Goal: Task Accomplishment & Management: Manage account settings

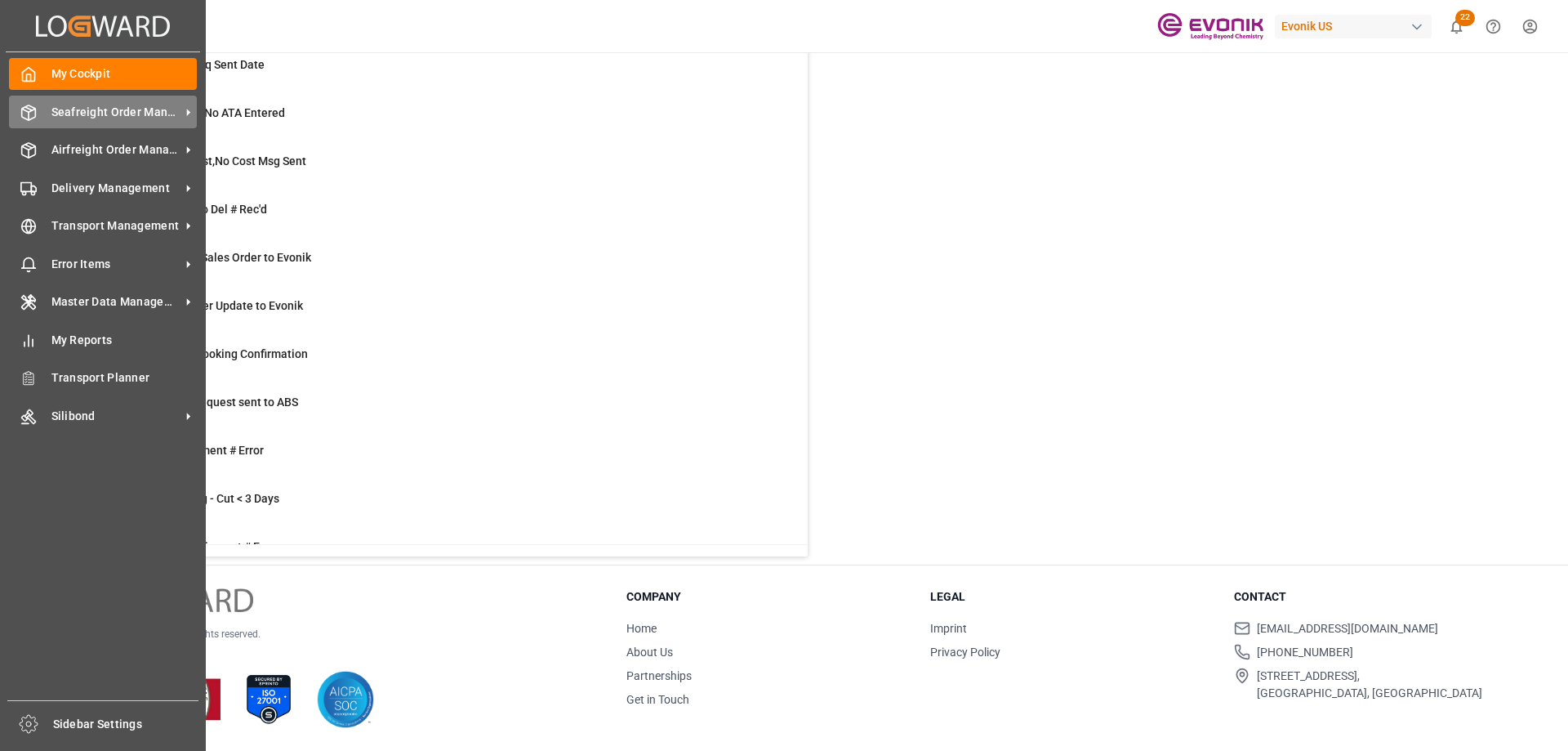
click at [124, 116] on span "Seafreight Order Management" at bounding box center [116, 112] width 129 height 18
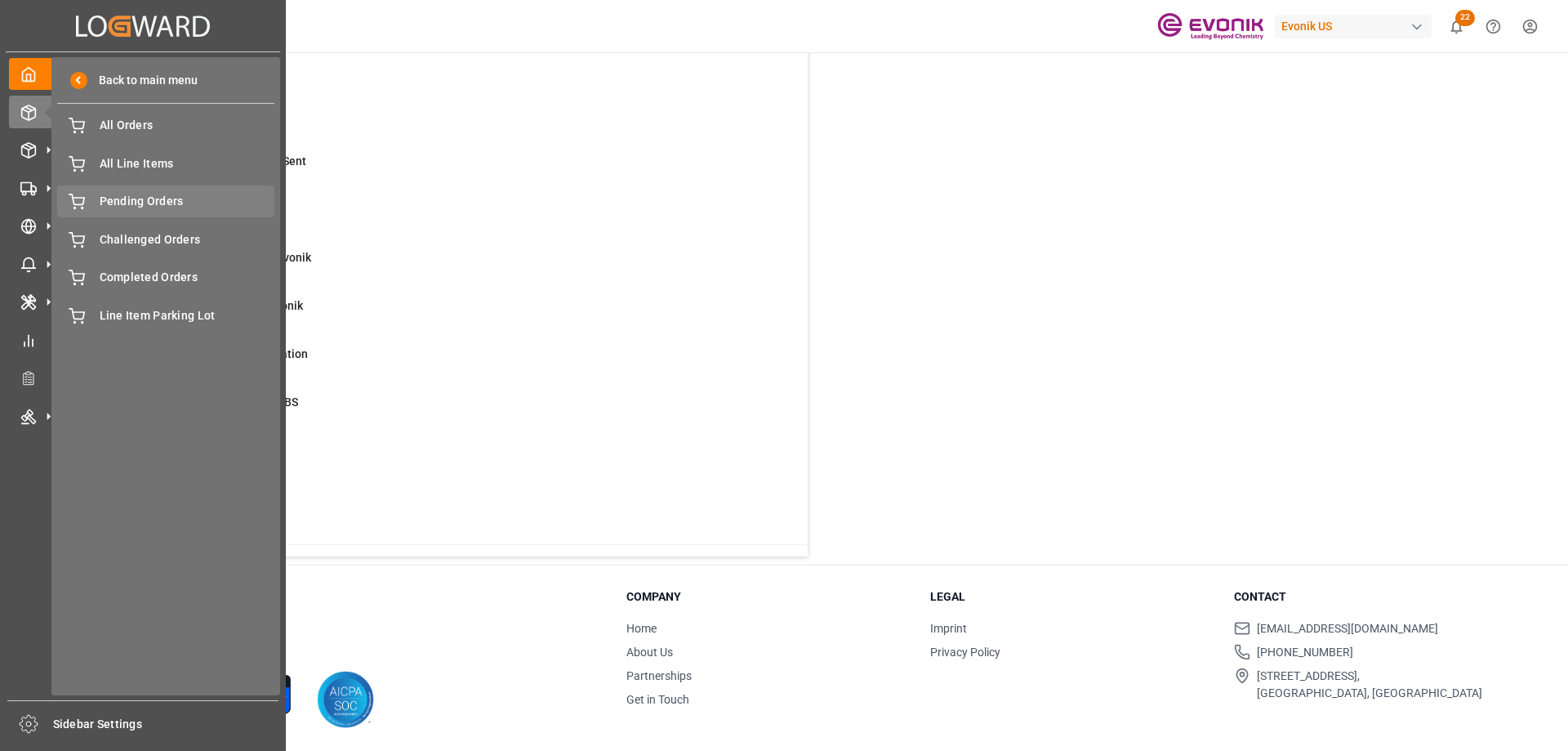
click at [157, 209] on span "Pending Orders" at bounding box center [187, 201] width 175 height 18
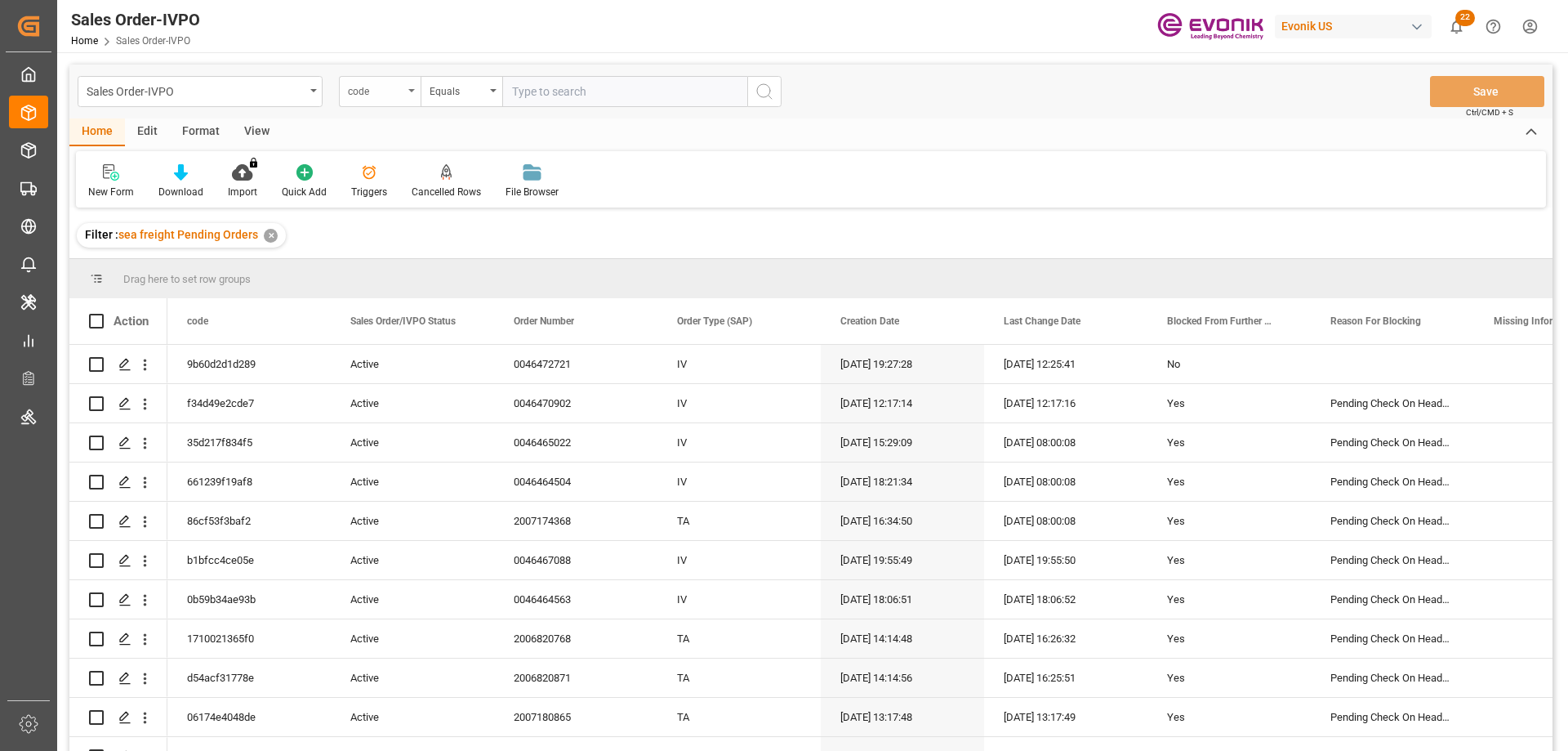
click at [400, 96] on div "code" at bounding box center [375, 89] width 55 height 18
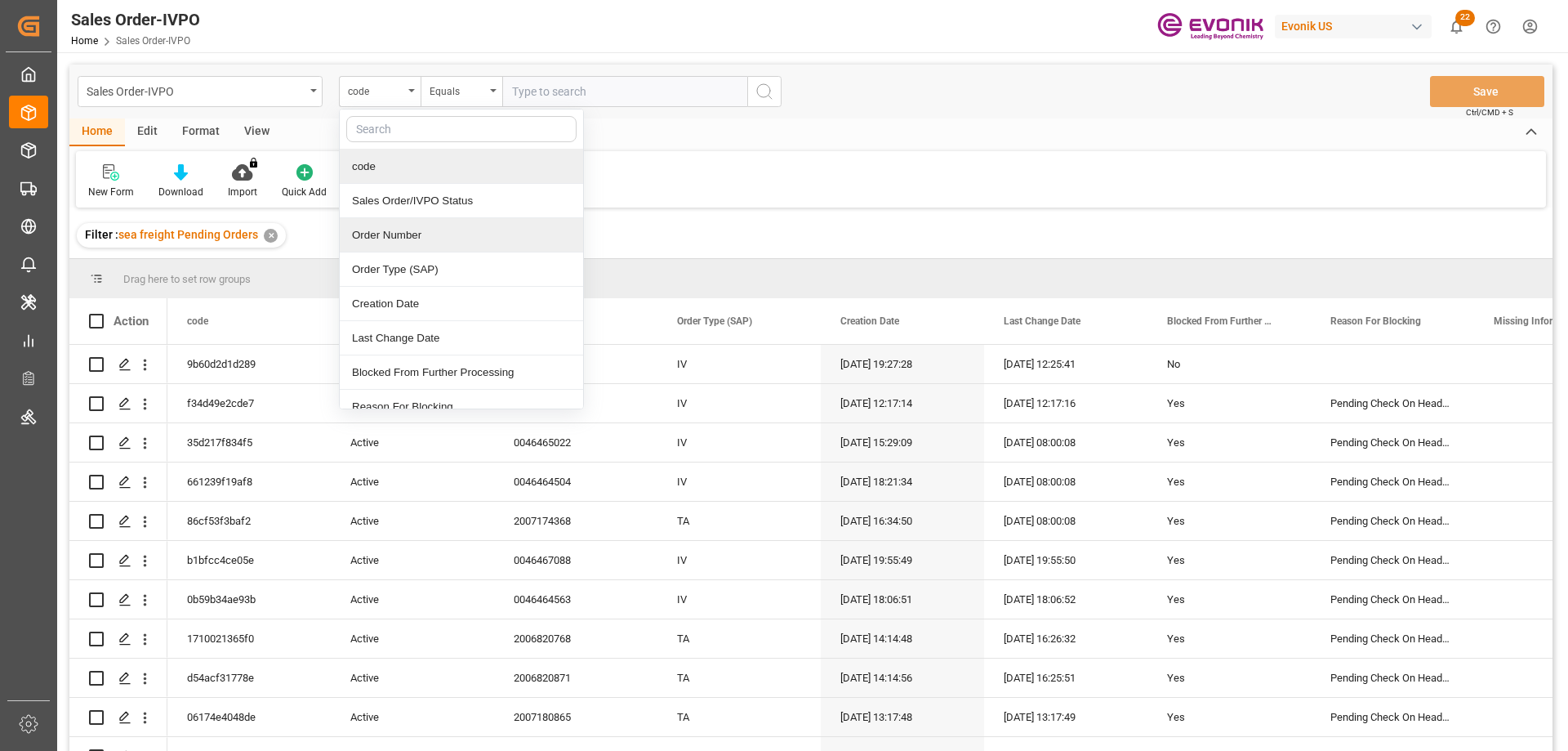
click at [395, 236] on div "Order Number" at bounding box center [461, 234] width 244 height 34
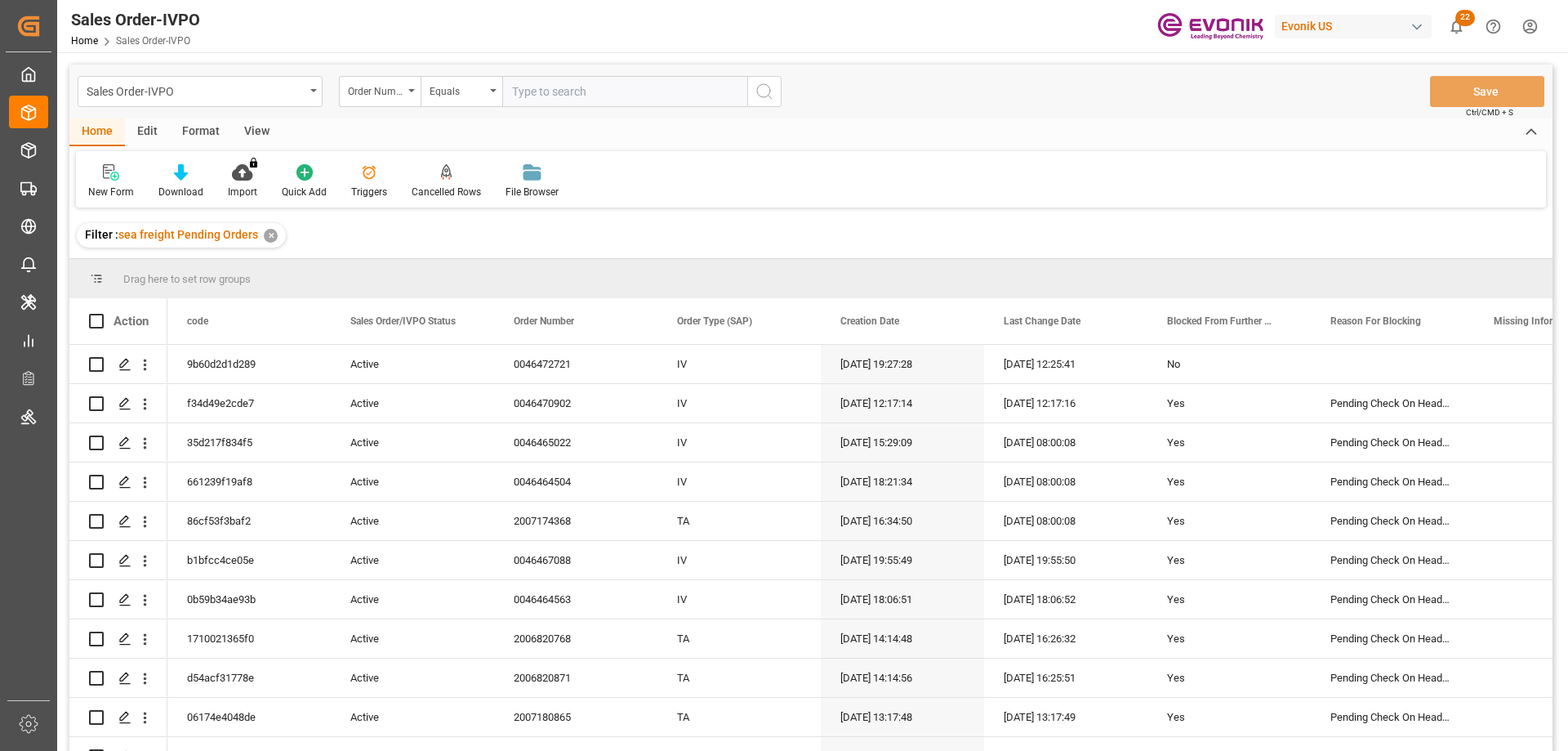
click at [254, 138] on div "View" at bounding box center [256, 132] width 50 height 28
click at [182, 185] on div "Standard Templates" at bounding box center [185, 192] width 82 height 15
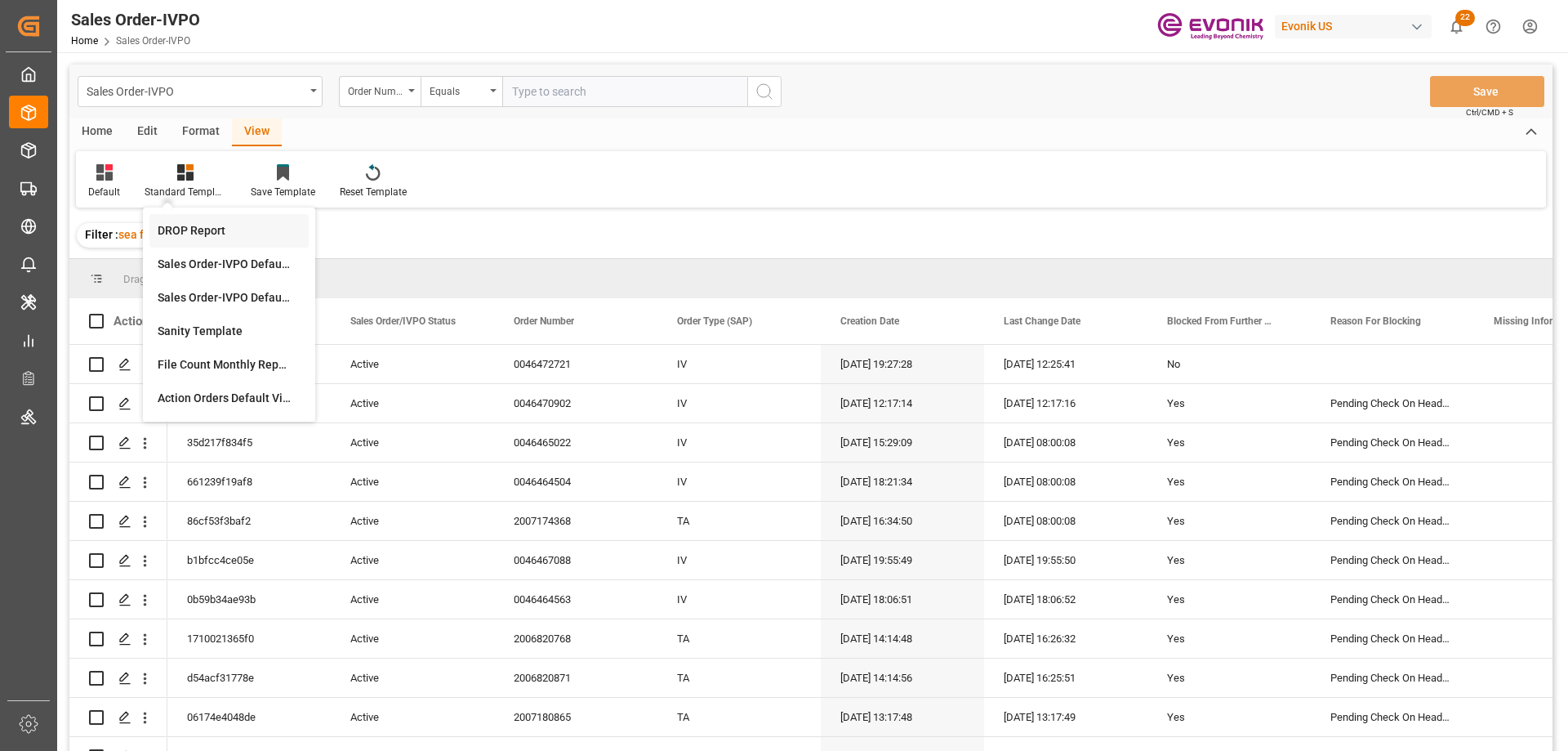
click at [203, 232] on div "DROP Report" at bounding box center [229, 231] width 143 height 18
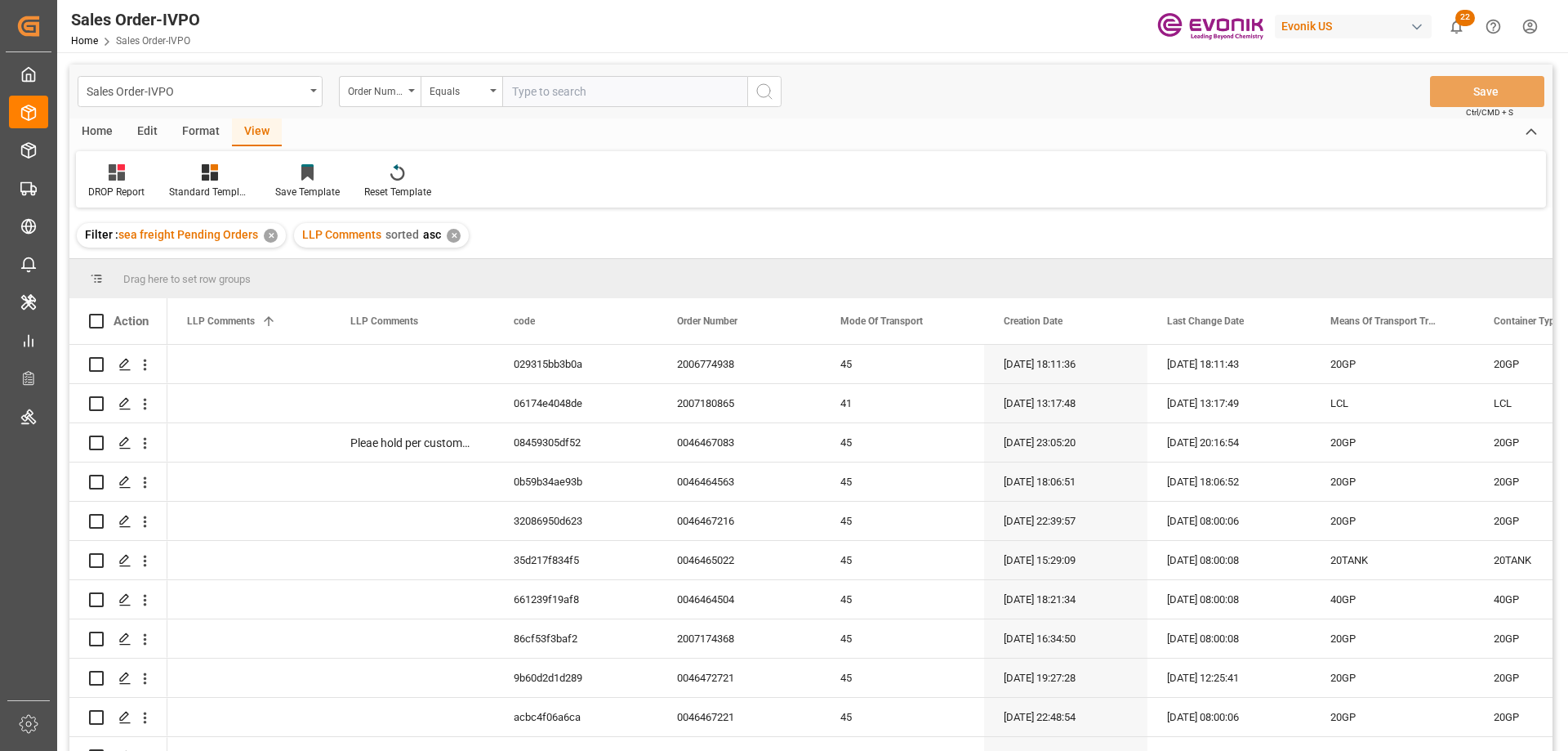
click at [103, 132] on div "Home" at bounding box center [97, 132] width 55 height 28
click at [177, 174] on icon at bounding box center [181, 173] width 14 height 17
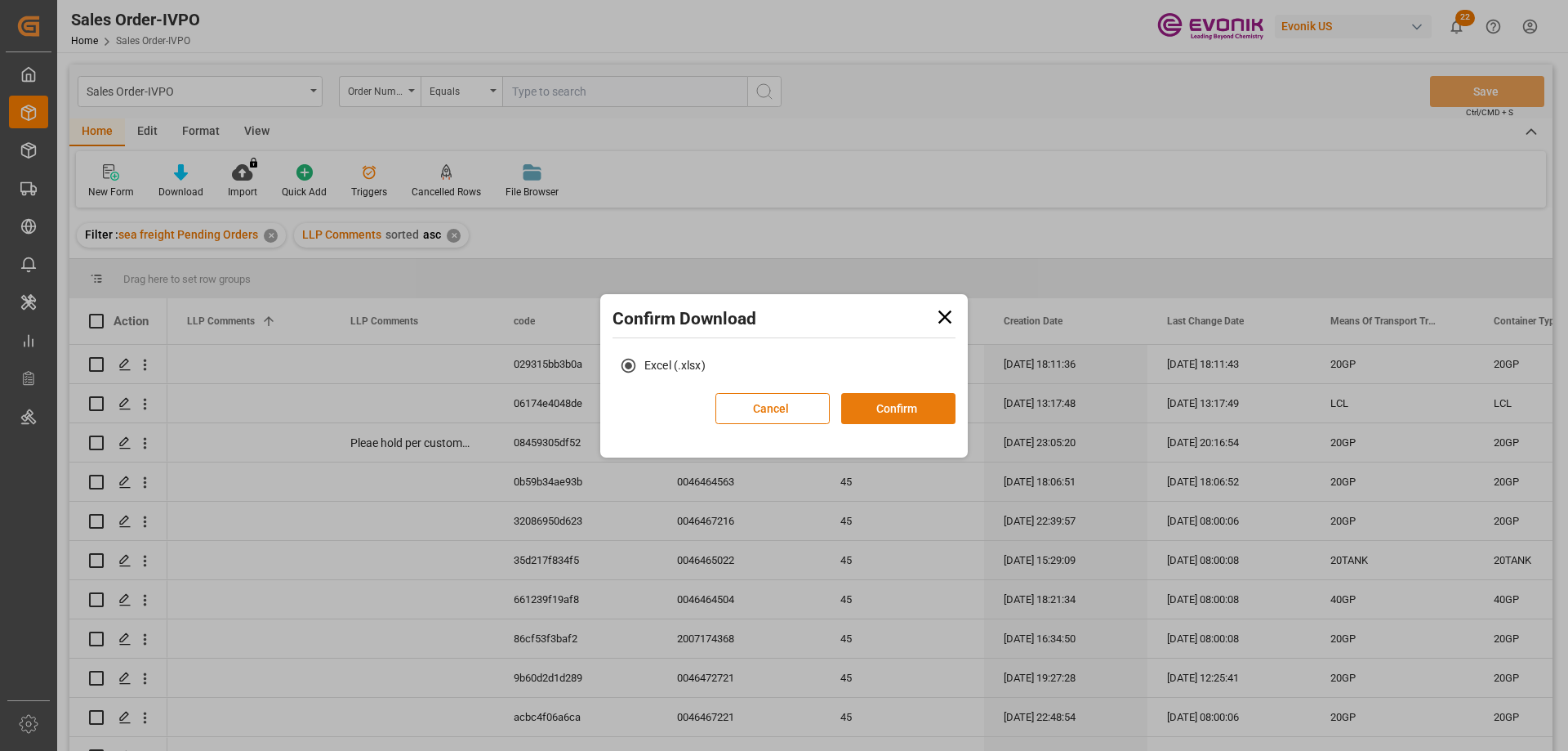
click at [904, 412] on button "Confirm" at bounding box center [898, 409] width 114 height 31
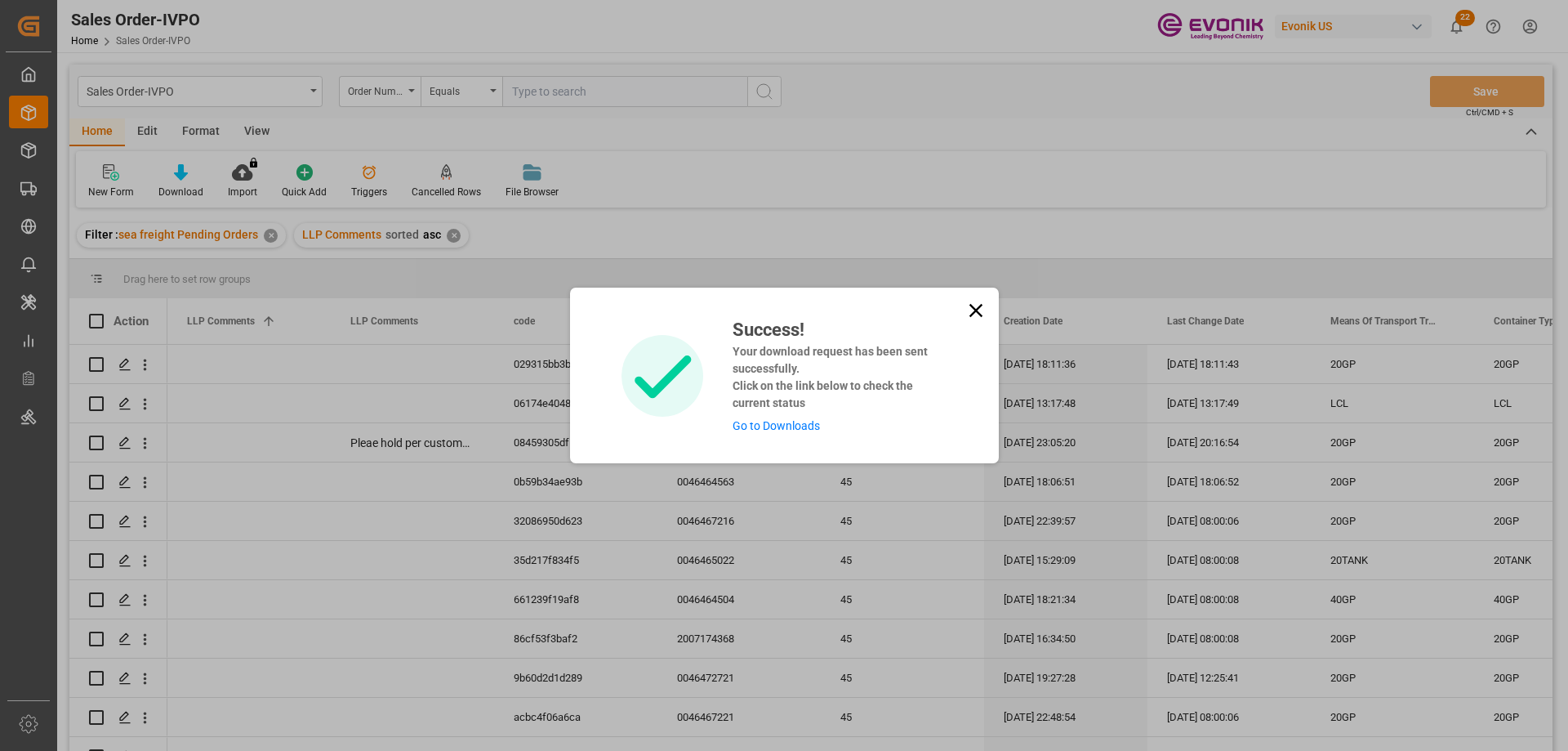
click at [808, 430] on link "Go to Downloads" at bounding box center [776, 425] width 88 height 13
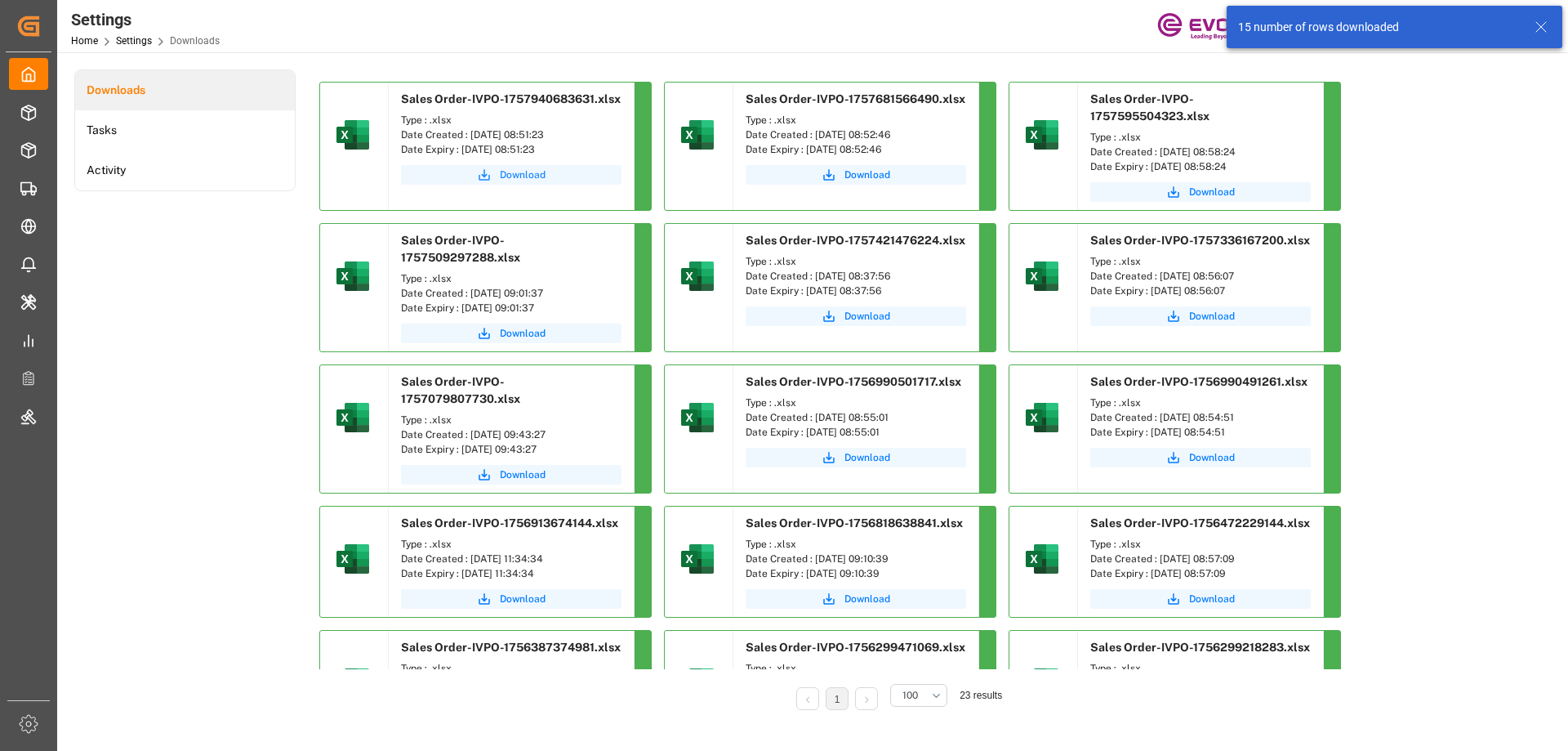
click at [515, 173] on span "Download" at bounding box center [523, 175] width 46 height 15
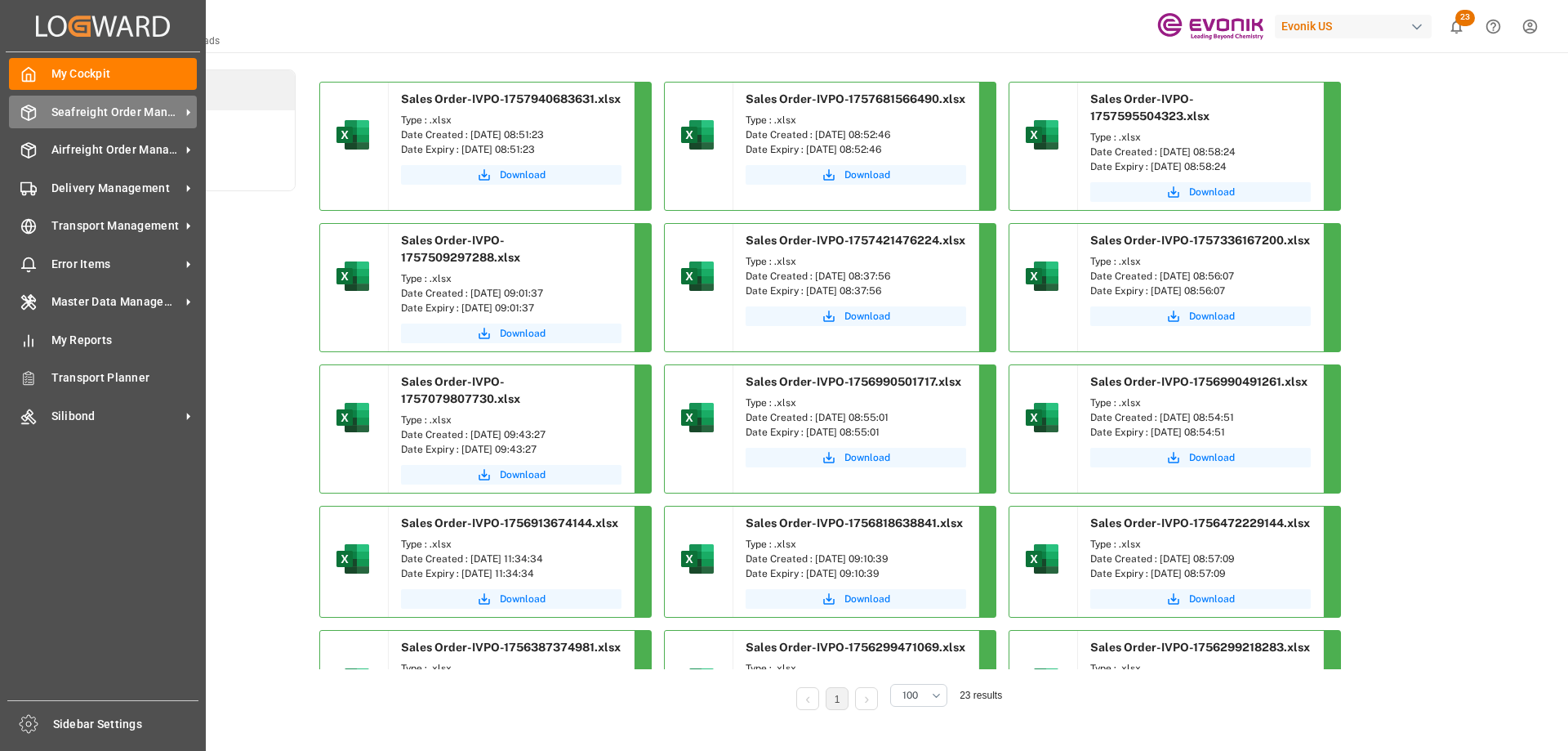
click at [132, 126] on div "Seafreight Order Management Seafreight Order Management" at bounding box center [103, 112] width 188 height 32
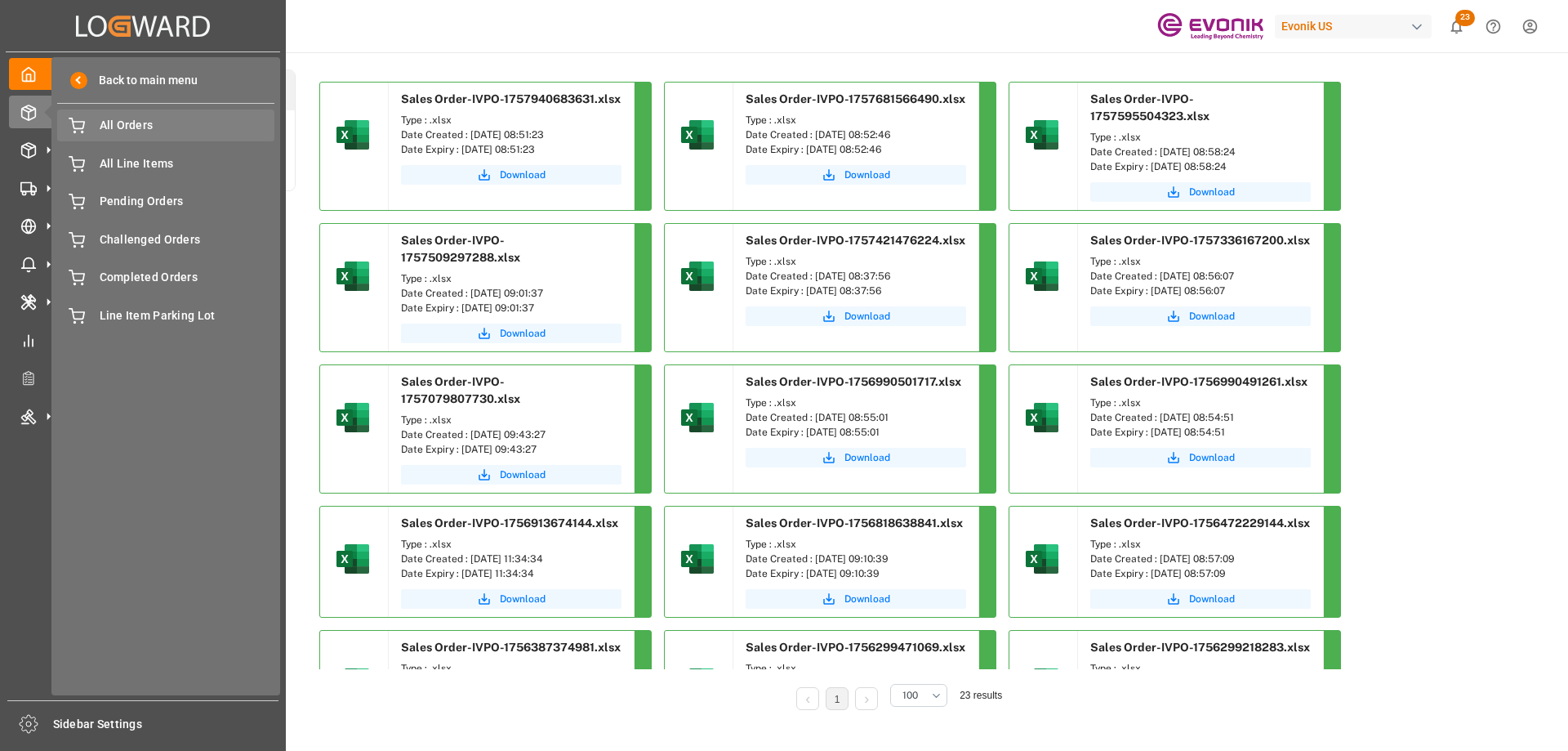
click at [149, 121] on span "All Orders" at bounding box center [187, 125] width 175 height 18
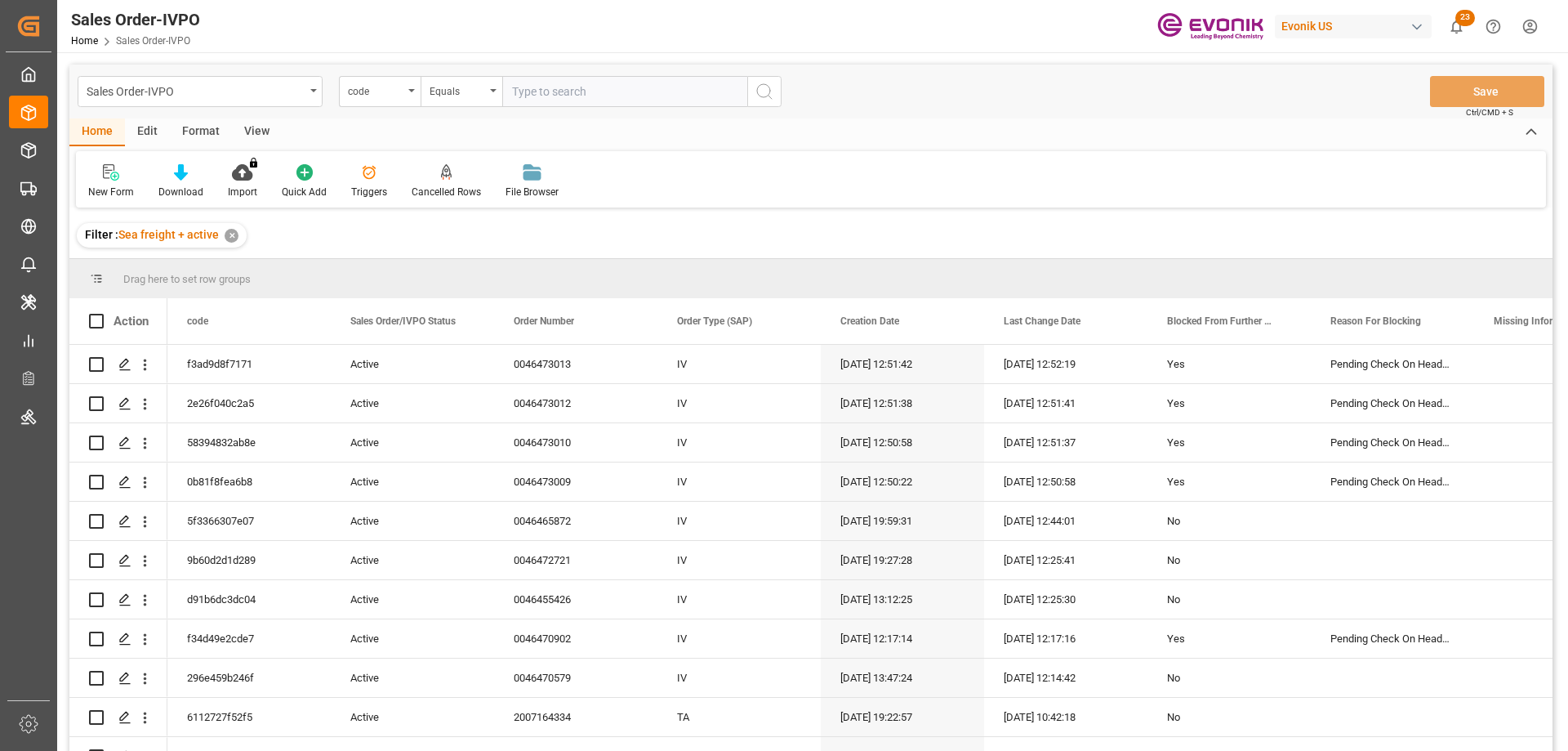
click at [413, 89] on div "code" at bounding box center [379, 91] width 82 height 31
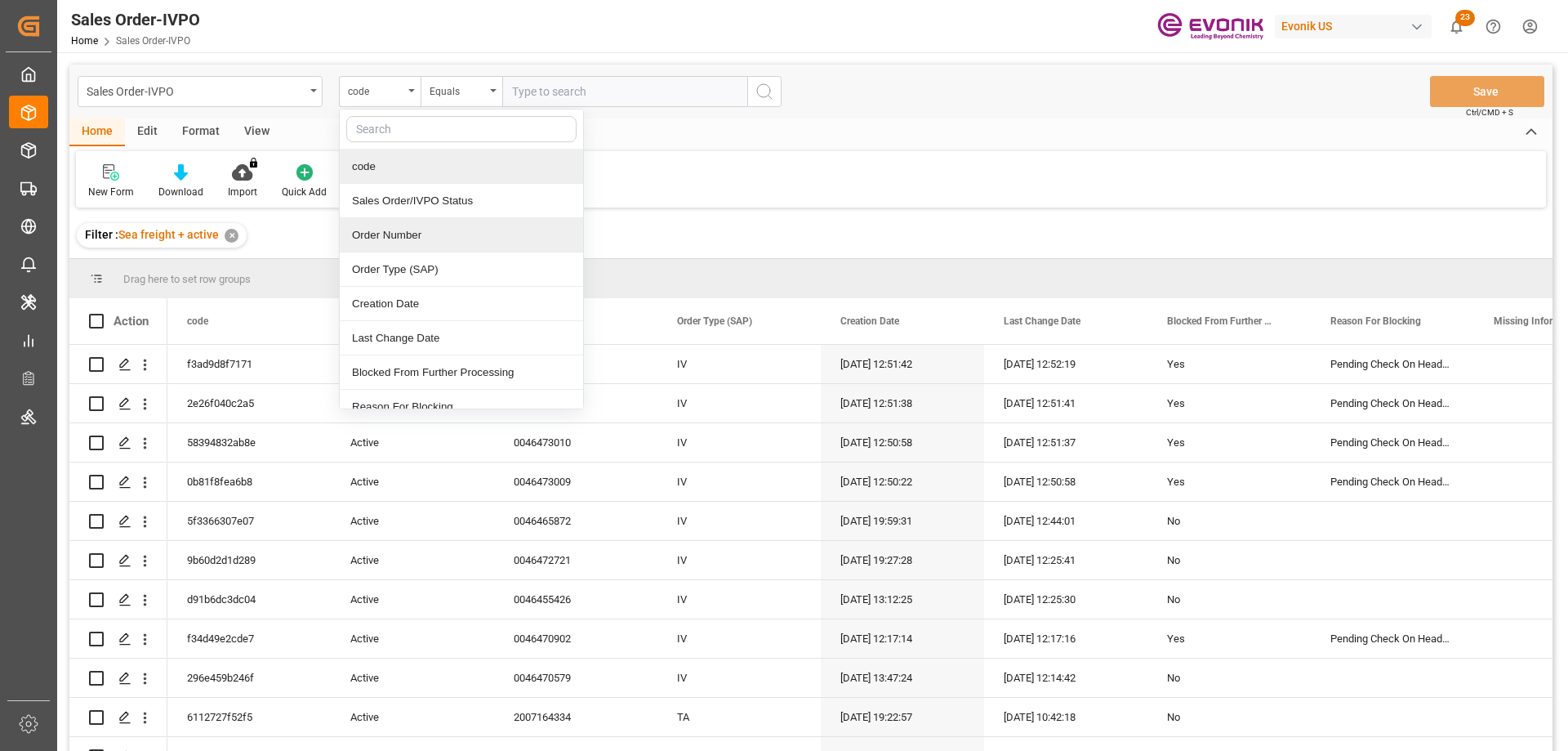
click at [417, 236] on div "Order Number" at bounding box center [461, 234] width 244 height 34
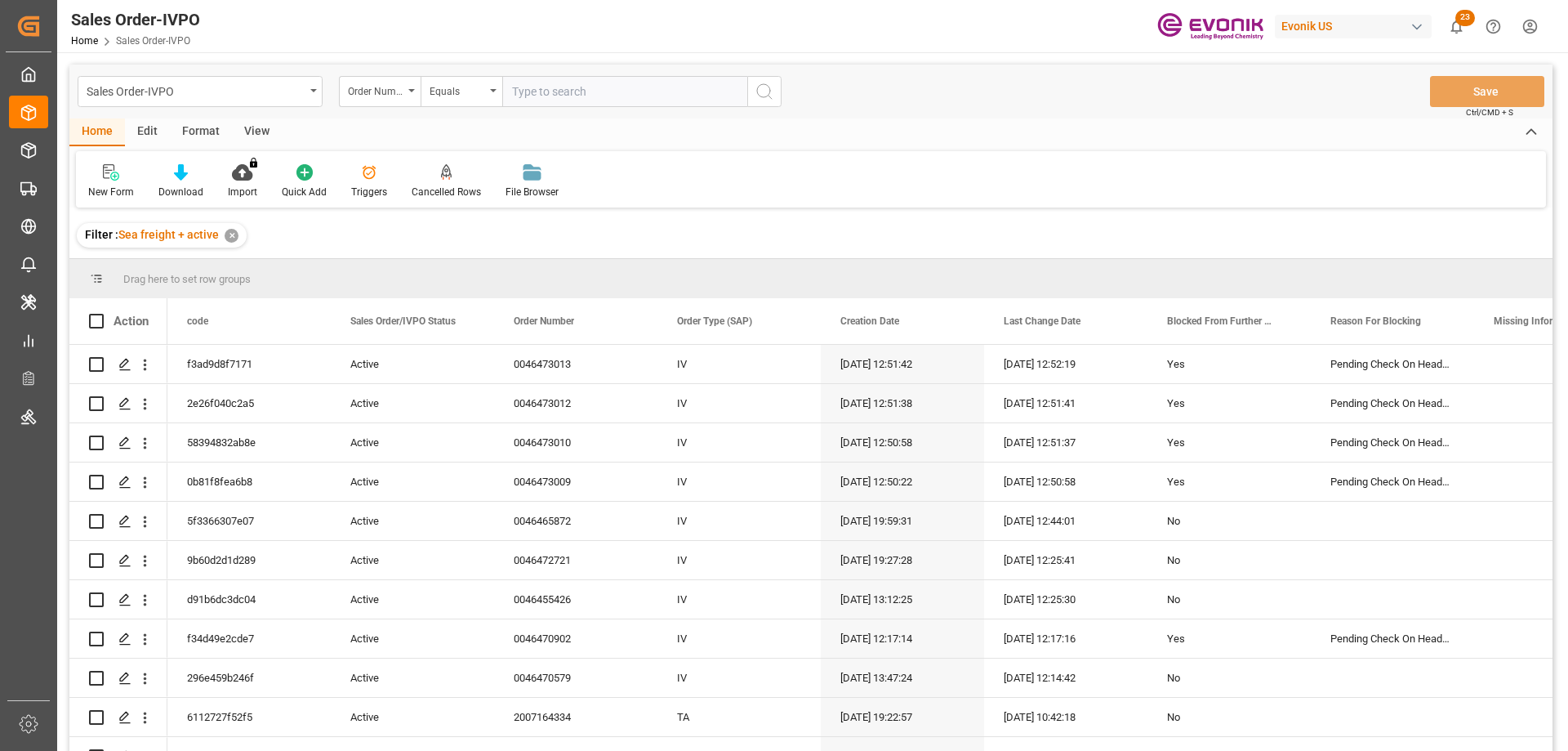
click at [586, 91] on input "text" at bounding box center [625, 91] width 245 height 31
paste input "0046448371"
type input "0046448371"
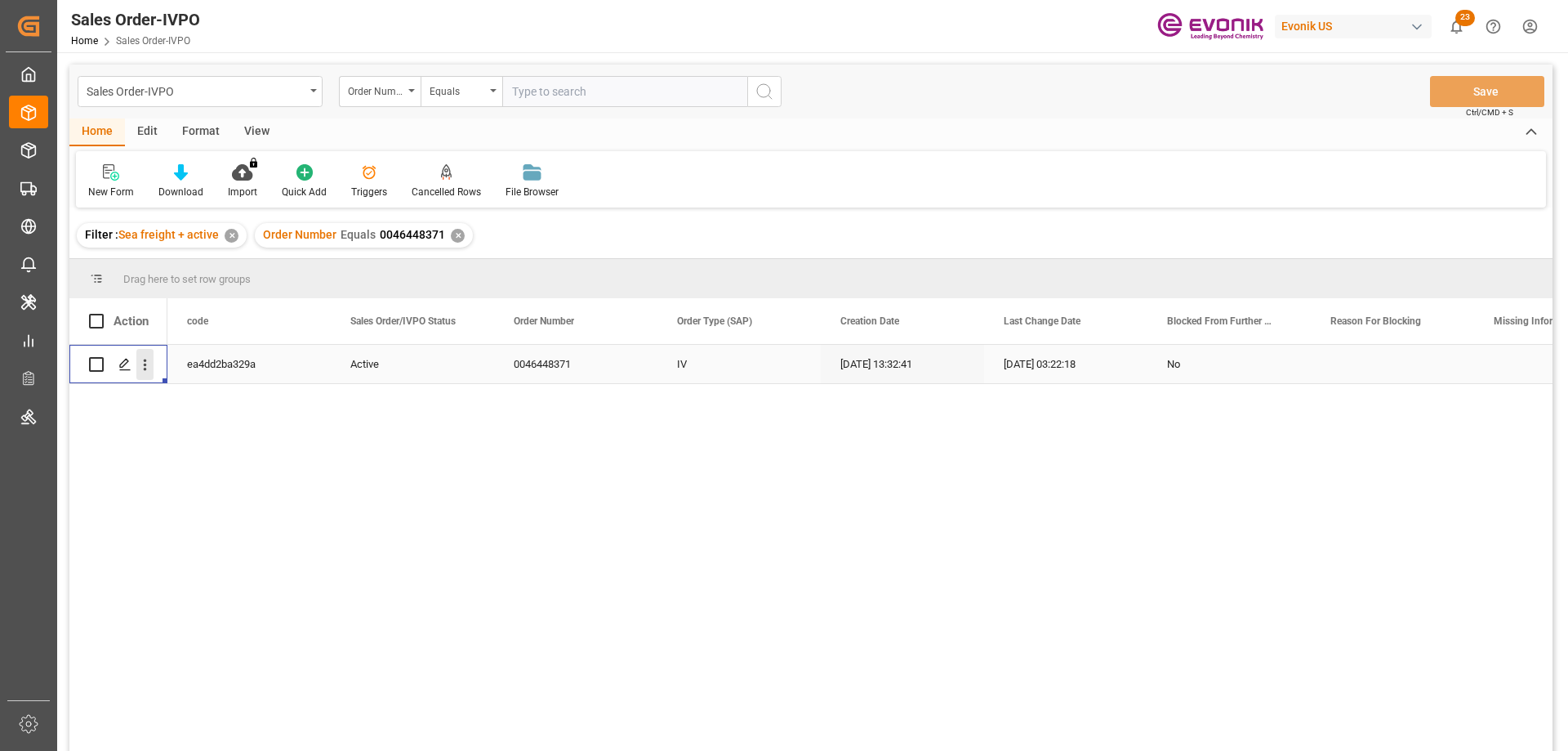
click at [148, 360] on icon "open menu" at bounding box center [145, 364] width 18 height 18
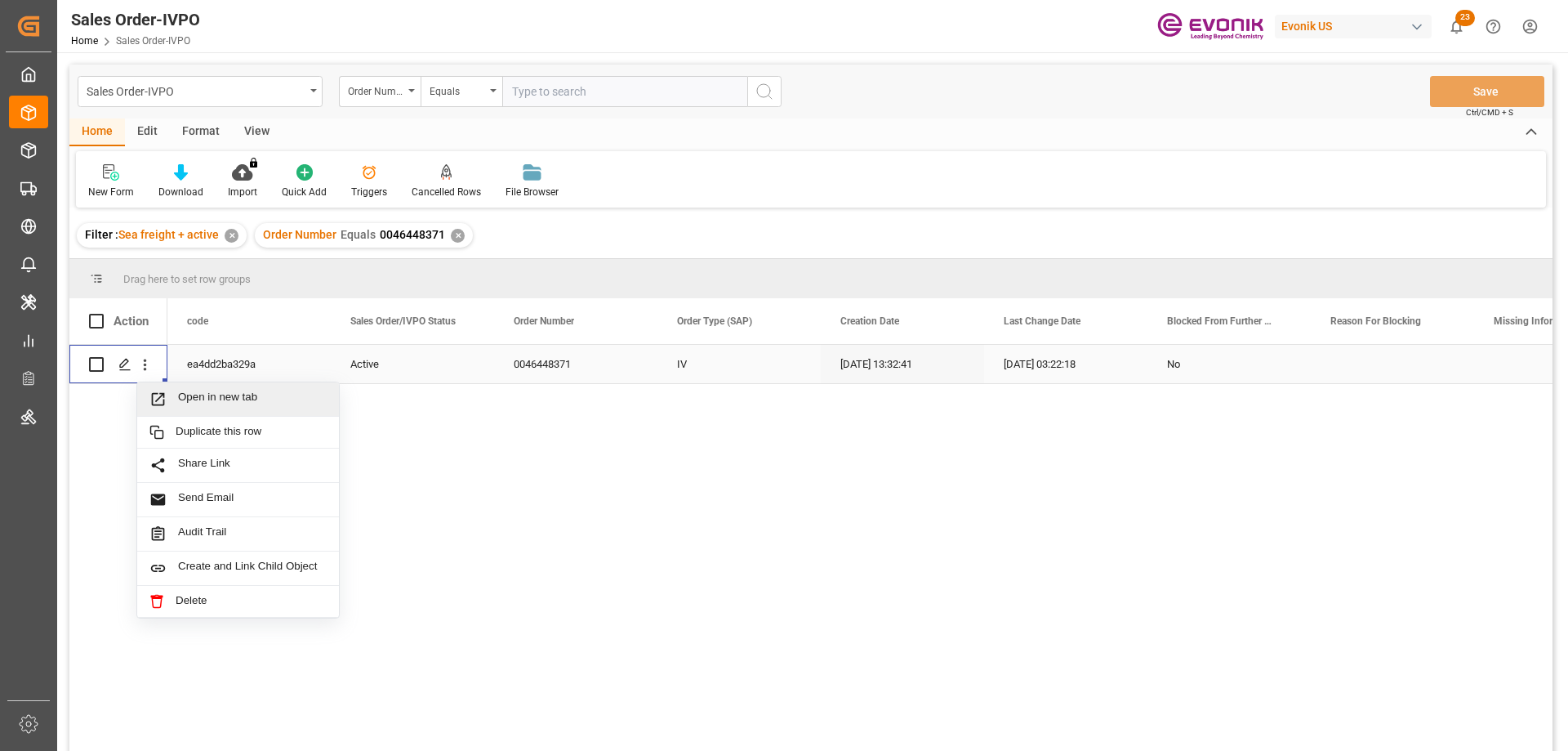
click at [244, 407] on span "Open in new tab" at bounding box center [252, 399] width 148 height 18
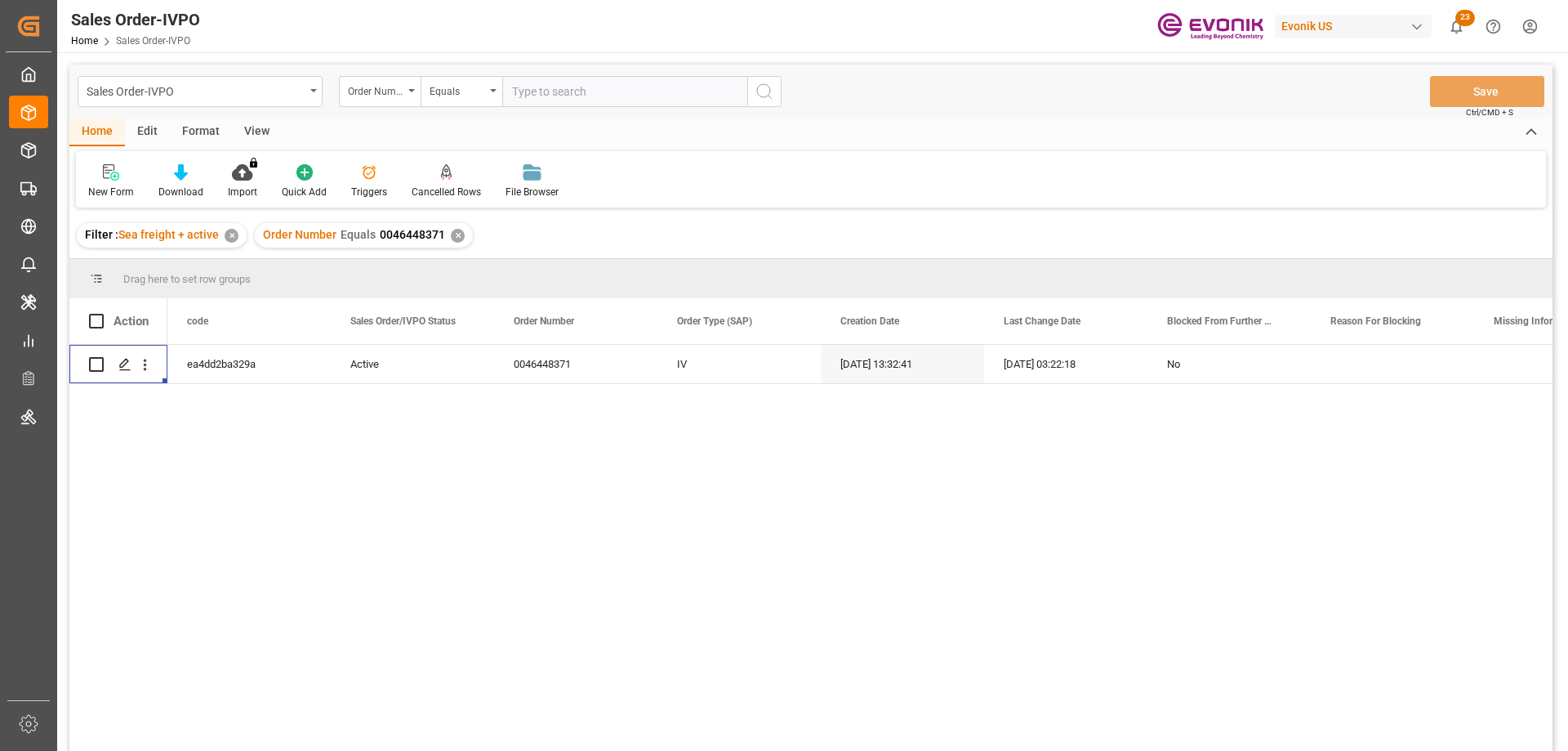
click at [559, 84] on input "text" at bounding box center [625, 91] width 245 height 31
paste input "0046464563"
type input "0046464563"
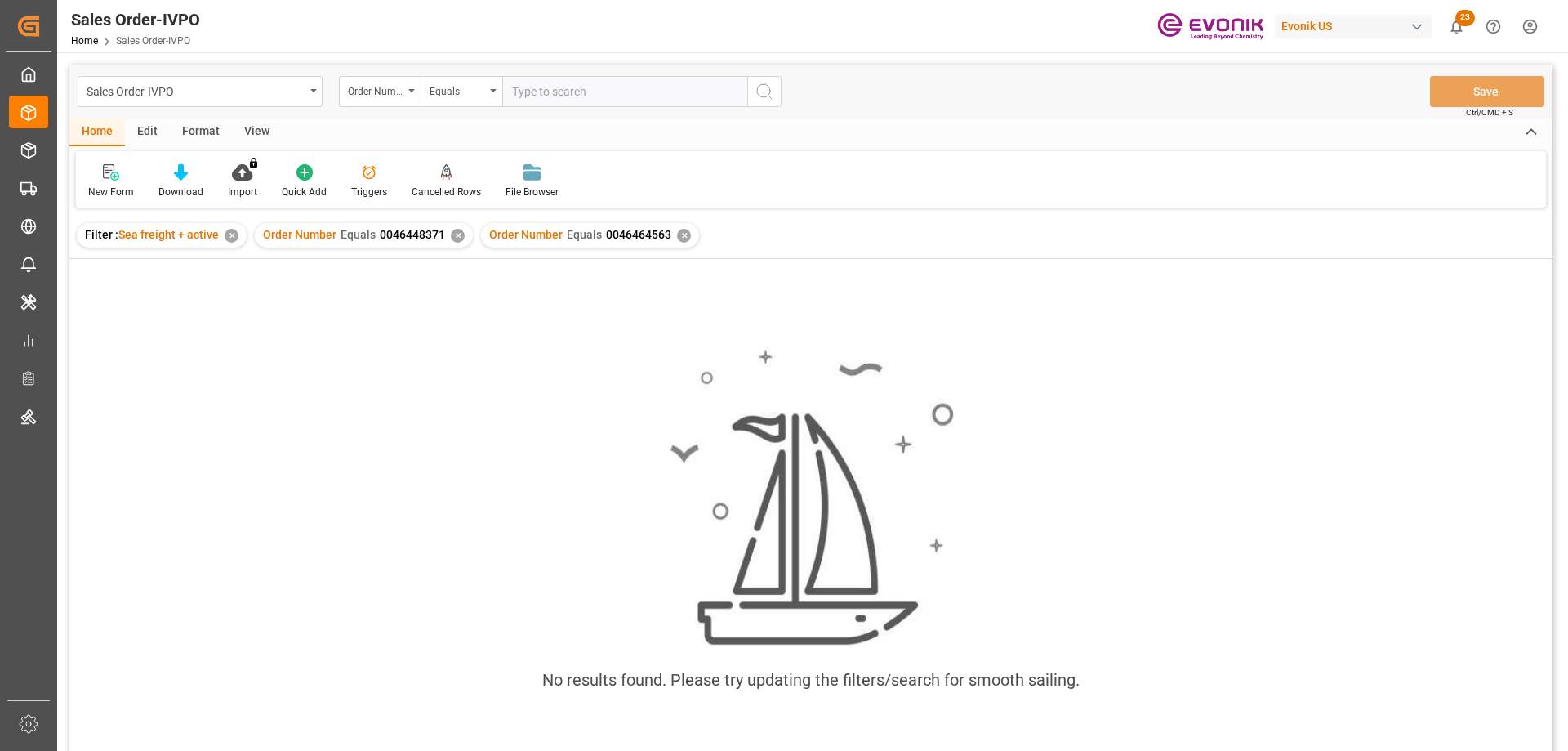
click at [452, 239] on div "✕" at bounding box center [457, 235] width 14 height 14
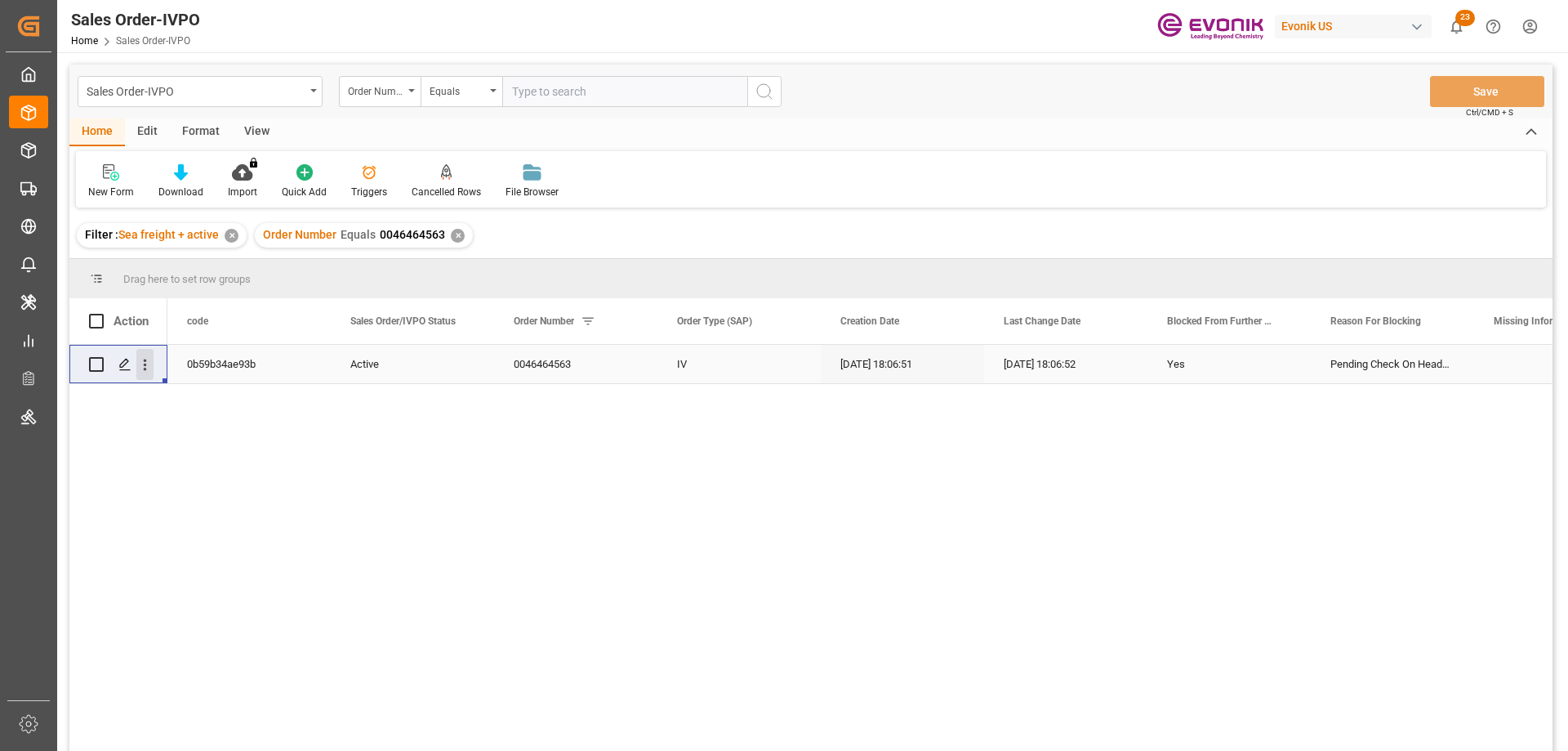
click at [144, 361] on icon "open menu" at bounding box center [146, 365] width 4 height 11
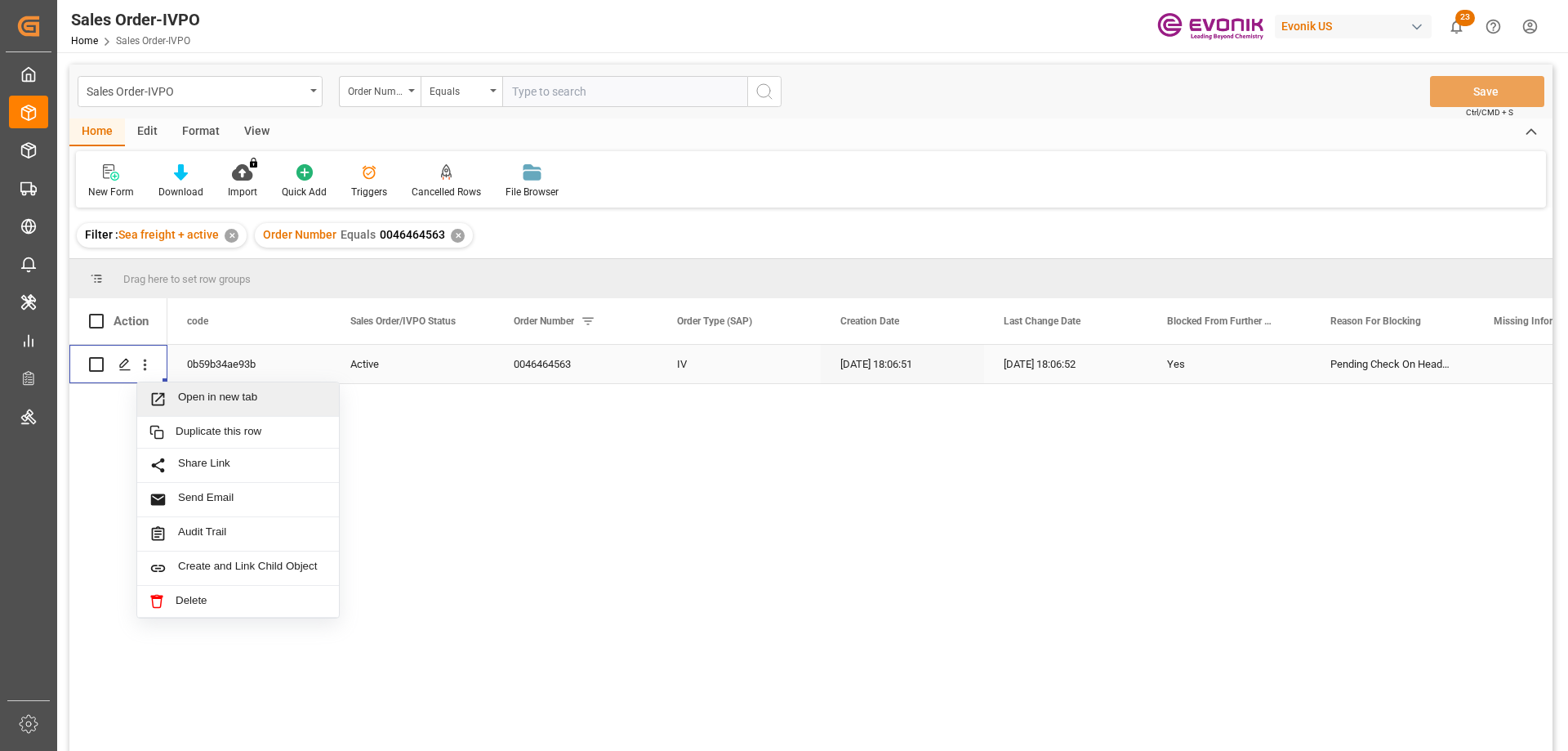
click at [197, 387] on div "Open in new tab" at bounding box center [238, 399] width 202 height 34
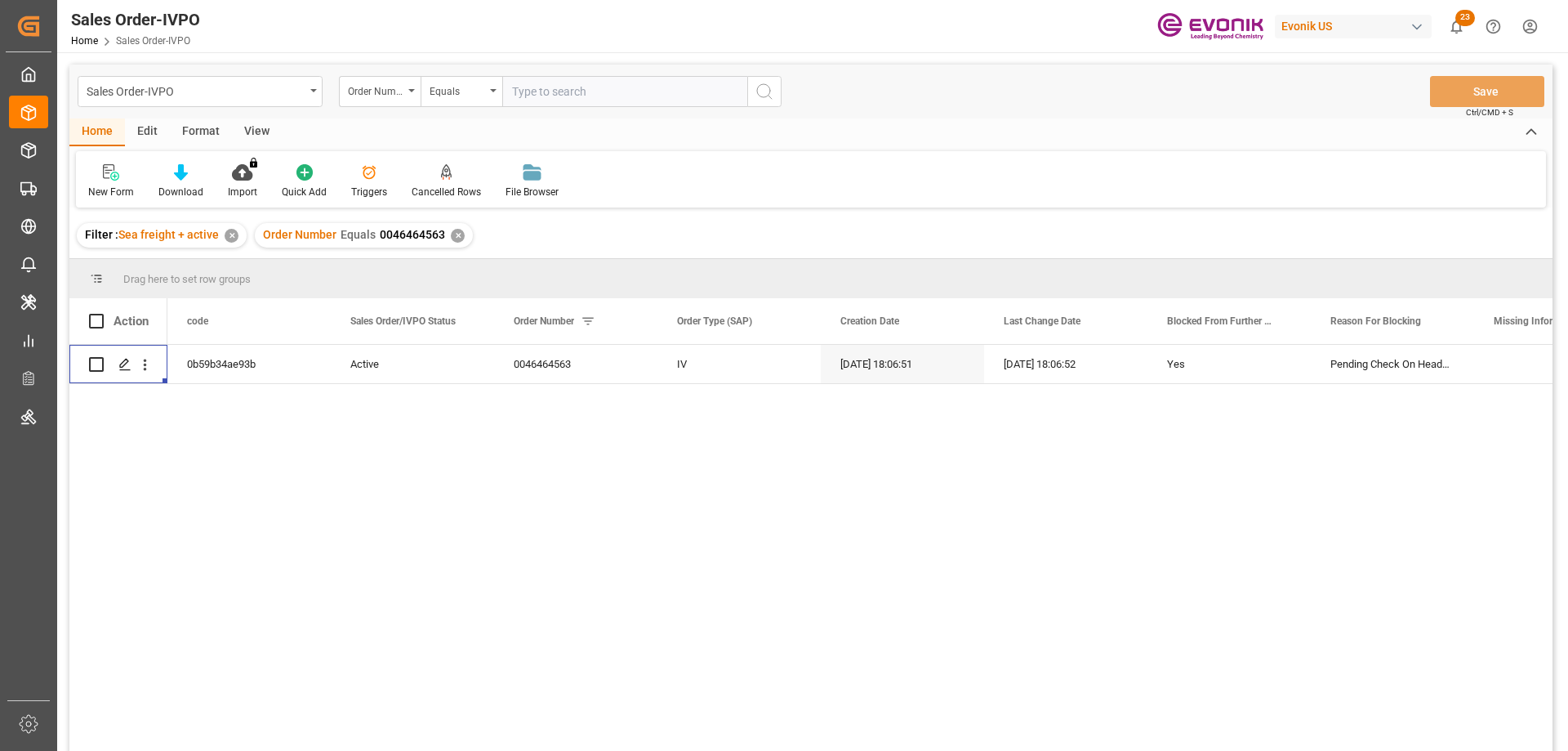
click at [616, 82] on input "text" at bounding box center [625, 91] width 245 height 31
paste input "2007022978"
type input "2007022978"
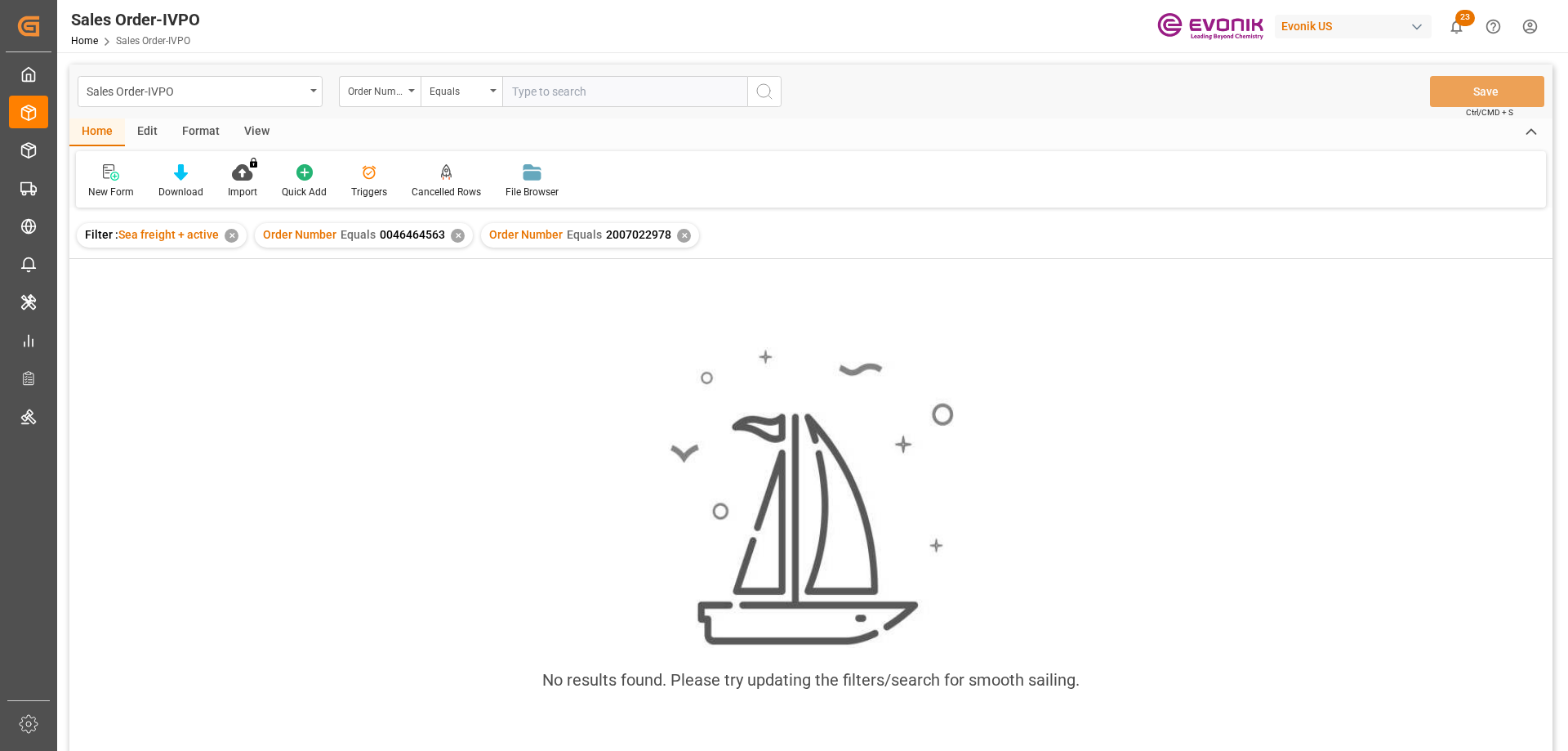
click at [456, 237] on div "✕" at bounding box center [457, 235] width 14 height 14
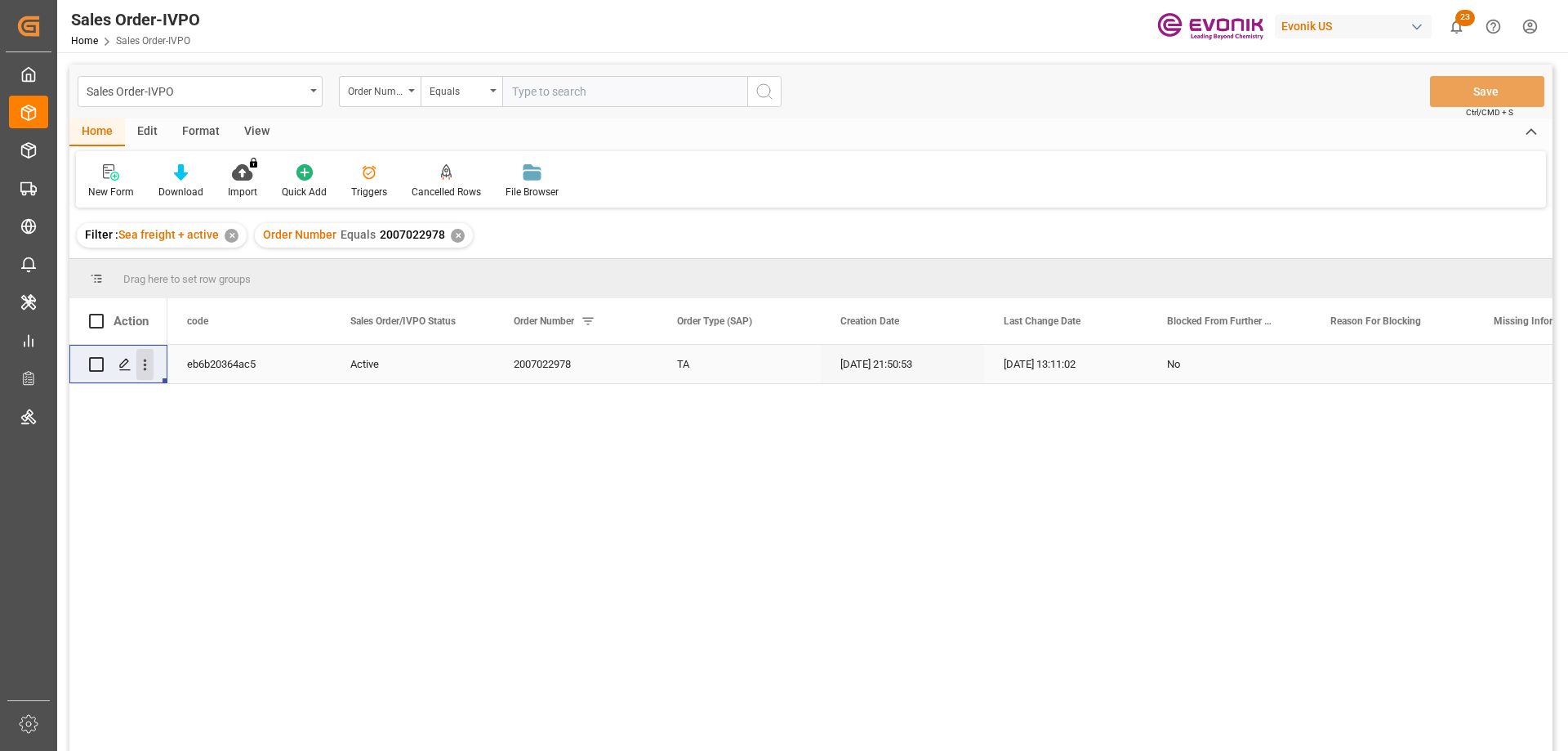
click at [144, 357] on icon "open menu" at bounding box center [145, 364] width 18 height 18
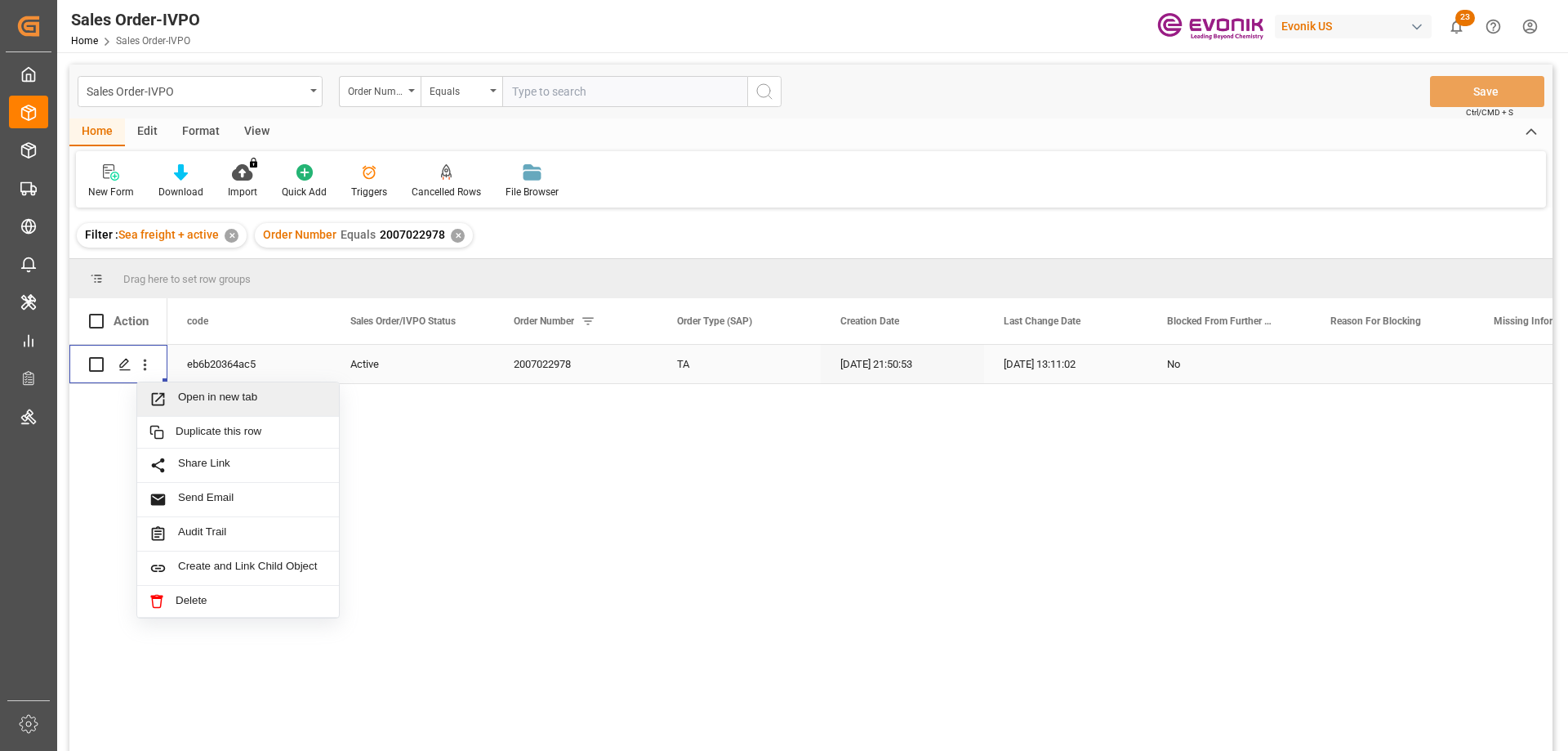
click at [197, 393] on span "Open in new tab" at bounding box center [252, 399] width 148 height 18
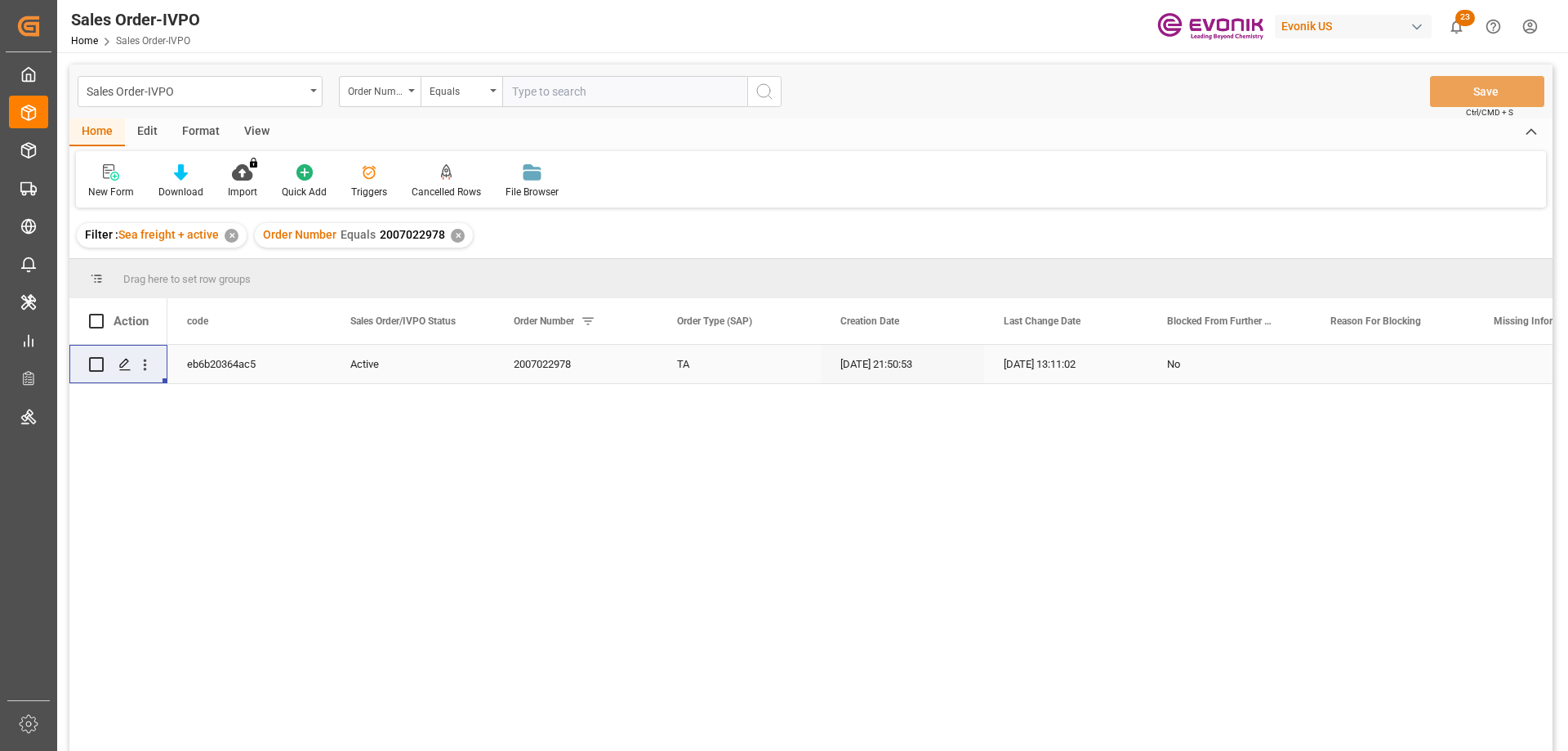
click at [522, 84] on input "text" at bounding box center [625, 91] width 245 height 31
paste input "2007180865"
type input "2007180865"
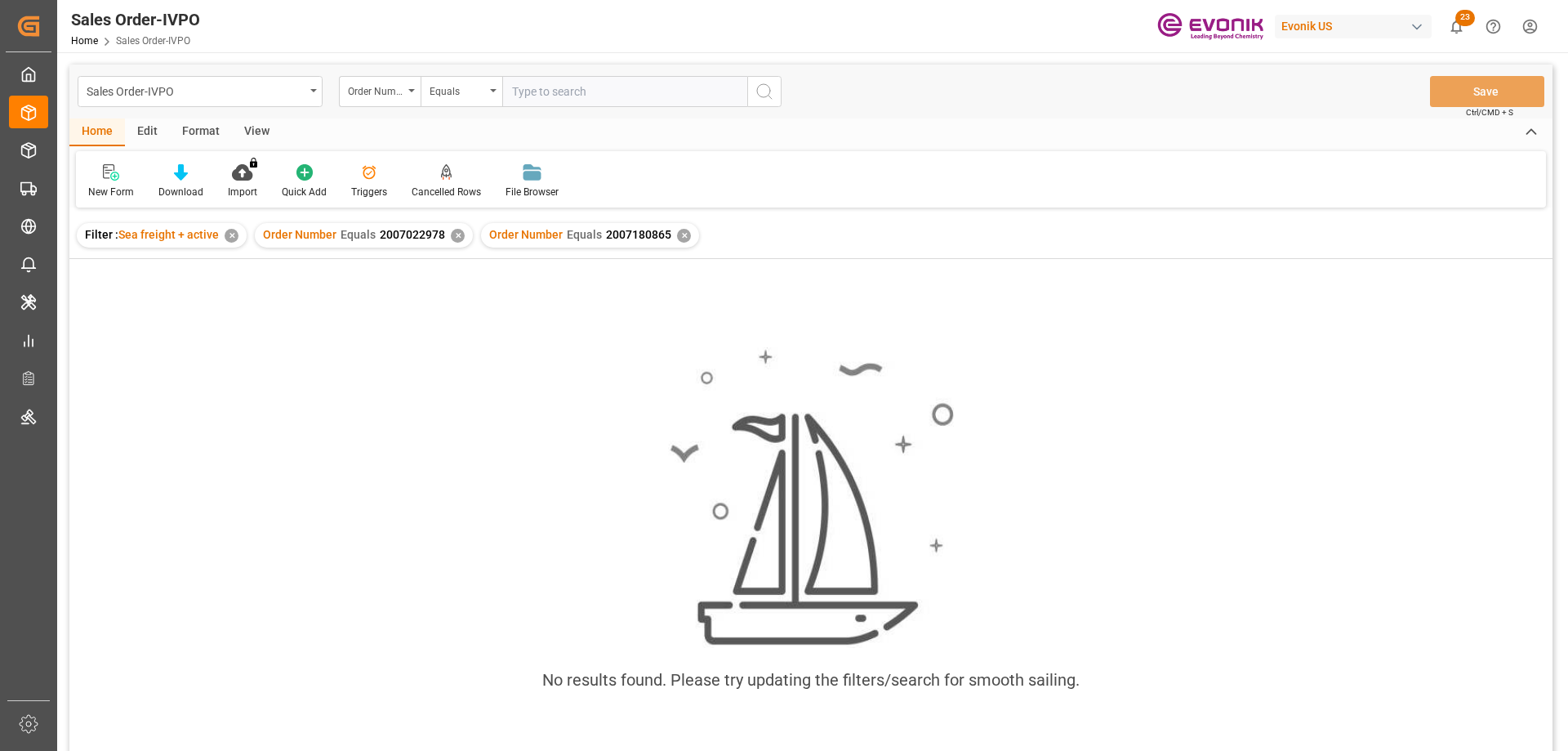
click at [457, 242] on div "✕" at bounding box center [457, 235] width 14 height 14
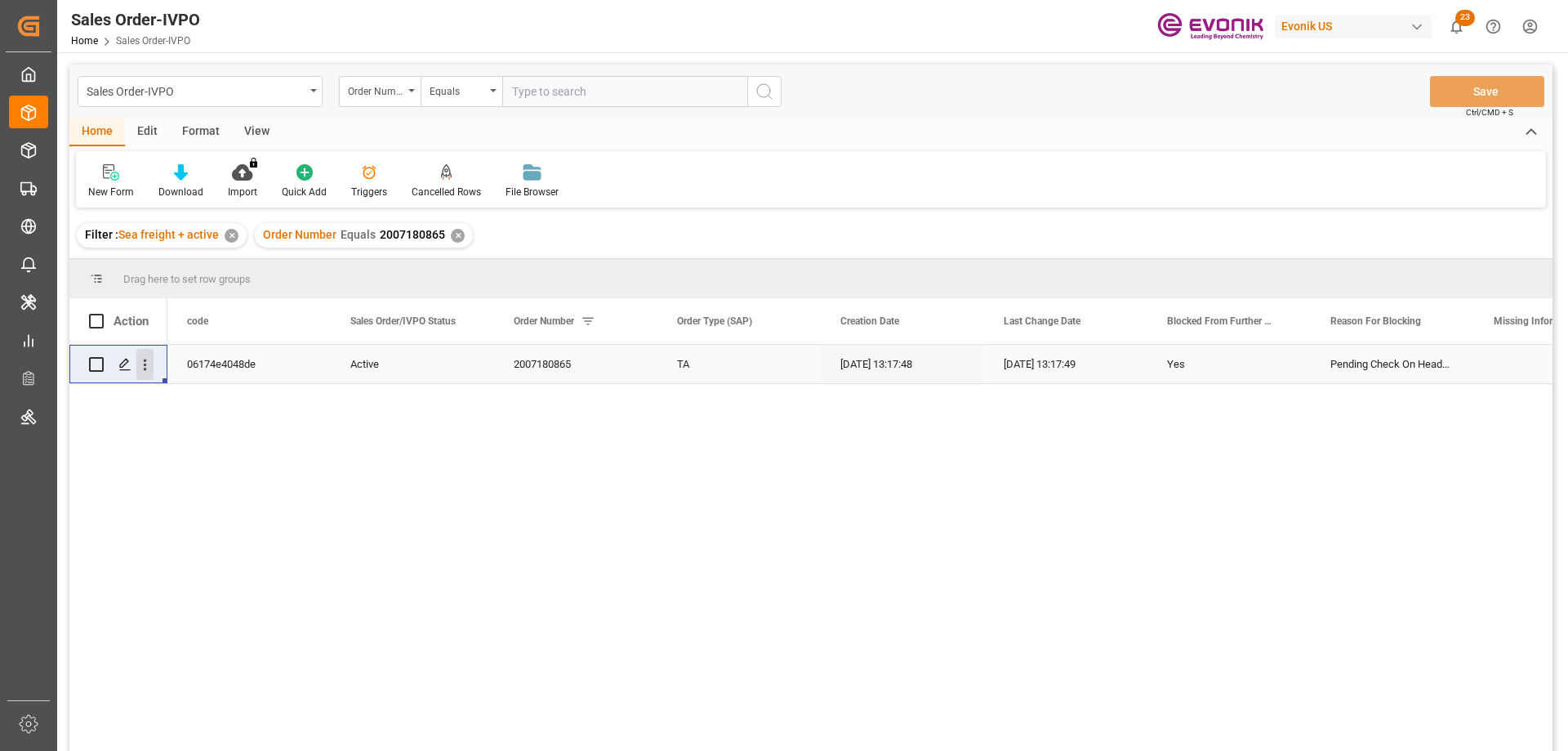
click at [144, 354] on button "open menu" at bounding box center [145, 364] width 18 height 31
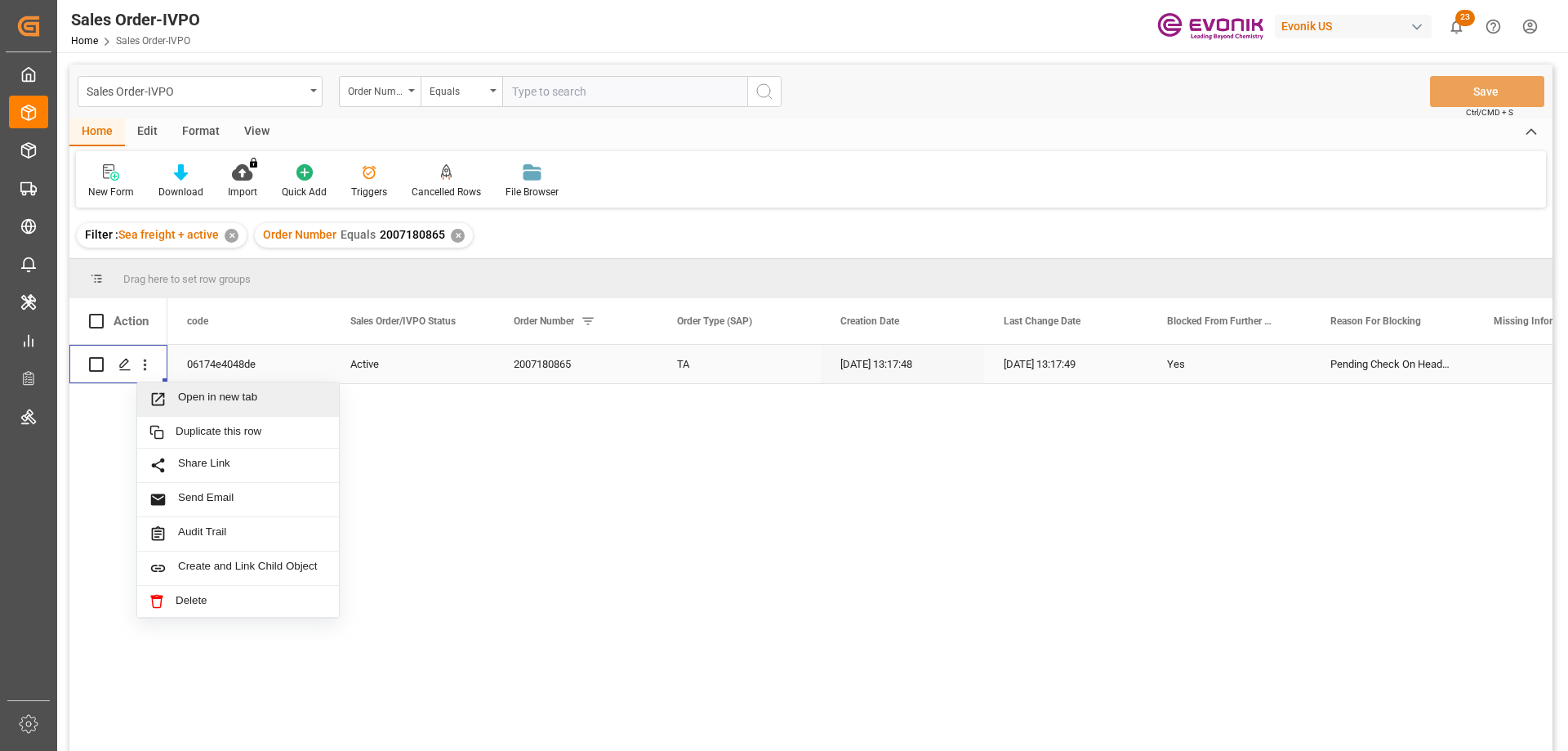
click at [214, 388] on div "Open in new tab" at bounding box center [238, 399] width 202 height 34
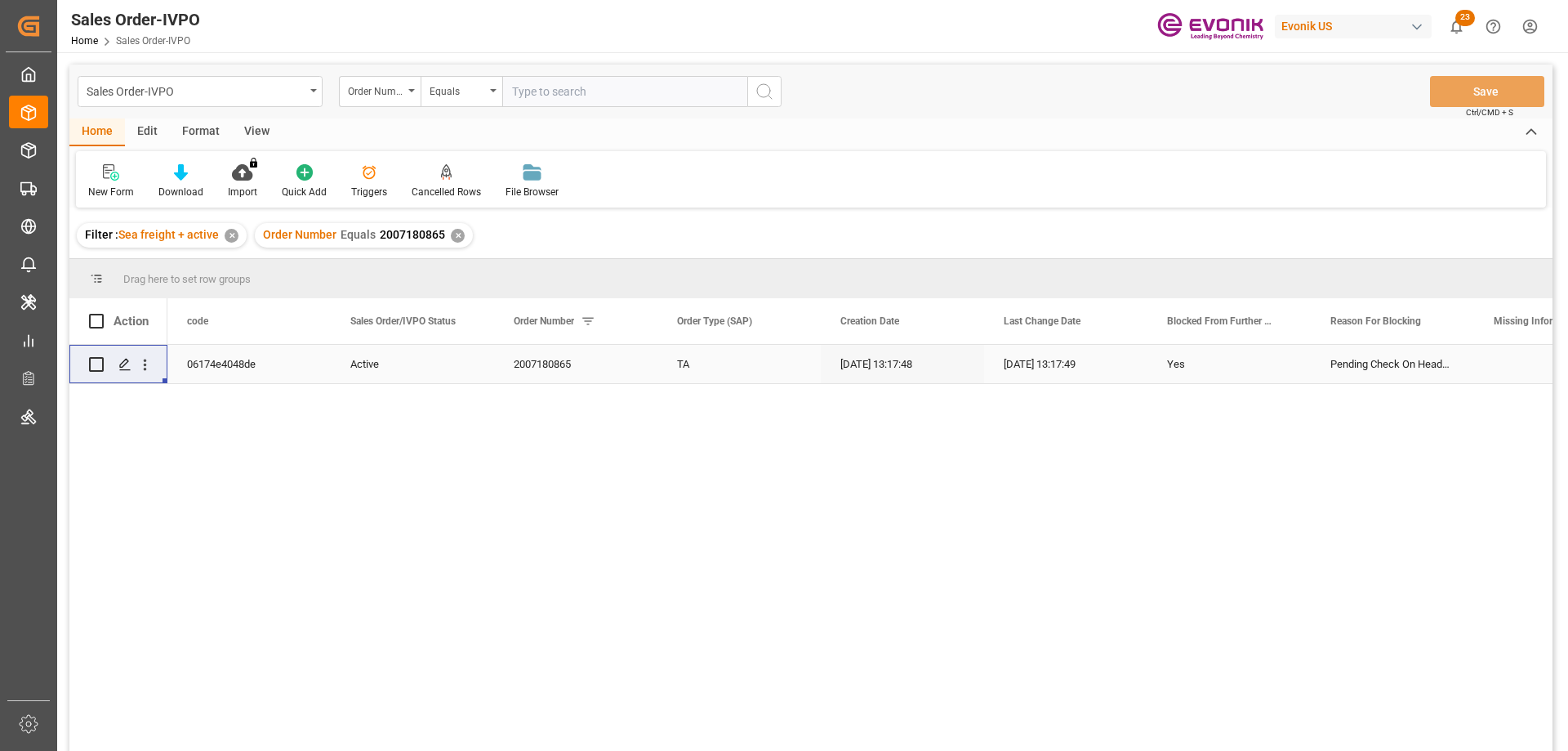
click at [647, 86] on input "text" at bounding box center [625, 91] width 245 height 31
paste input "2007098403"
type input "2007098403"
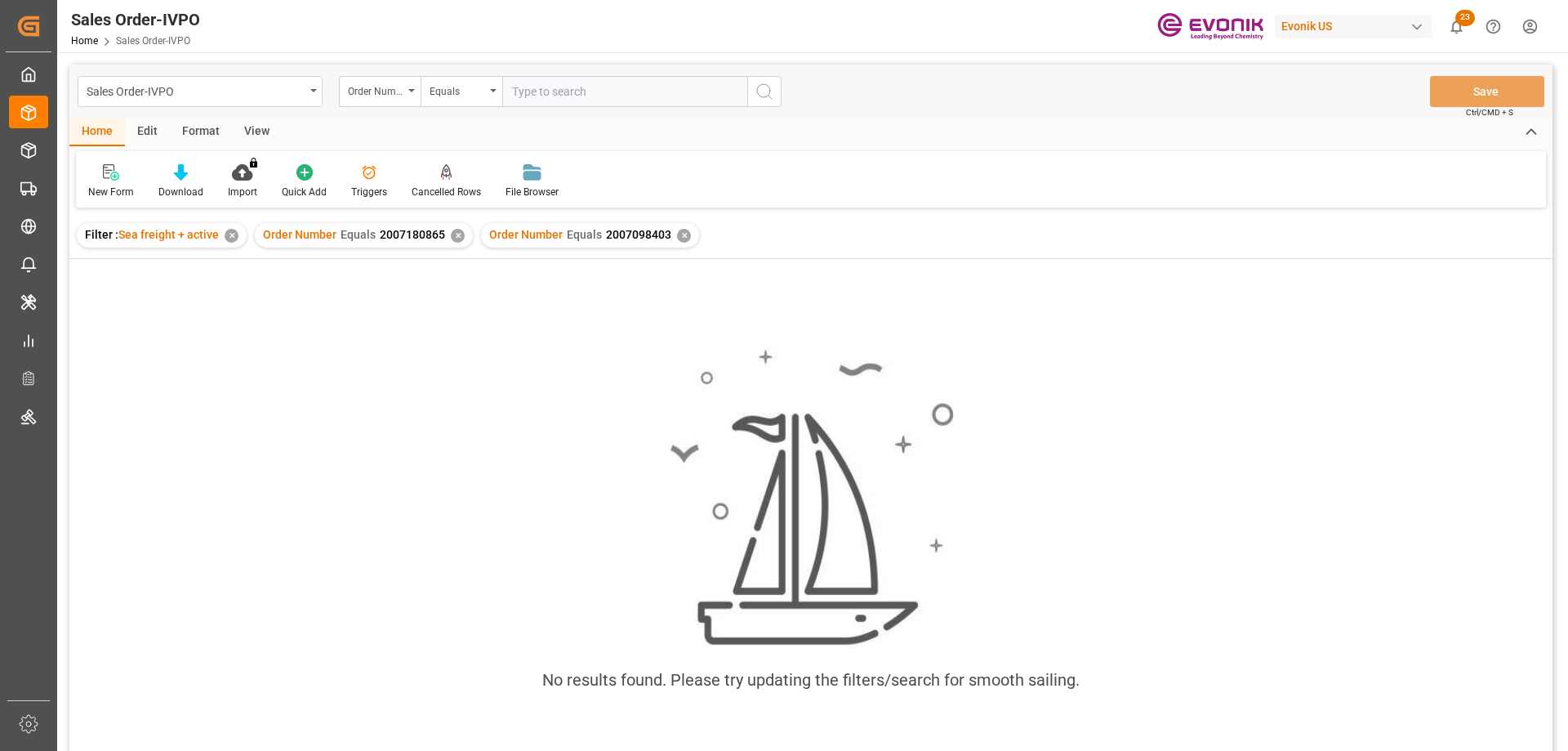
click at [461, 232] on div "Order Number Equals 2007180865 ✕" at bounding box center [363, 235] width 218 height 25
click at [453, 232] on div "✕" at bounding box center [457, 235] width 14 height 14
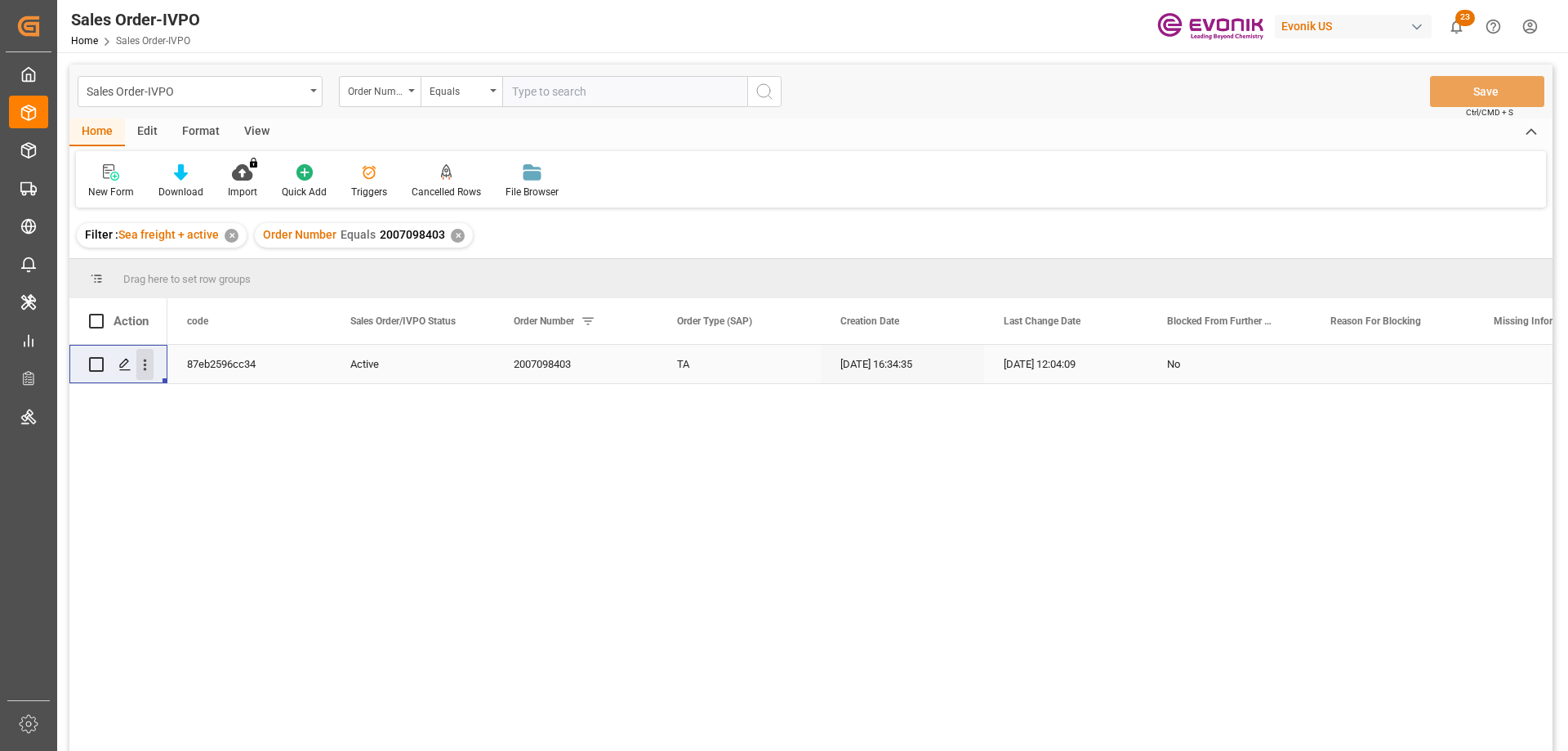
click at [143, 358] on icon "open menu" at bounding box center [145, 364] width 18 height 18
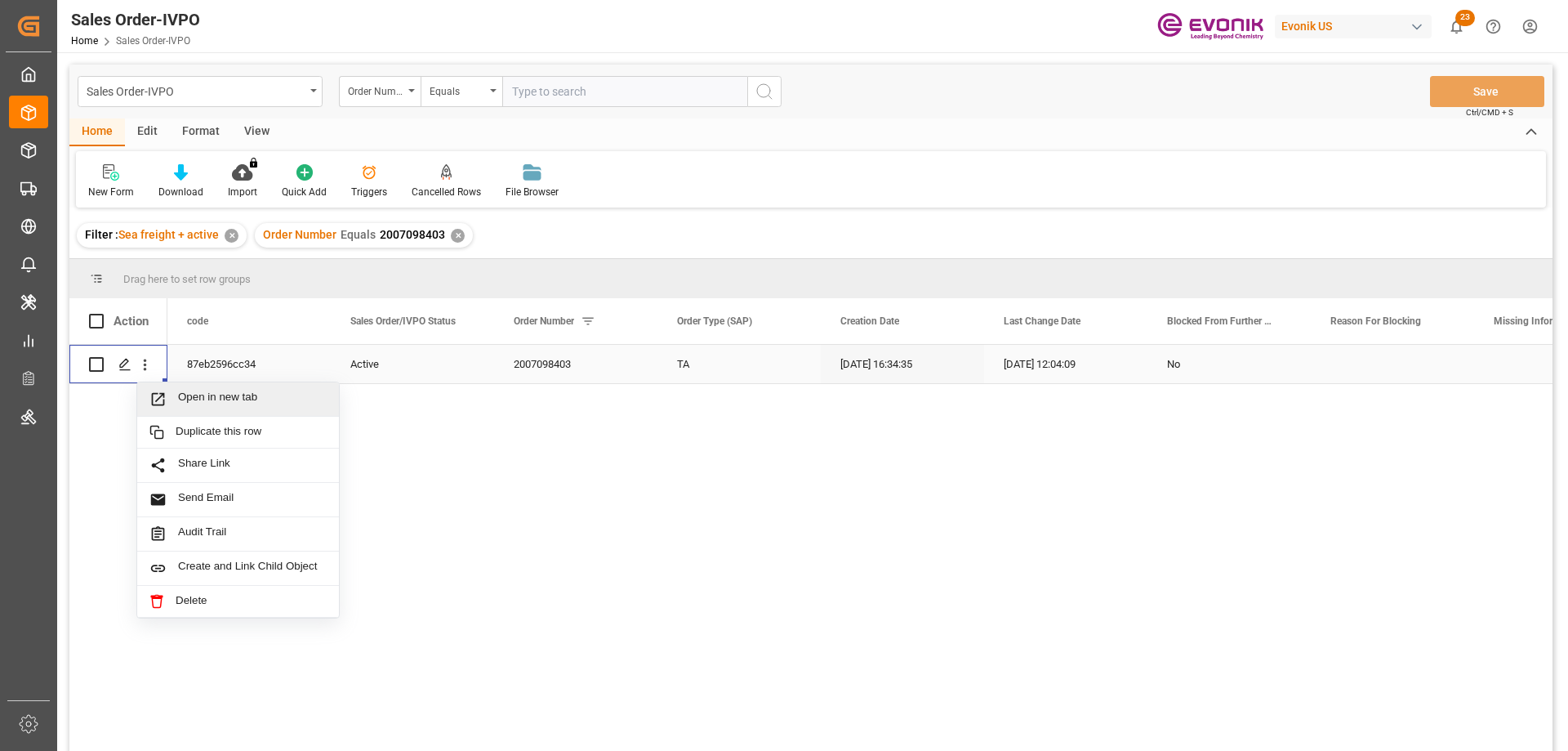
click at [181, 397] on span "Open in new tab" at bounding box center [252, 399] width 148 height 18
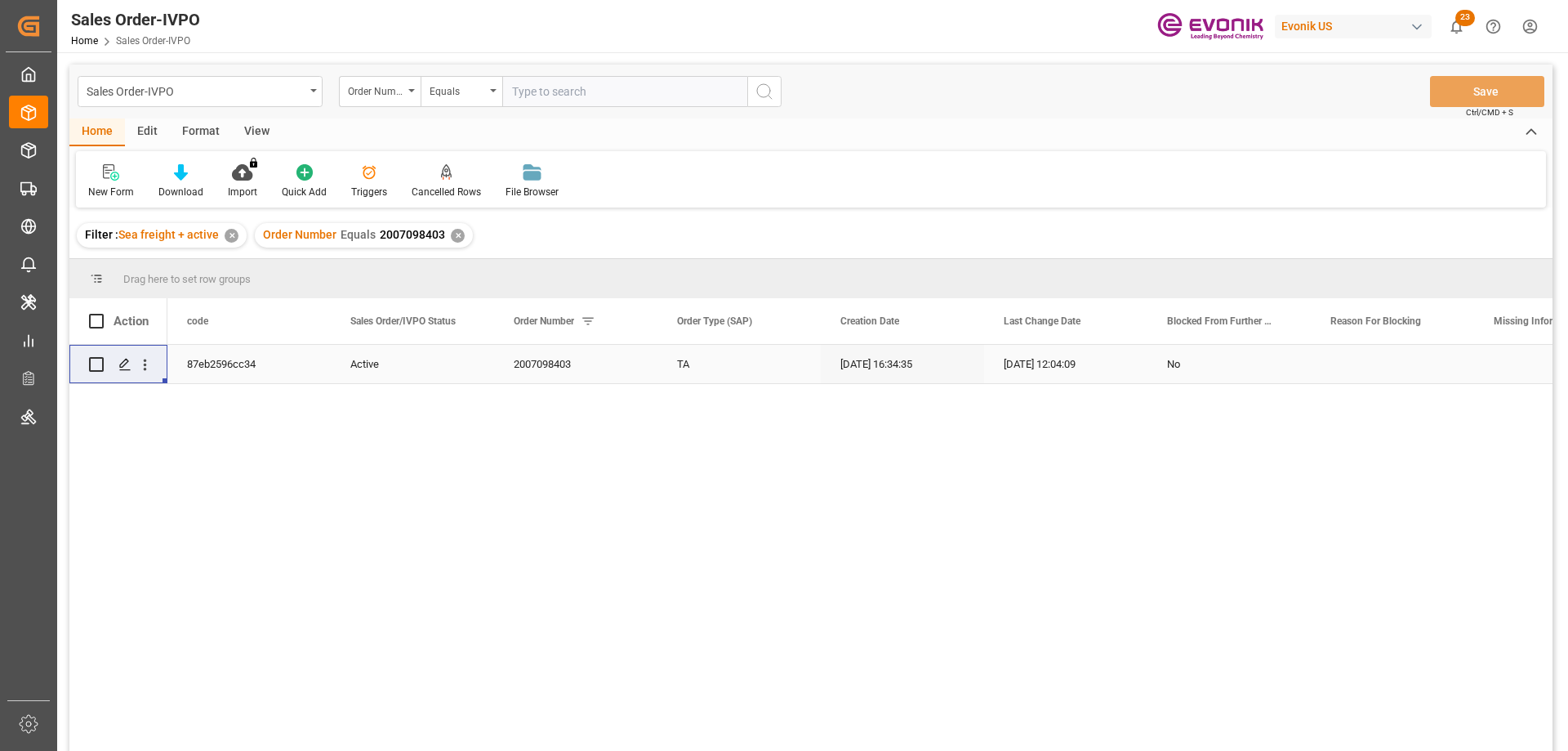
click at [595, 91] on input "text" at bounding box center [625, 91] width 245 height 31
paste input "0046470480"
type input "0046470480"
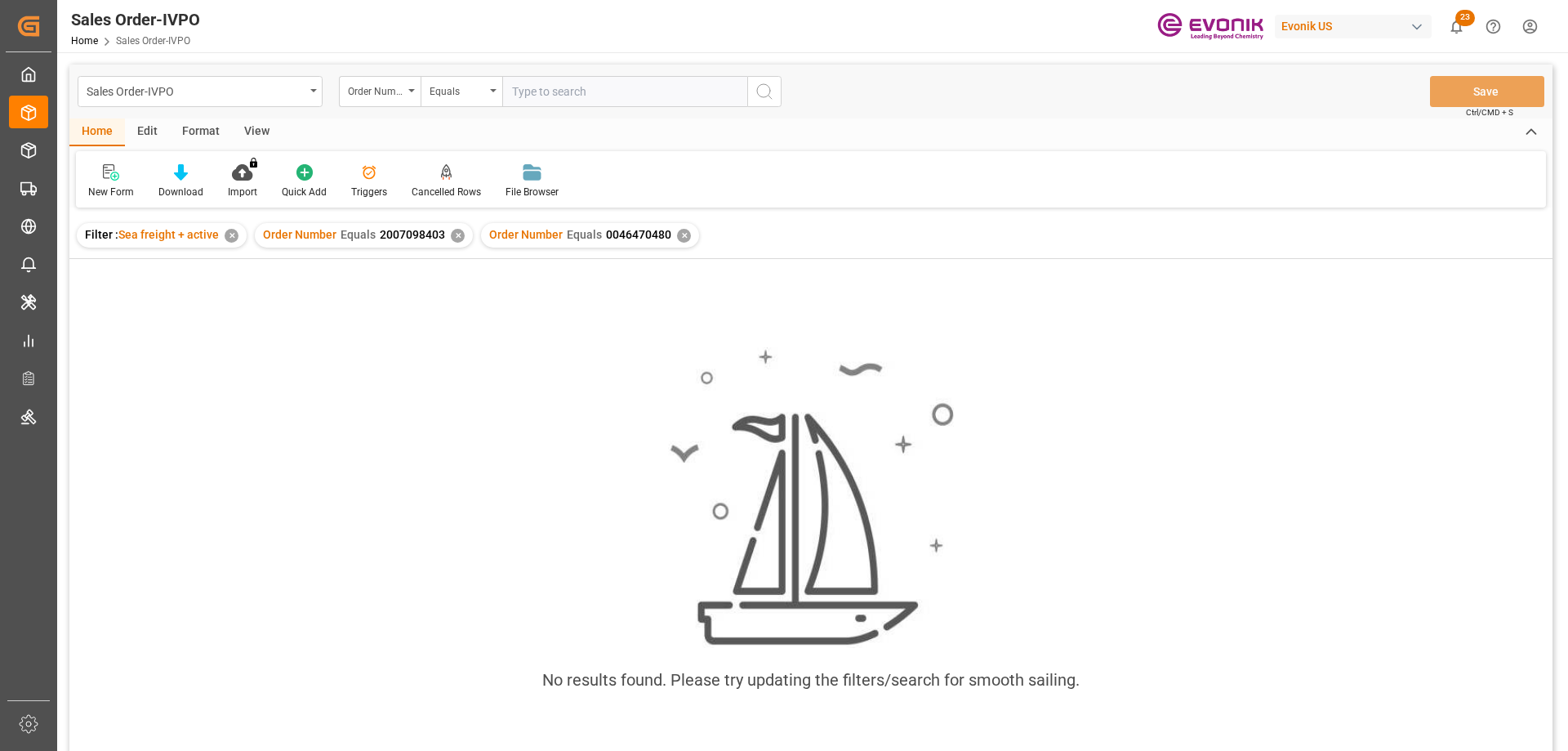
click at [457, 239] on div "✕" at bounding box center [457, 235] width 14 height 14
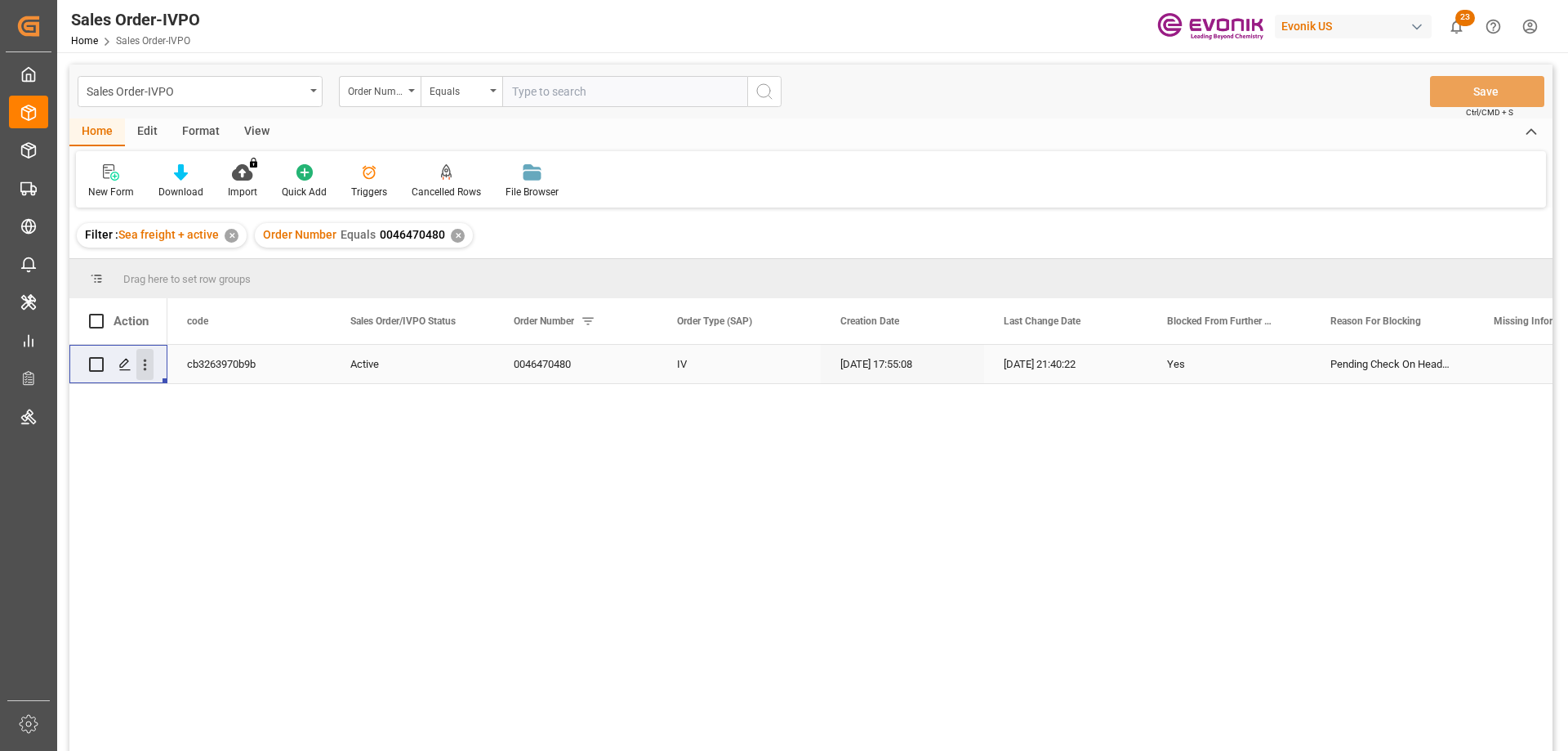
click at [145, 358] on icon "open menu" at bounding box center [145, 364] width 18 height 18
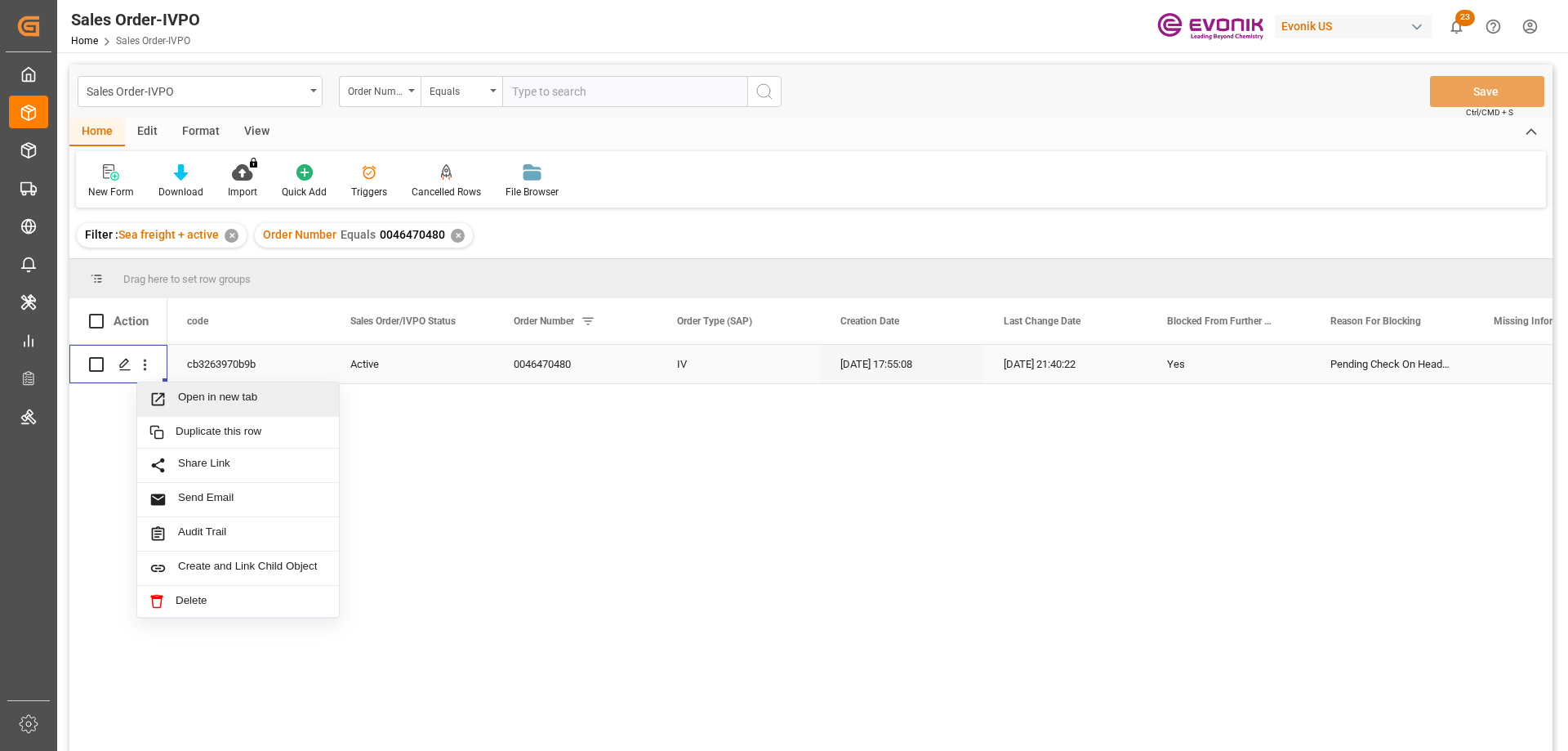
click at [204, 388] on div "Open in new tab" at bounding box center [238, 399] width 202 height 34
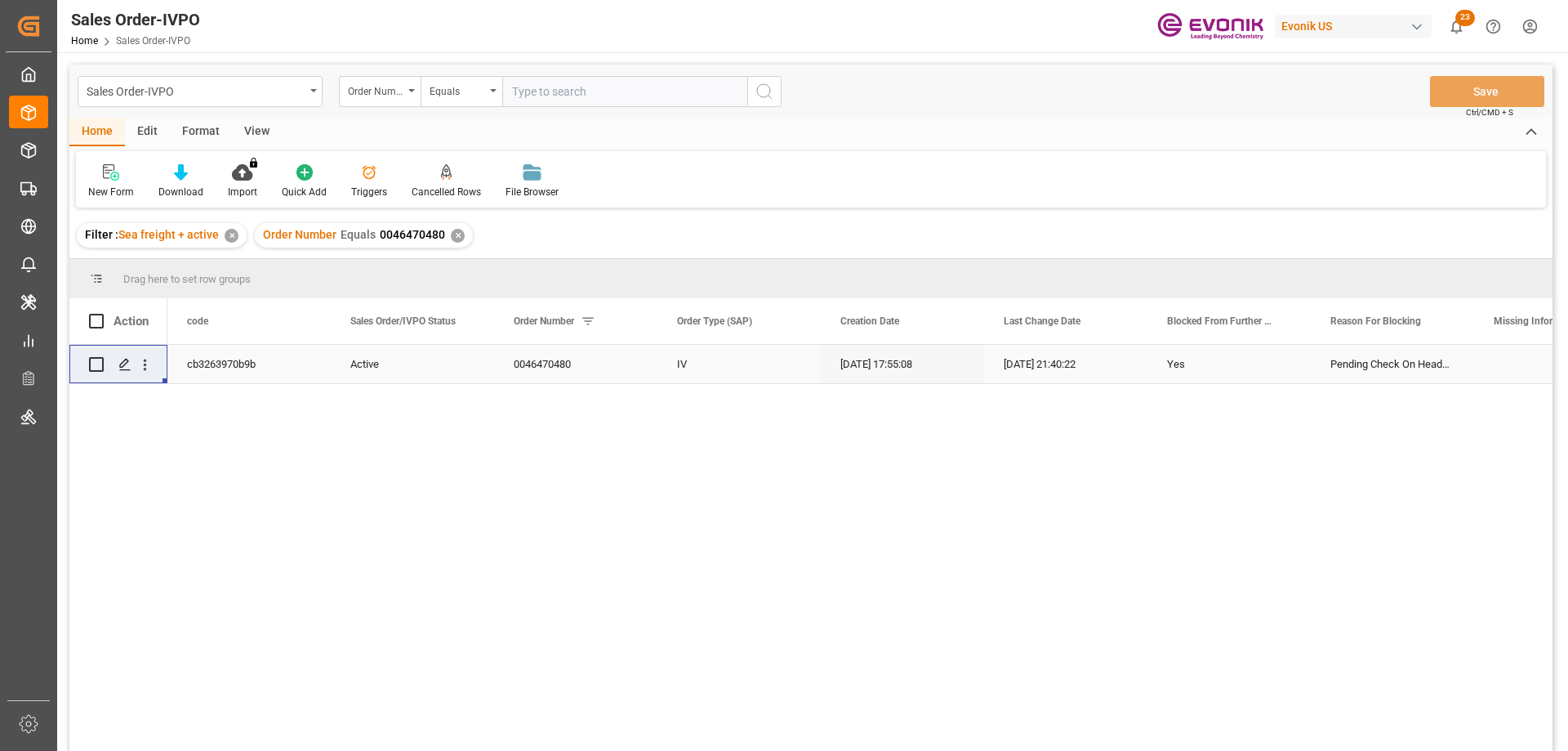
click at [578, 107] on div "Sales Order-IVPO Order Number Equals Save Ctrl/CMD + S" at bounding box center [811, 91] width 1483 height 54
click at [576, 102] on input "text" at bounding box center [625, 91] width 245 height 31
paste input "2007169459"
type input "2007169459"
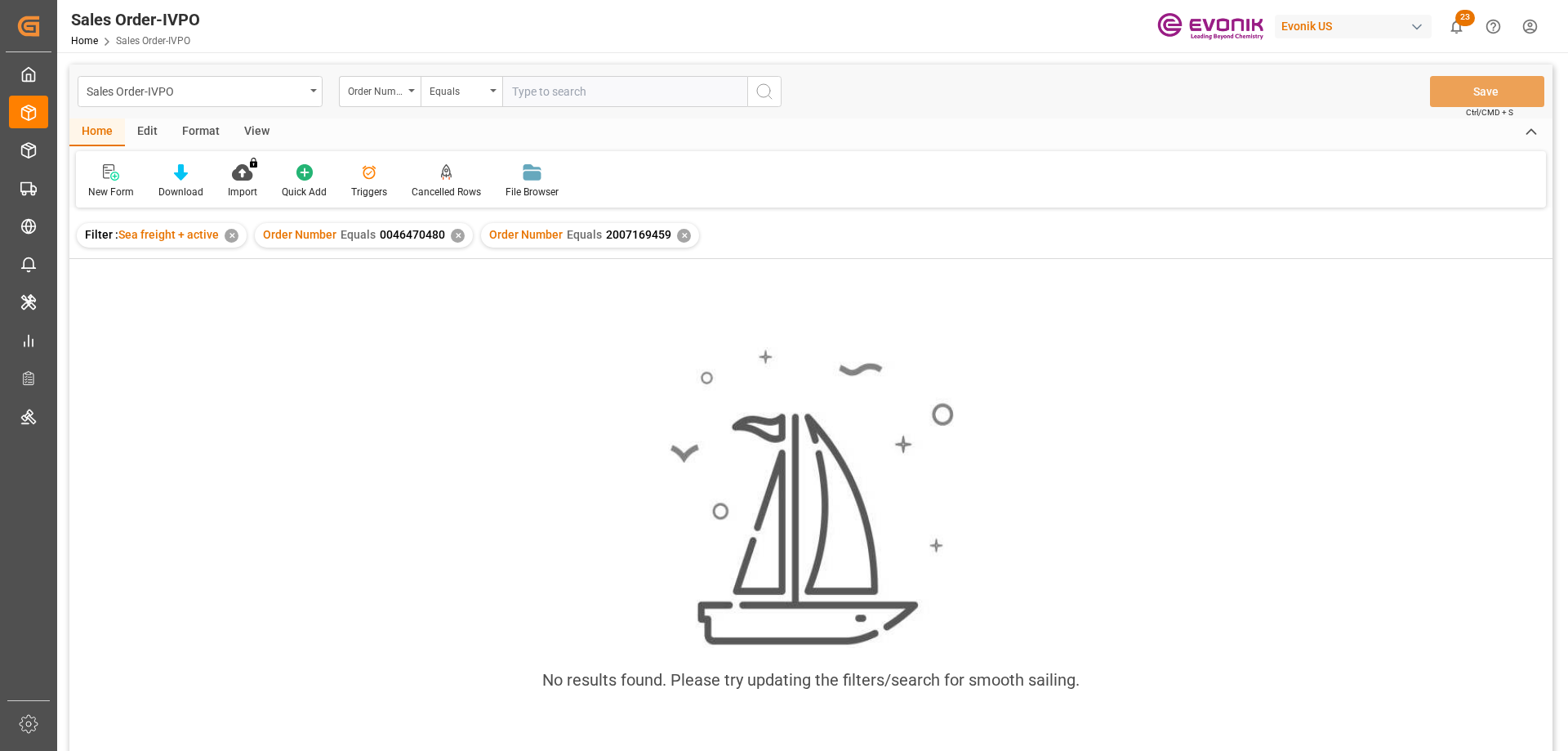
click at [454, 235] on div "✕" at bounding box center [457, 235] width 14 height 14
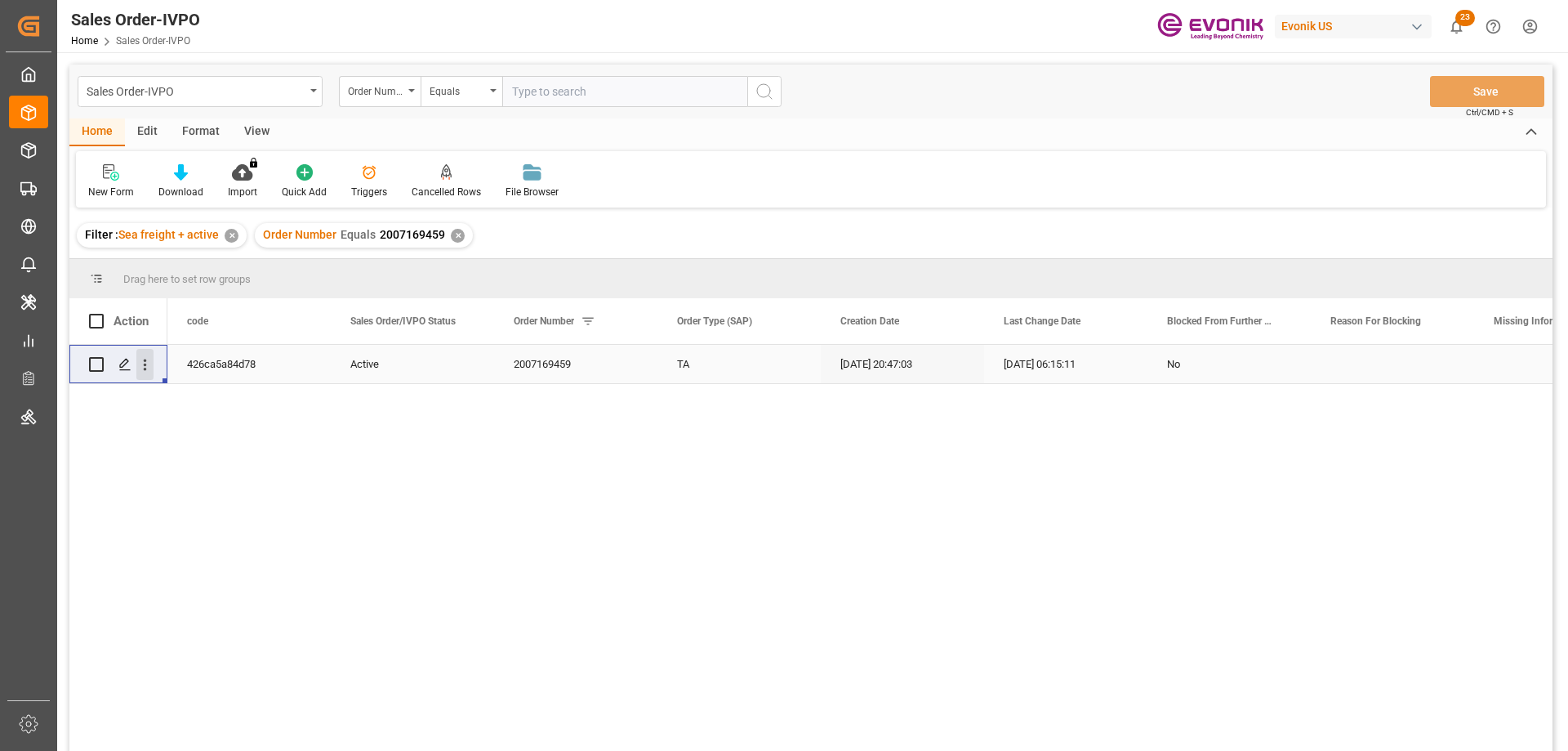
click at [143, 360] on icon "open menu" at bounding box center [145, 364] width 18 height 18
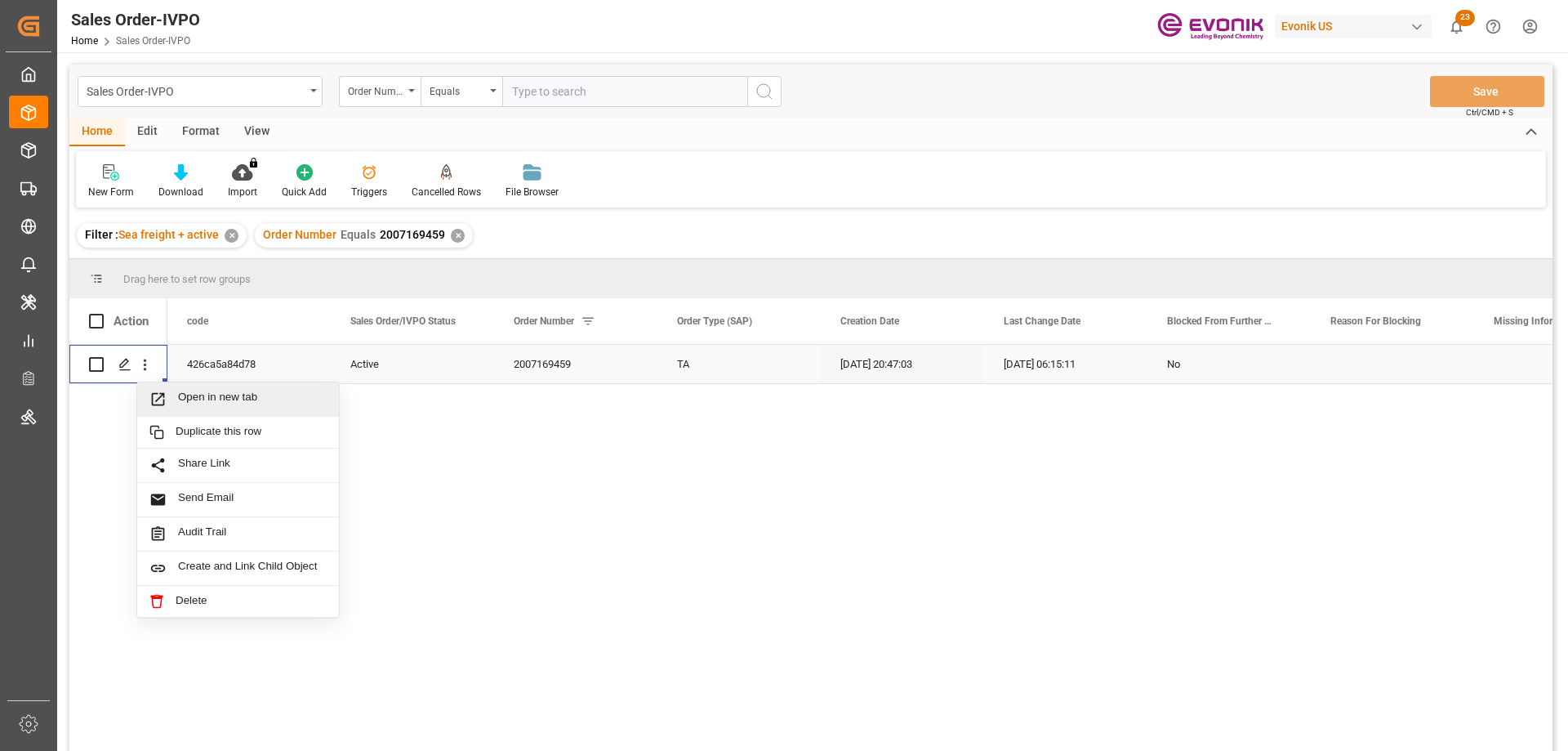
click at [206, 396] on span "Open in new tab" at bounding box center [252, 399] width 148 height 18
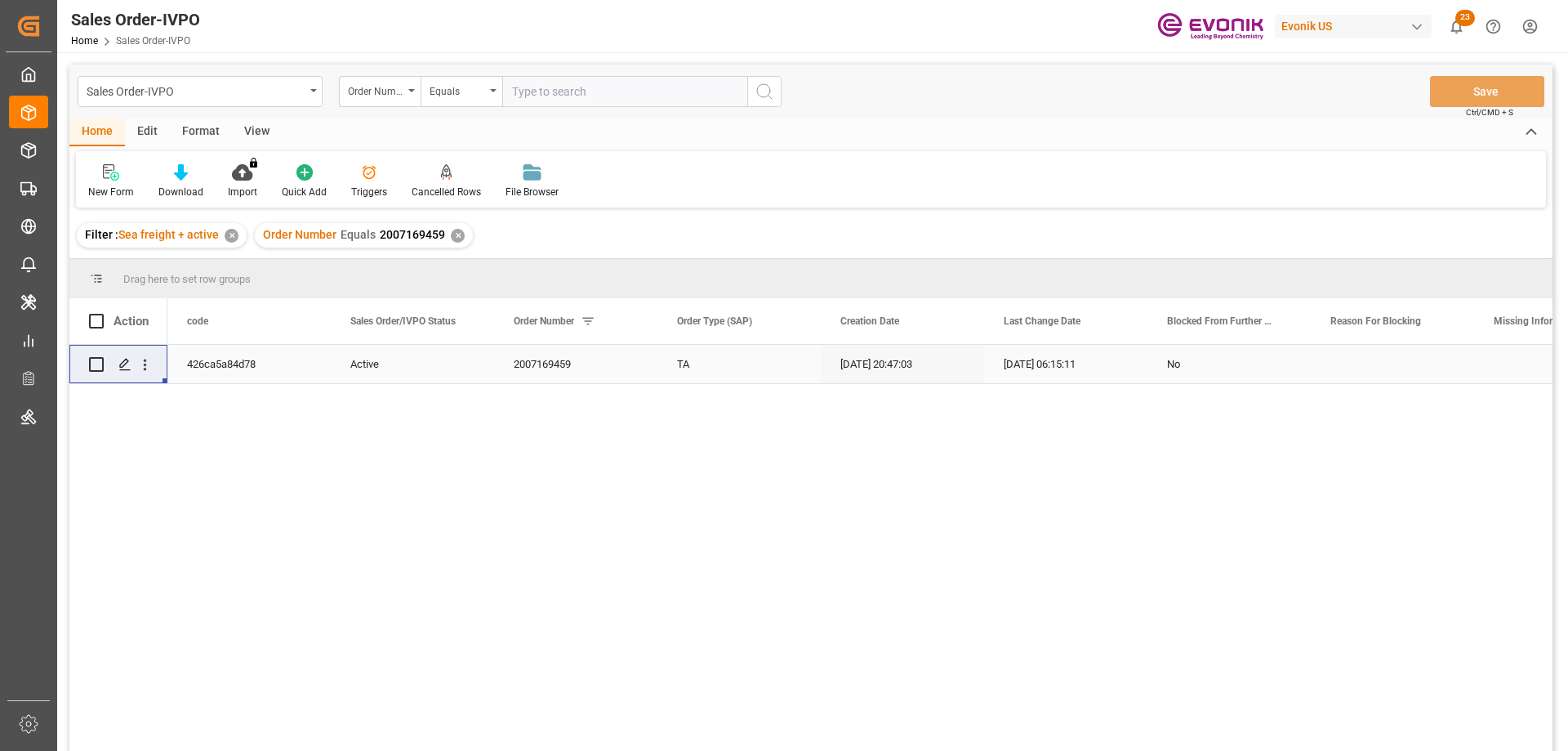
click at [623, 89] on input "text" at bounding box center [625, 91] width 245 height 31
paste input "2007139118"
type input "2007139118"
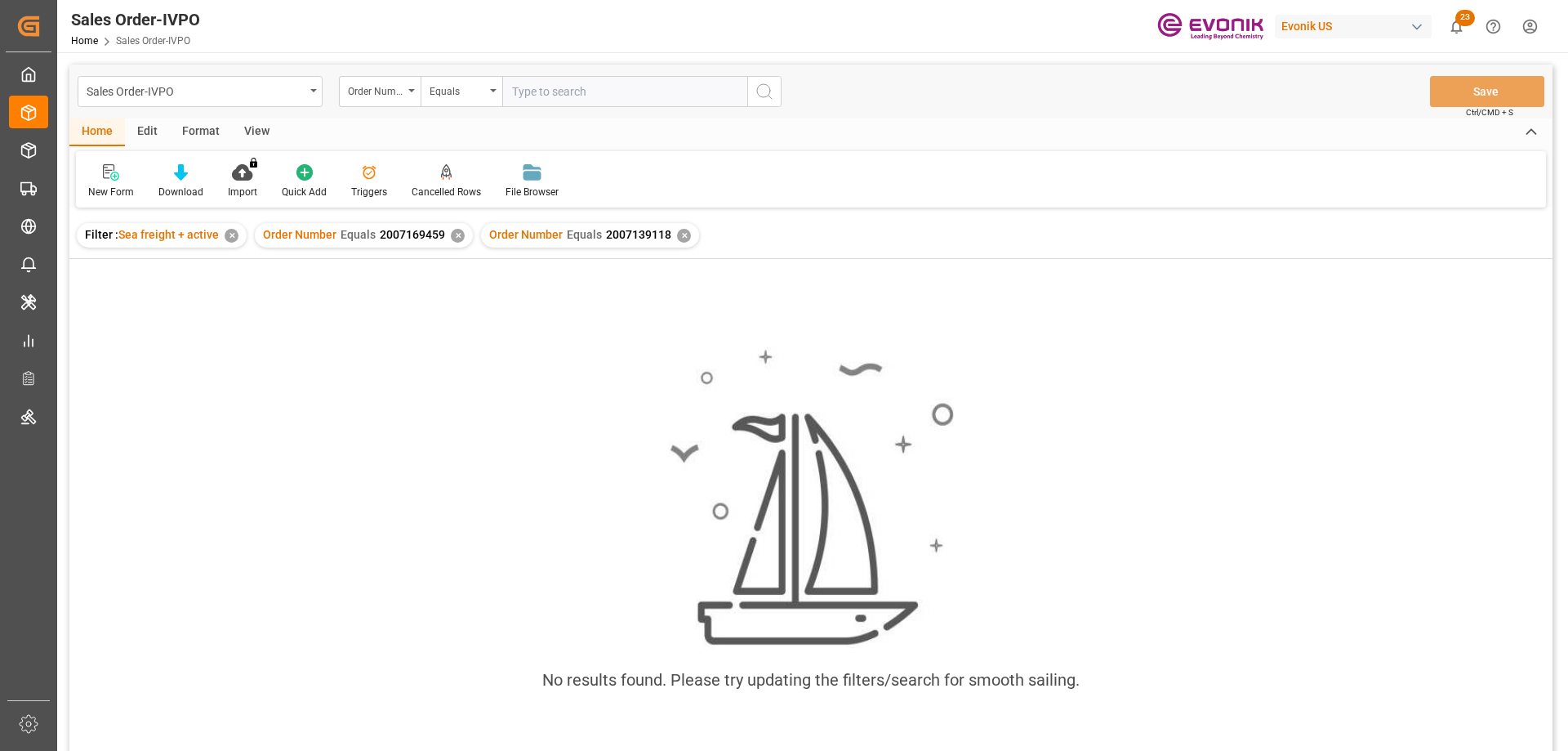
click at [456, 233] on div "✕" at bounding box center [457, 235] width 14 height 14
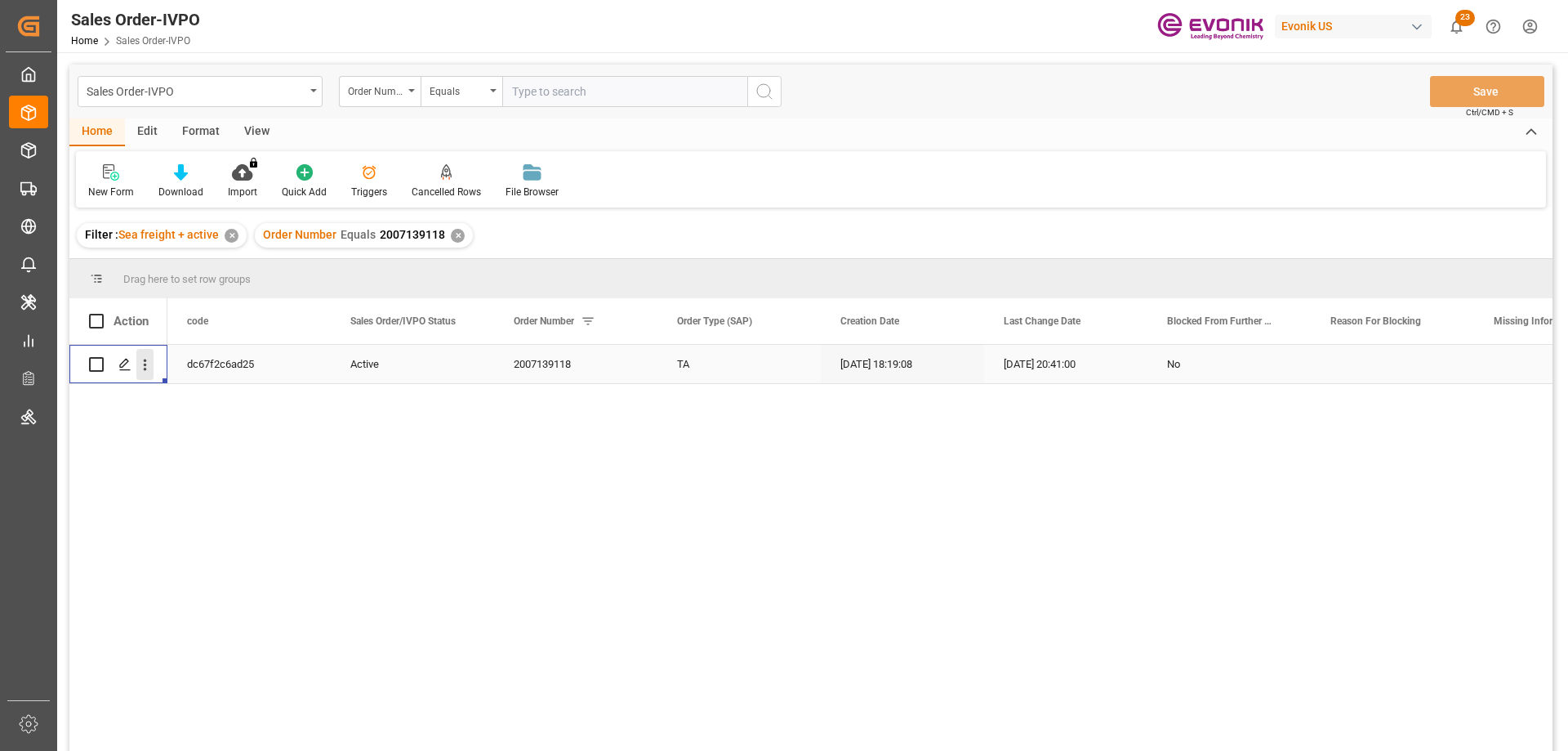
click at [146, 365] on icon "open menu" at bounding box center [146, 365] width 4 height 11
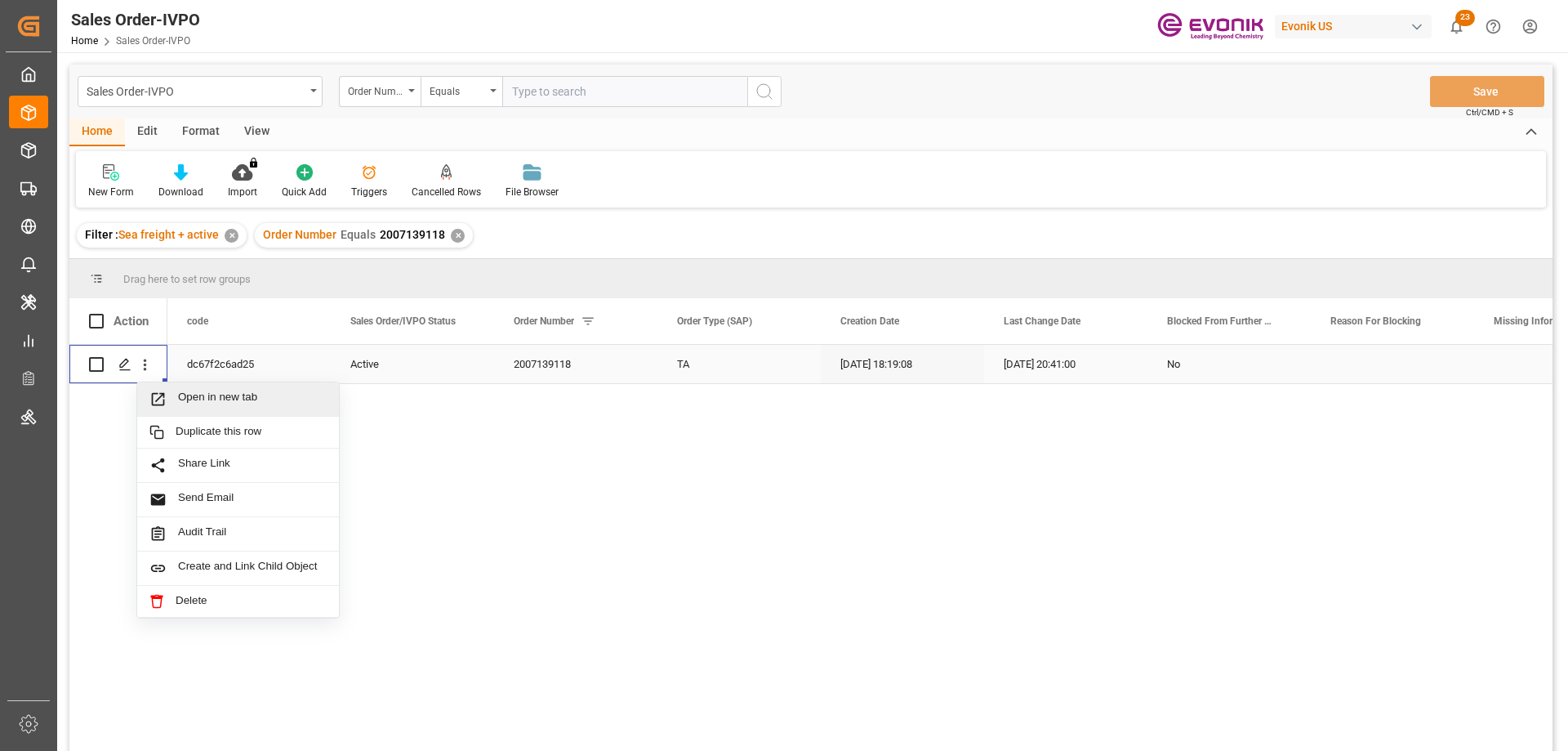
click at [210, 397] on span "Open in new tab" at bounding box center [252, 399] width 148 height 18
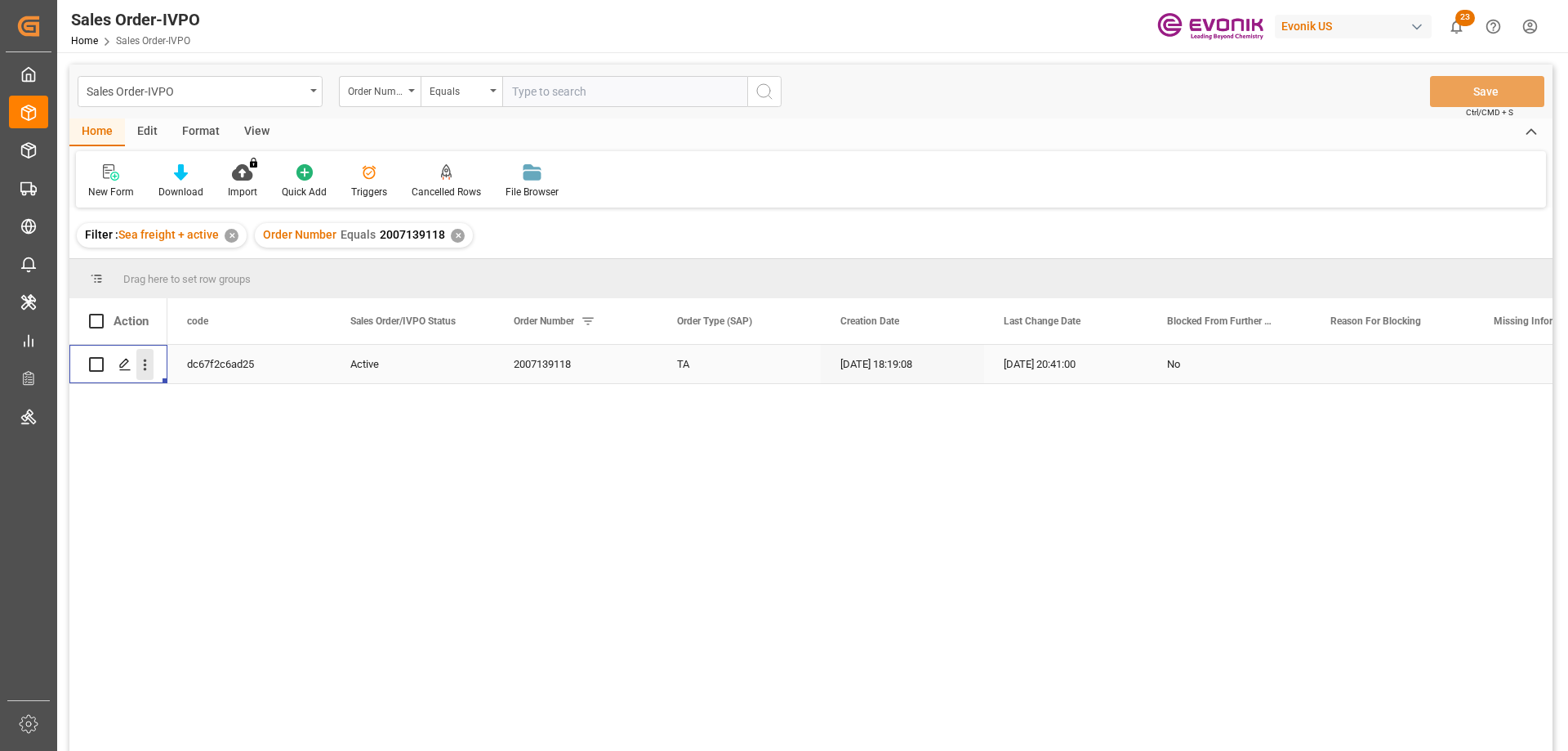
click at [148, 363] on icon "open menu" at bounding box center [145, 364] width 18 height 18
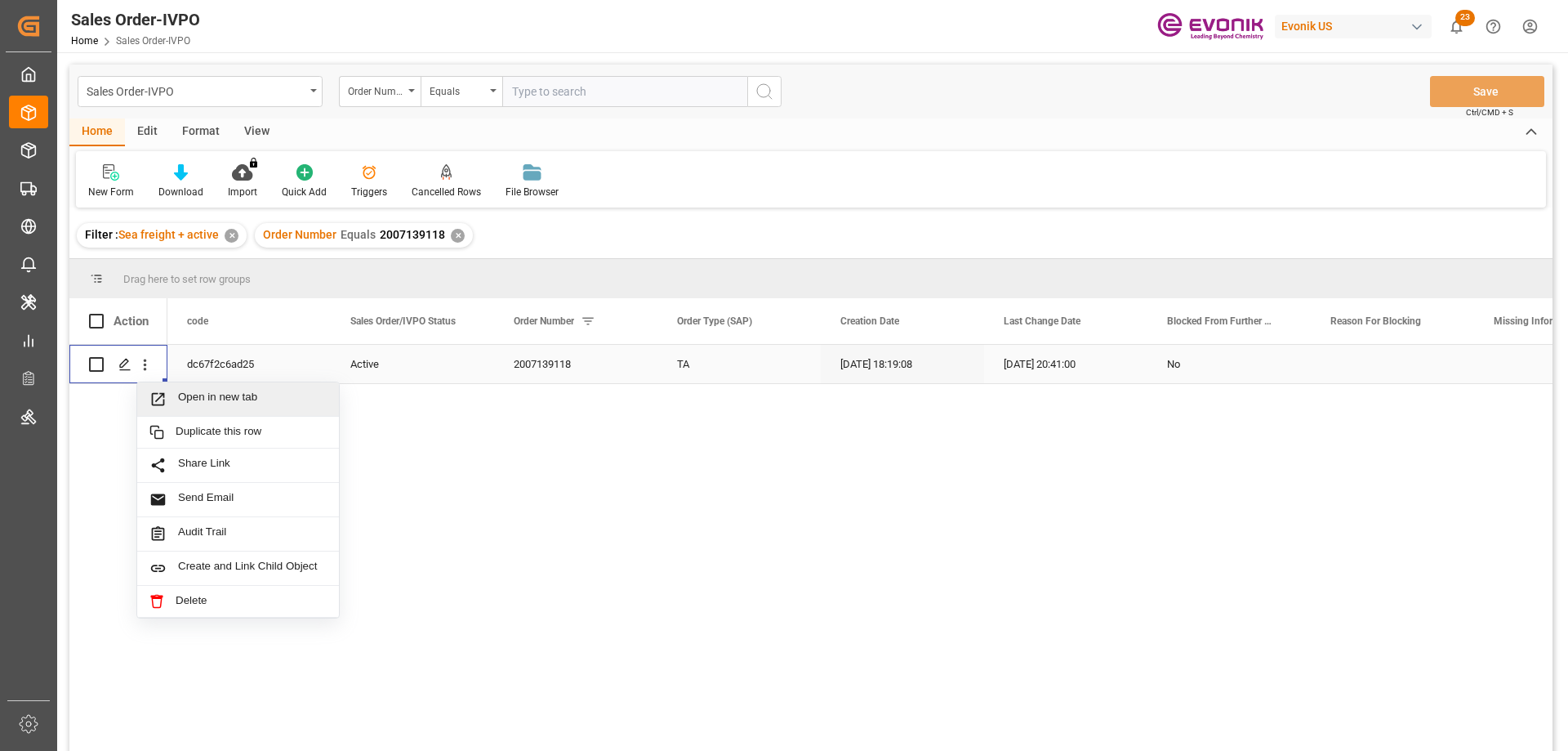
click at [234, 401] on span "Open in new tab" at bounding box center [252, 399] width 148 height 18
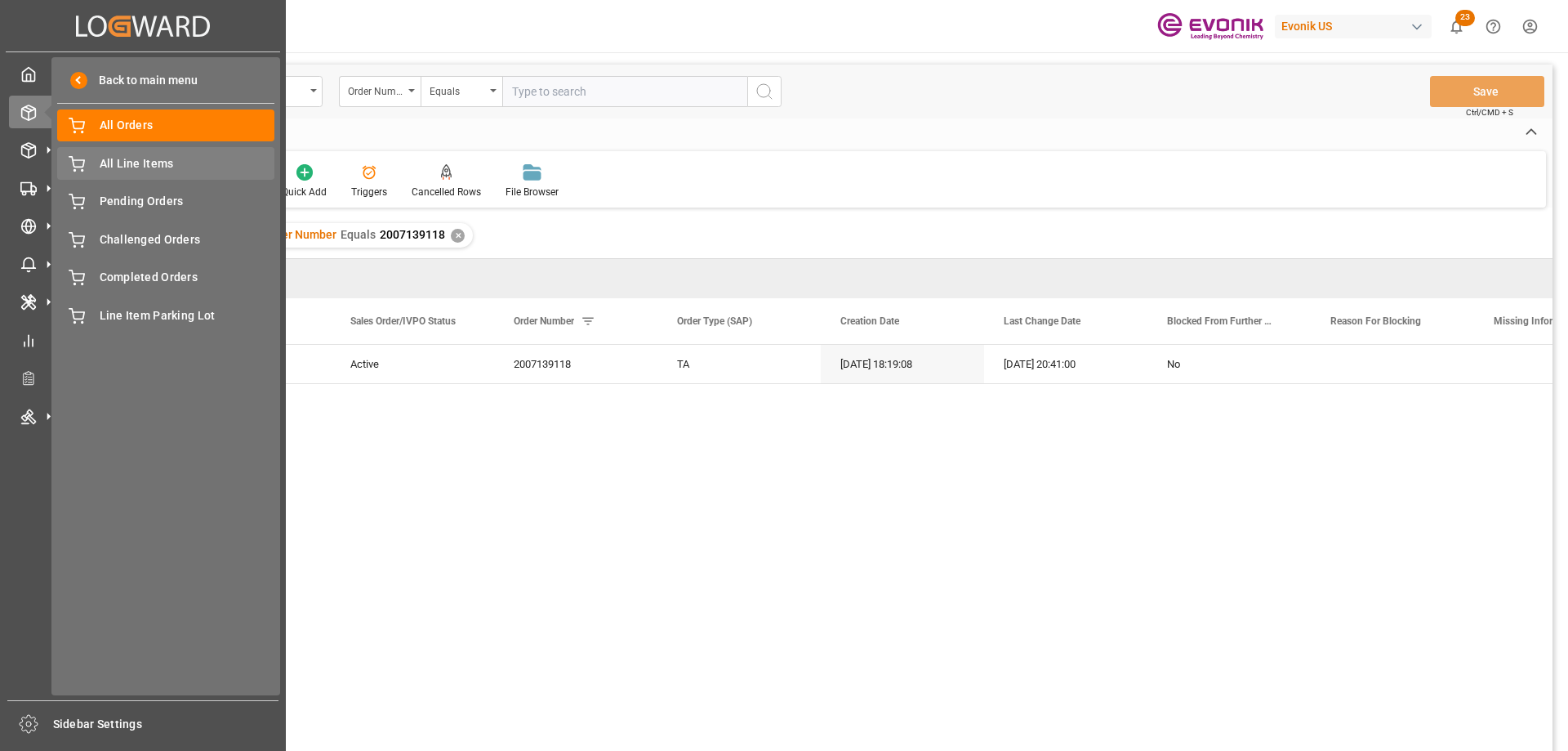
click at [137, 167] on span "All Line Items" at bounding box center [187, 163] width 175 height 18
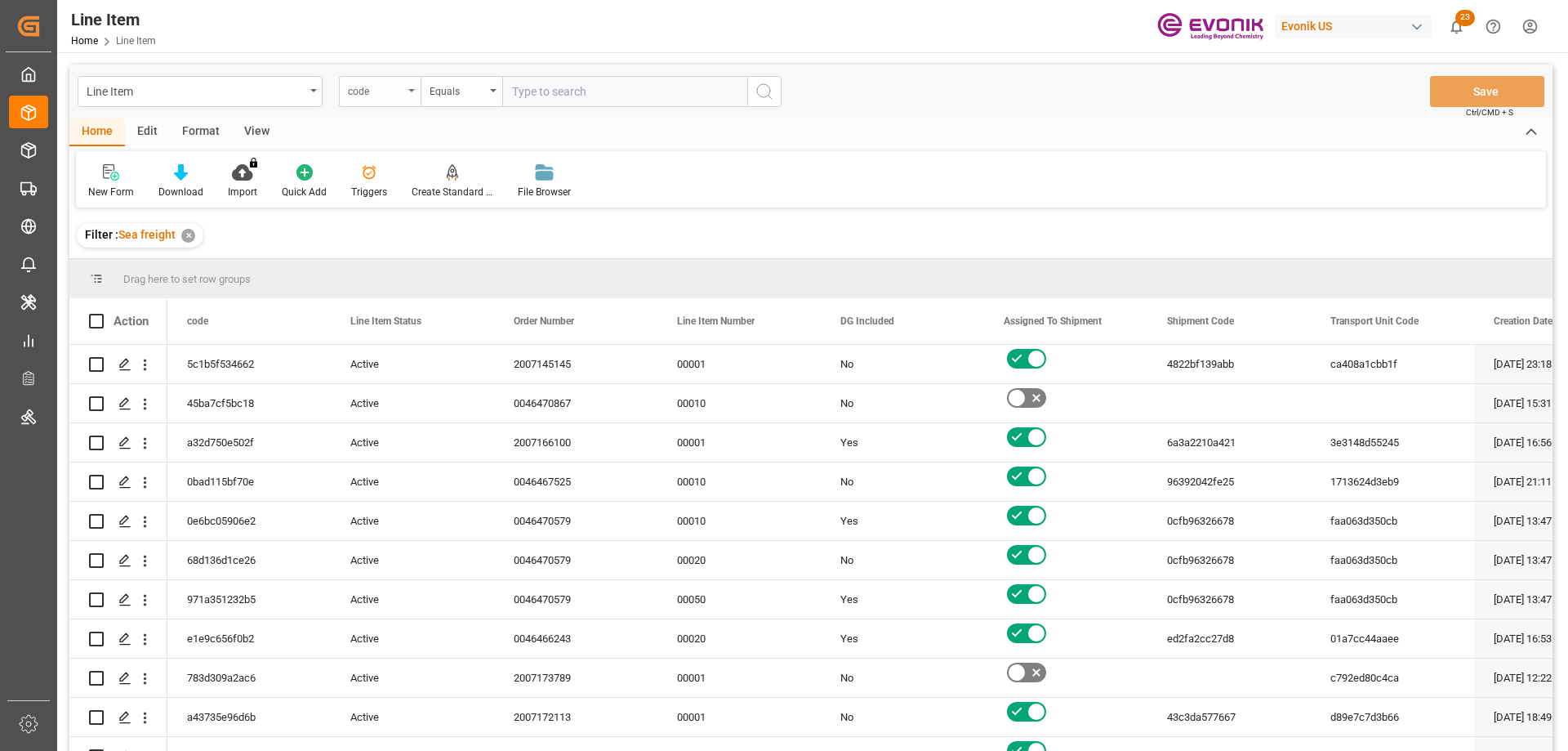
click at [406, 100] on div "code" at bounding box center [379, 91] width 82 height 31
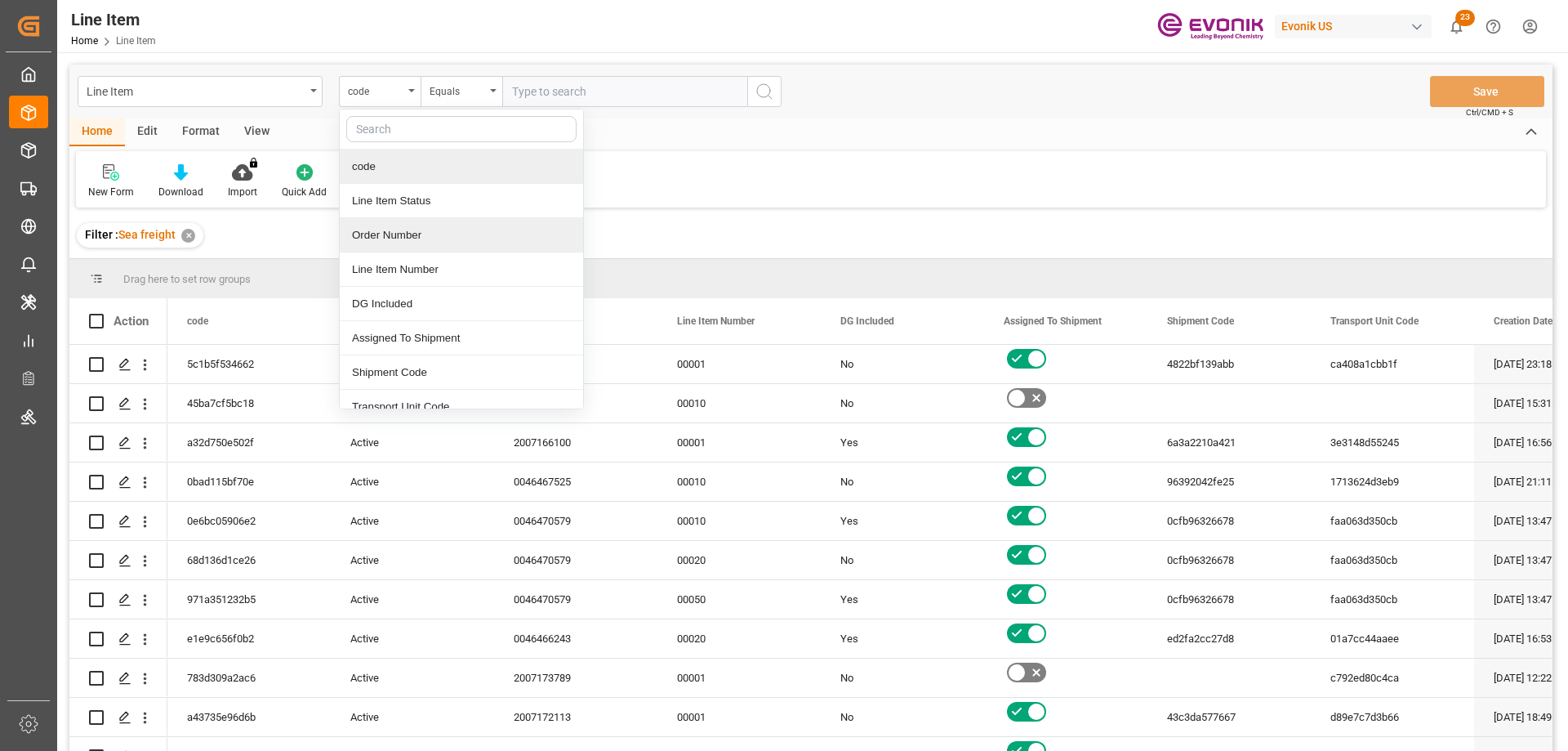
click at [401, 235] on div "Order Number" at bounding box center [461, 234] width 244 height 34
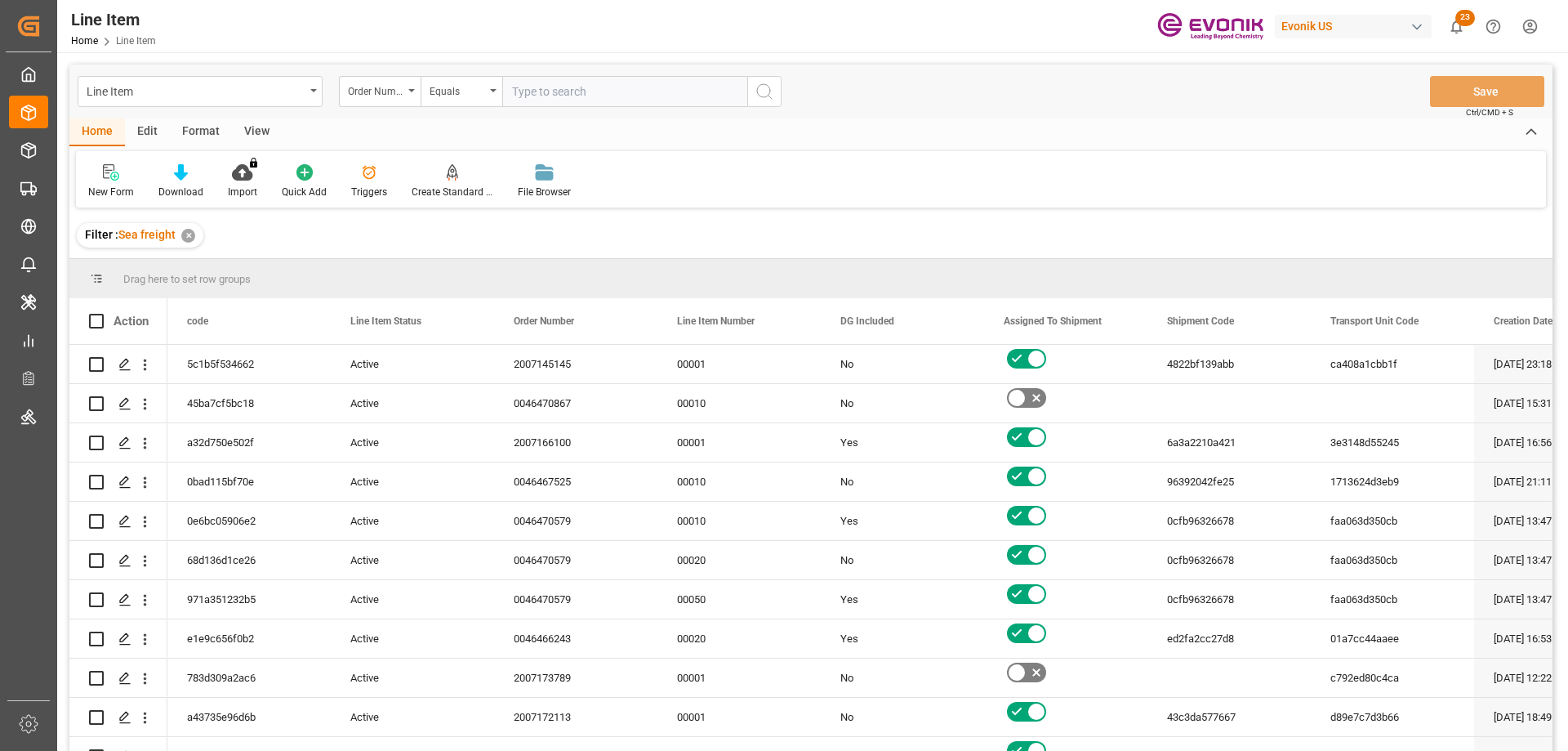
click at [253, 129] on div "View" at bounding box center [256, 132] width 50 height 28
click at [172, 196] on div "Standard Templates" at bounding box center [185, 192] width 82 height 15
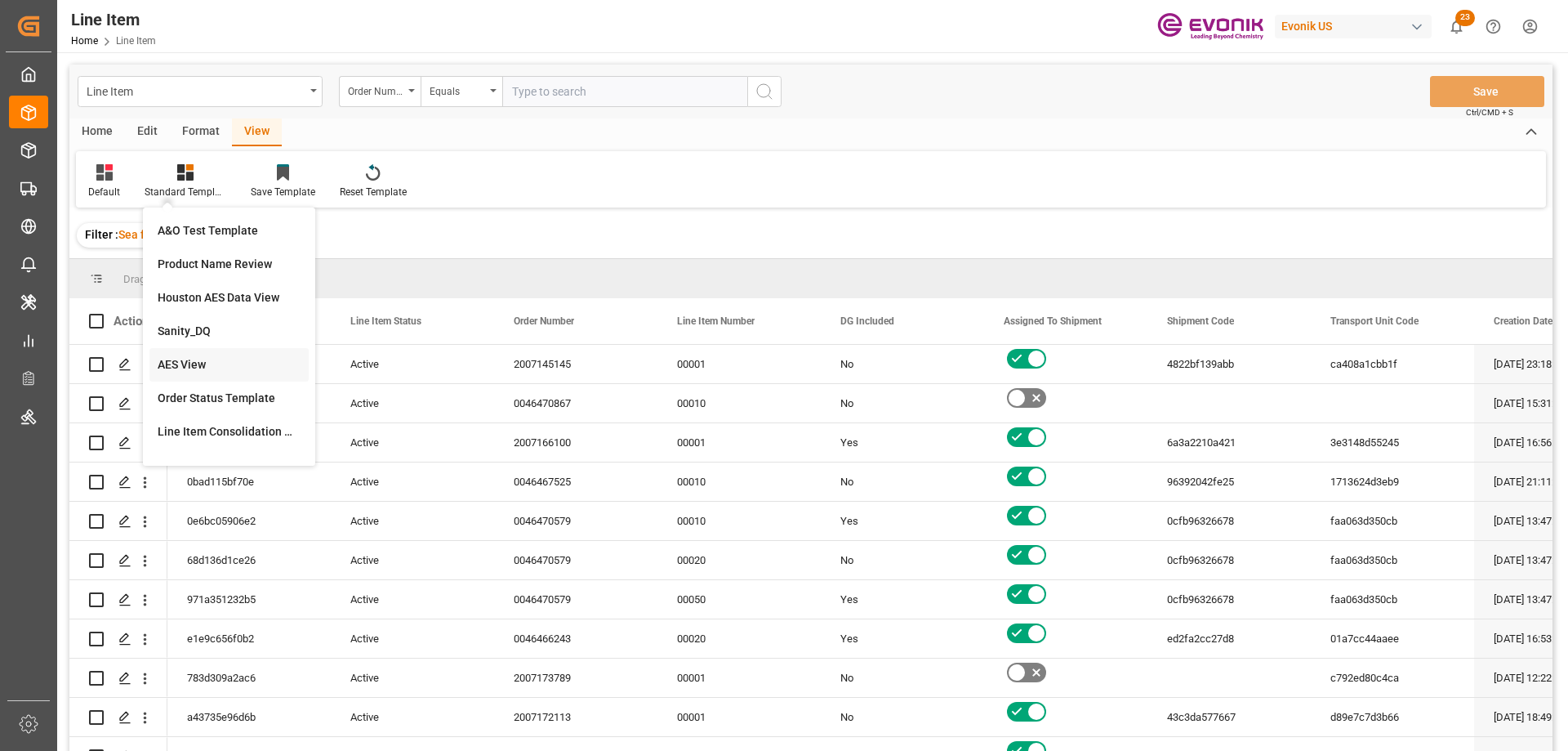
click at [192, 368] on div "AES View" at bounding box center [229, 364] width 143 height 18
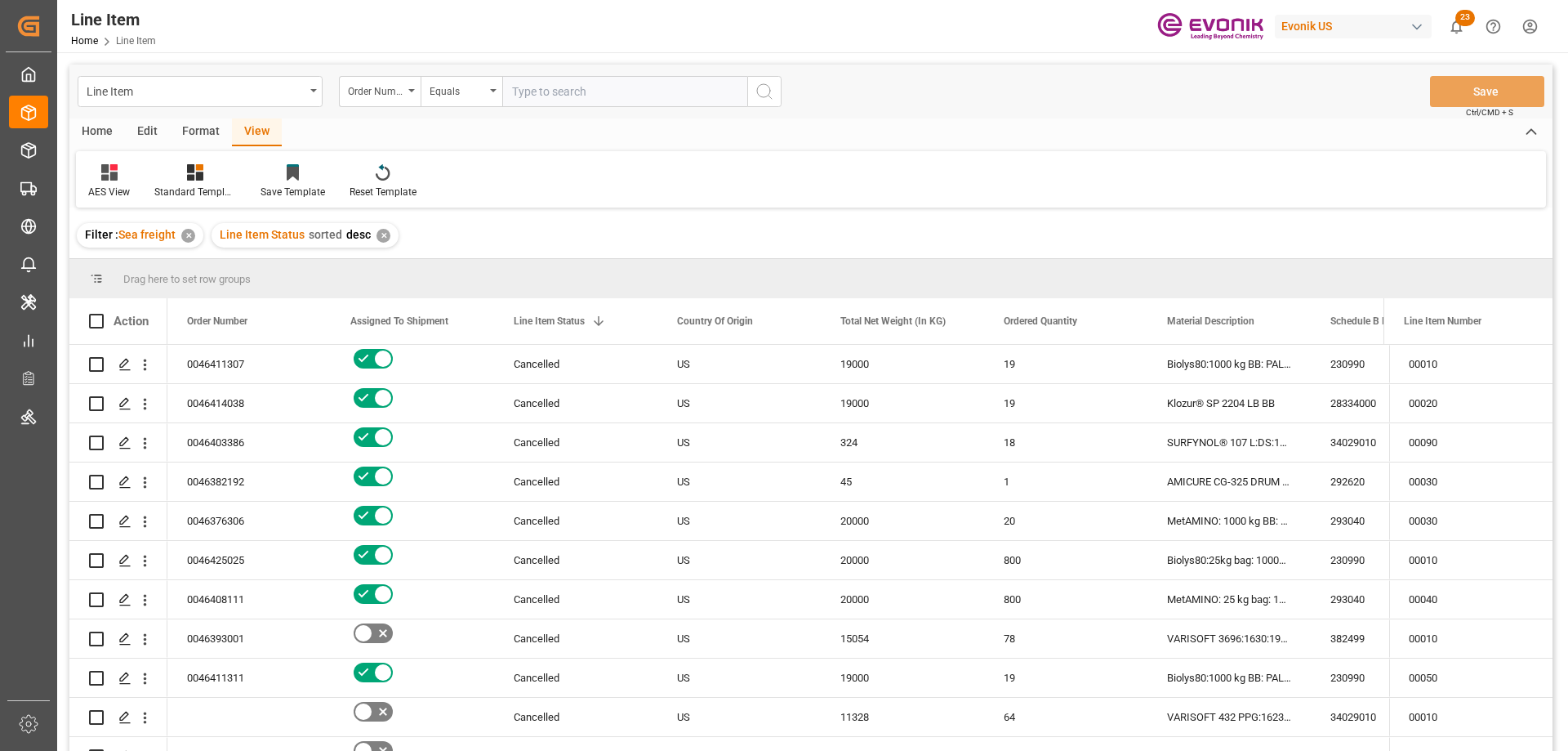
click at [575, 82] on input "text" at bounding box center [625, 91] width 245 height 31
paste input "2007173789"
type input "2007173789"
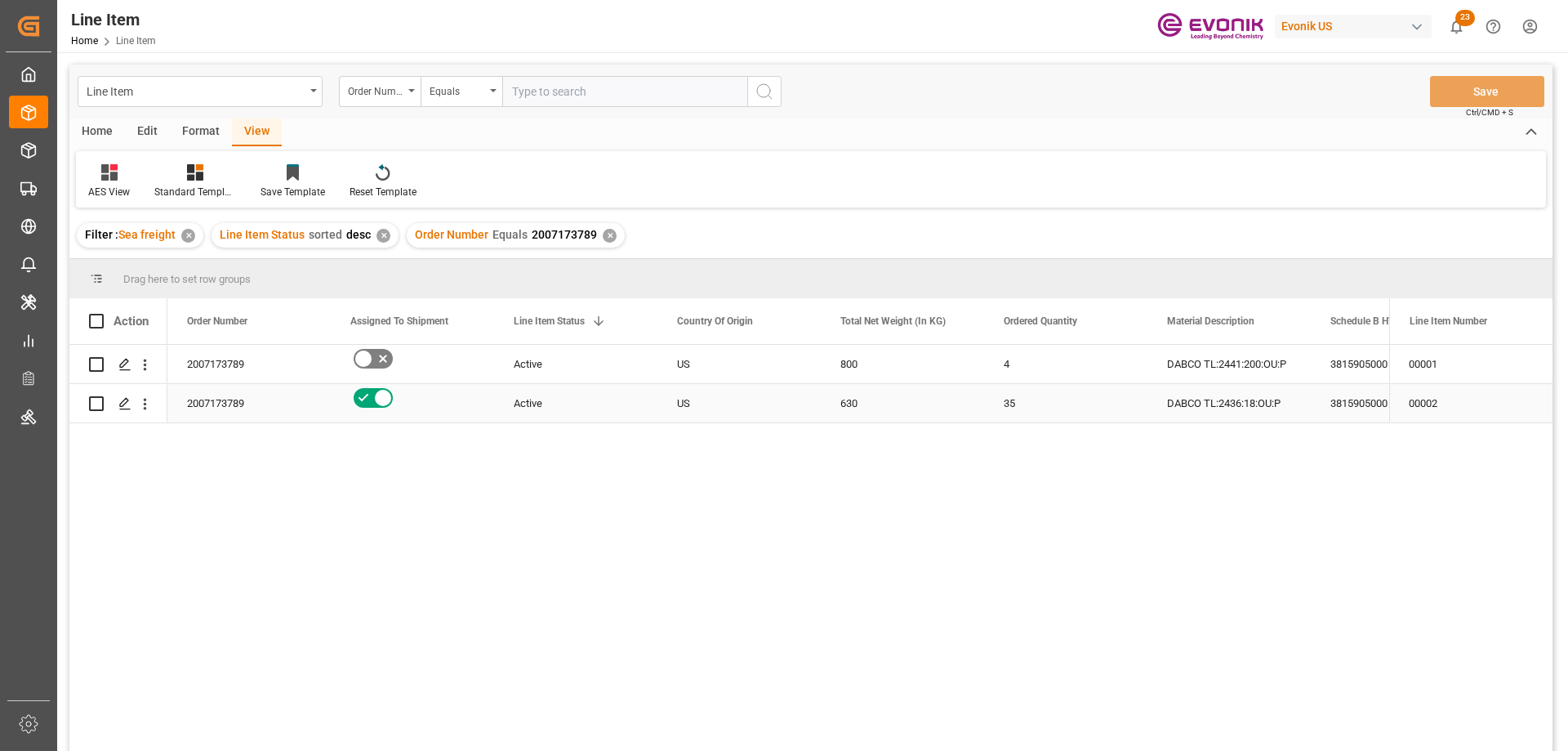
click at [1129, 402] on div "35" at bounding box center [1065, 403] width 163 height 39
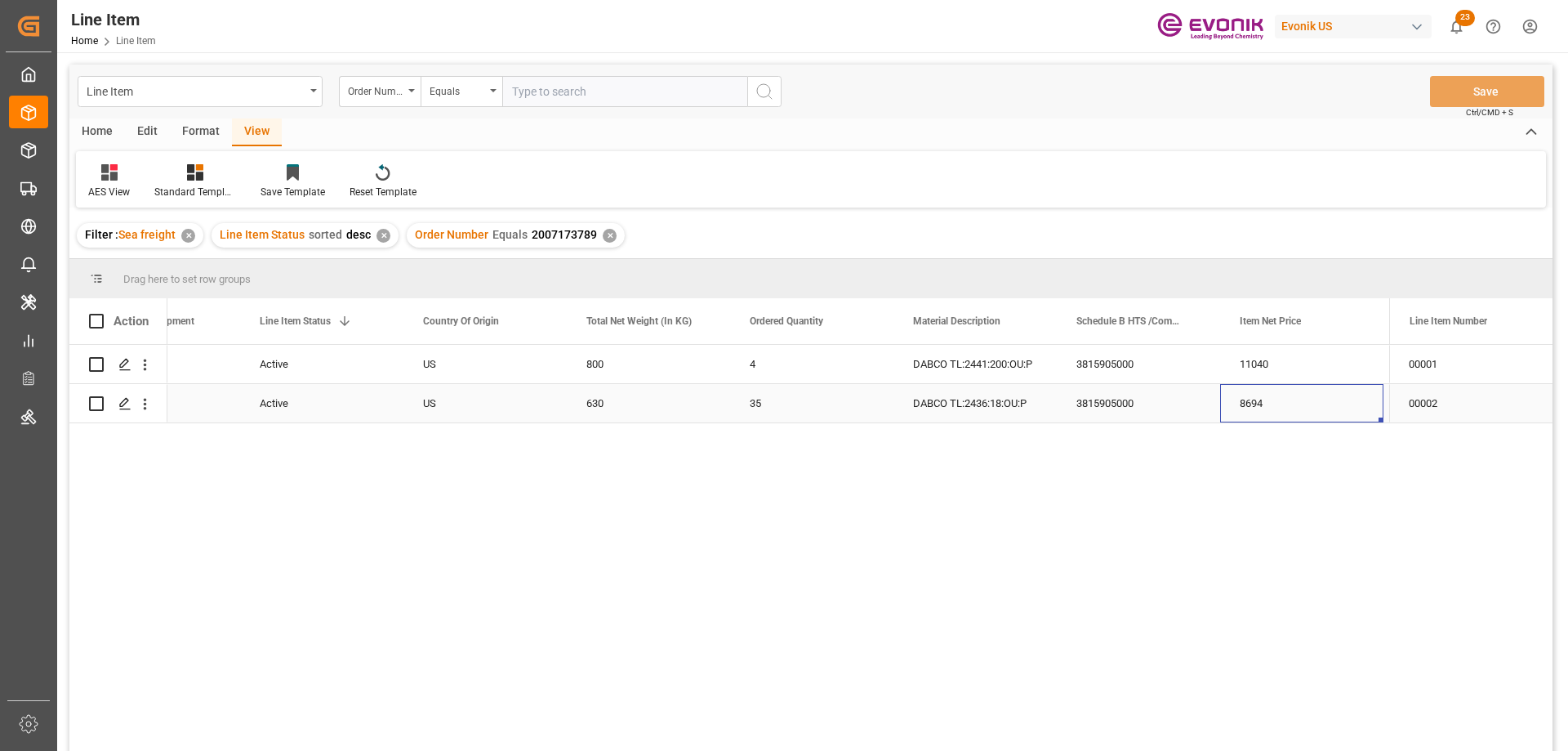
scroll to position [0, 417]
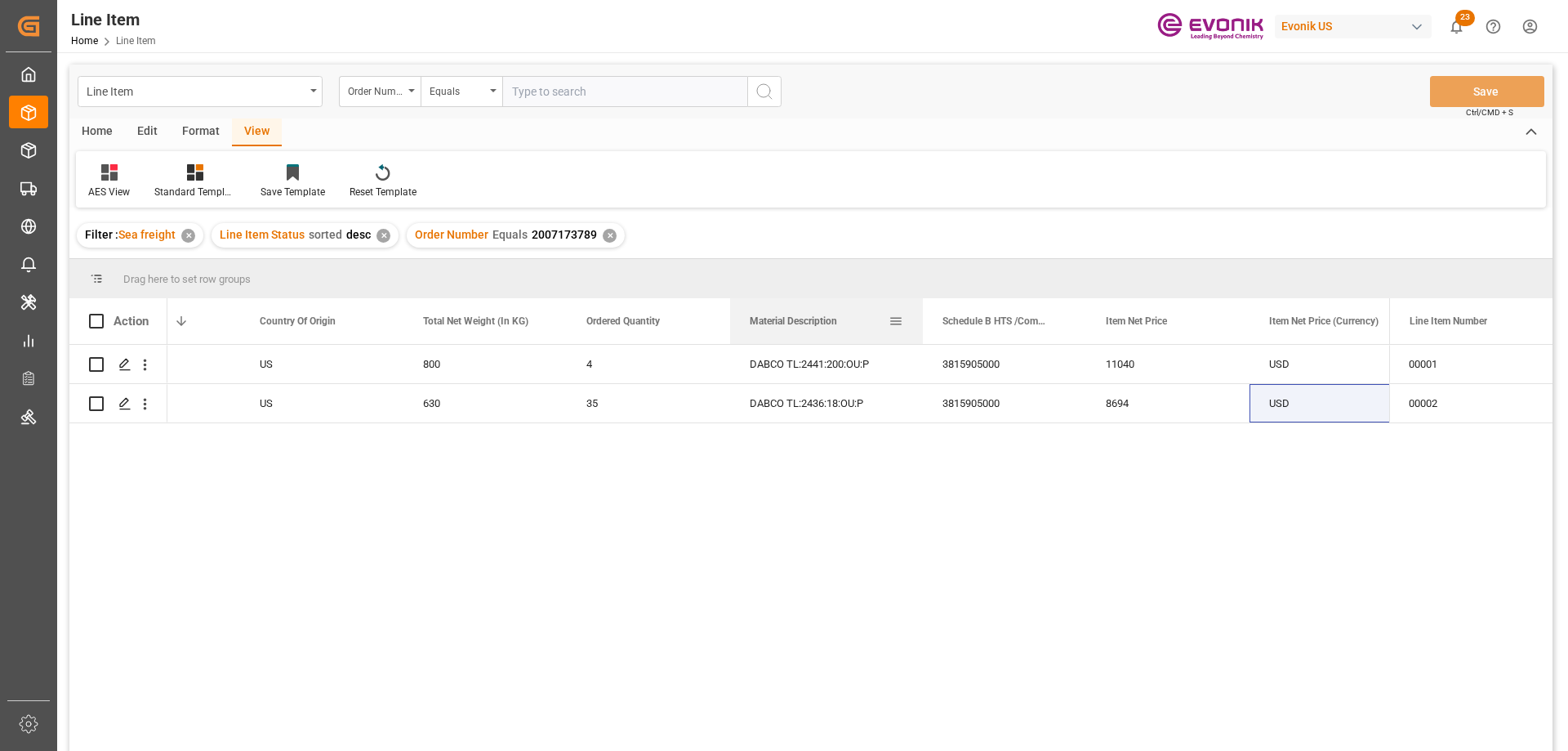
drag, startPoint x: 892, startPoint y: 331, endPoint x: 921, endPoint y: 332, distance: 29.0
click at [921, 332] on div at bounding box center [922, 321] width 6 height 46
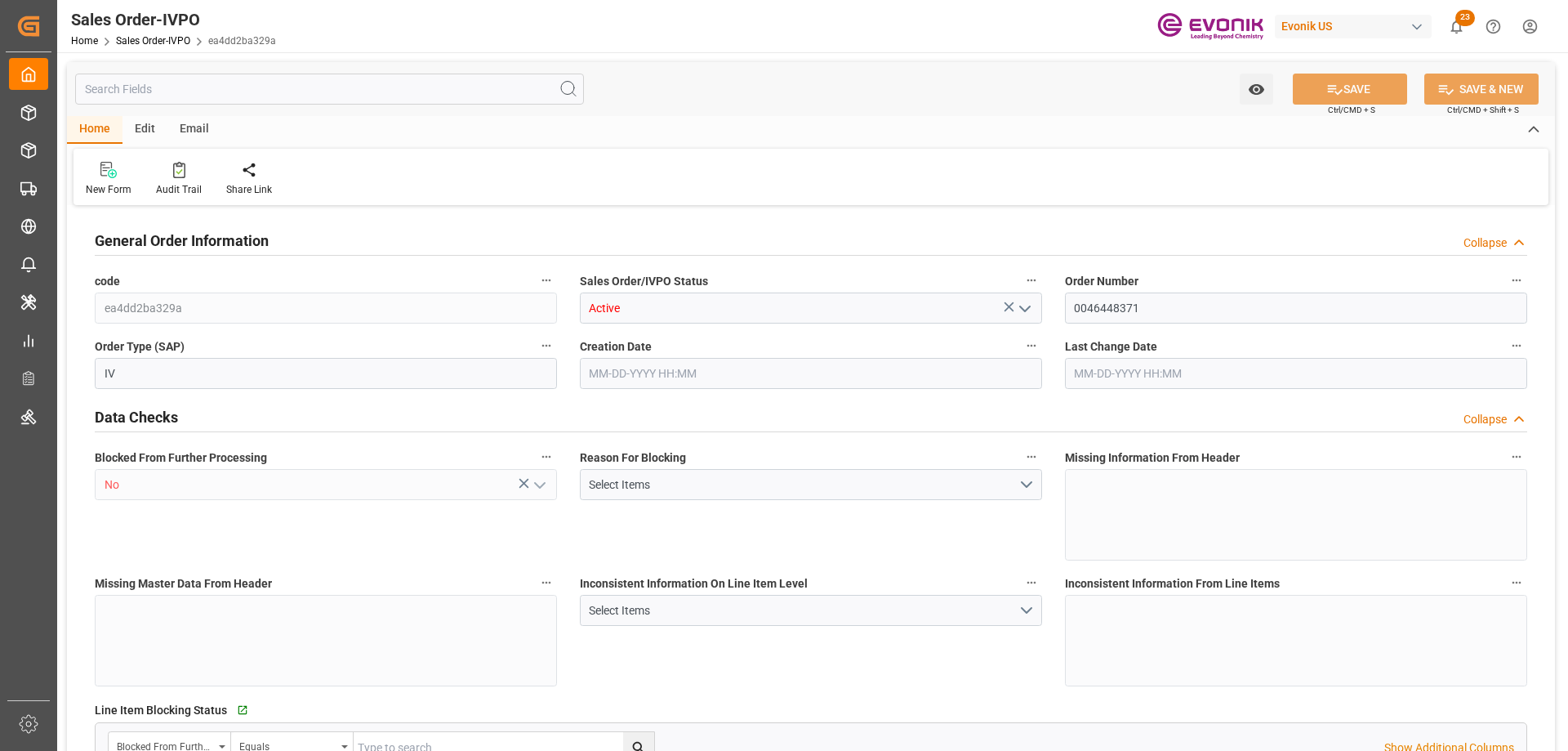
type input "BEANR"
type input "0"
type input "1"
type input "2"
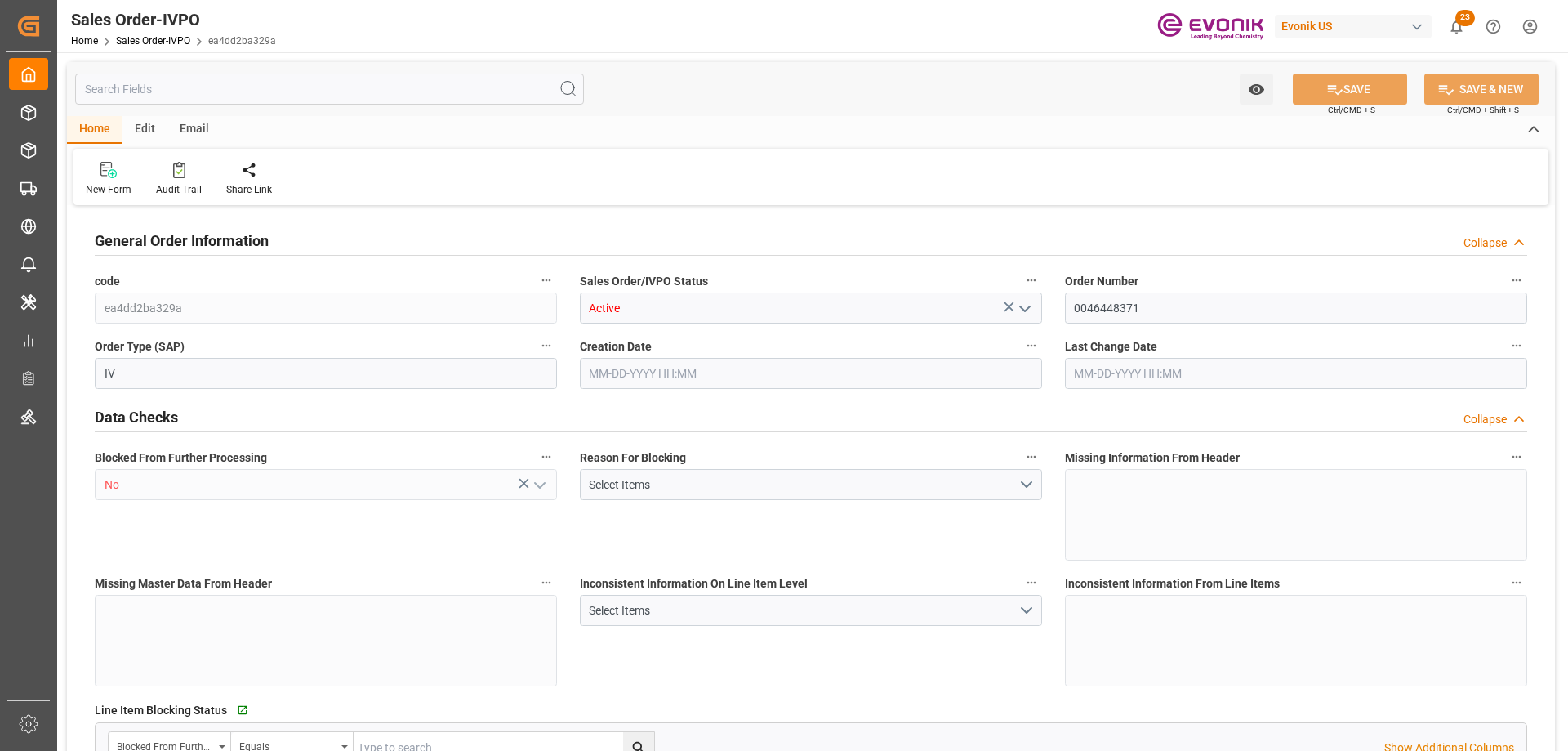
type input "18696.432"
type input "76.1322"
type input "19000"
type input "60"
type input "04-16-2025 13:32"
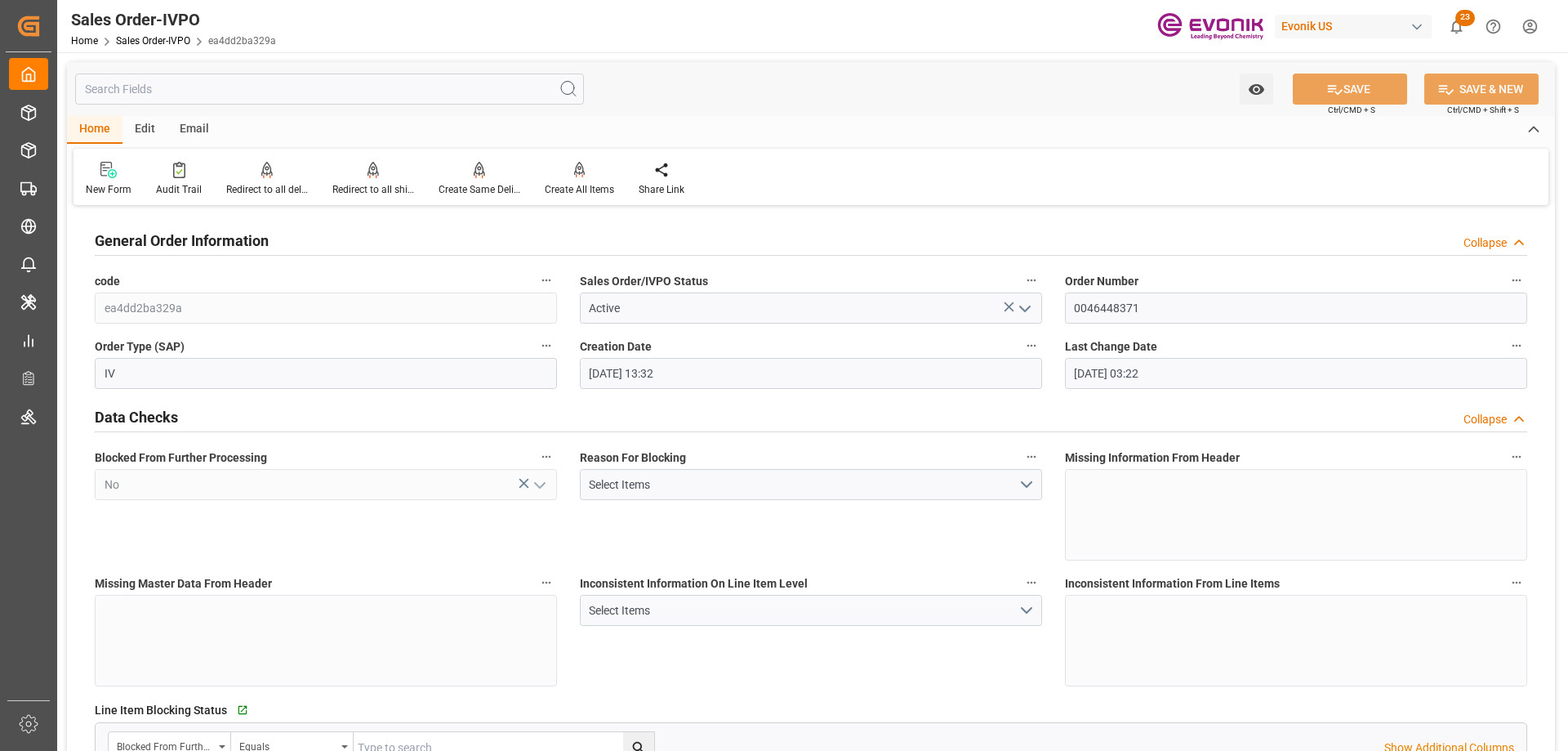
type input "06-25-2025 03:22"
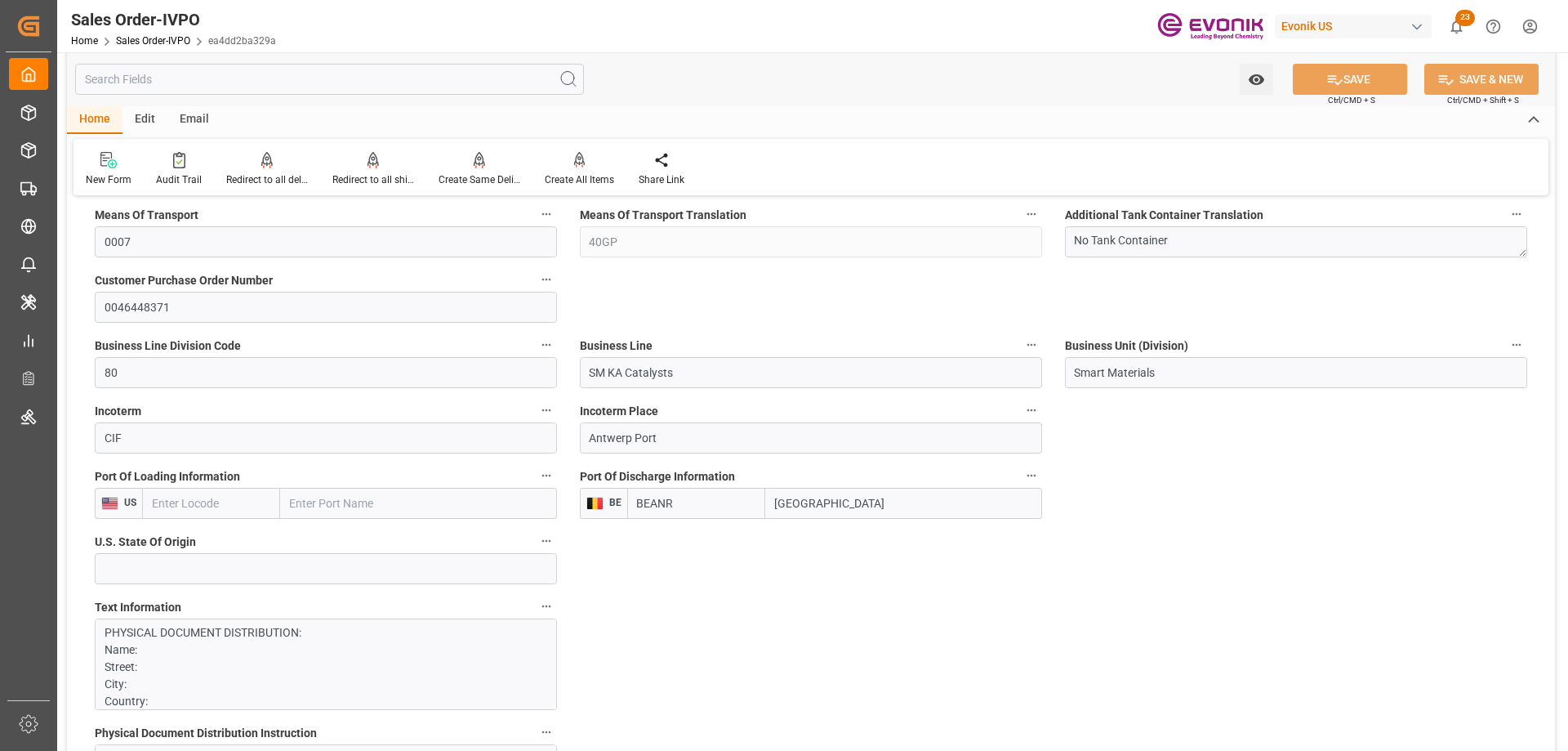
scroll to position [1225, 0]
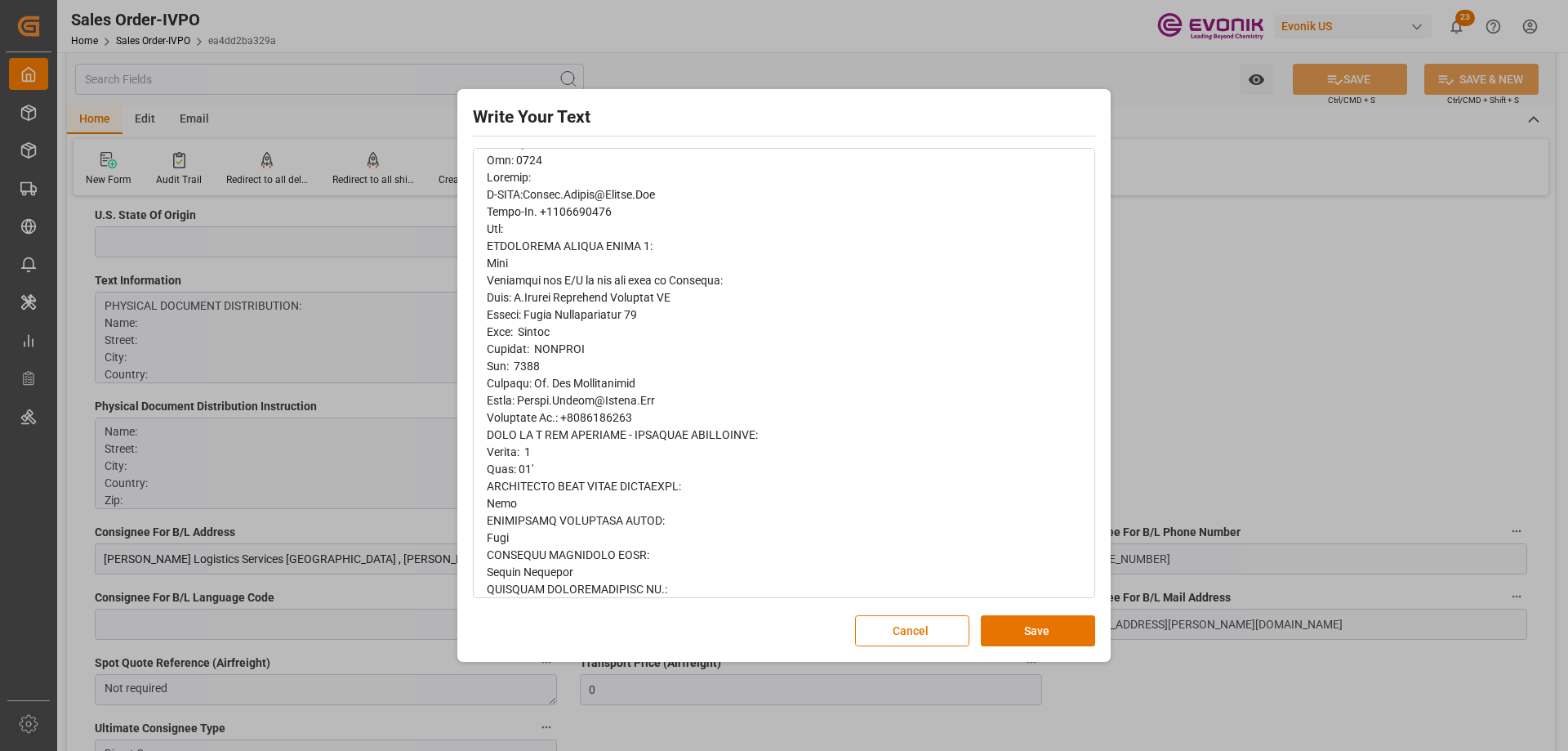
scroll to position [1203, 0]
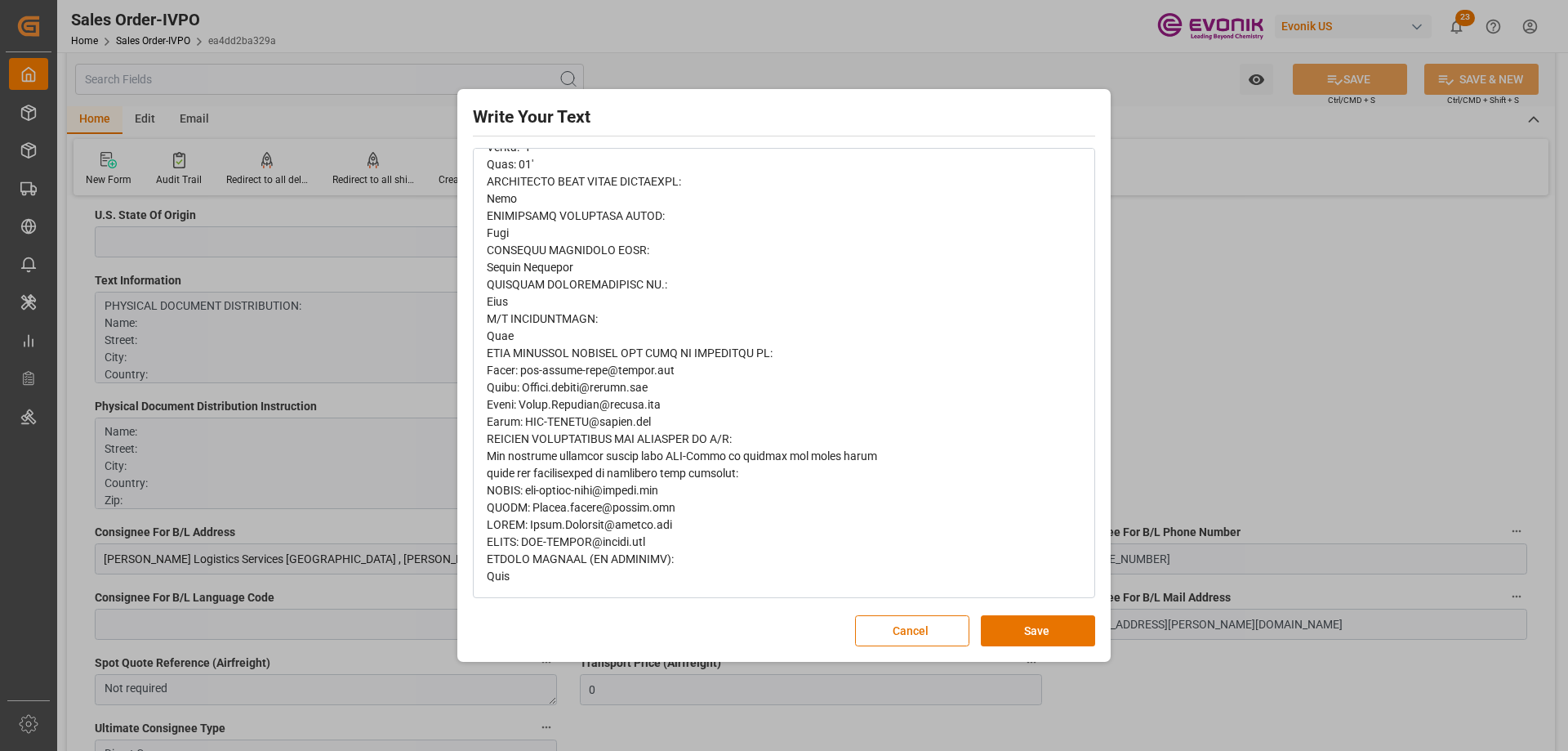
click at [1226, 385] on div "Write Your Text Normal 14 Font Cancel Save" at bounding box center [784, 376] width 1568 height 751
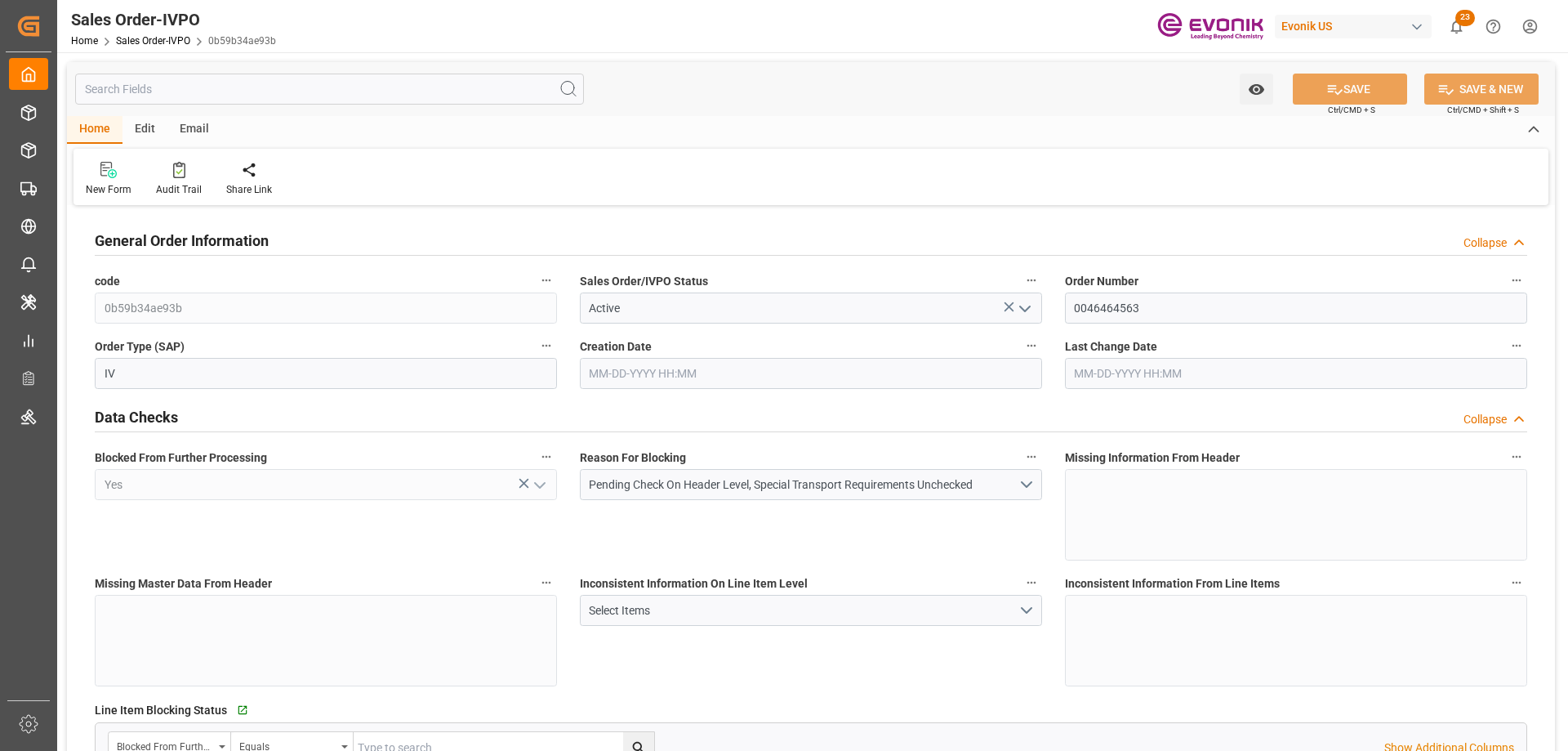
type input "BEANR"
type input "0"
type input "1"
type input "15226.8"
type input "09-12-2025 18:06"
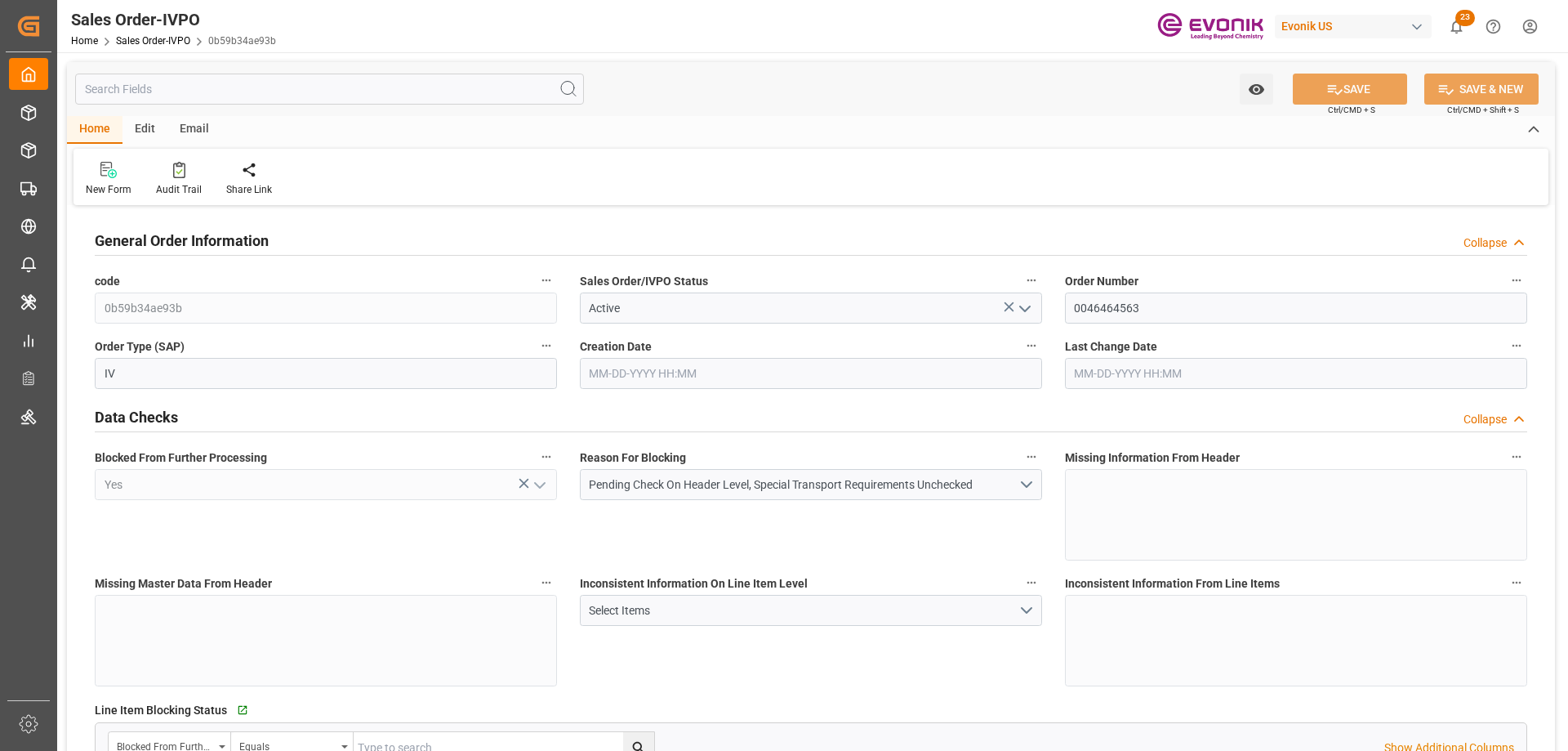
type input "09-12-2025 18:06"
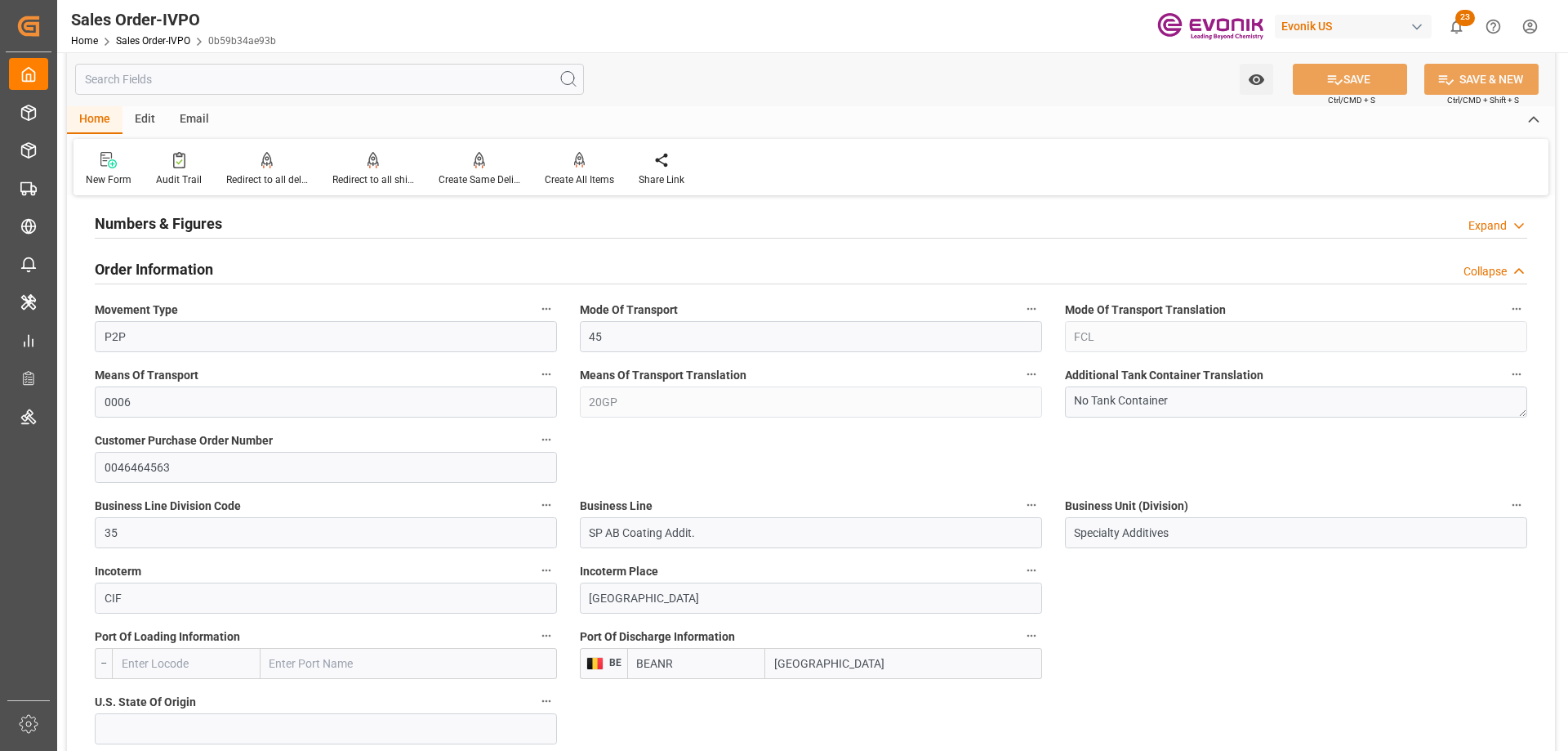
scroll to position [1225, 0]
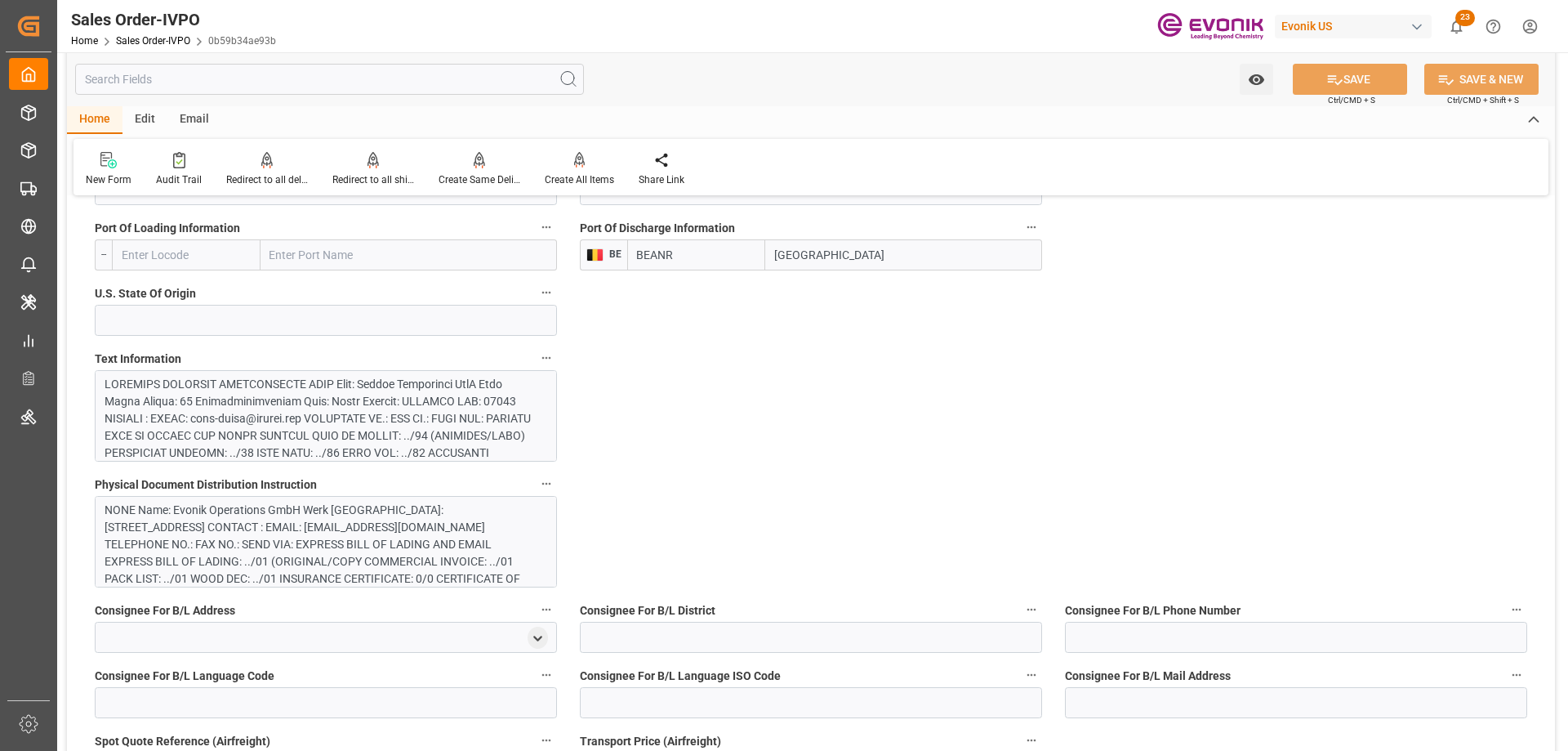
click at [302, 398] on div at bounding box center [319, 521] width 431 height 292
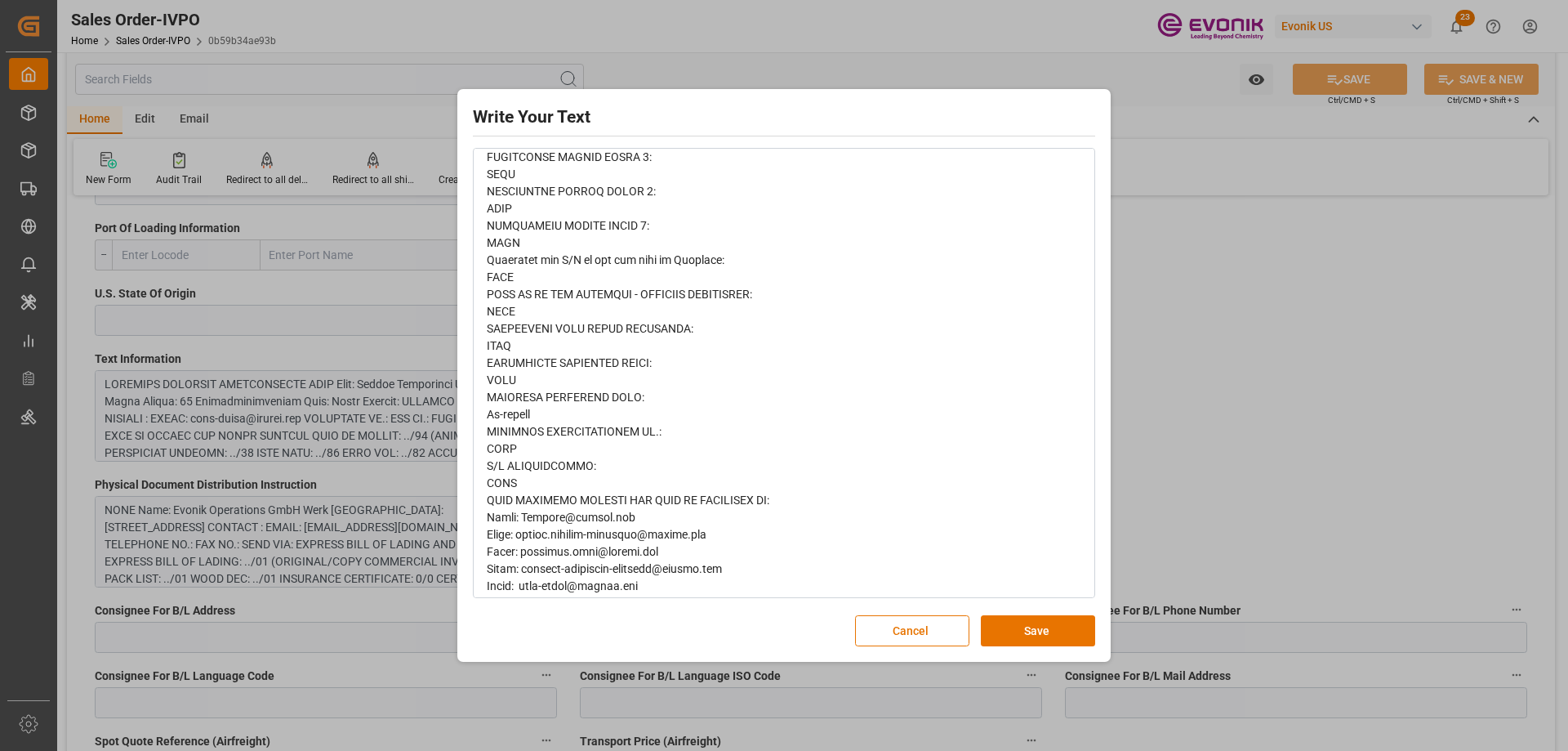
scroll to position [568, 0]
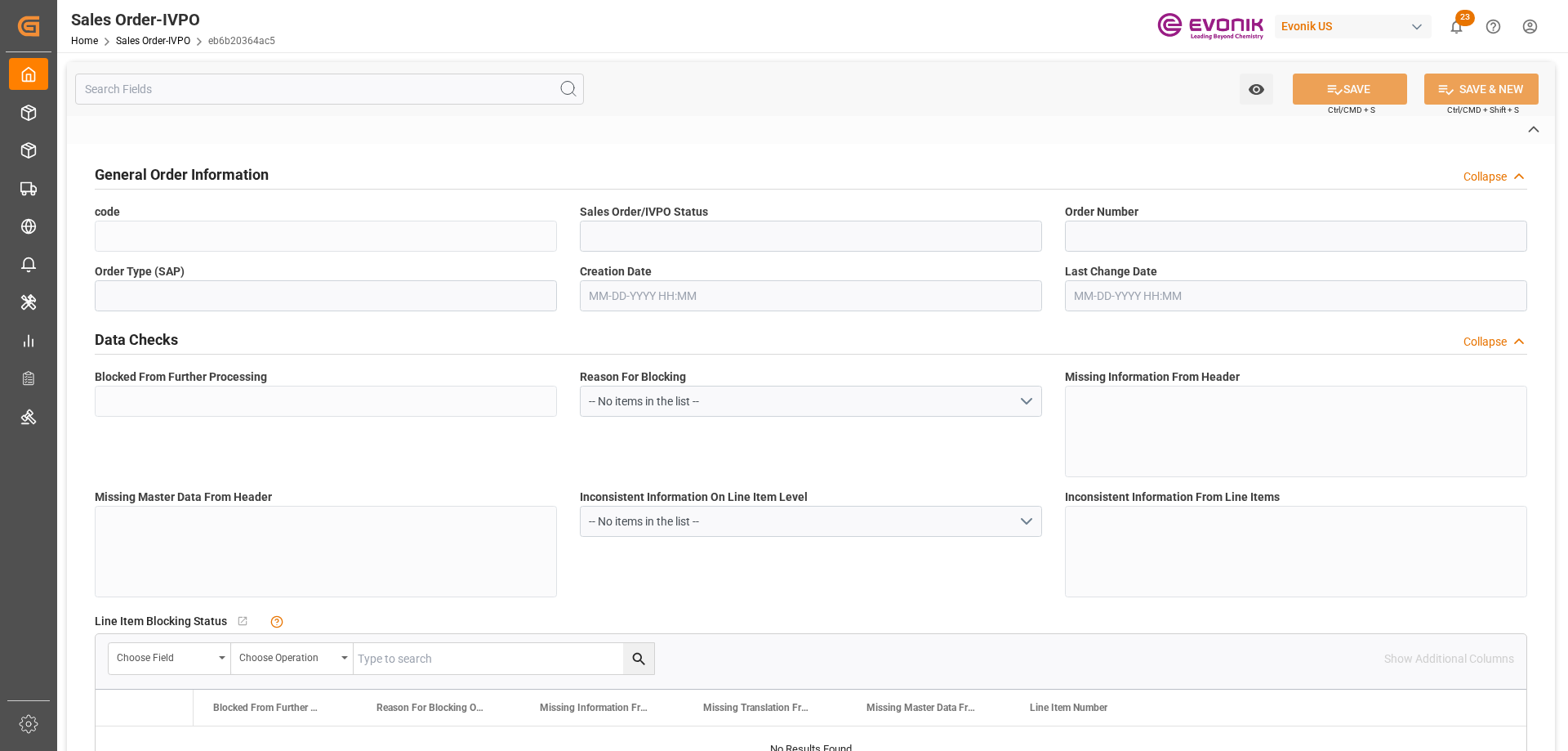
type input "eb6b20364ac5"
type input "Active"
type input "2007022978"
type input "TA"
type input "No"
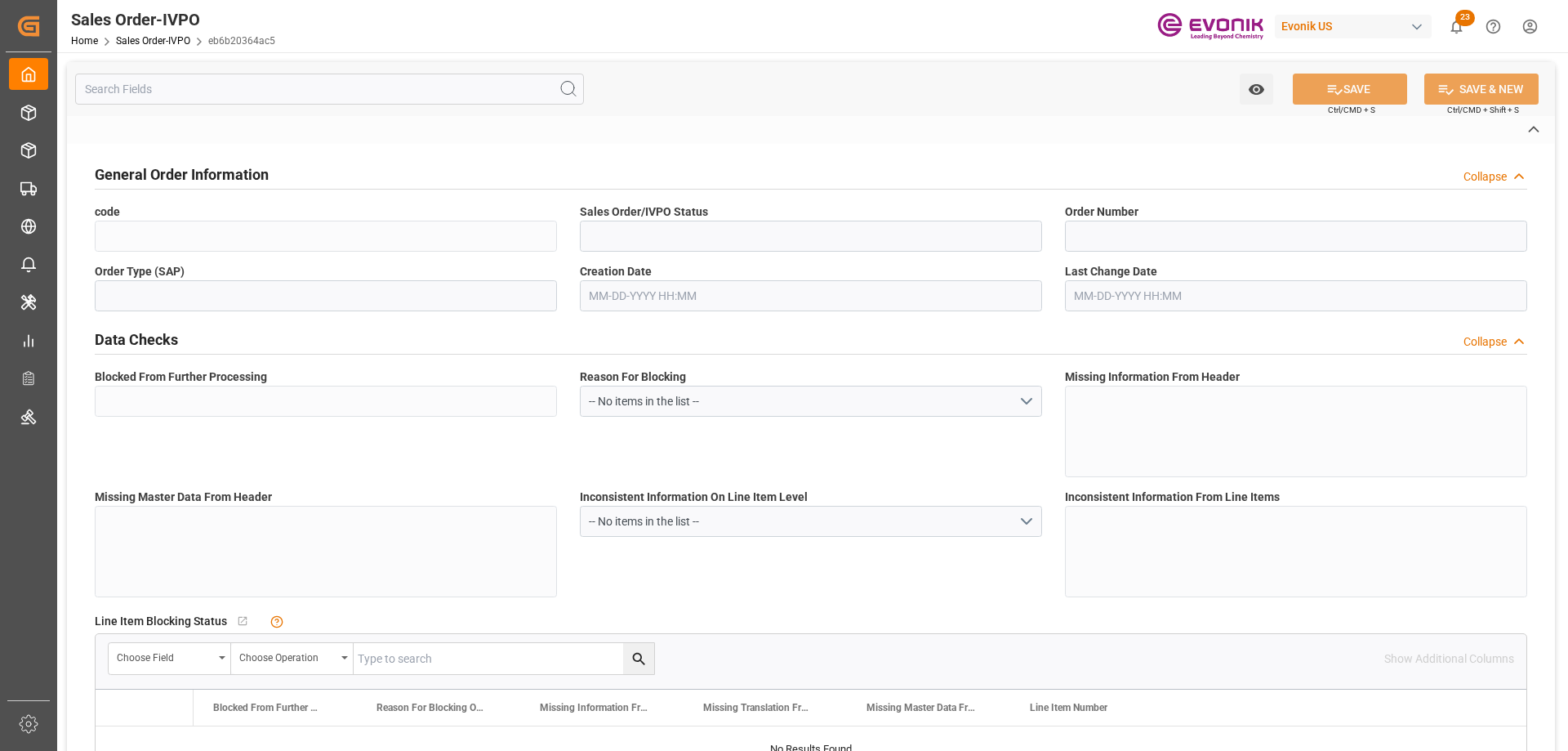
type input "P2P"
type input "41"
type input "LCL"
type input "0008"
type input "LCL"
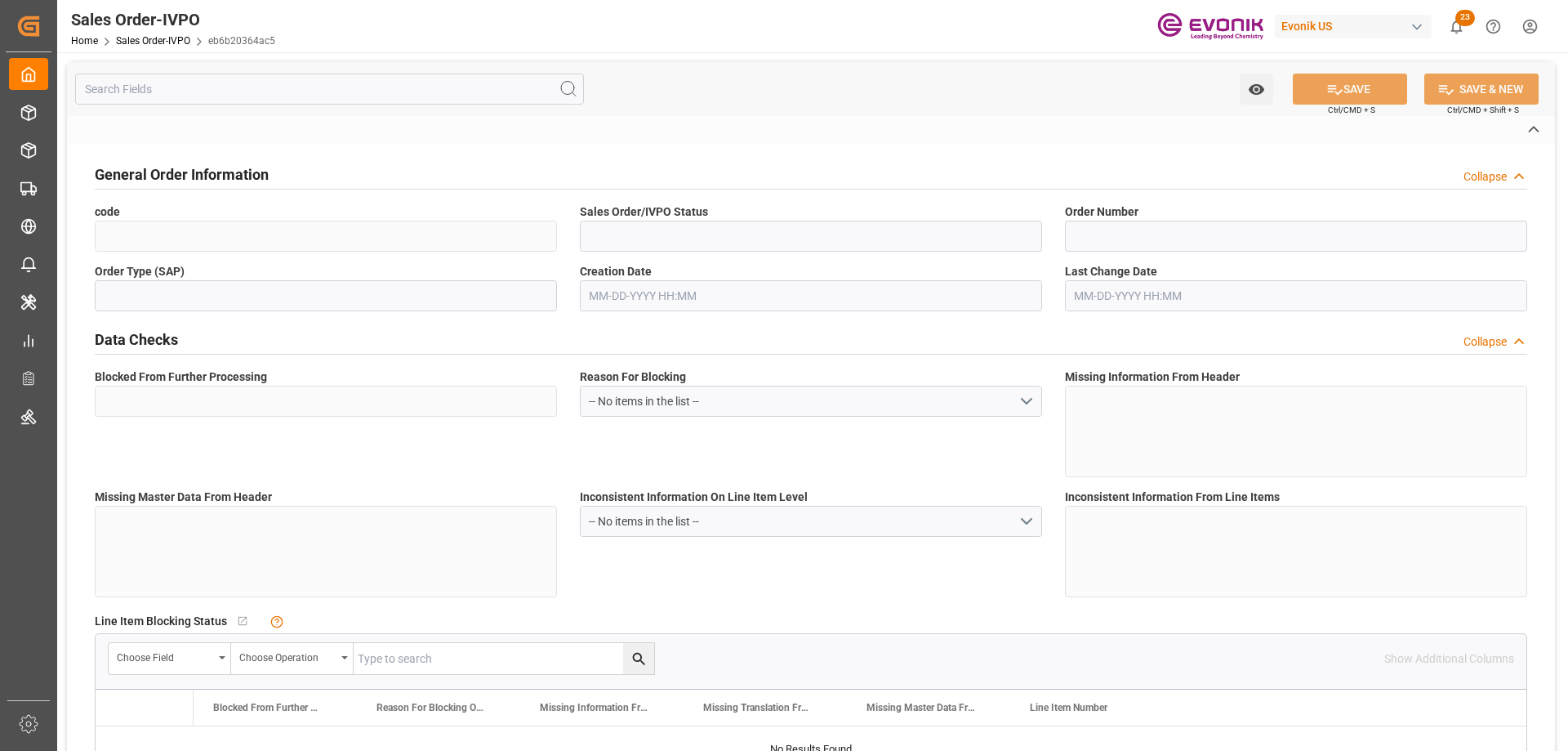
type textarea "No Tank Container"
type input "EDI-M2325101"
type input "OI"
type input "SP OI Interf.&Perf."
type input "Specialty Additives"
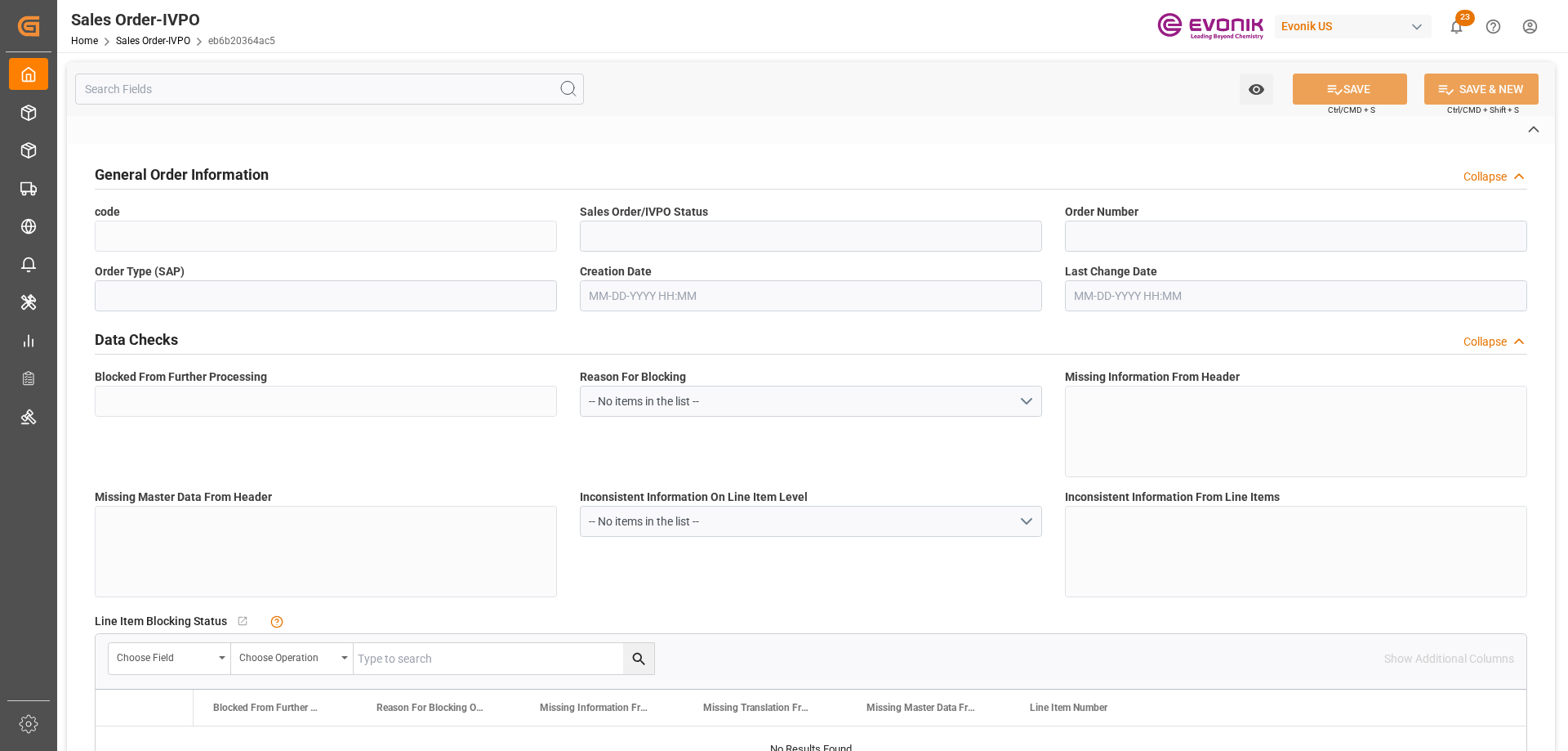
type input "CIF"
type input "Cat Lai Port, Vietnam"
type input "Cát Lái"
type input "cs2@edstachem.com"
type textarea "Not required"
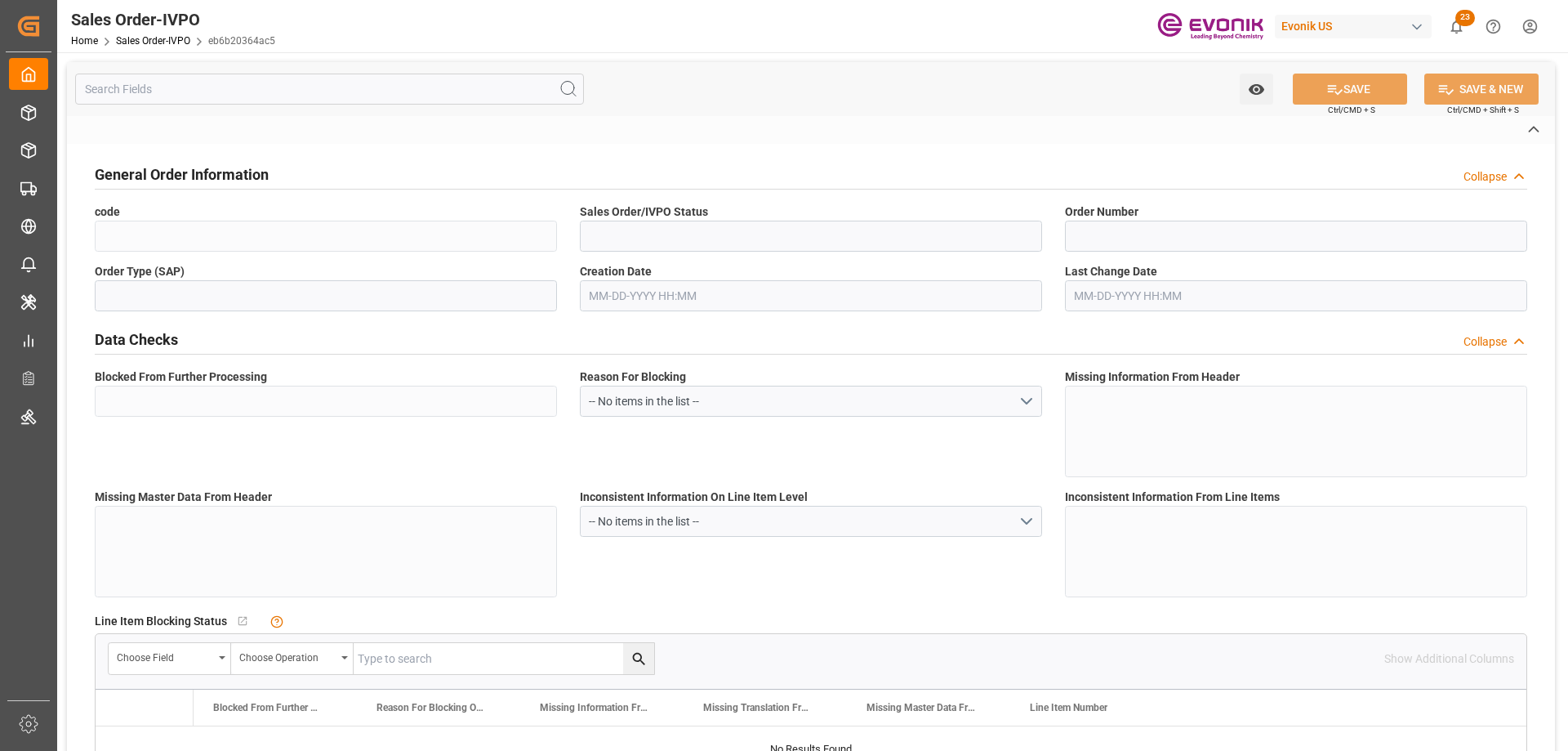
type textarea "RESELLER"
type textarea "Indicate TAX ID : 0304595045 on the consignee column Indicate 6 digits HS code …"
type input "VN"
type input "Done"
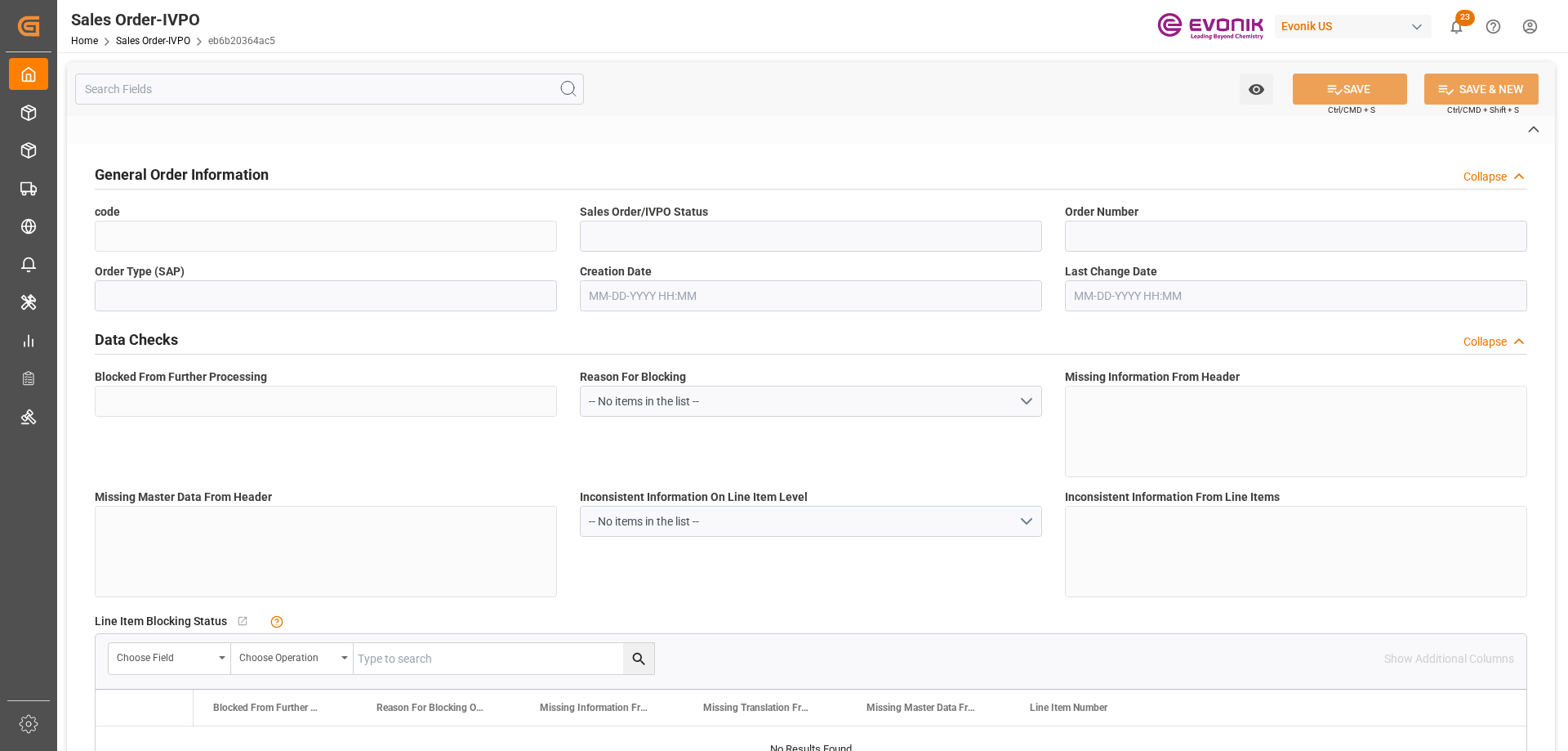
type input "LCL"
type input "Done"
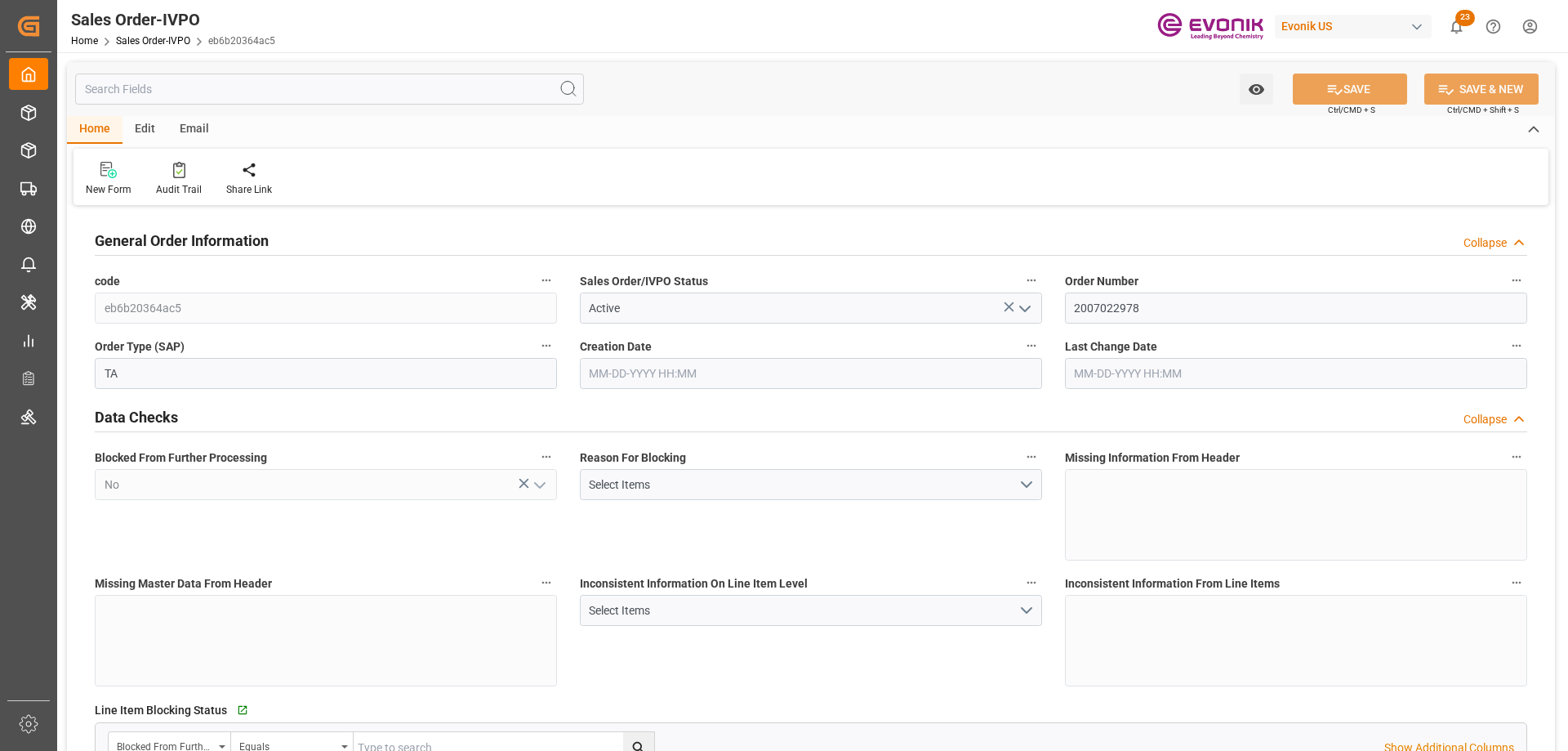
type input "VNCLI"
type input "0"
type input "1"
type input "900.8"
type input "08-01-2025 21:50"
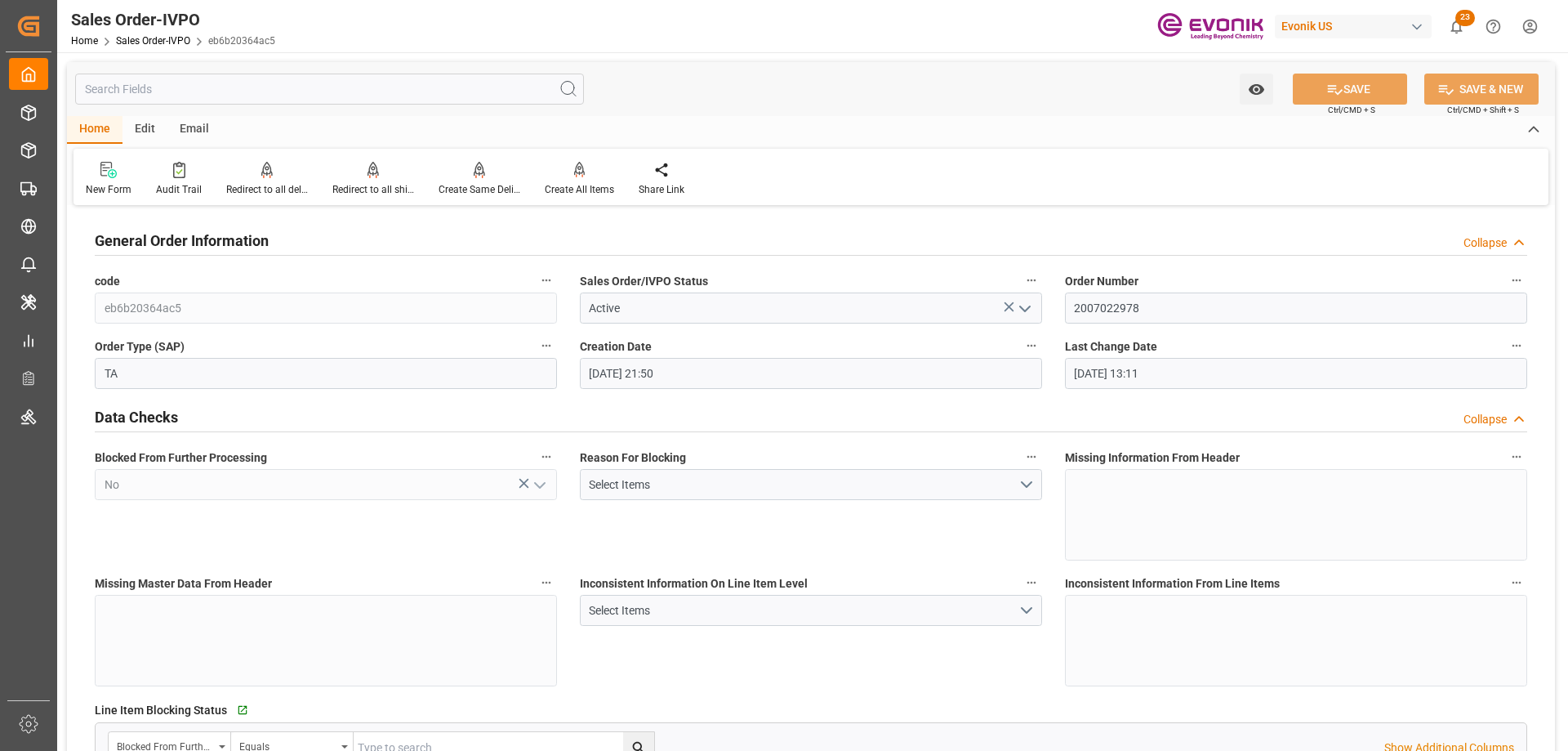
type input "08-22-2025 13:11"
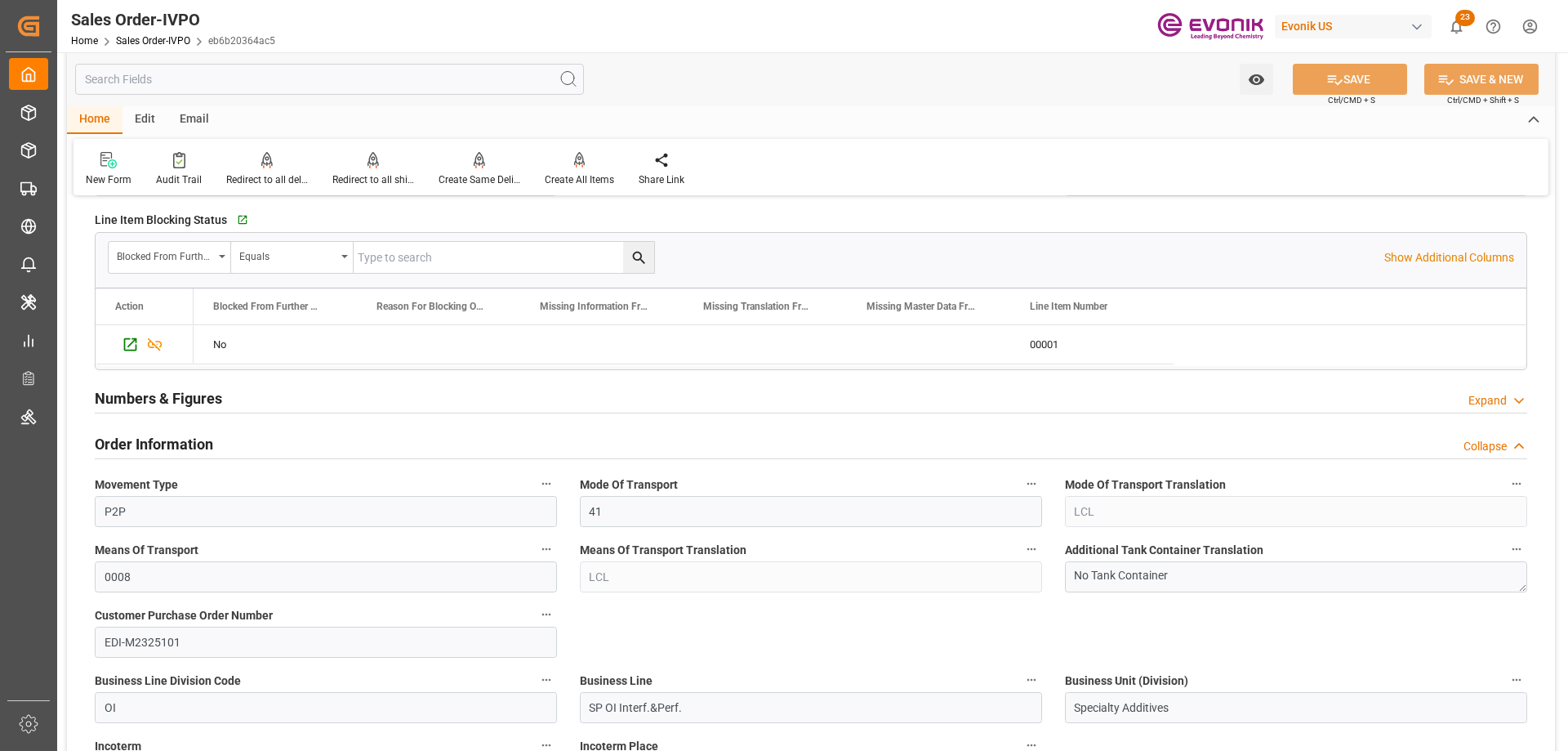
scroll to position [980, 0]
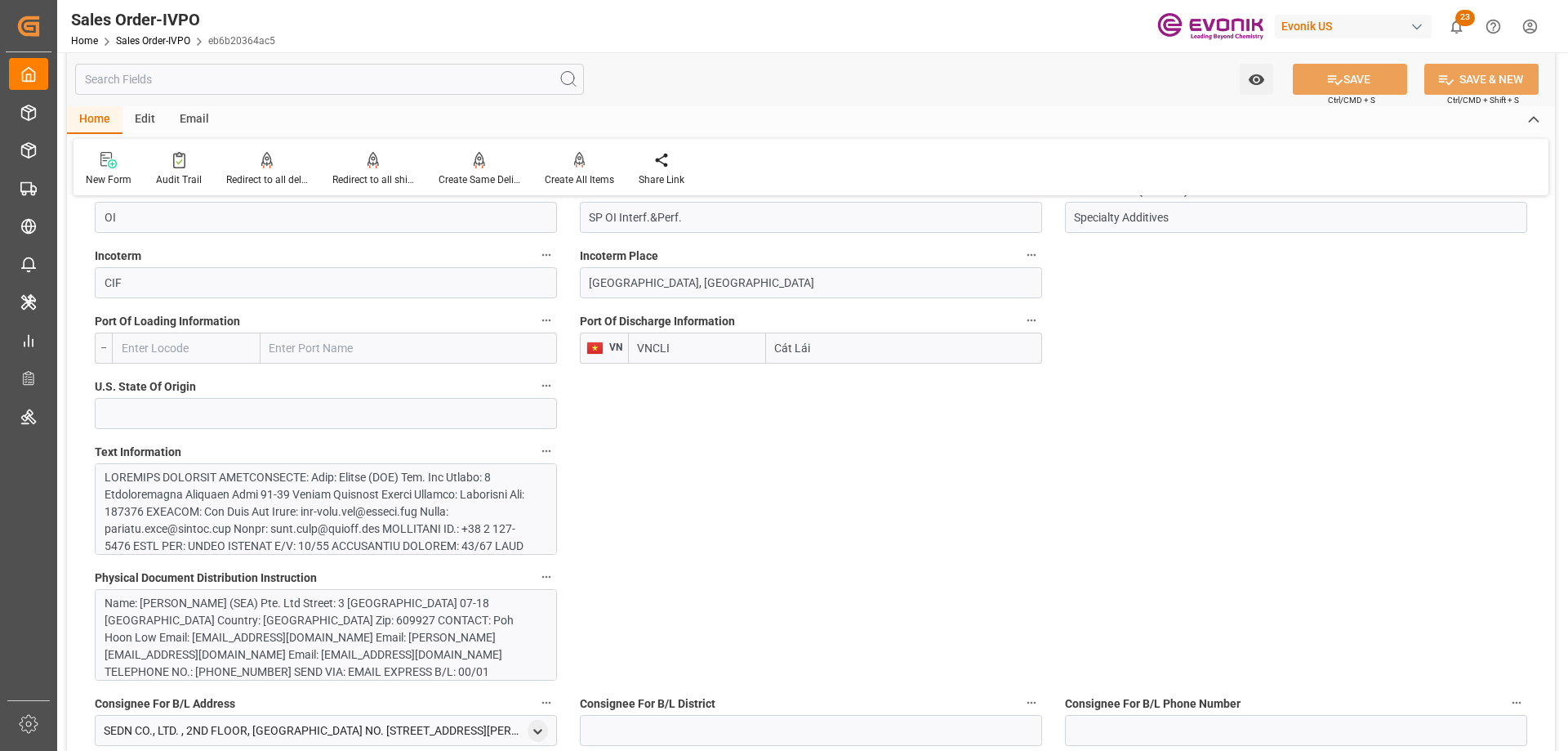
click at [315, 507] on div at bounding box center [319, 743] width 431 height 549
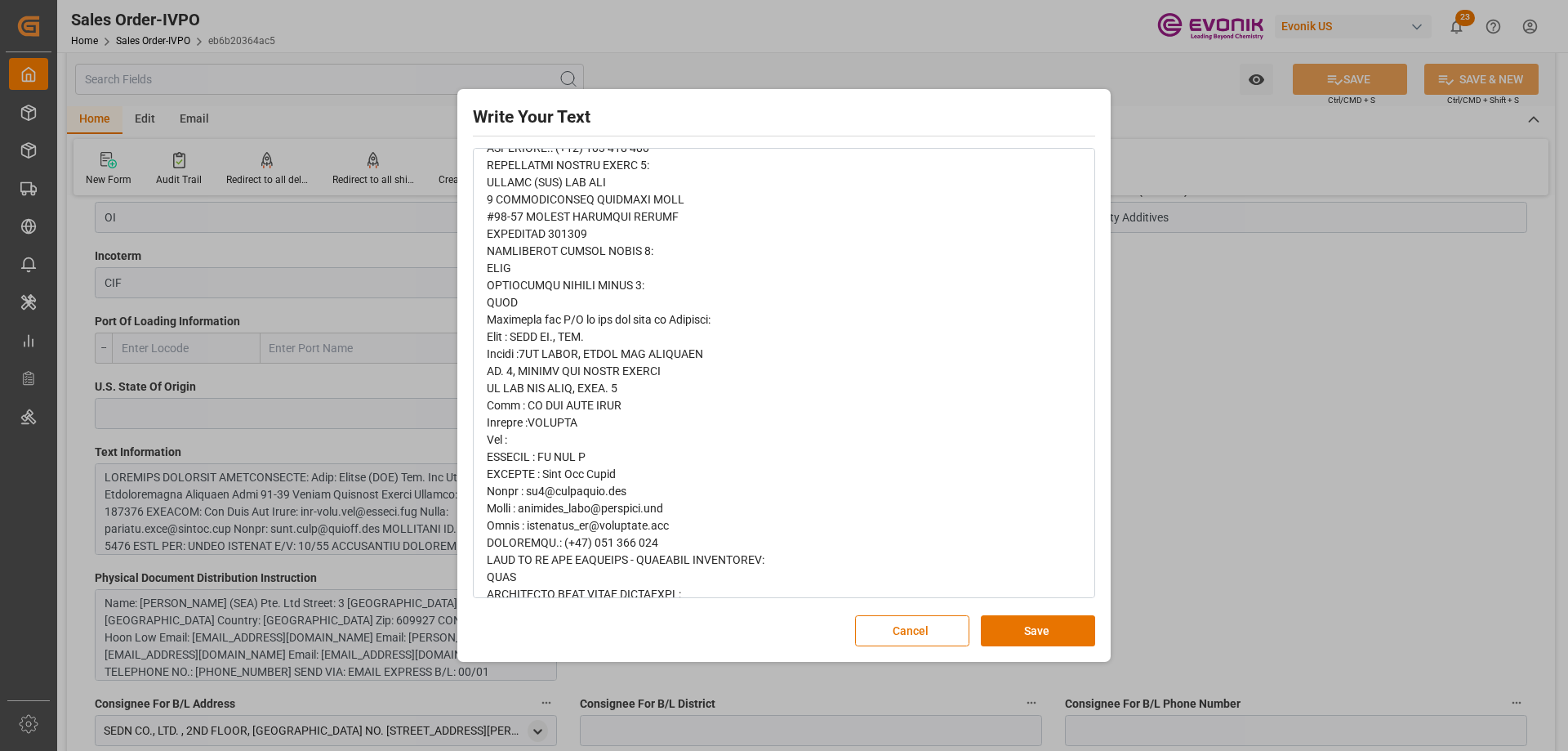
scroll to position [572, 0]
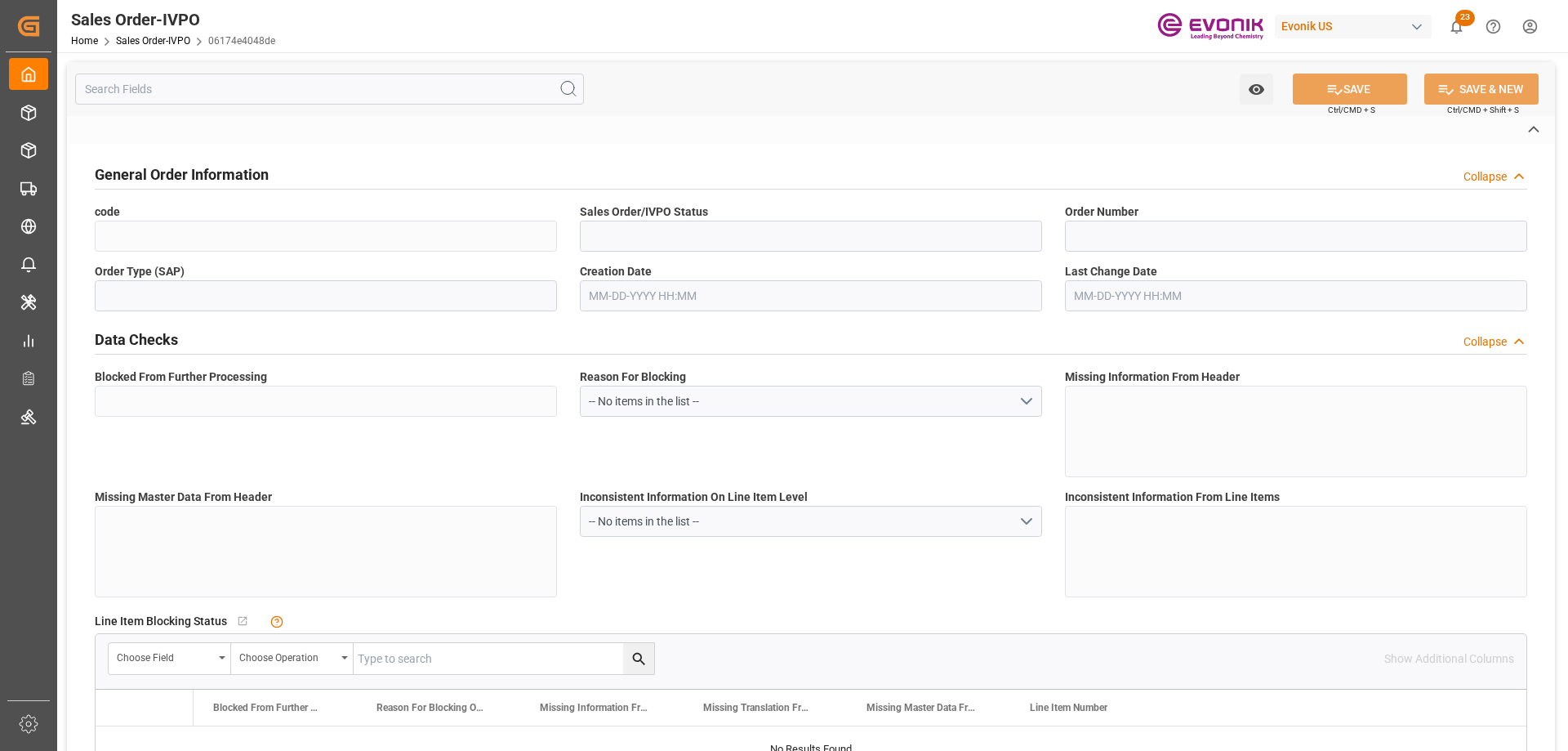
type input "06174e4048de"
type input "Active"
type input "2007180865"
type input "TA"
type input "Yes"
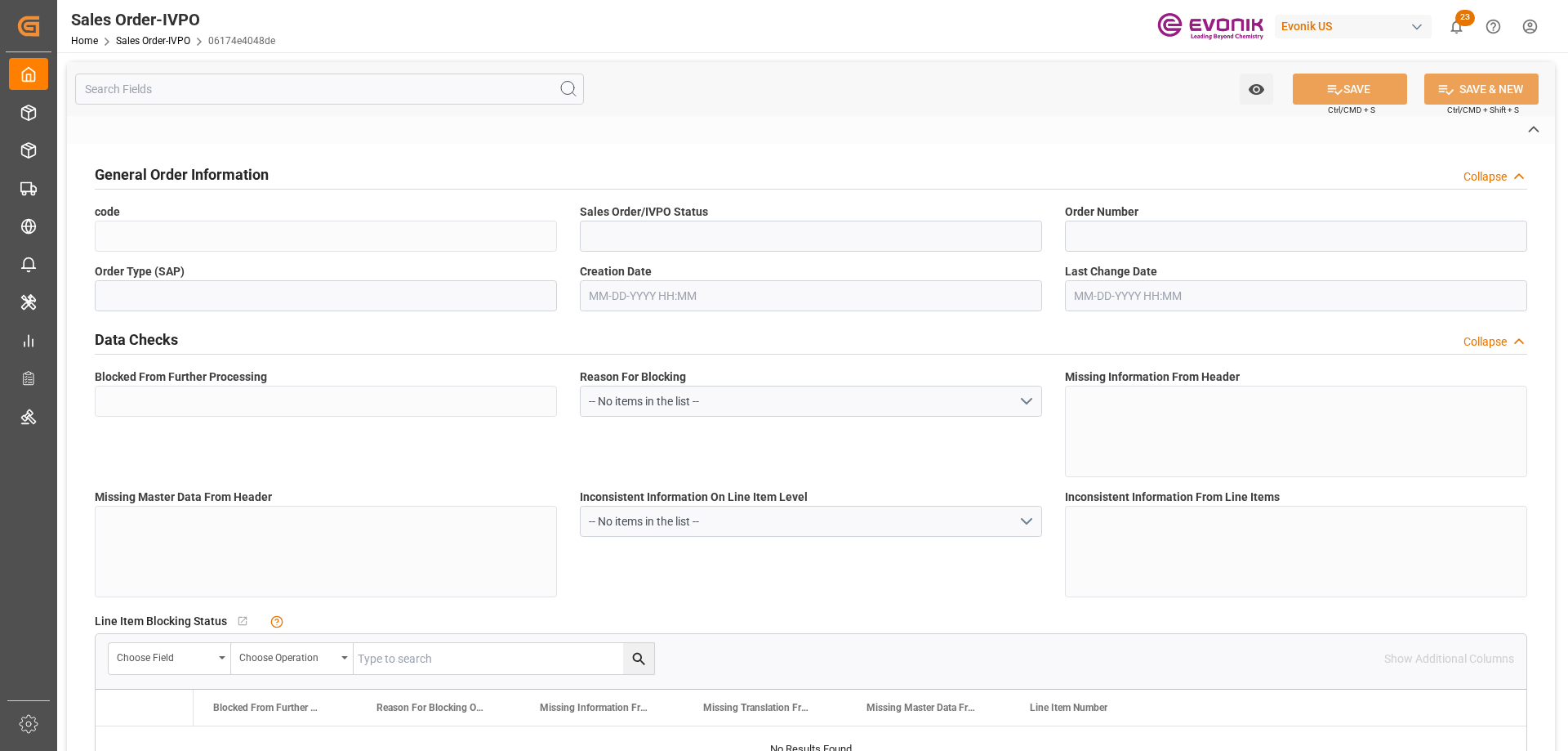
type input "P2P"
type input "41"
type input "LCL"
type input "0008"
type input "LCL"
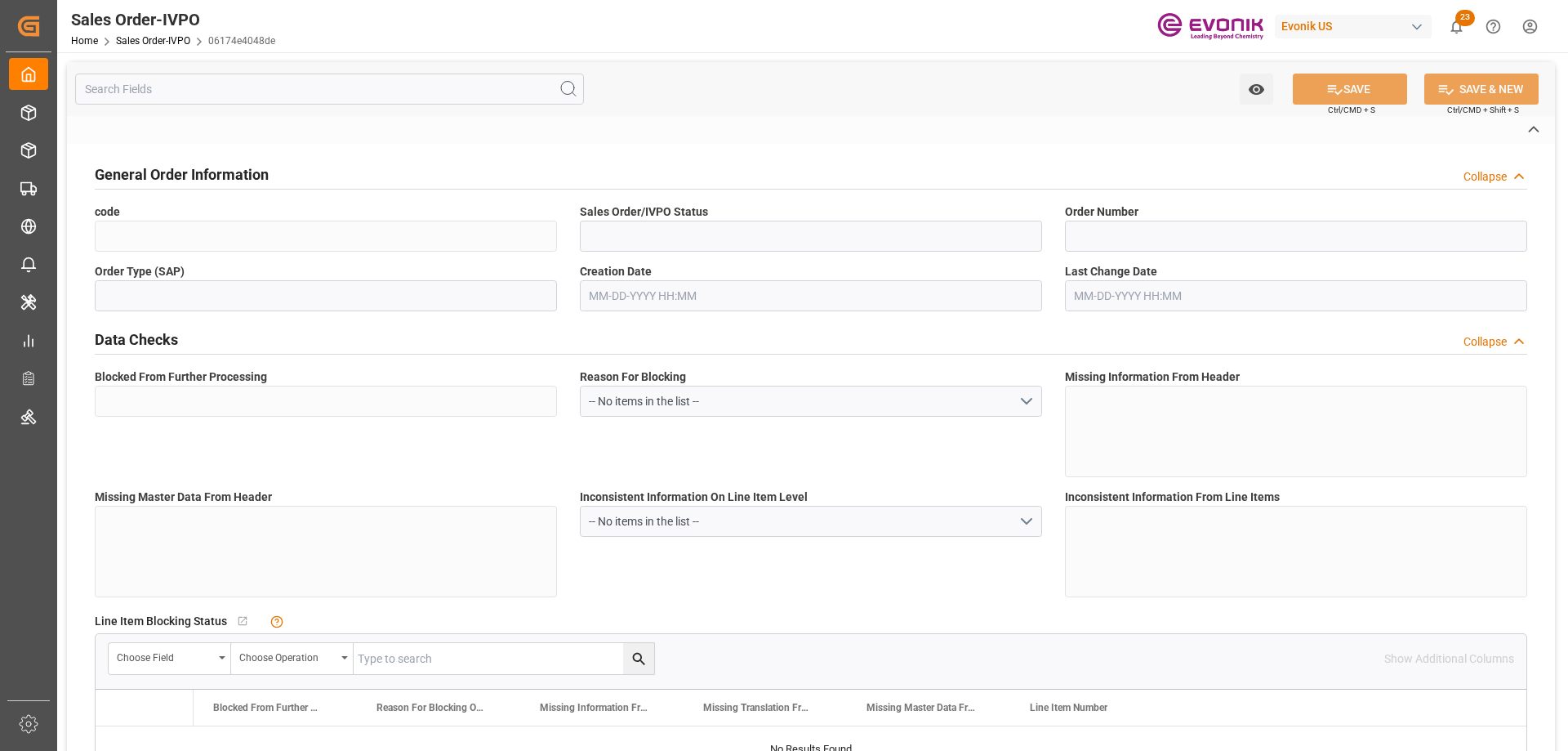
type textarea "No Tank Container"
type input "58839511"
type input "01"
type input "SP AL Oil Additives"
type input "Specialty Additives"
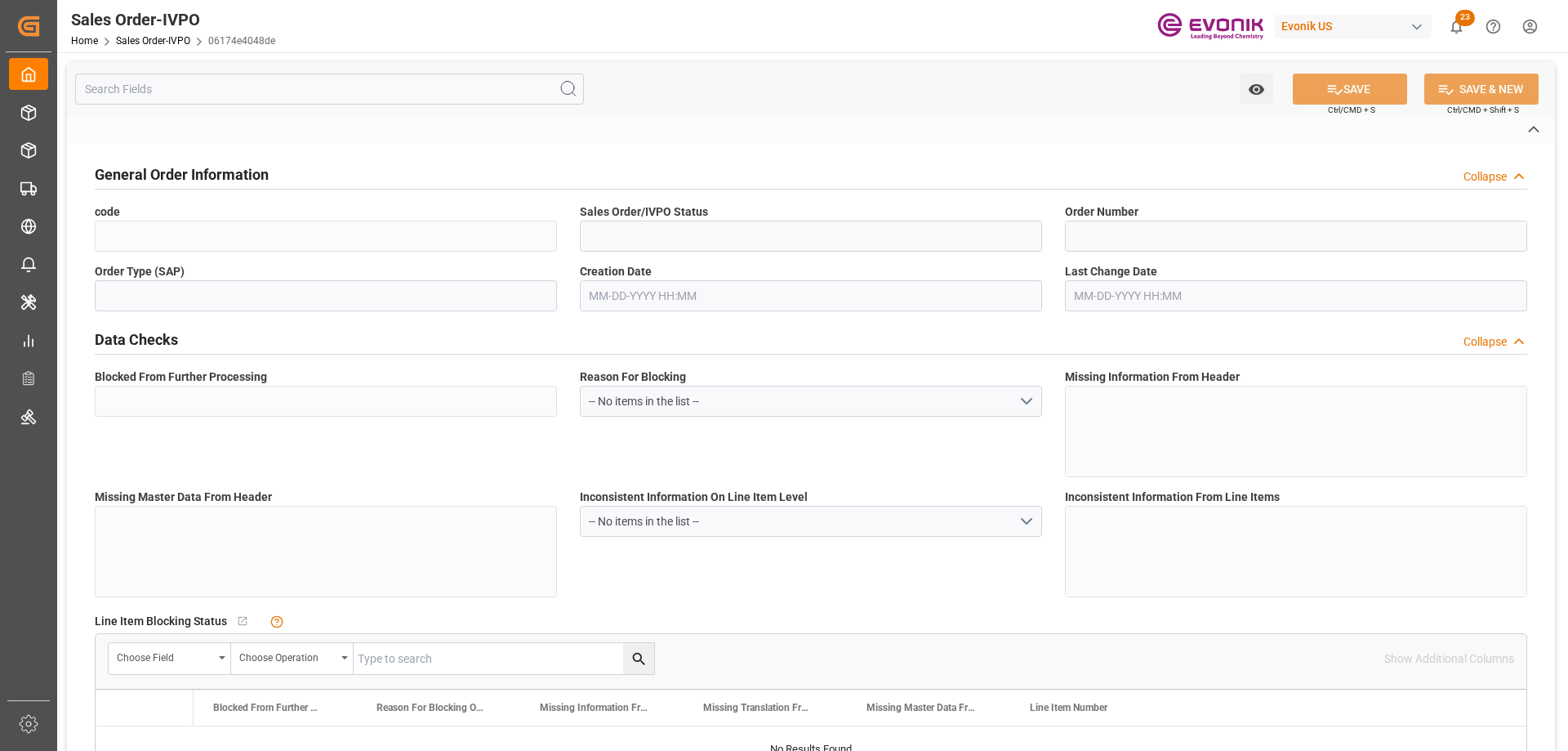
type input "CFR"
type input "[GEOGRAPHIC_DATA]"
type input "86-21 58587730 (EXT"
type input "[EMAIL_ADDRESS][DOMAIN_NAME]"
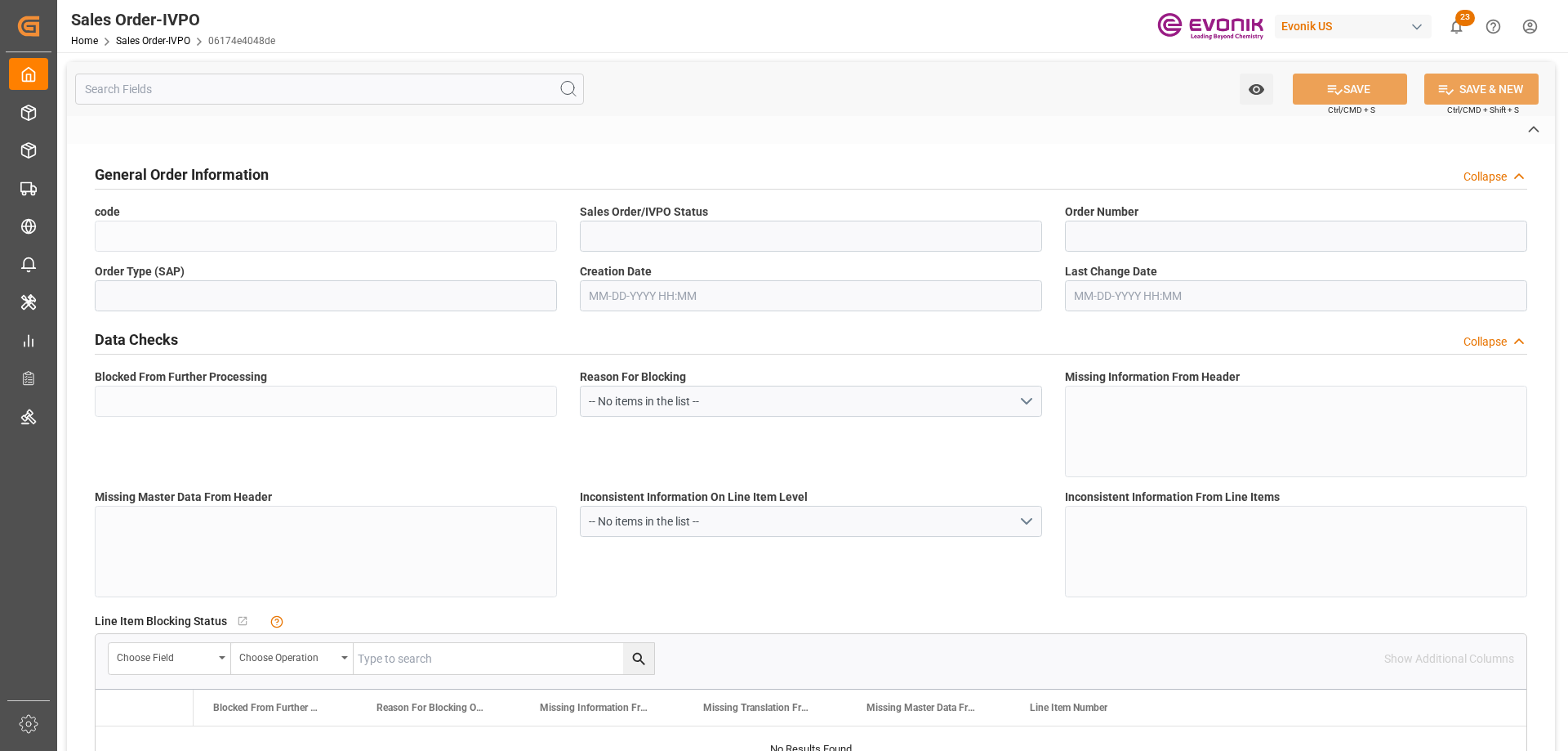
type textarea "Not required"
type input "CN"
type input "Pending"
type input "LCL"
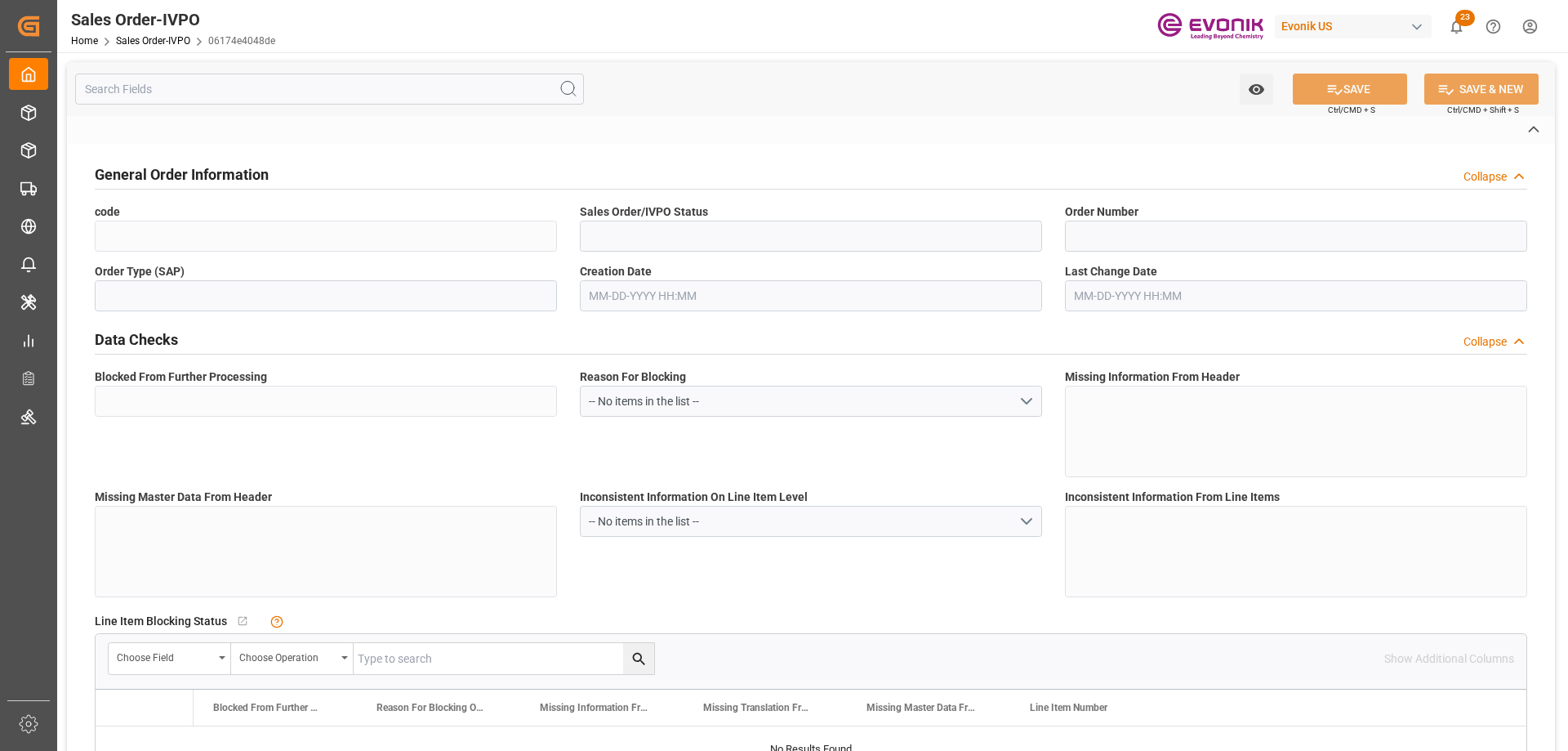
type input "Pending"
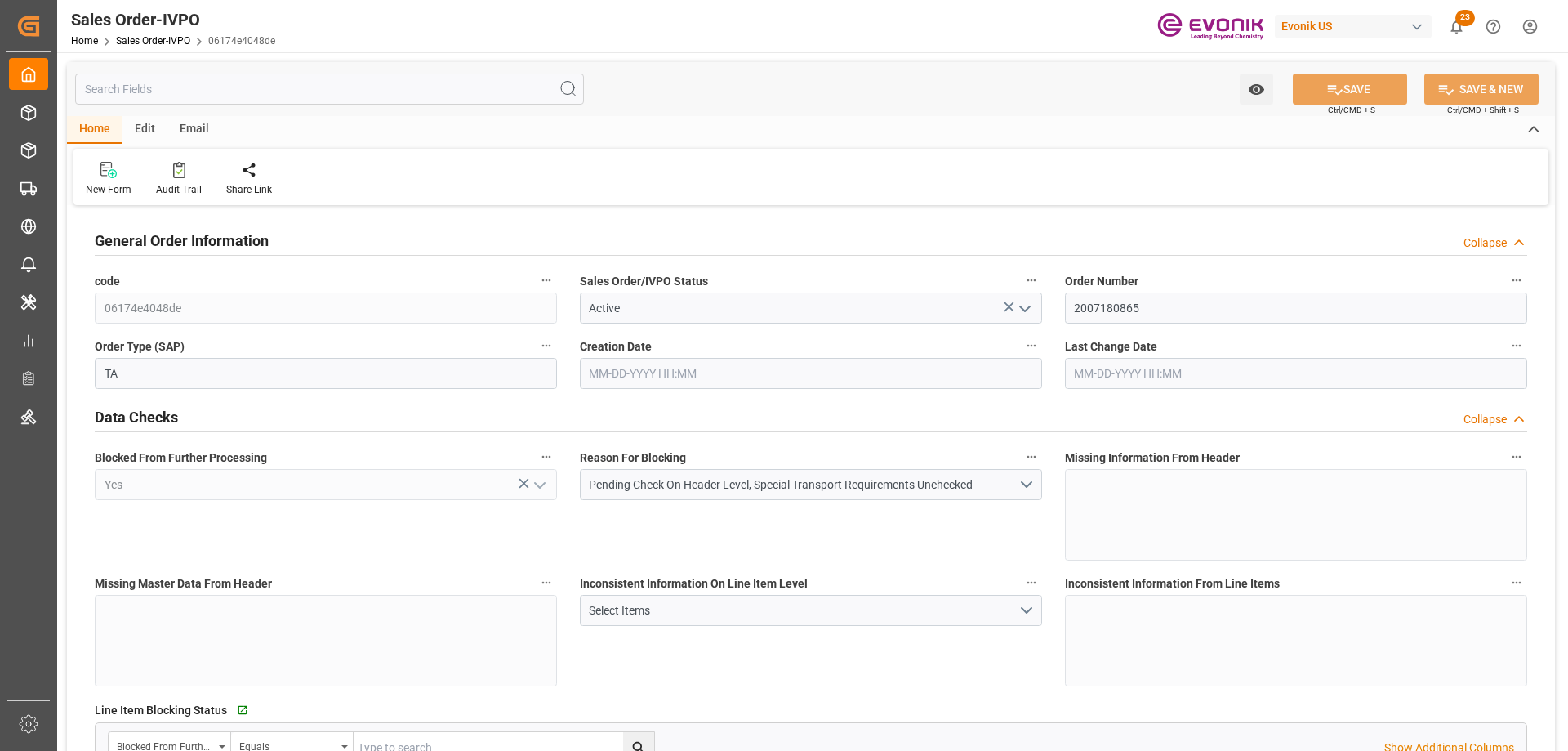
type input "CNSHA"
type input "0"
type input "1"
type input "807"
type input "[DATE] 13:17"
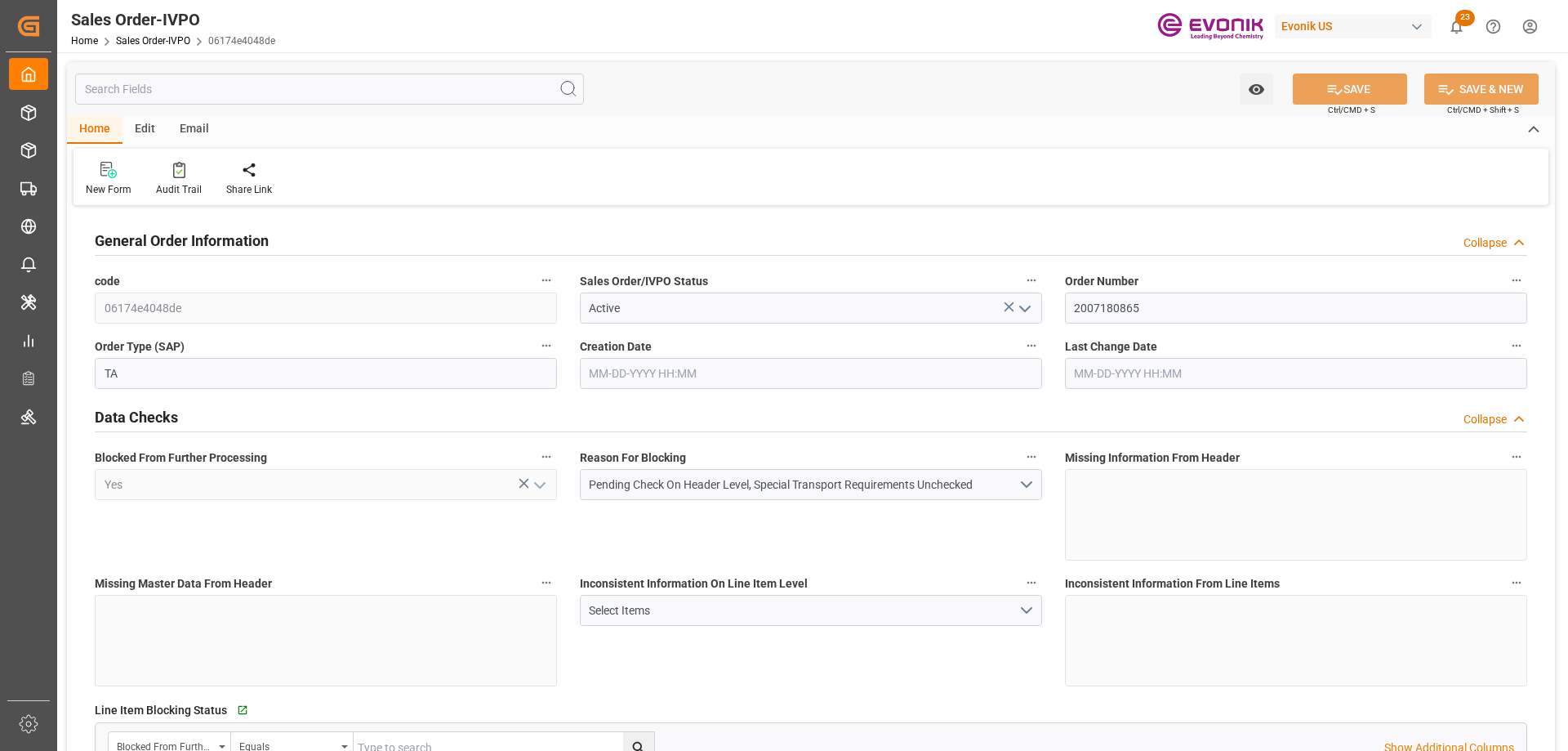
type input "[DATE] 13:17"
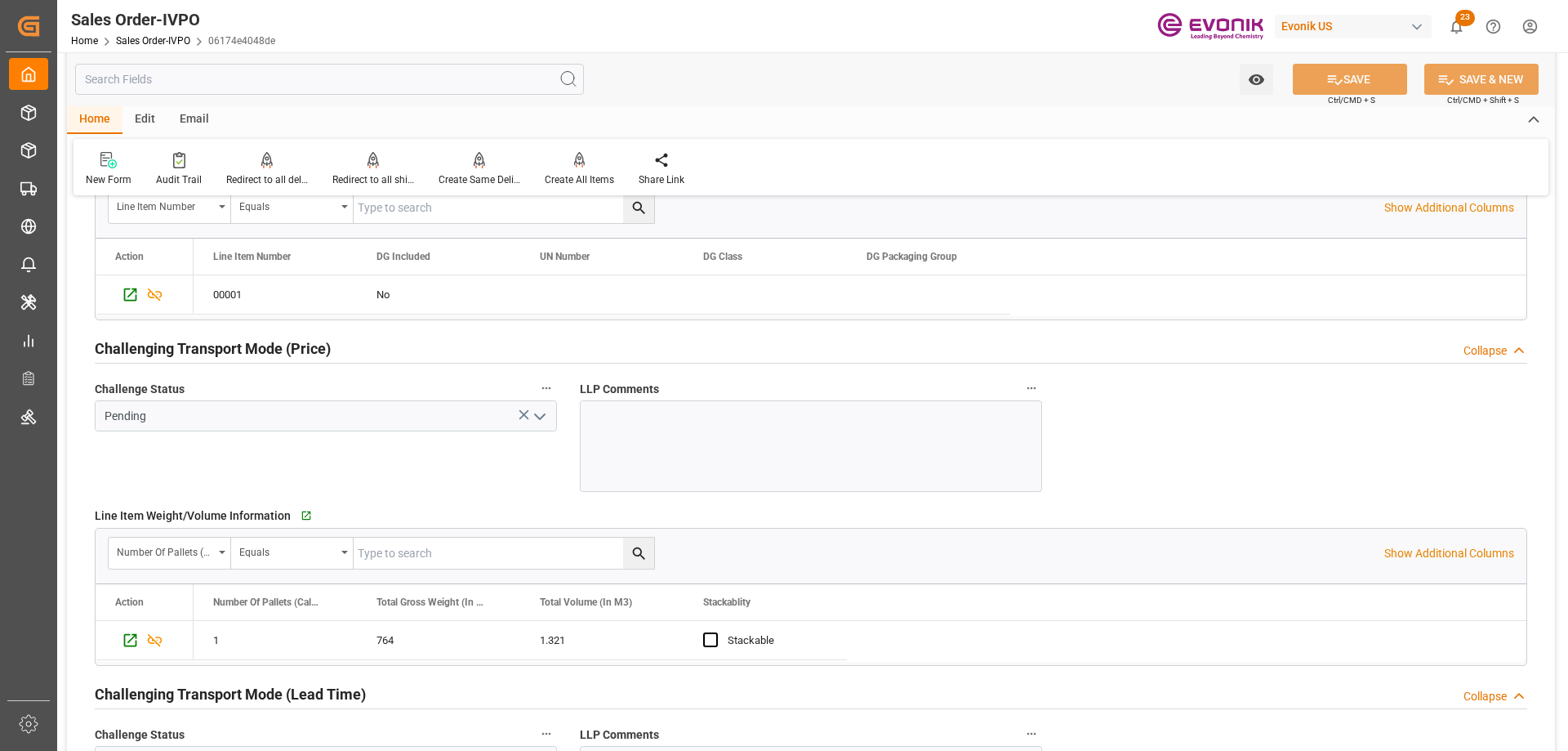
scroll to position [2533, 0]
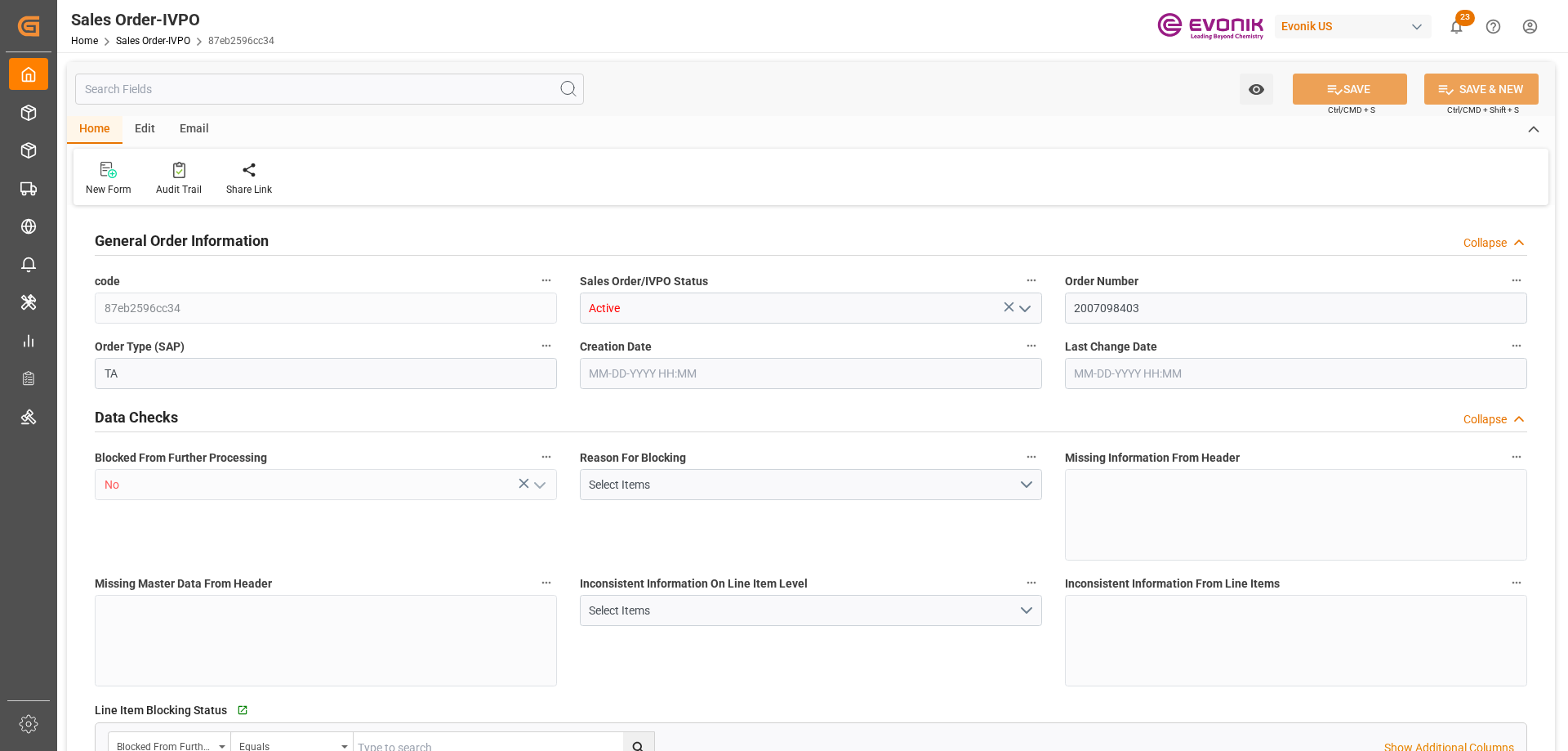
type input "GTSTC"
type input "0"
type input "1"
type input "2"
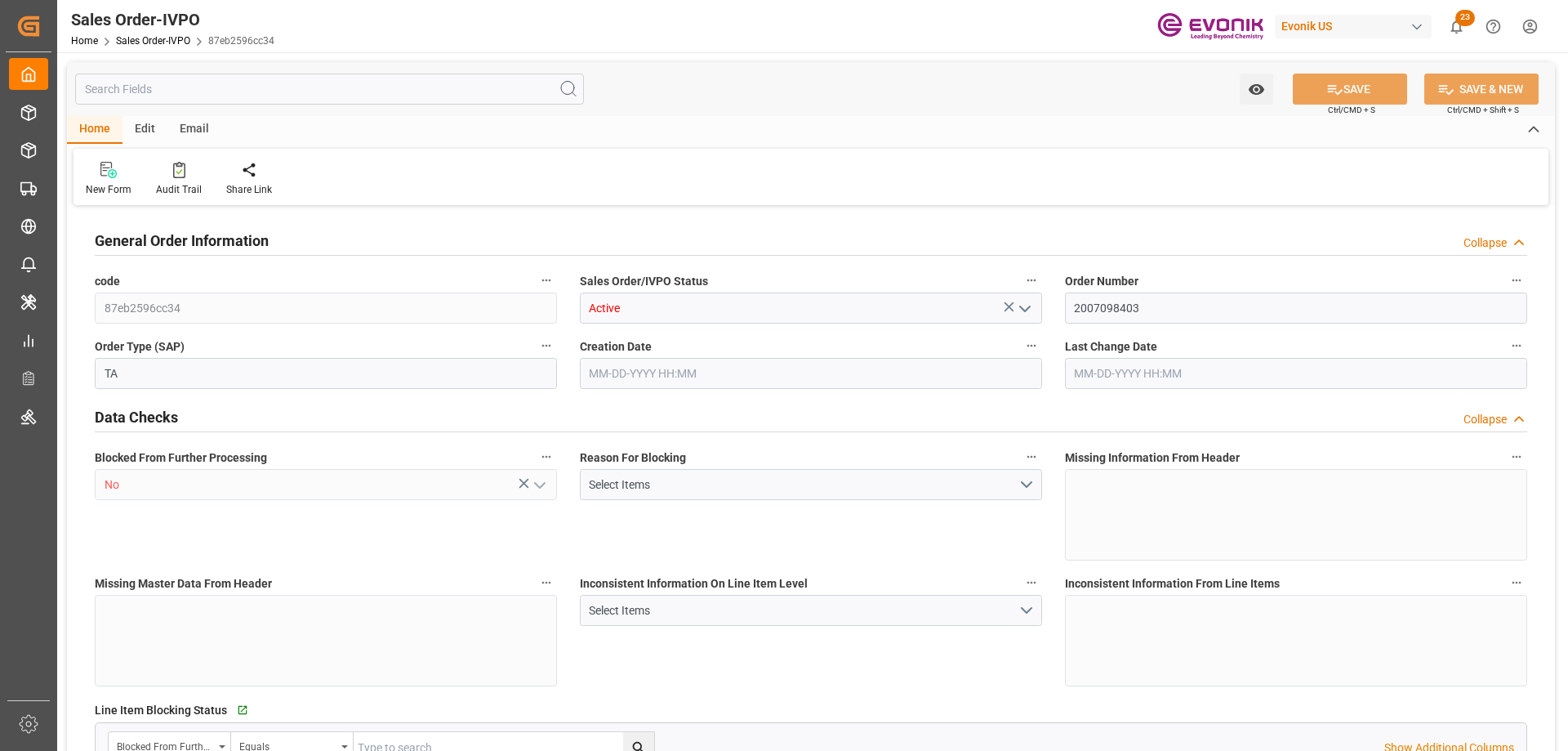
type input "9479.04"
type input "91.7876"
type input "19000"
type input "60"
type input "[DATE] 16:34"
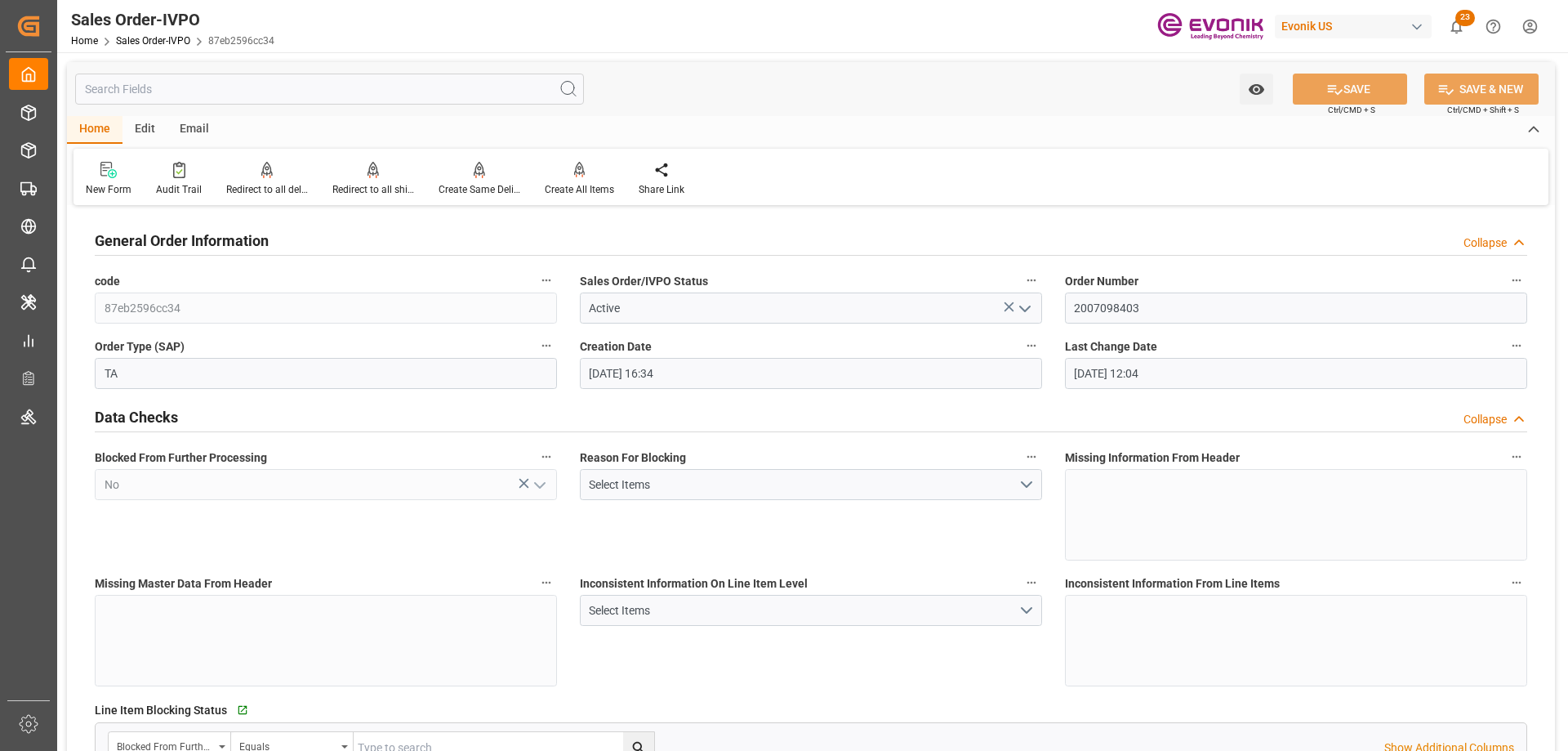
type input "[DATE] 12:04"
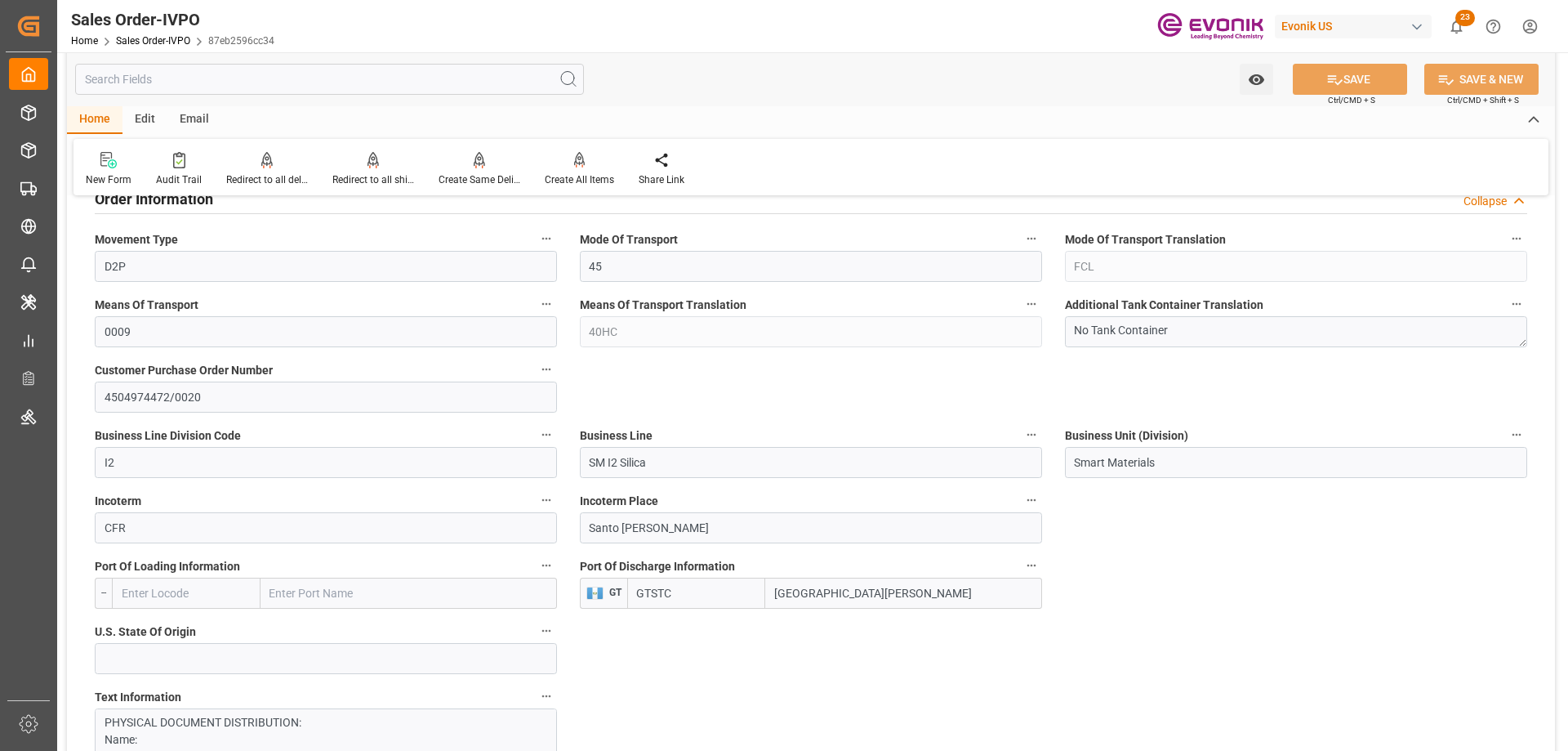
scroll to position [1062, 0]
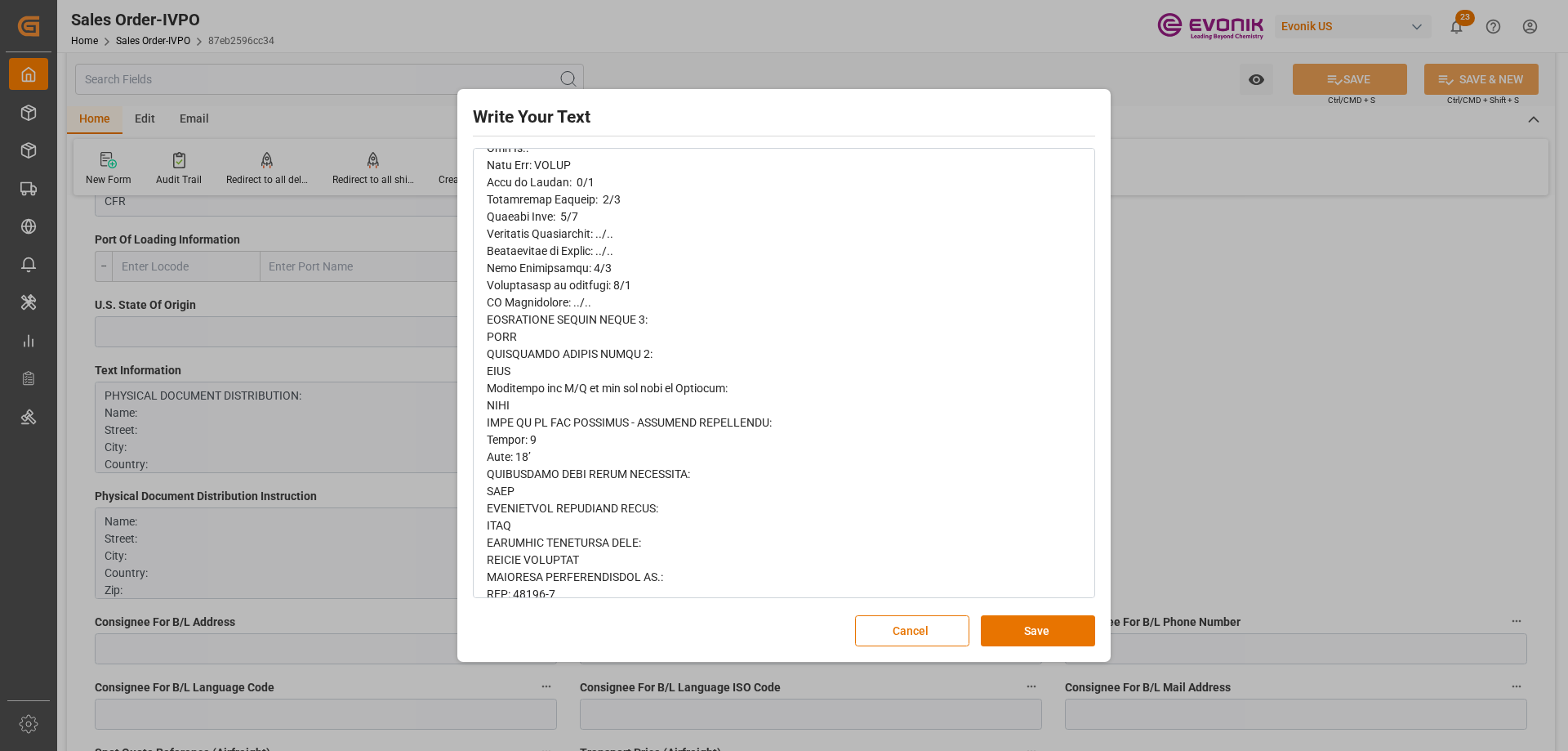
scroll to position [211, 0]
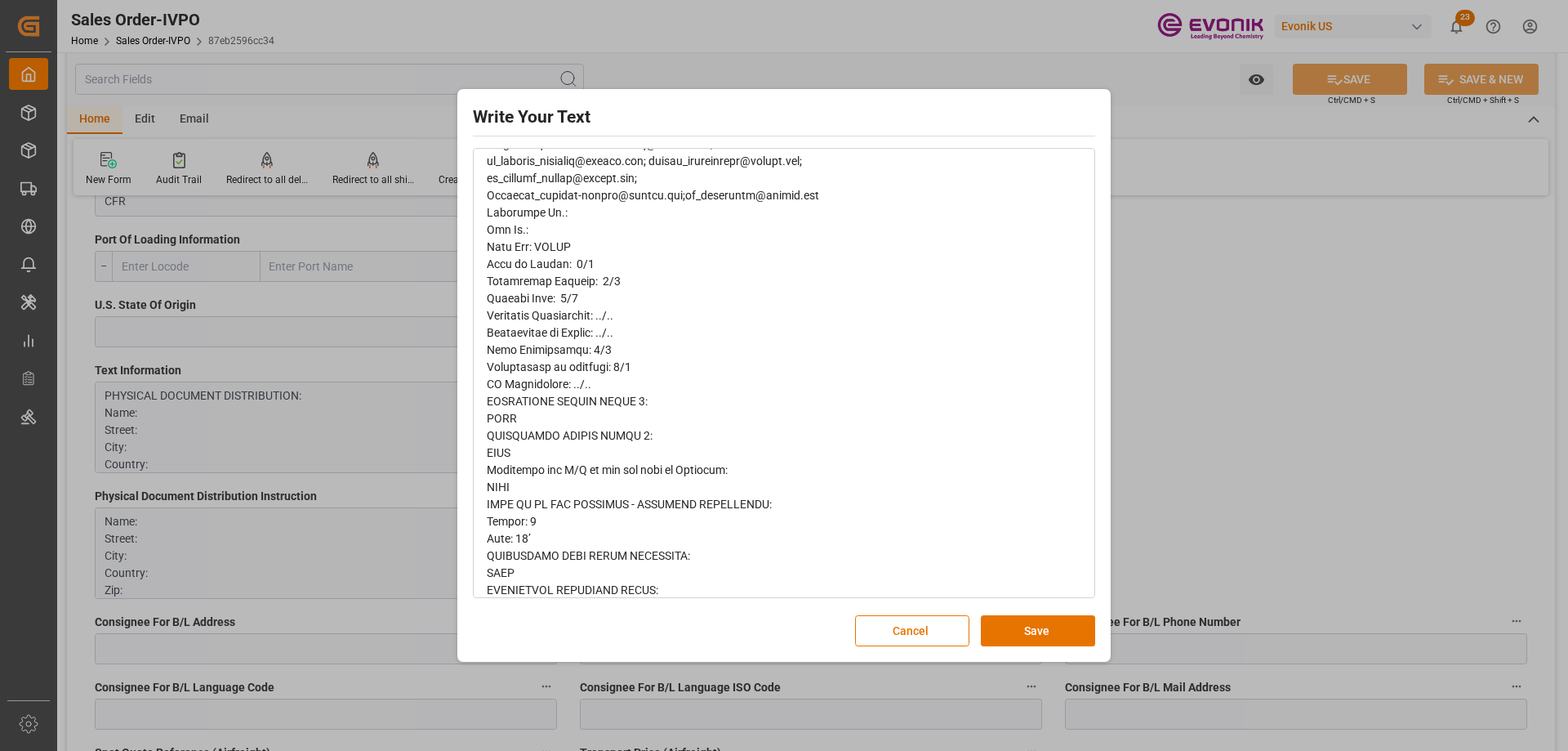
click at [1288, 368] on div "Write Your Text Normal 14 Font Cancel Save" at bounding box center [784, 376] width 1568 height 751
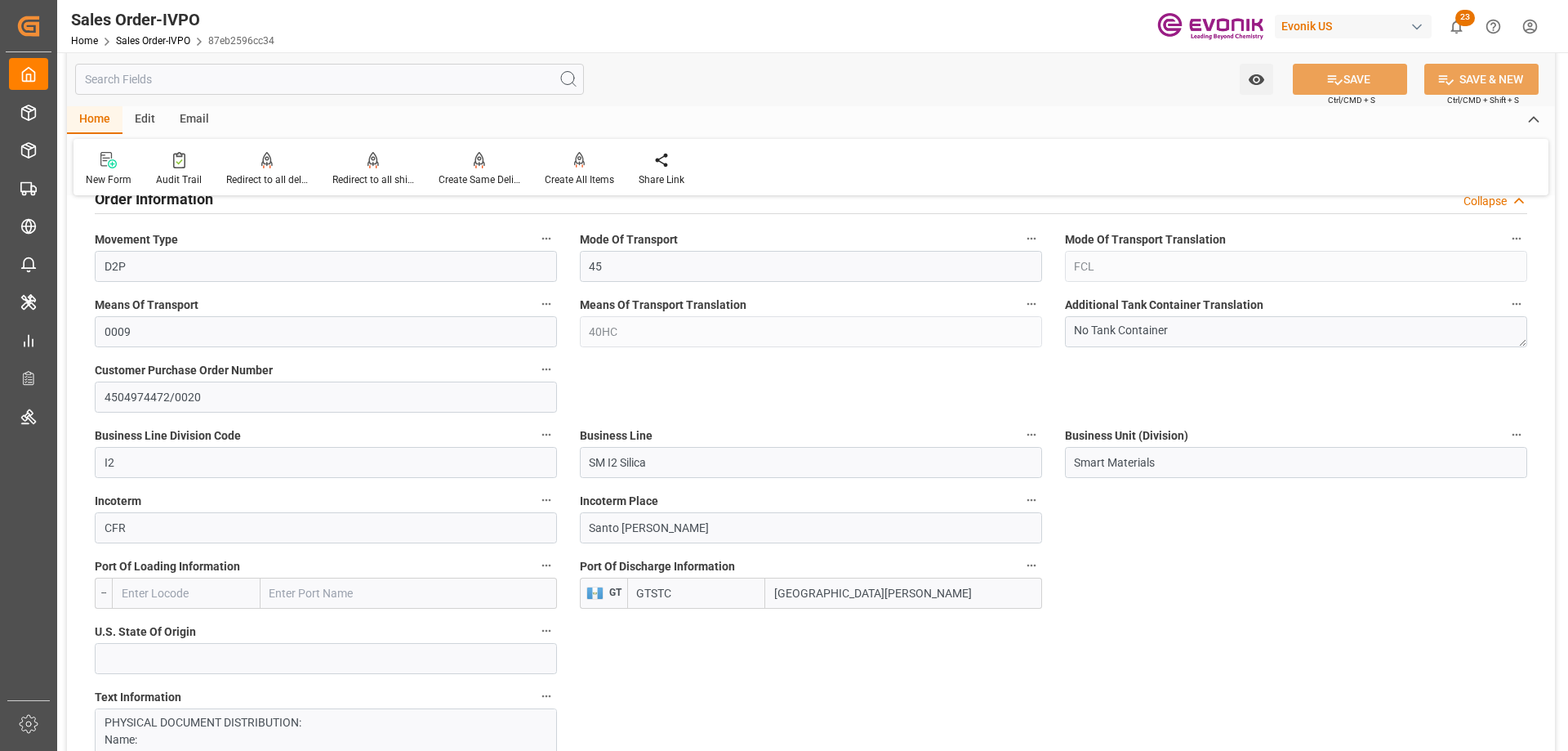
scroll to position [1062, 0]
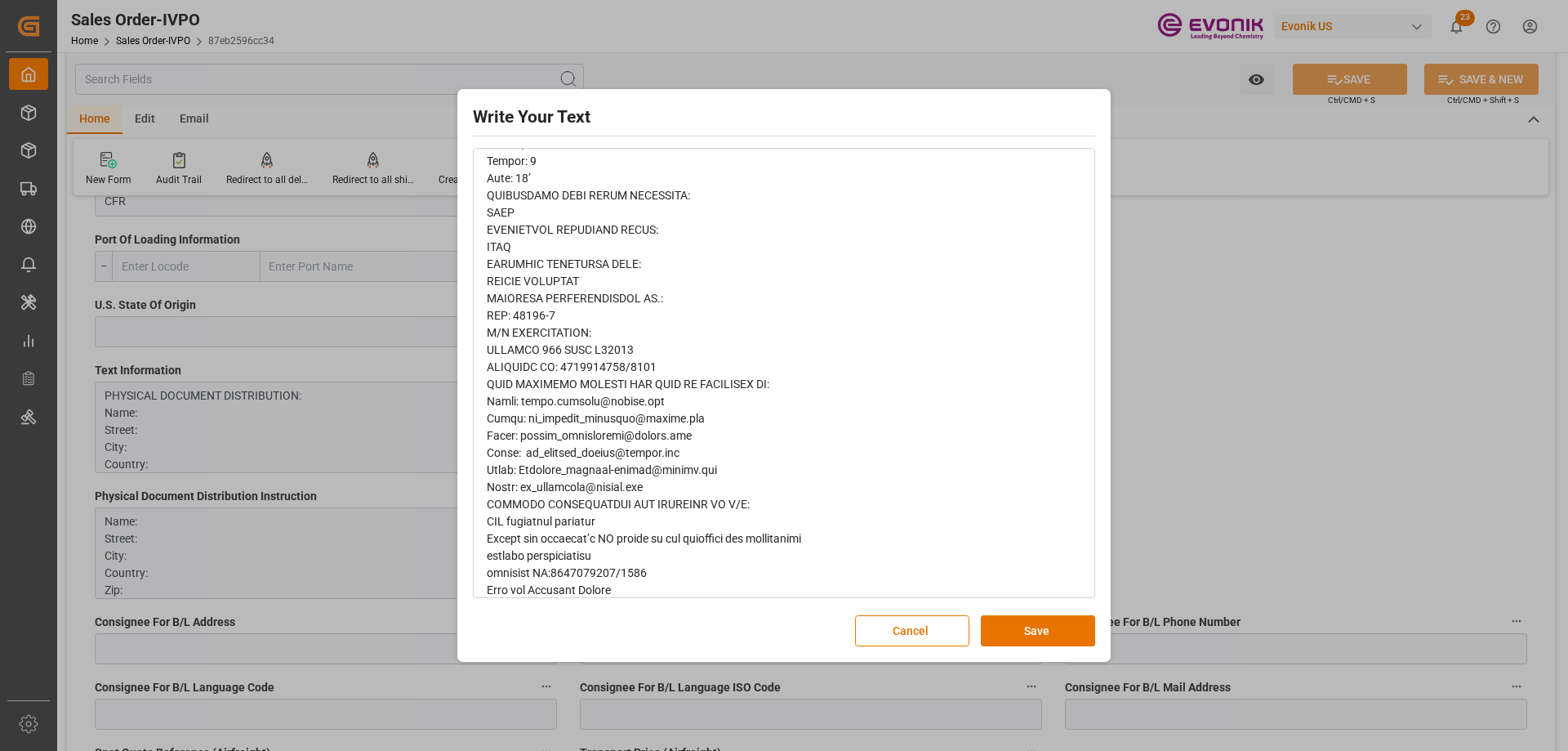
scroll to position [620, 0]
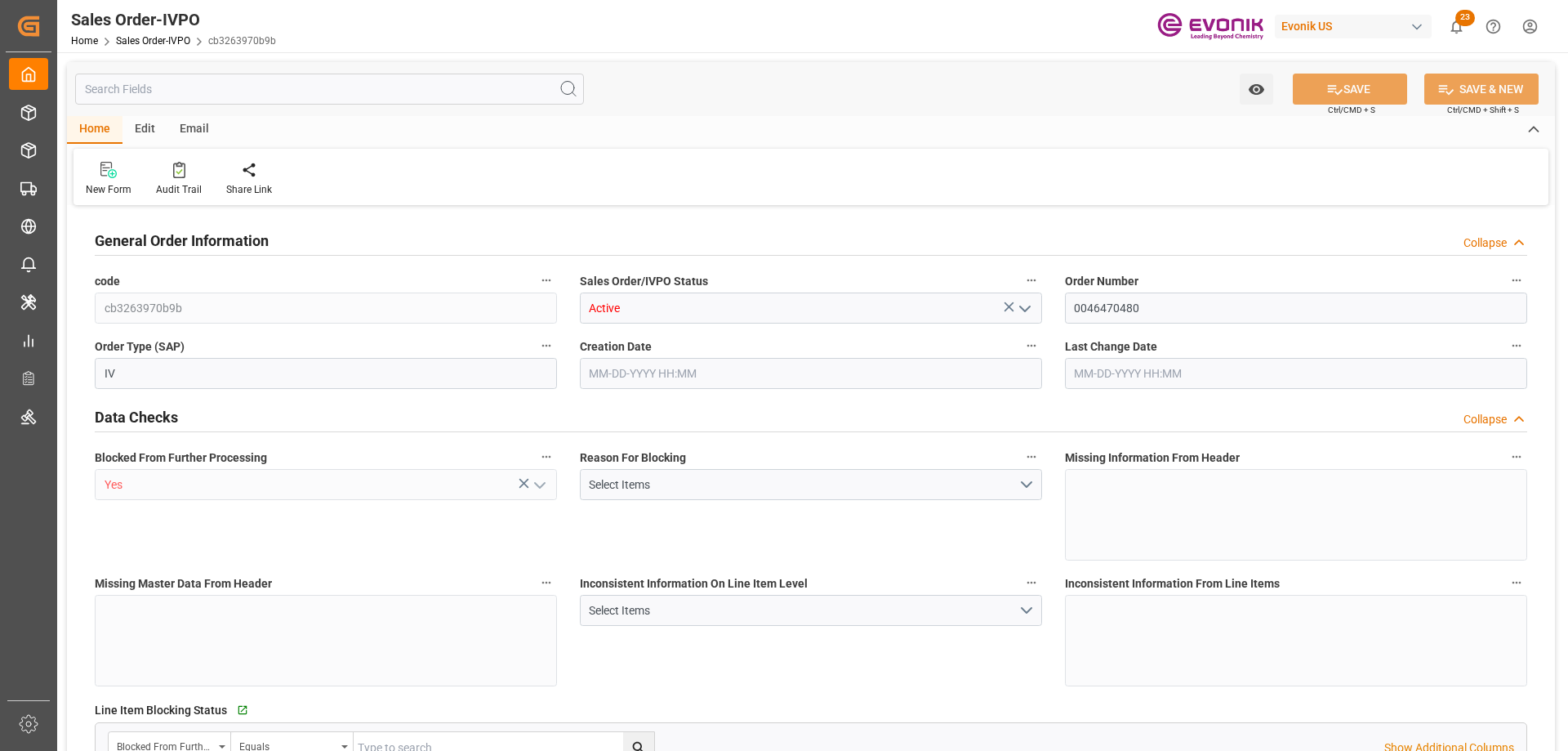
type input "CNHUN"
type input "0"
type input "1"
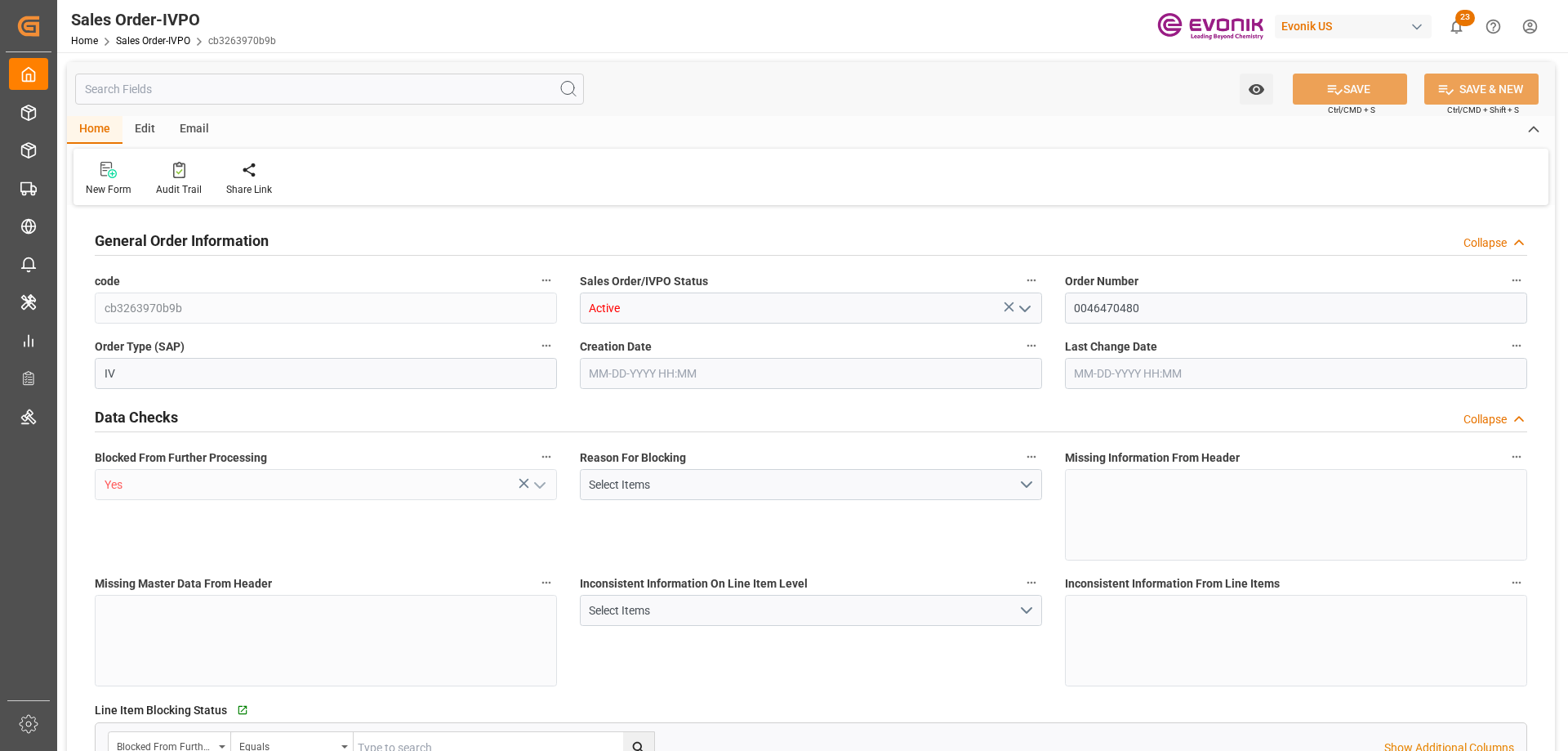
type input "5879.04"
type input "48.8764"
type input "19000"
type input "60"
type input "[DATE] 17:55"
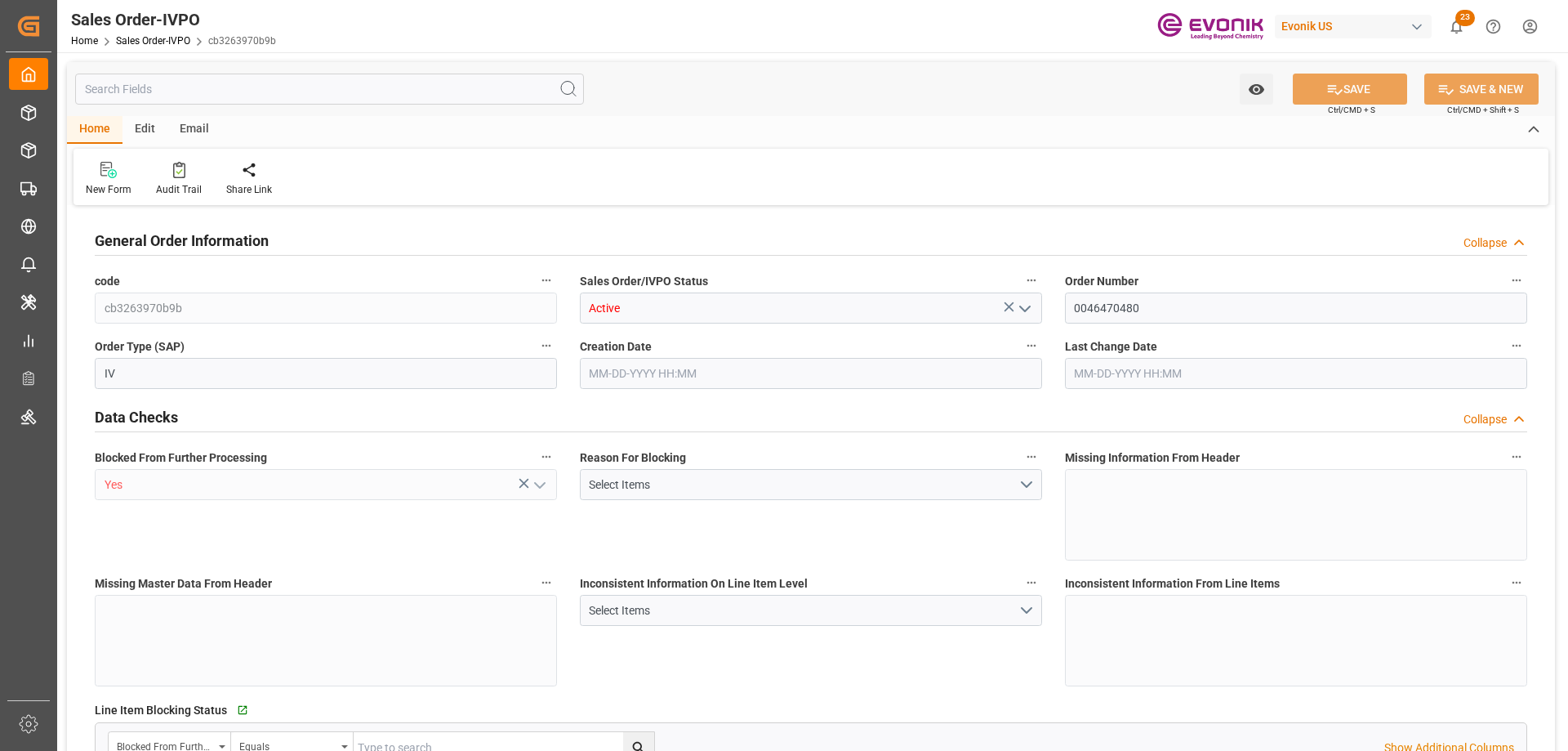
type input "[DATE] 21:40"
type input "BEANR"
type input "0"
type input "1"
type input "2"
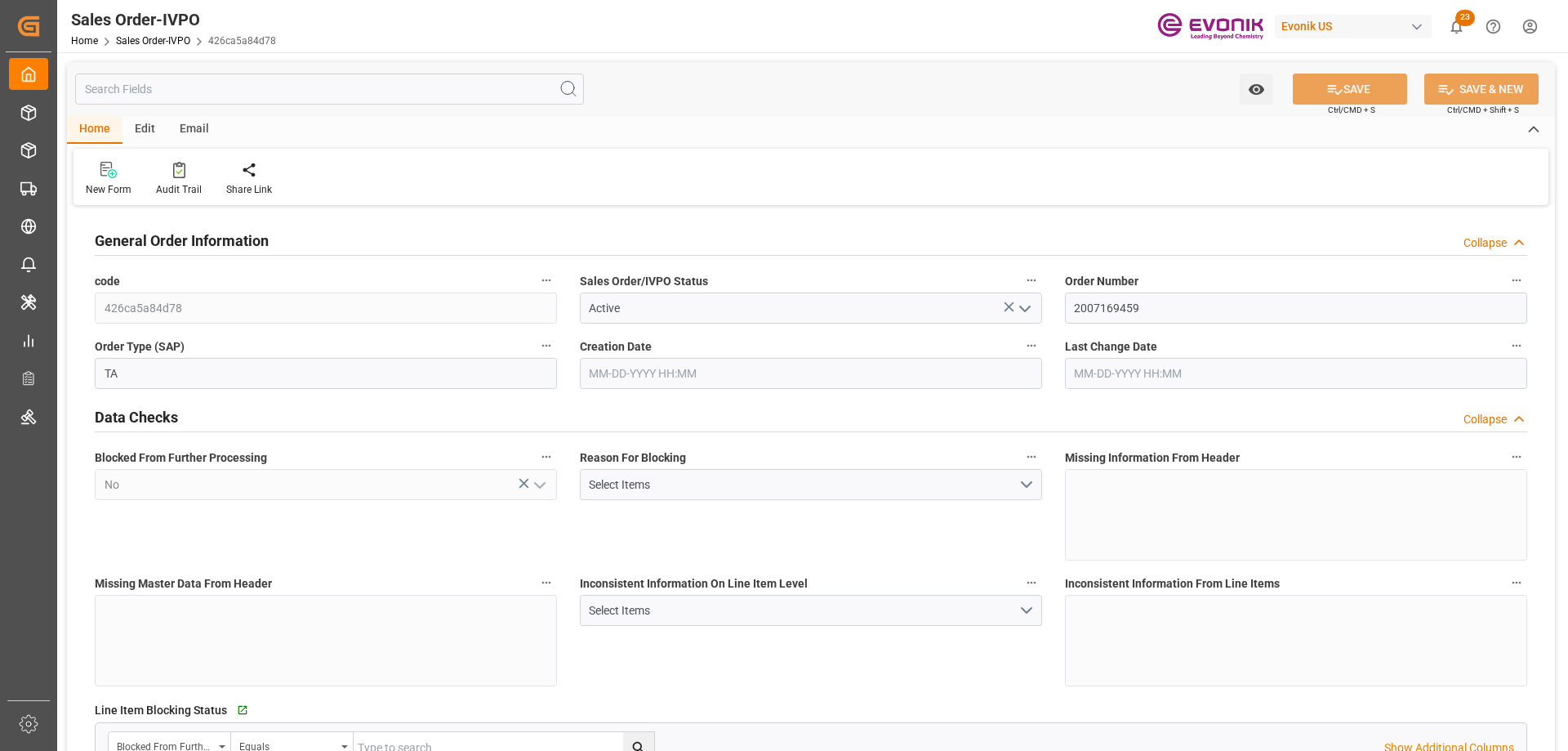
type input "2"
type input "19435.784"
type input "62.7342"
type input "19000"
type input "60"
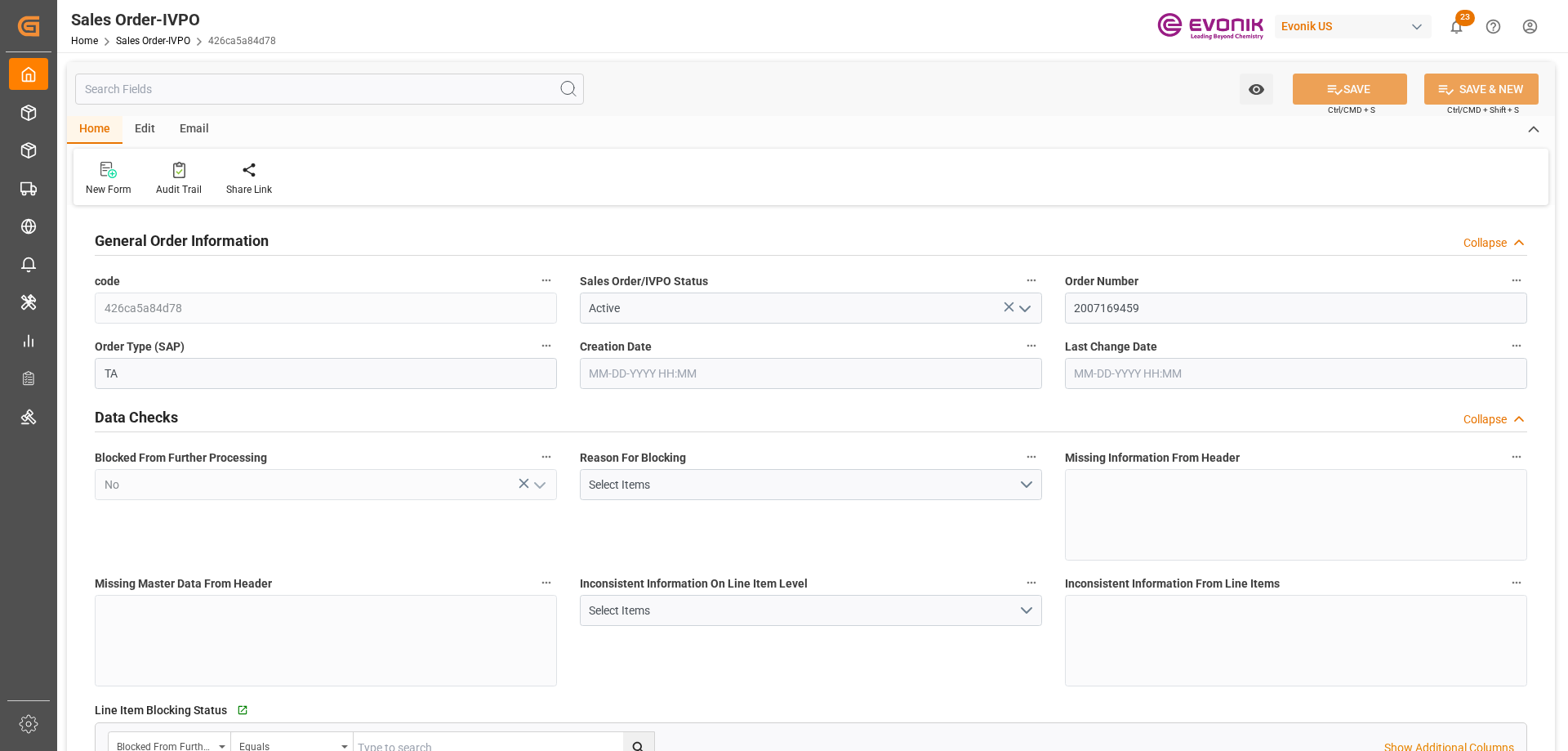
type input "09-12-2025 20:47"
type input "09-15-2025 06:15"
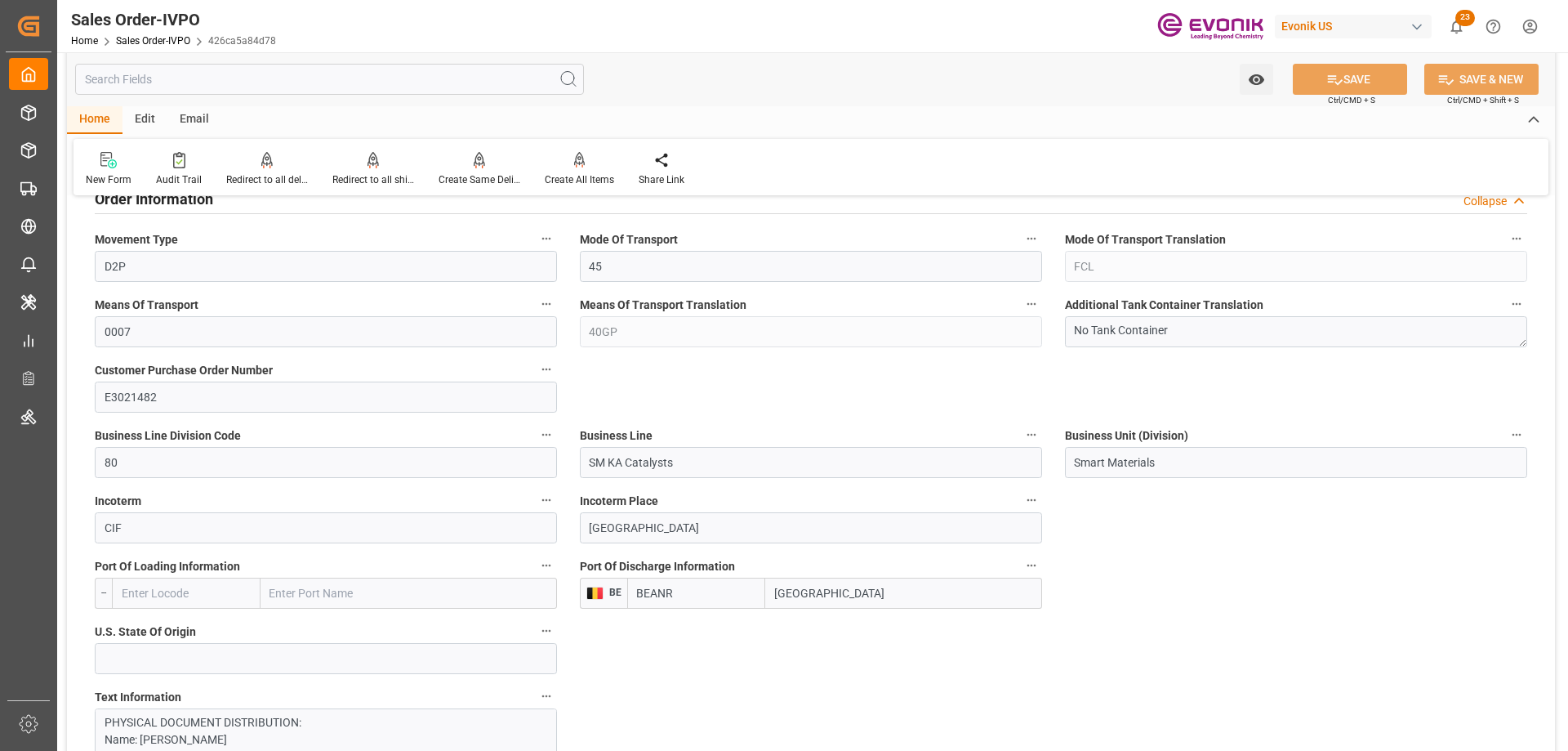
scroll to position [1062, 0]
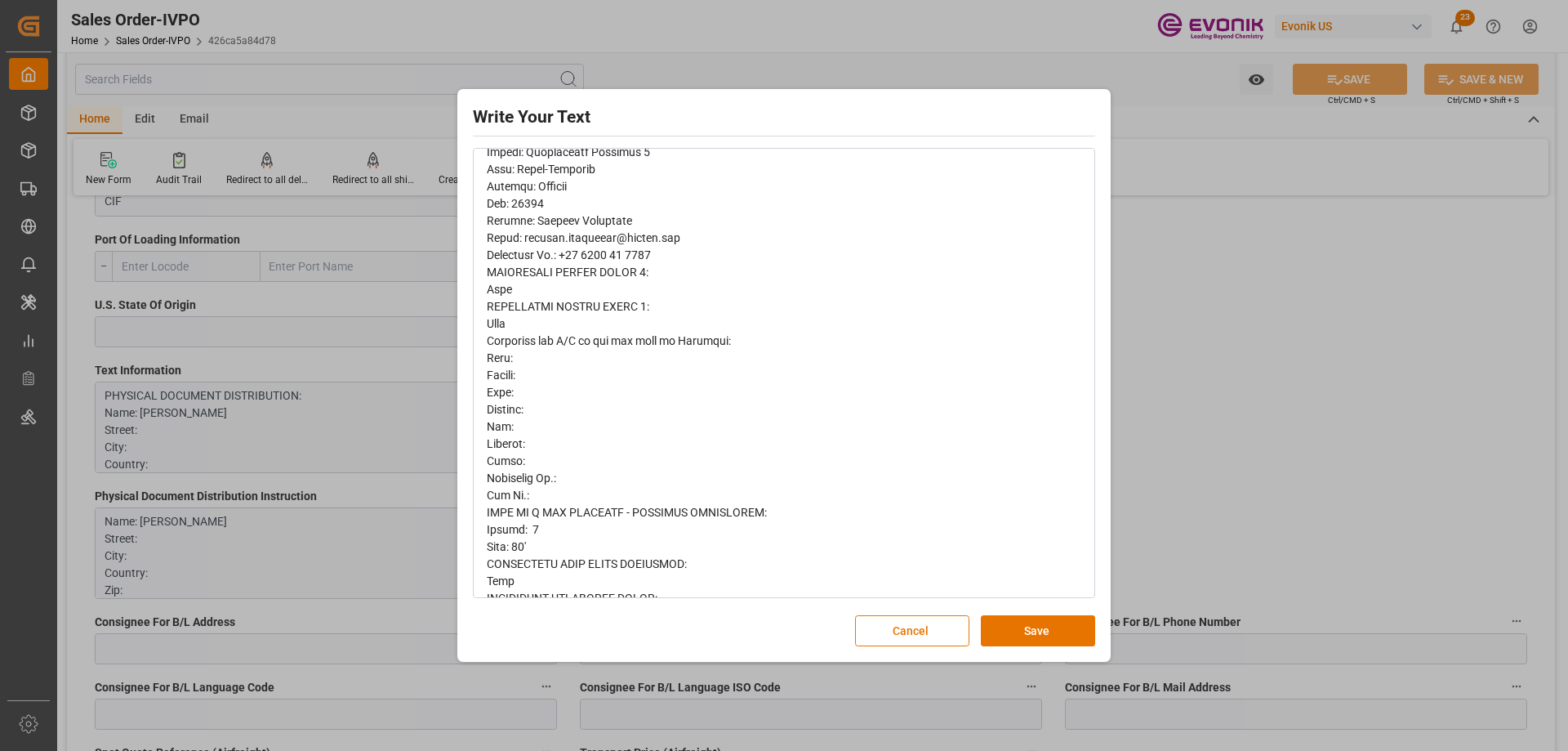
scroll to position [1015, 0]
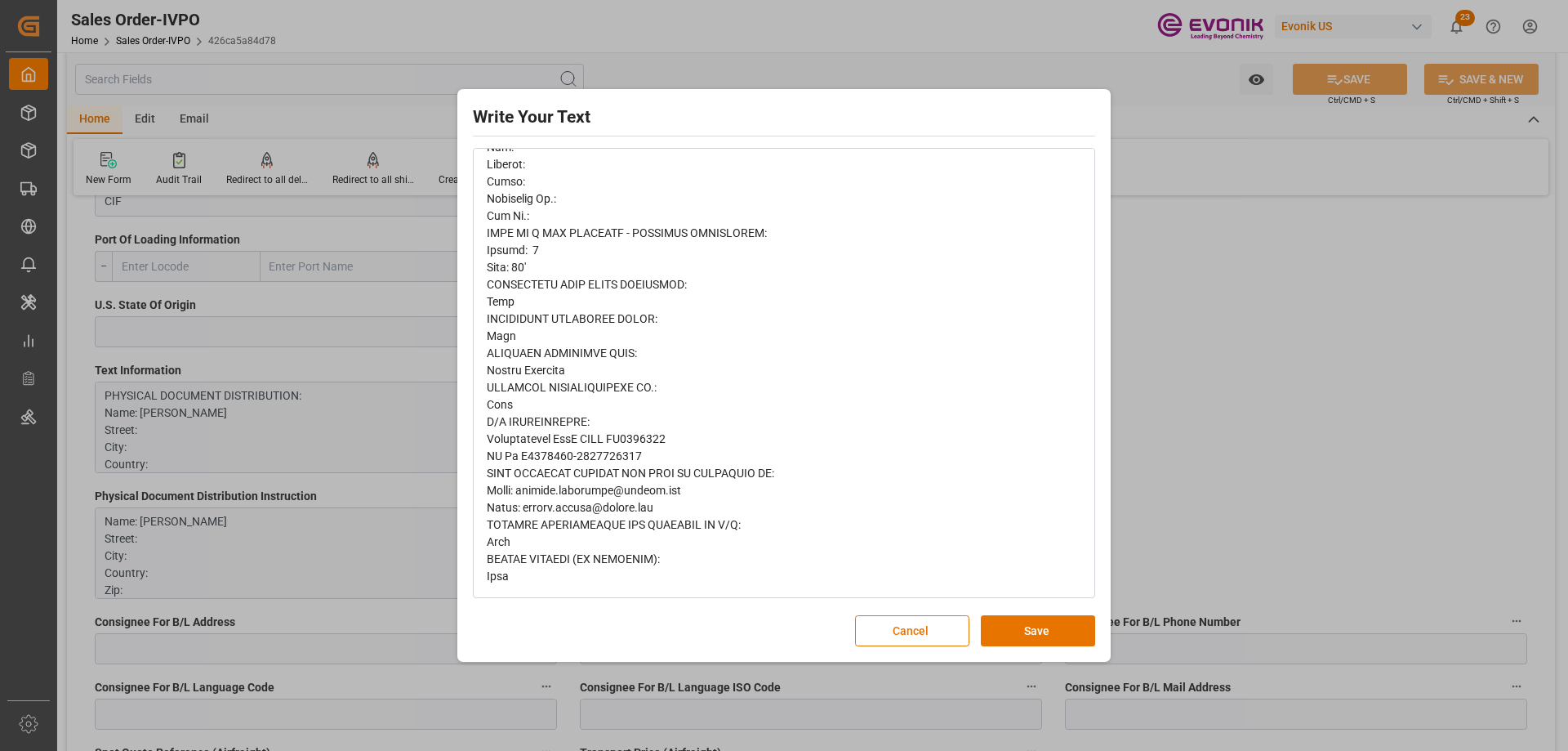
click at [1194, 446] on div "Write Your Text Normal 14 Font Cancel Save" at bounding box center [784, 376] width 1568 height 751
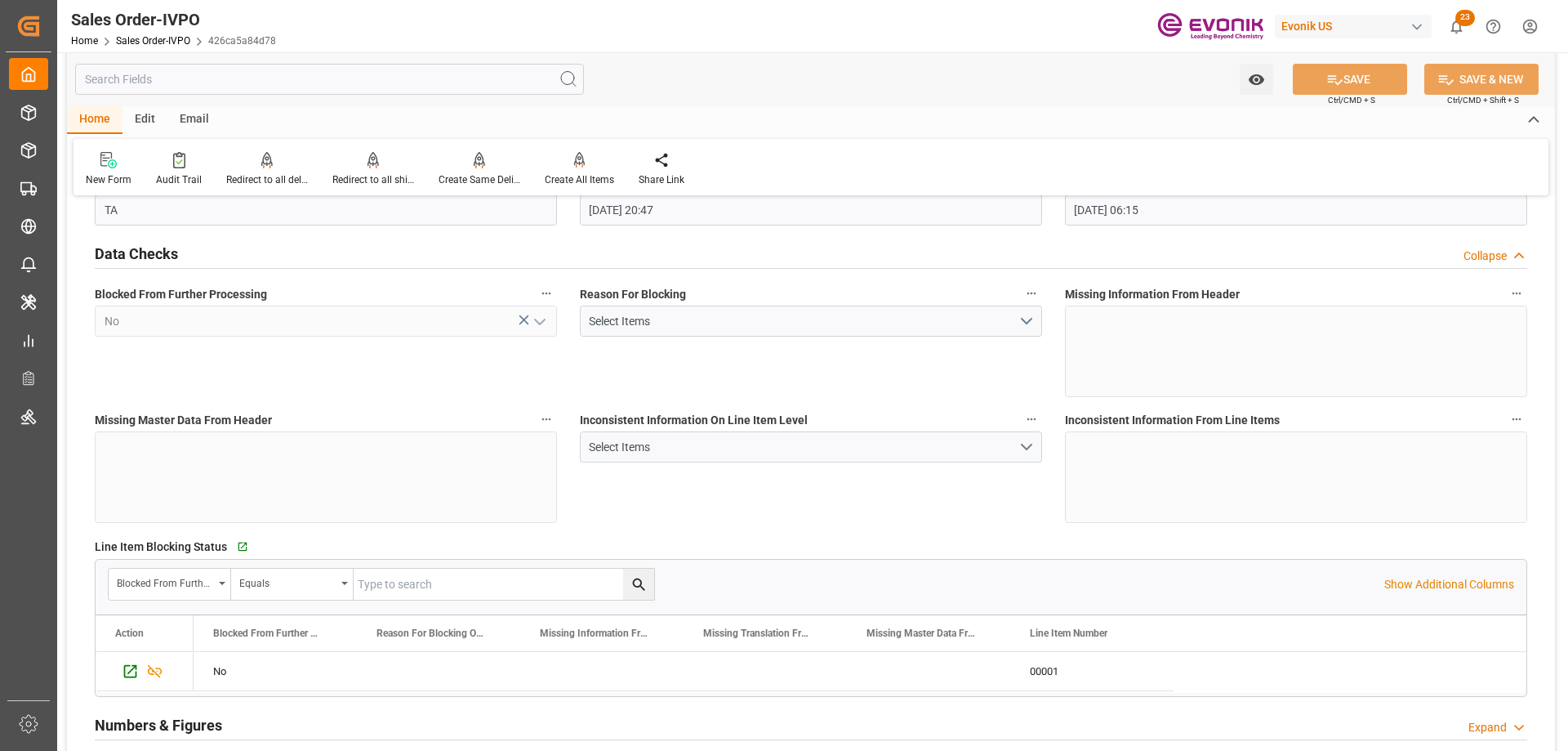
scroll to position [0, 0]
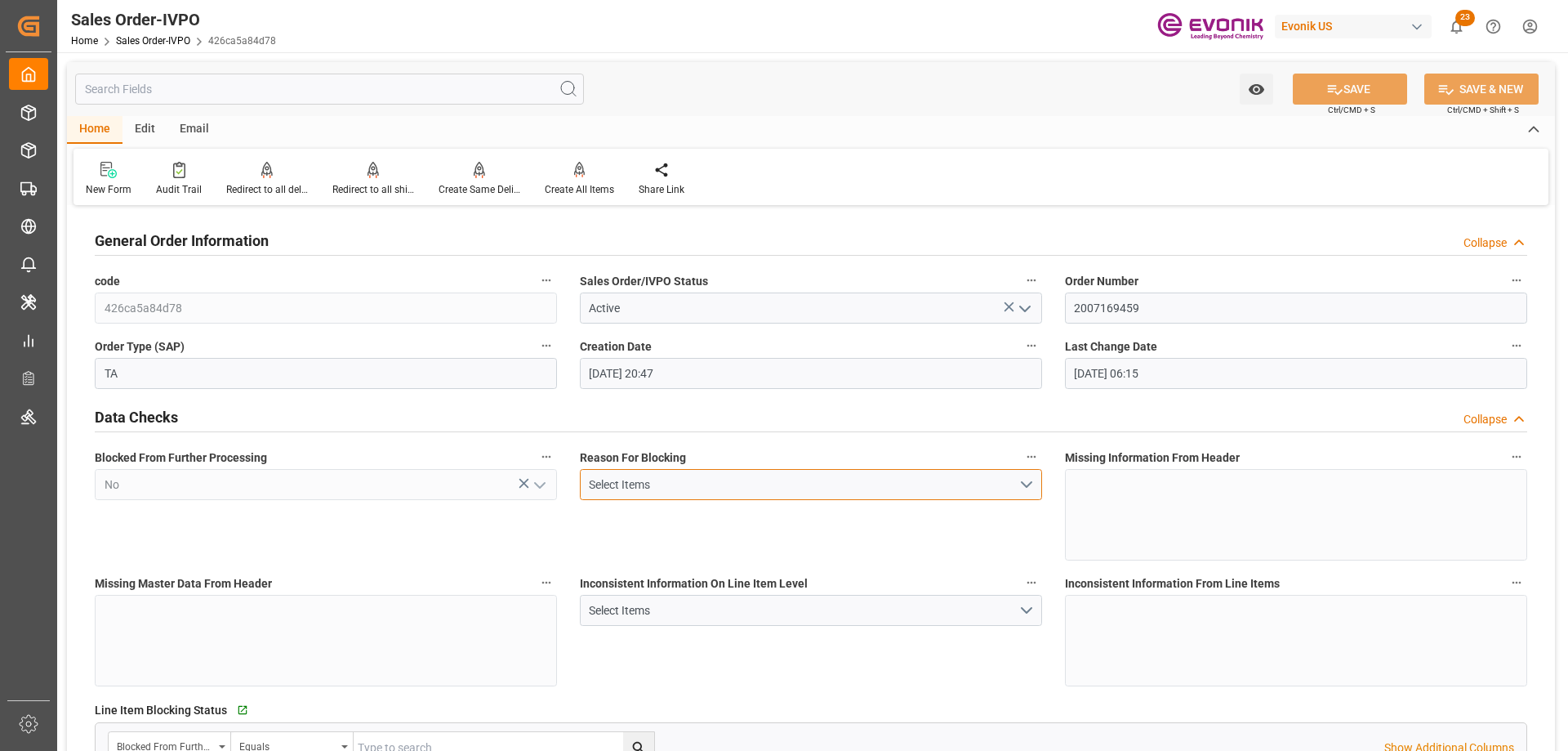
click at [758, 476] on div "Select Items" at bounding box center [802, 484] width 429 height 18
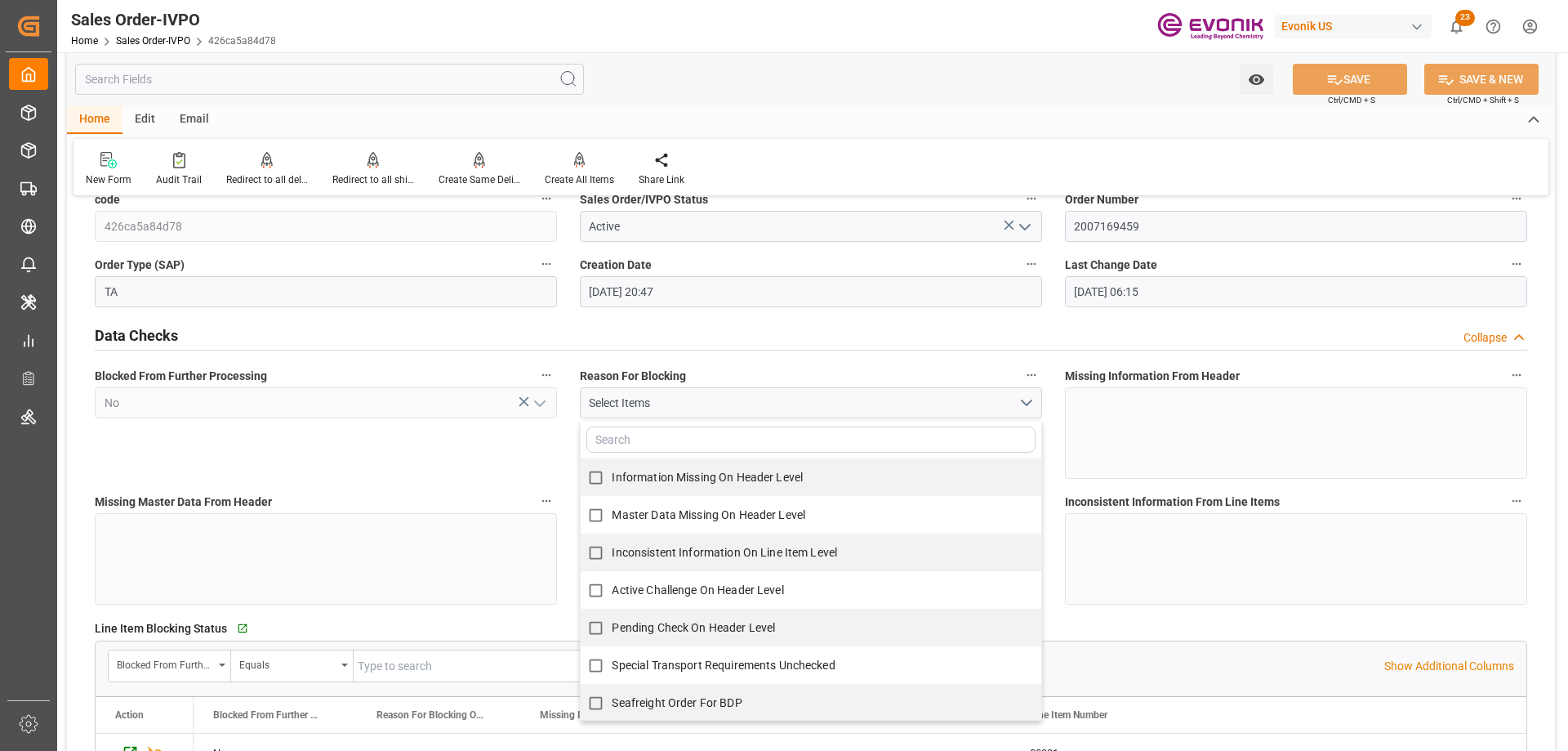
scroll to position [2, 0]
click at [666, 65] on div "Watch Option SAVE Ctrl/CMD + S SAVE & NEW Ctrl/CMD + Shift + S" at bounding box center [811, 79] width 1488 height 54
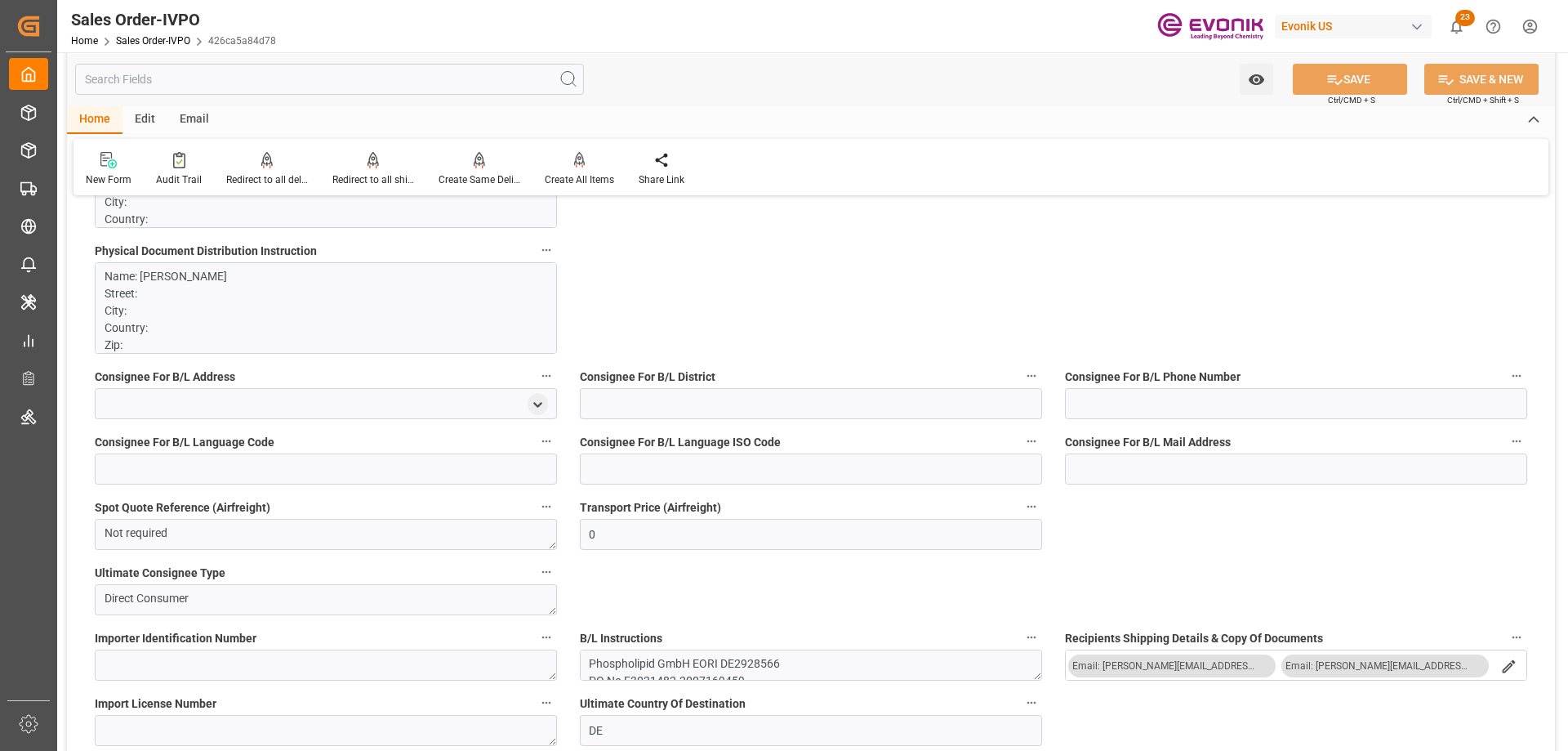
scroll to position [1062, 0]
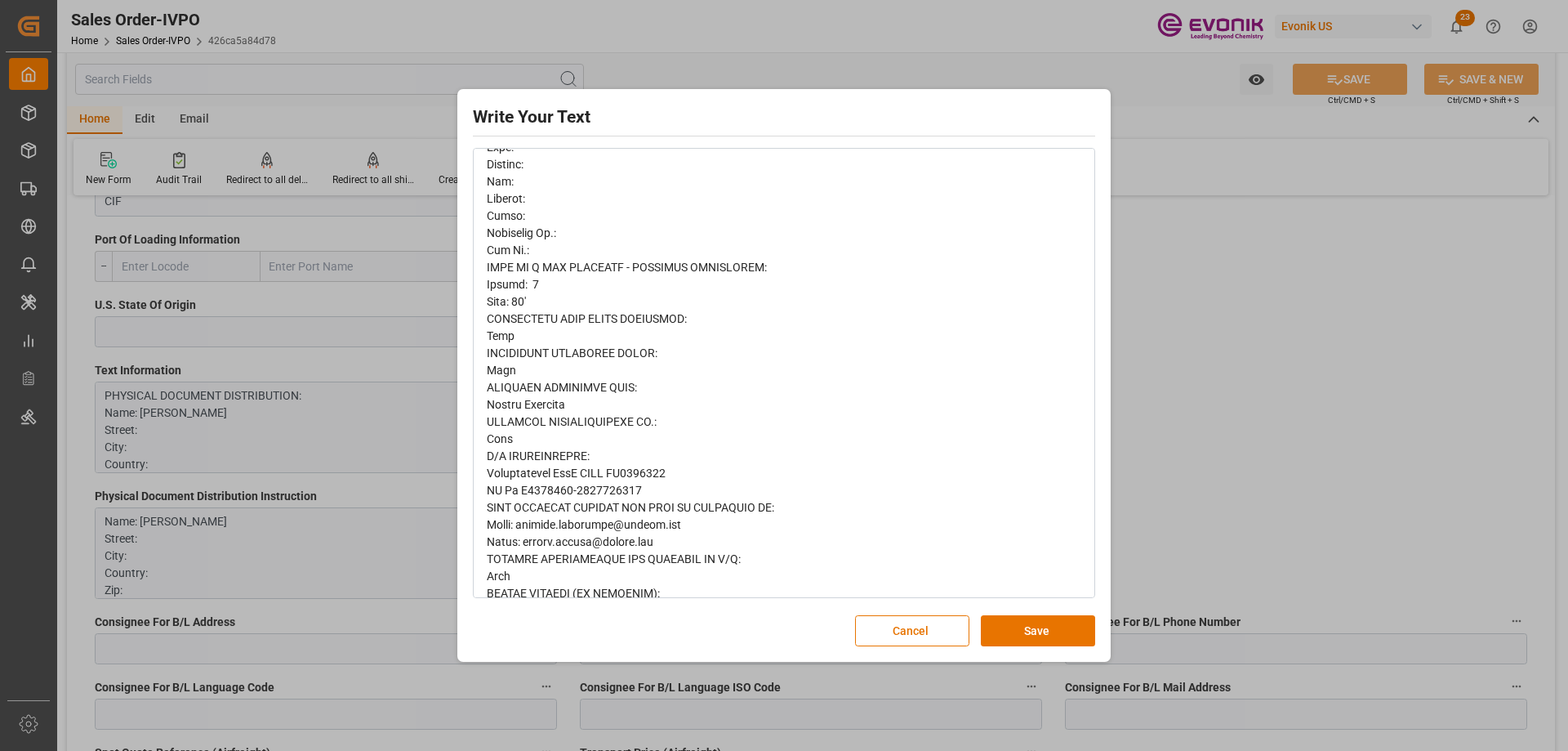
scroll to position [1015, 0]
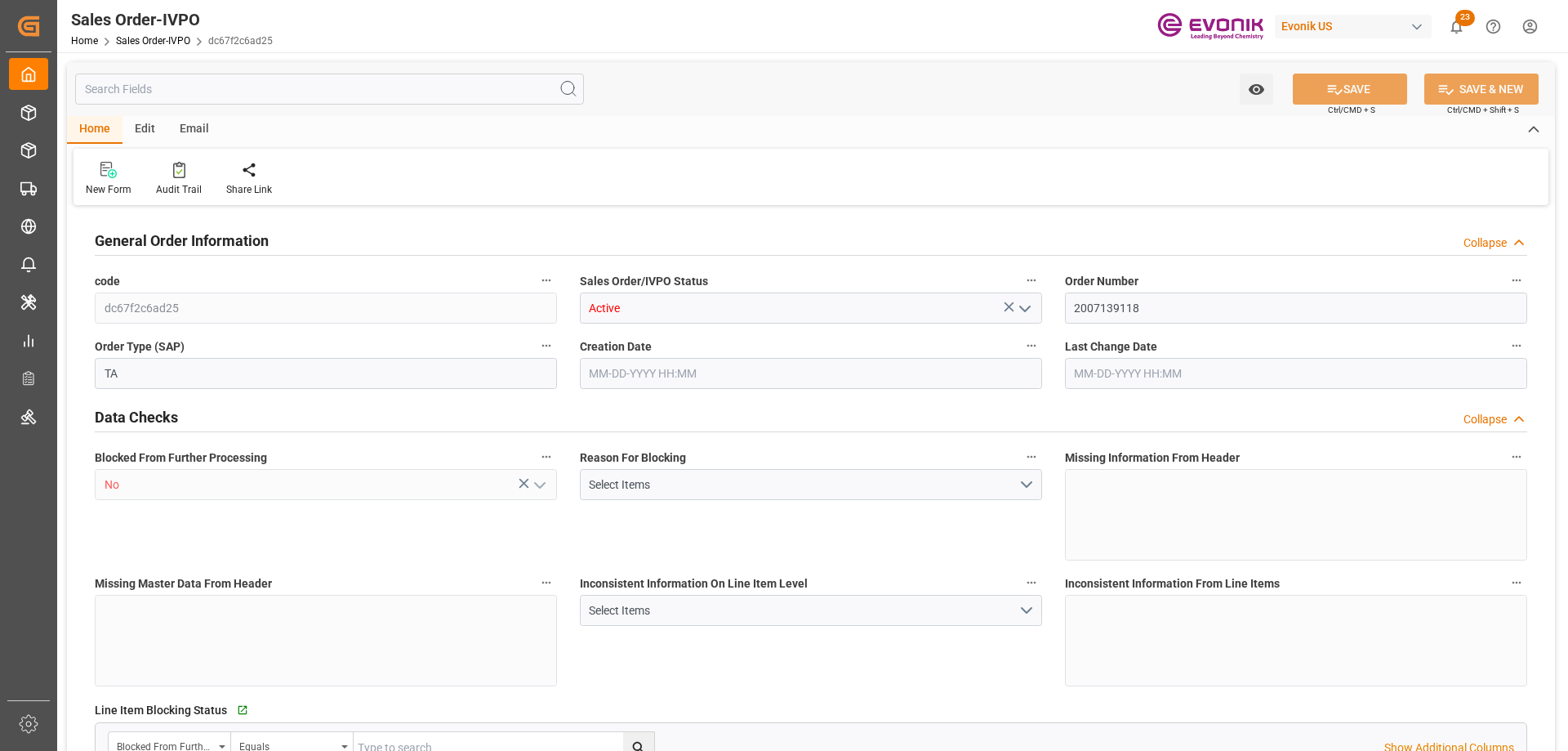
type input "COPUL"
type input "0"
type input "1"
type input "2"
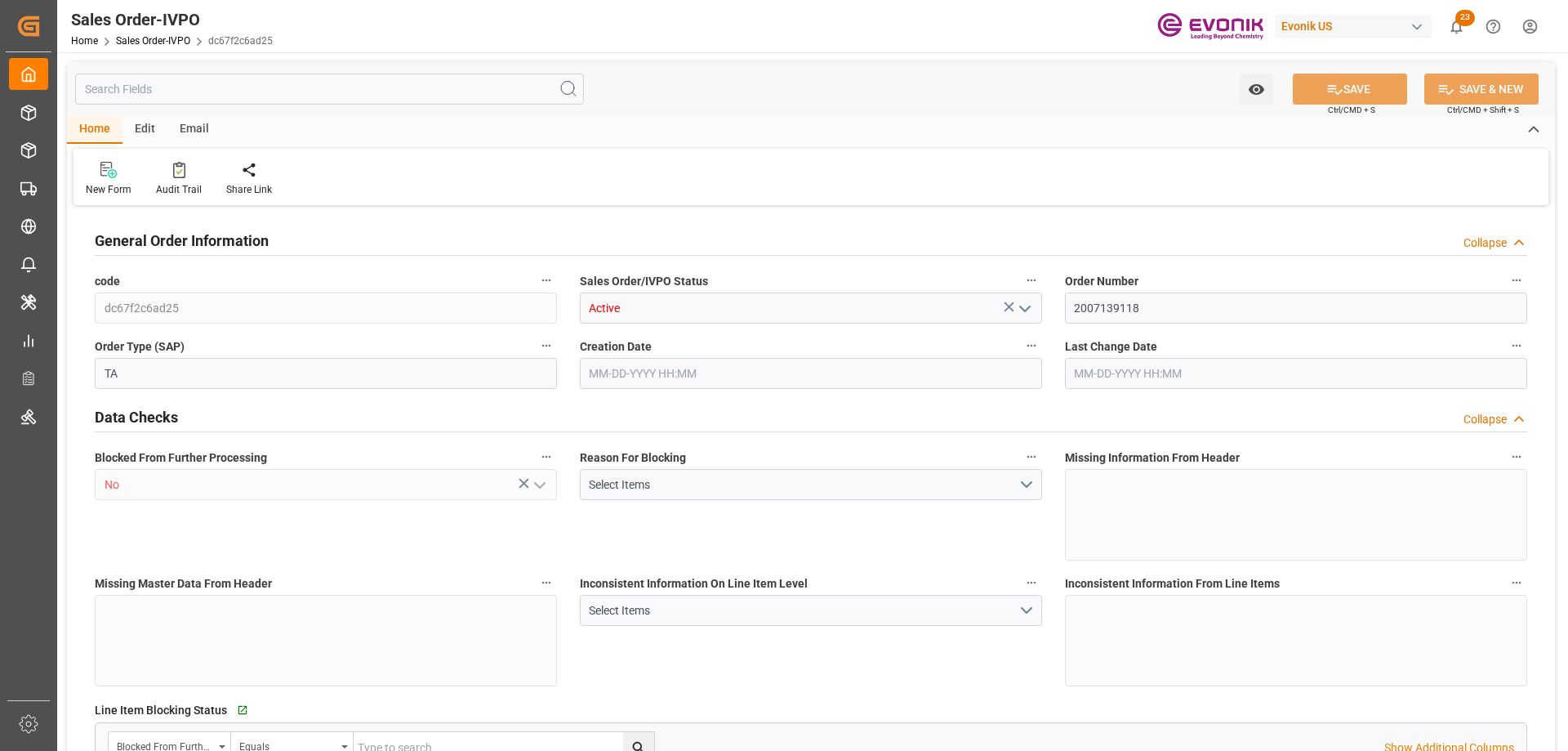
type input "17074"
type input "44.544"
type input "17000"
type input "30"
type input "08-13-2025 18:19"
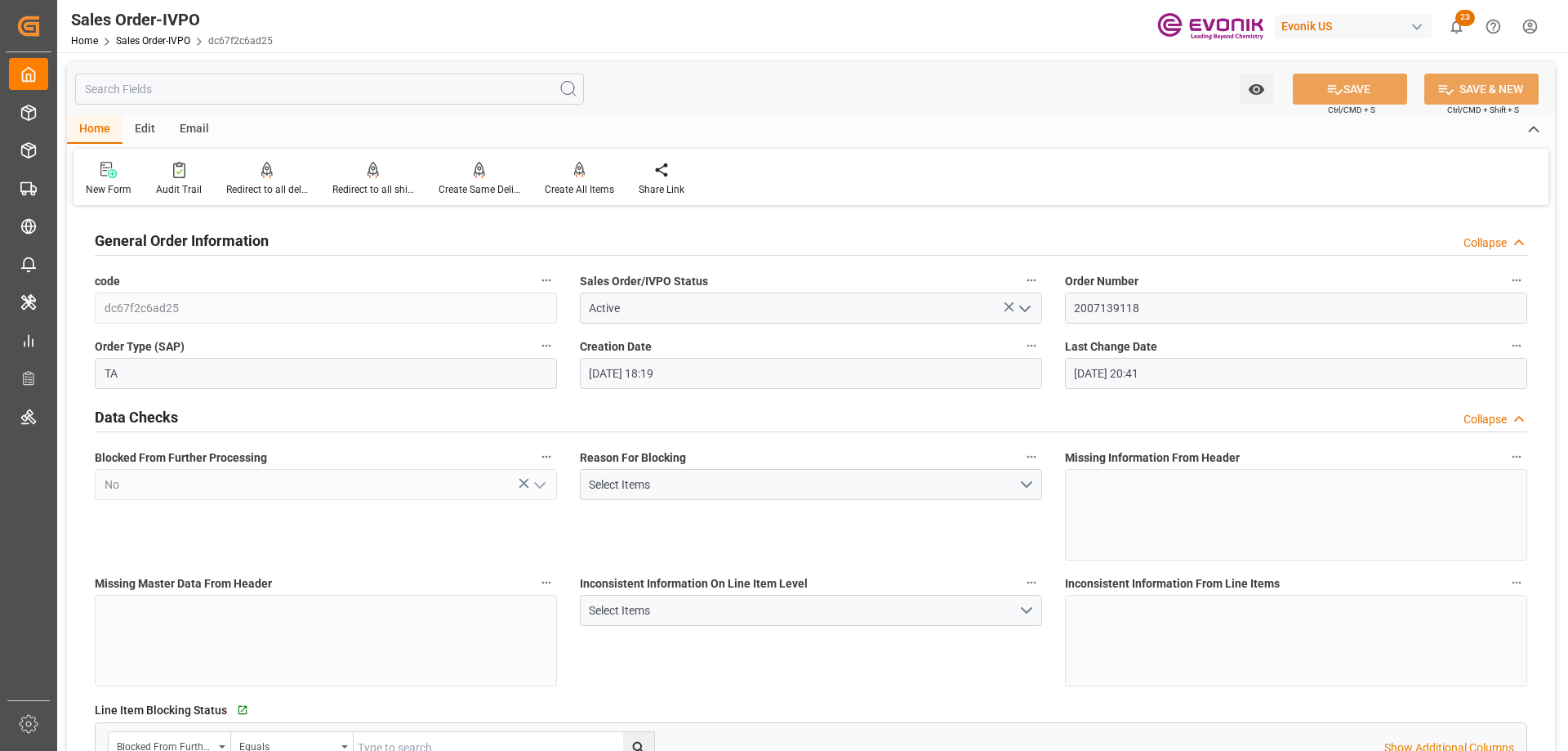
type input "09-03-2025 20:41"
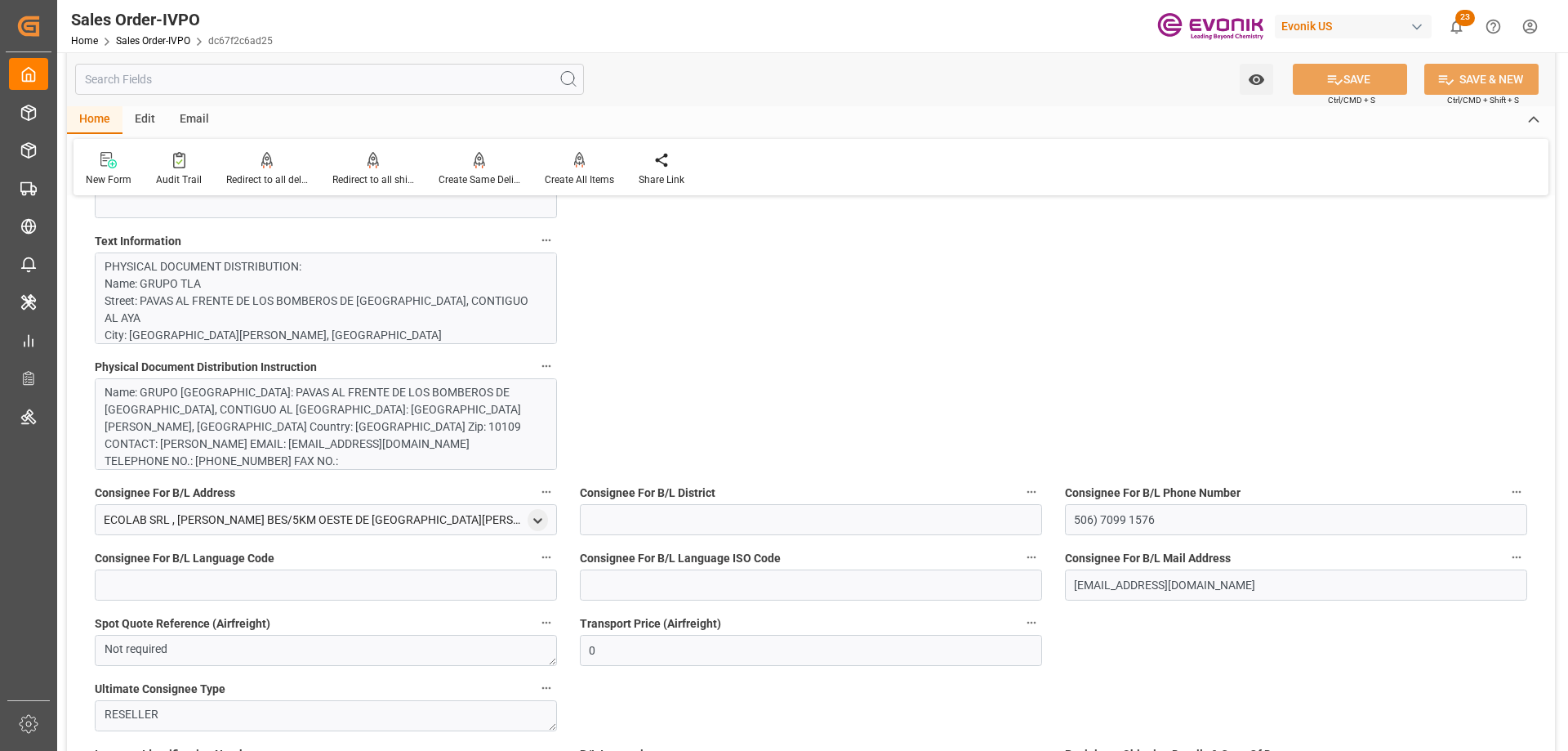
scroll to position [899, 0]
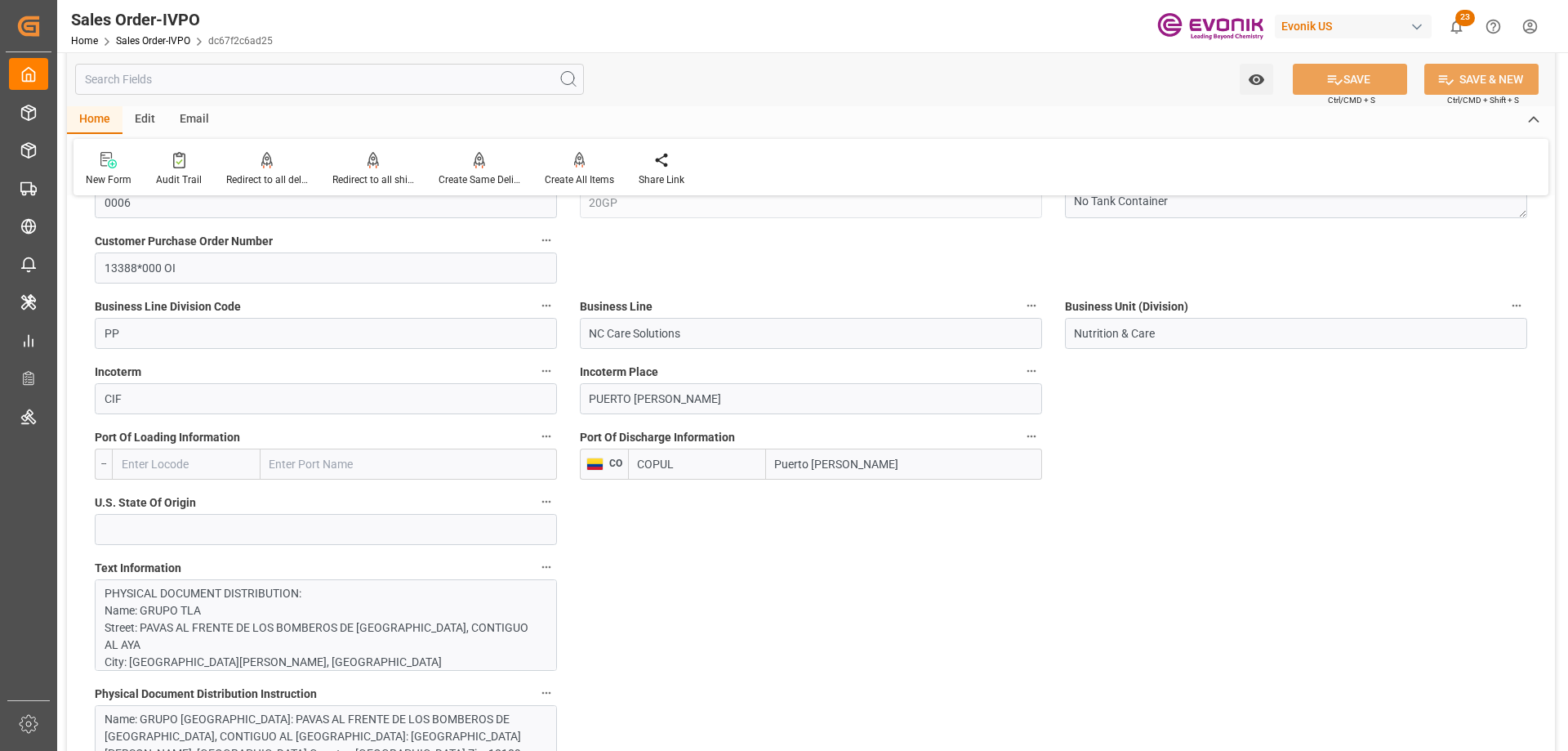
click at [649, 462] on input "COPUL" at bounding box center [697, 464] width 138 height 31
click at [712, 502] on span "CRLIO - Puerto Limón" at bounding box center [682, 508] width 88 height 30
click at [1382, 80] on button "SAVE" at bounding box center [1350, 79] width 114 height 31
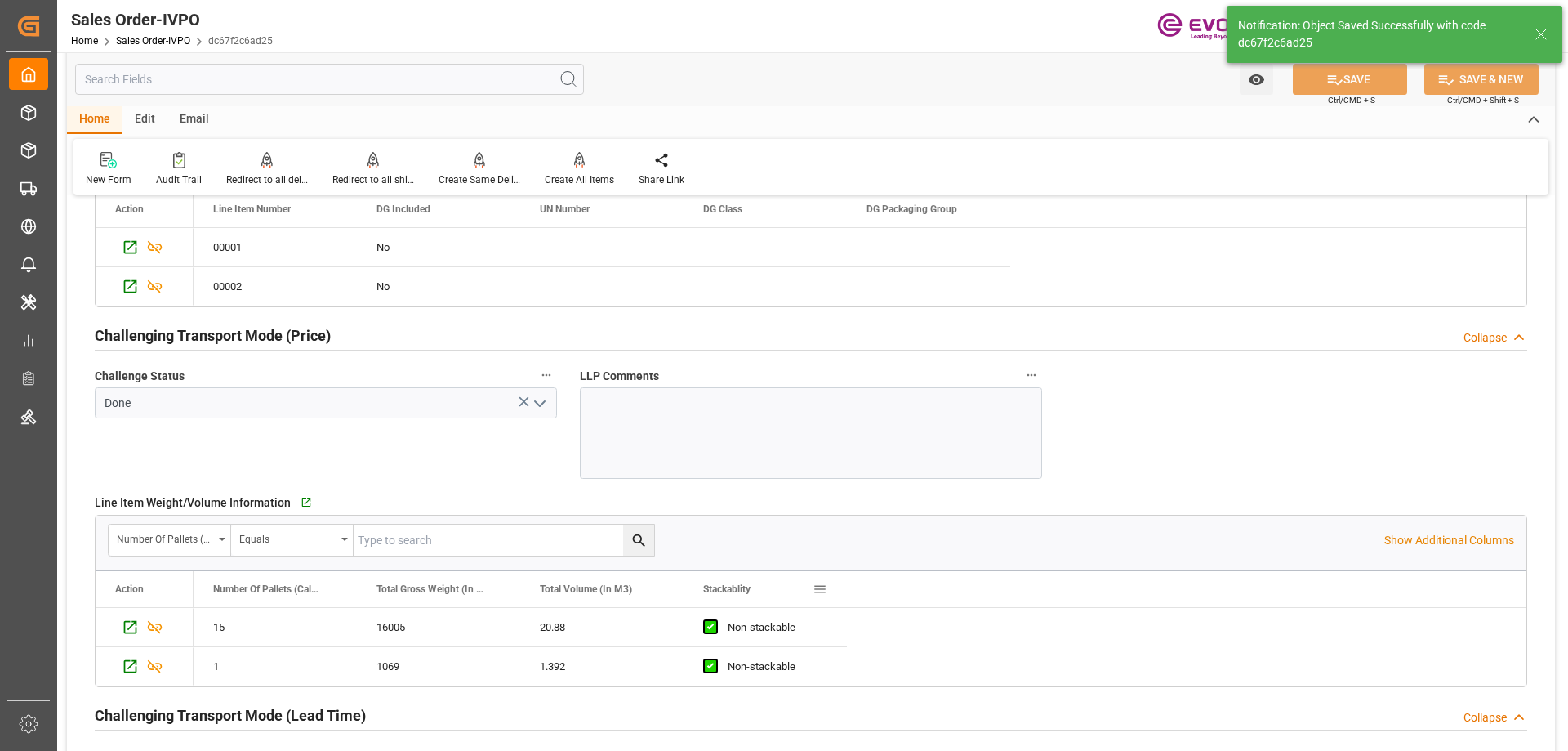
type input "COPUL"
type input "09-15-2025 15:39"
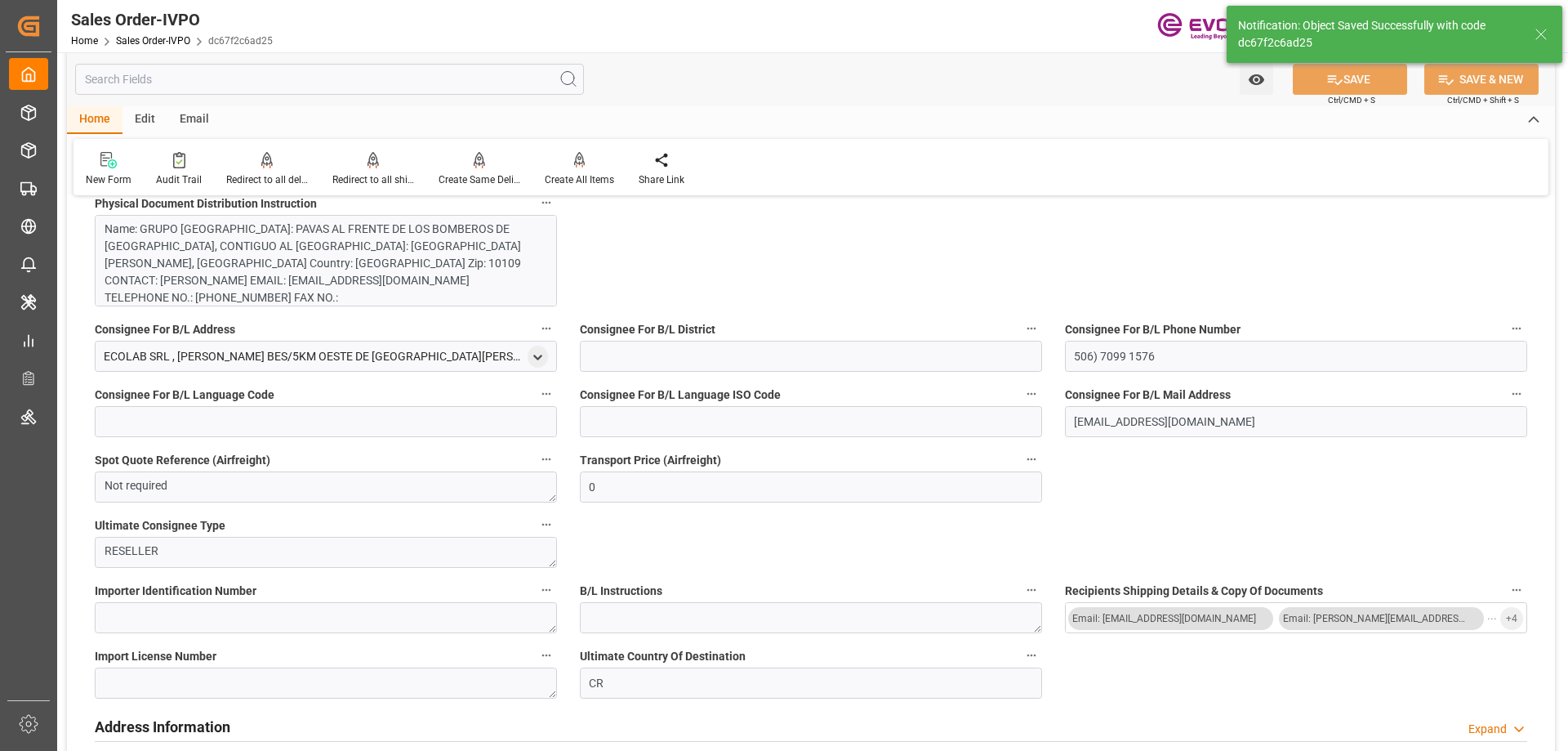
scroll to position [1062, 0]
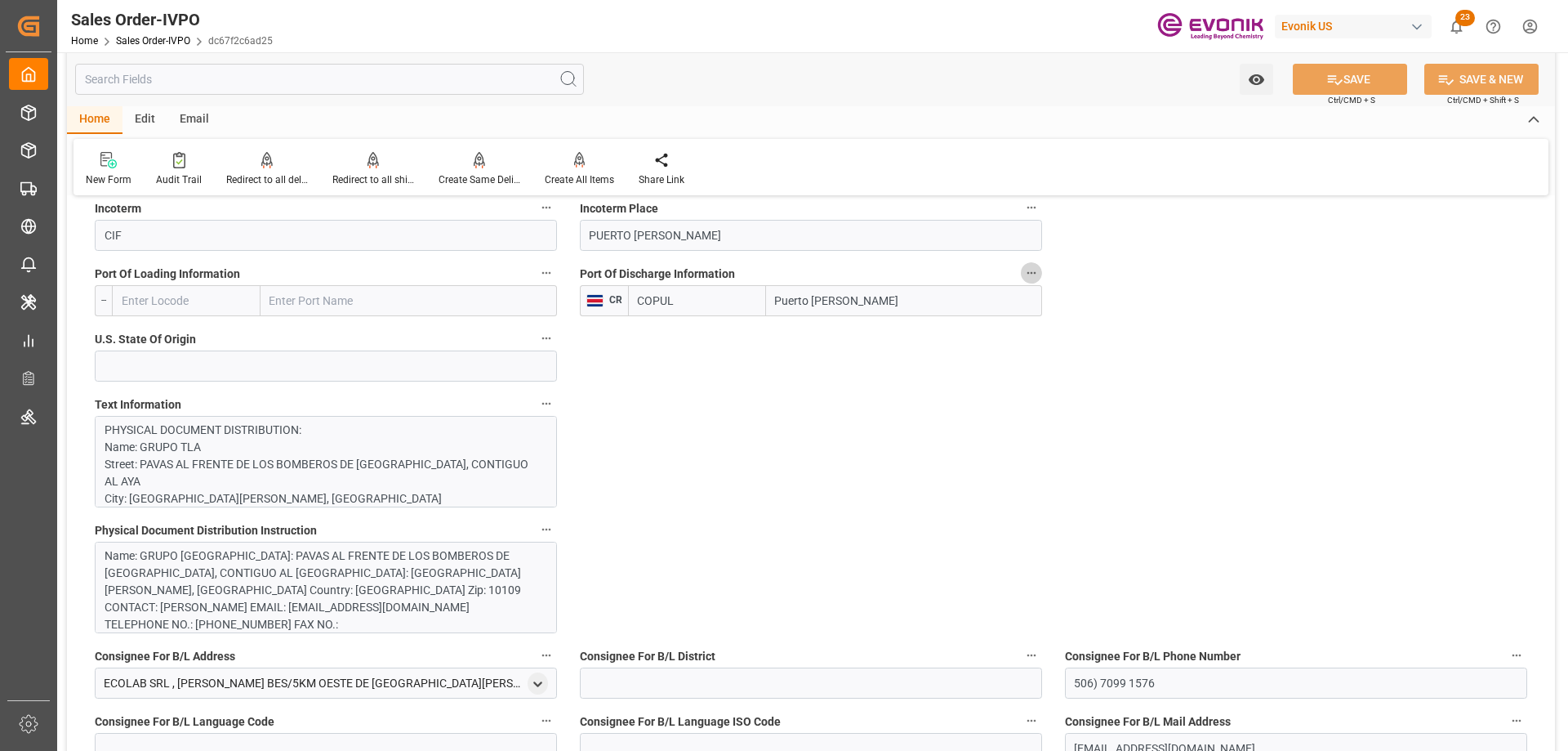
click at [1029, 268] on icon "button" at bounding box center [1031, 273] width 13 height 13
click at [1044, 269] on icon at bounding box center [1042, 273] width 18 height 18
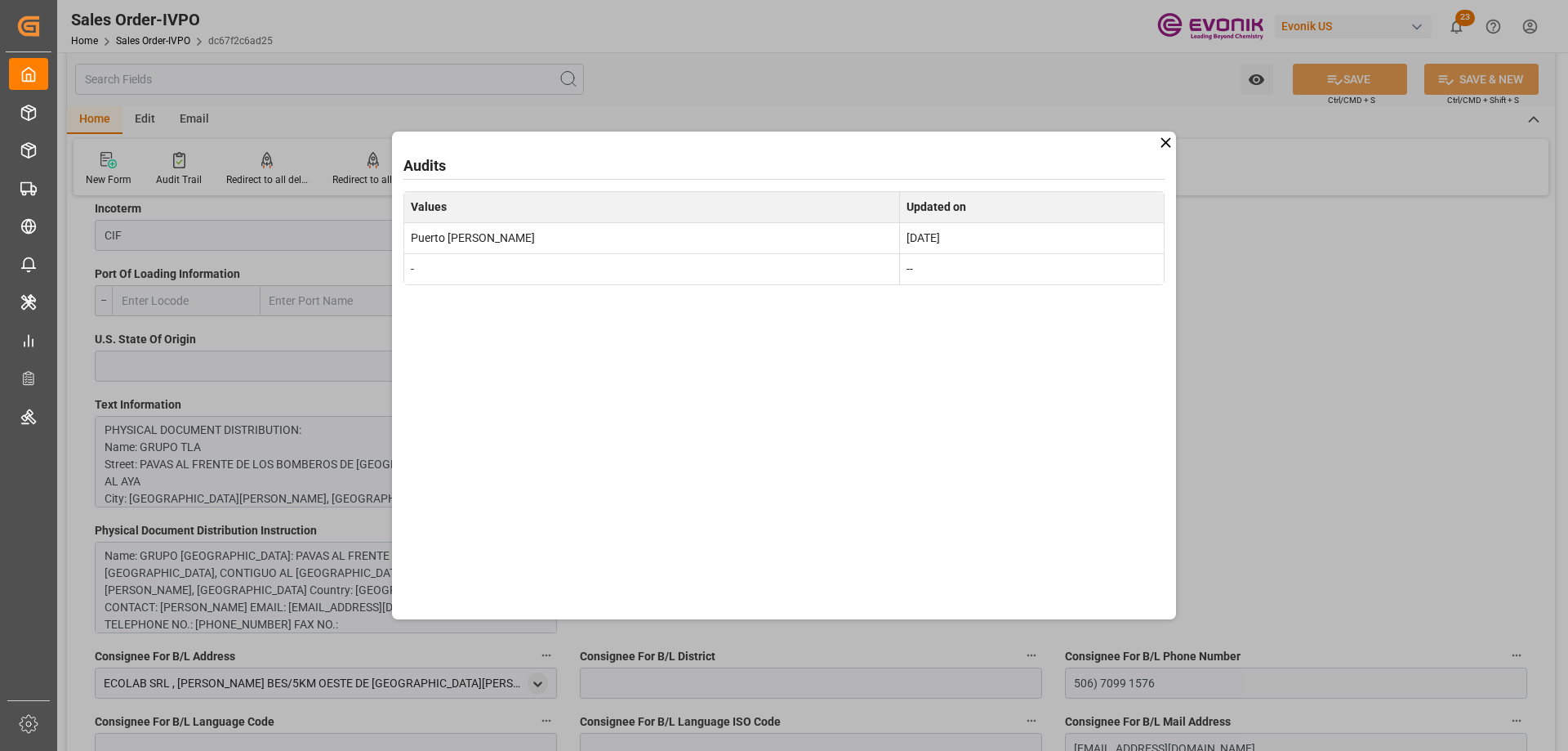
click at [1158, 153] on div "Audits Values Updated on Puerto Limón Aug 13, 2025 - --" at bounding box center [784, 376] width 784 height 488
click at [1165, 143] on icon at bounding box center [1165, 142] width 10 height 10
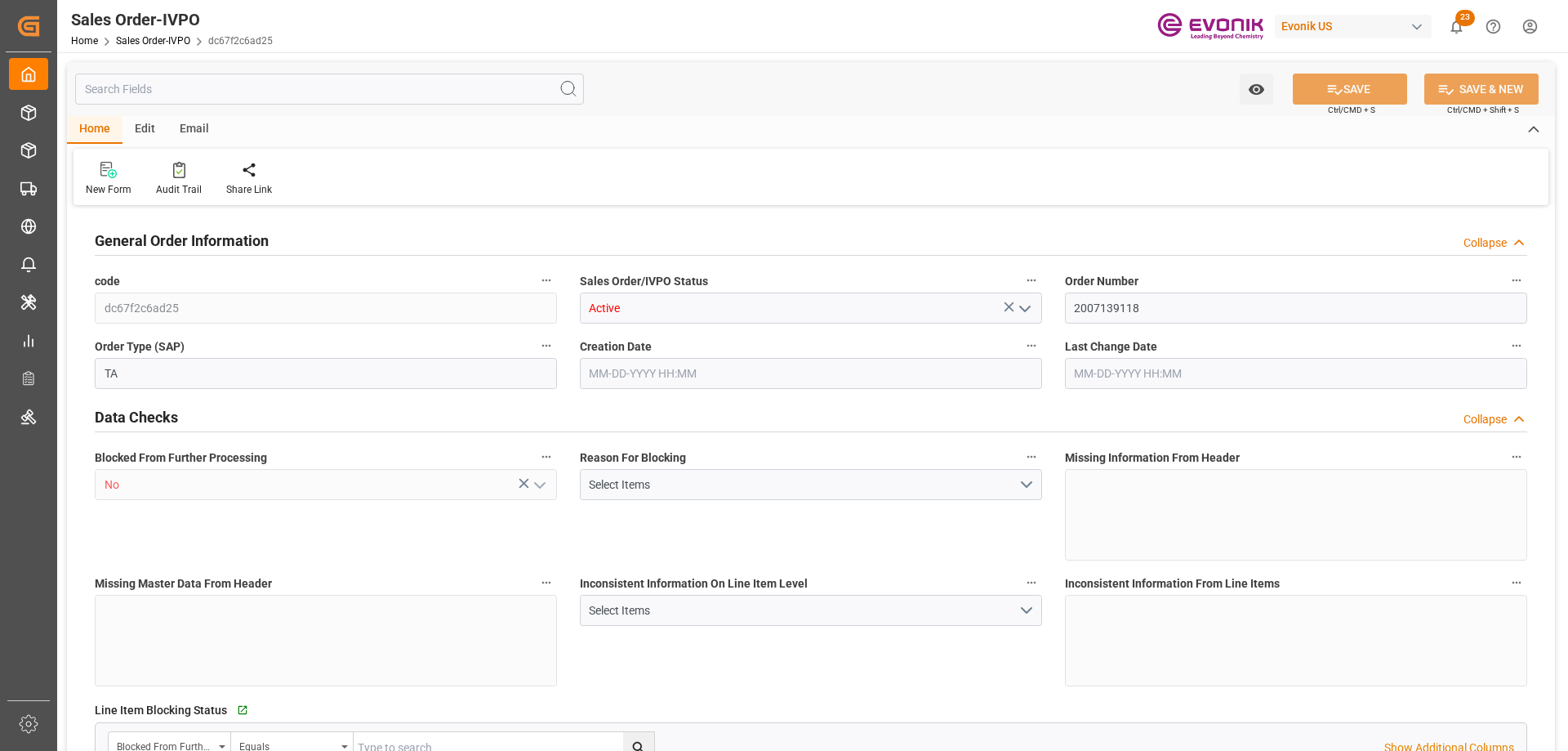
type input "COPUL"
type input "0"
type input "1"
type input "2"
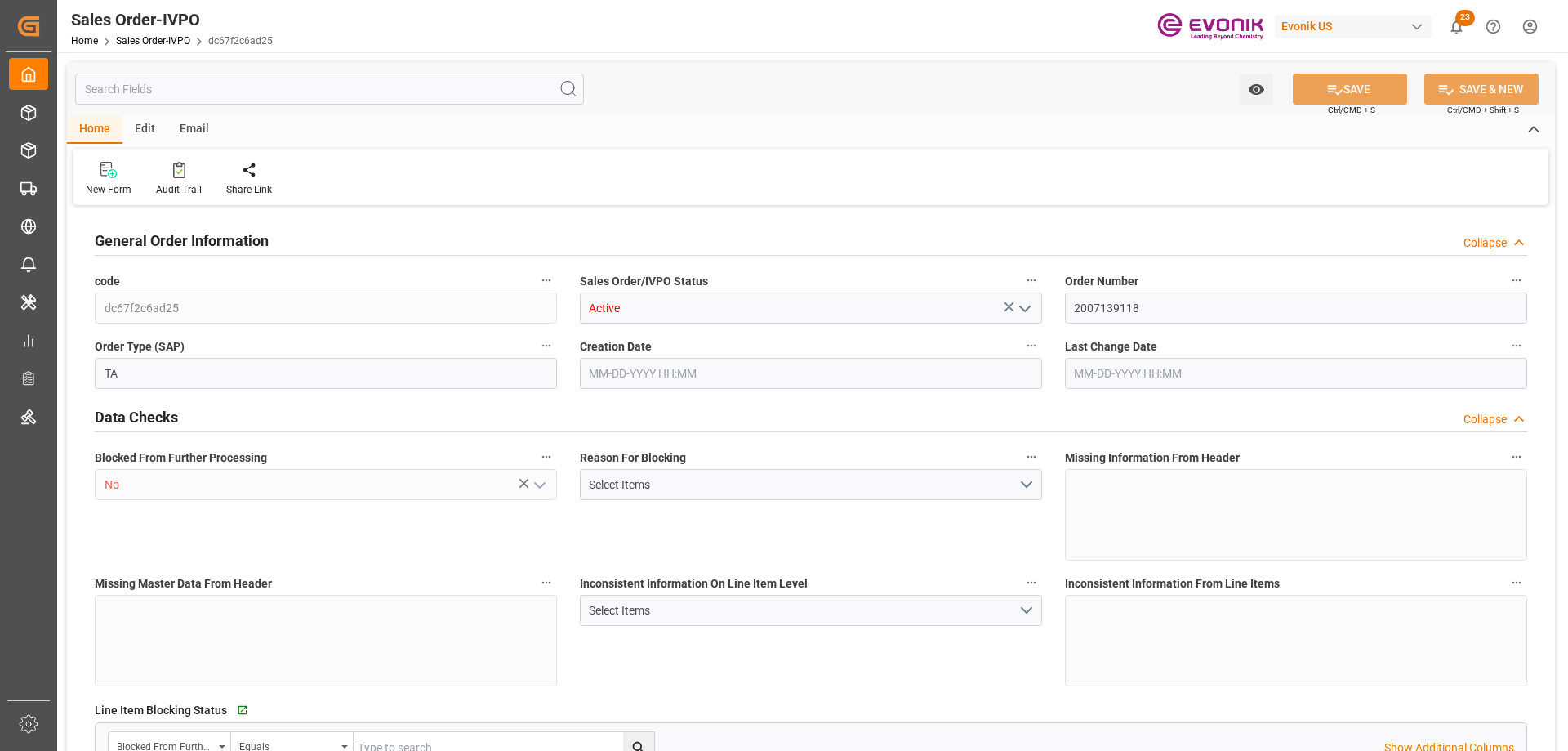
type input "17074"
type input "44.544"
type input "17000"
type input "30"
type input "[DATE] 18:19"
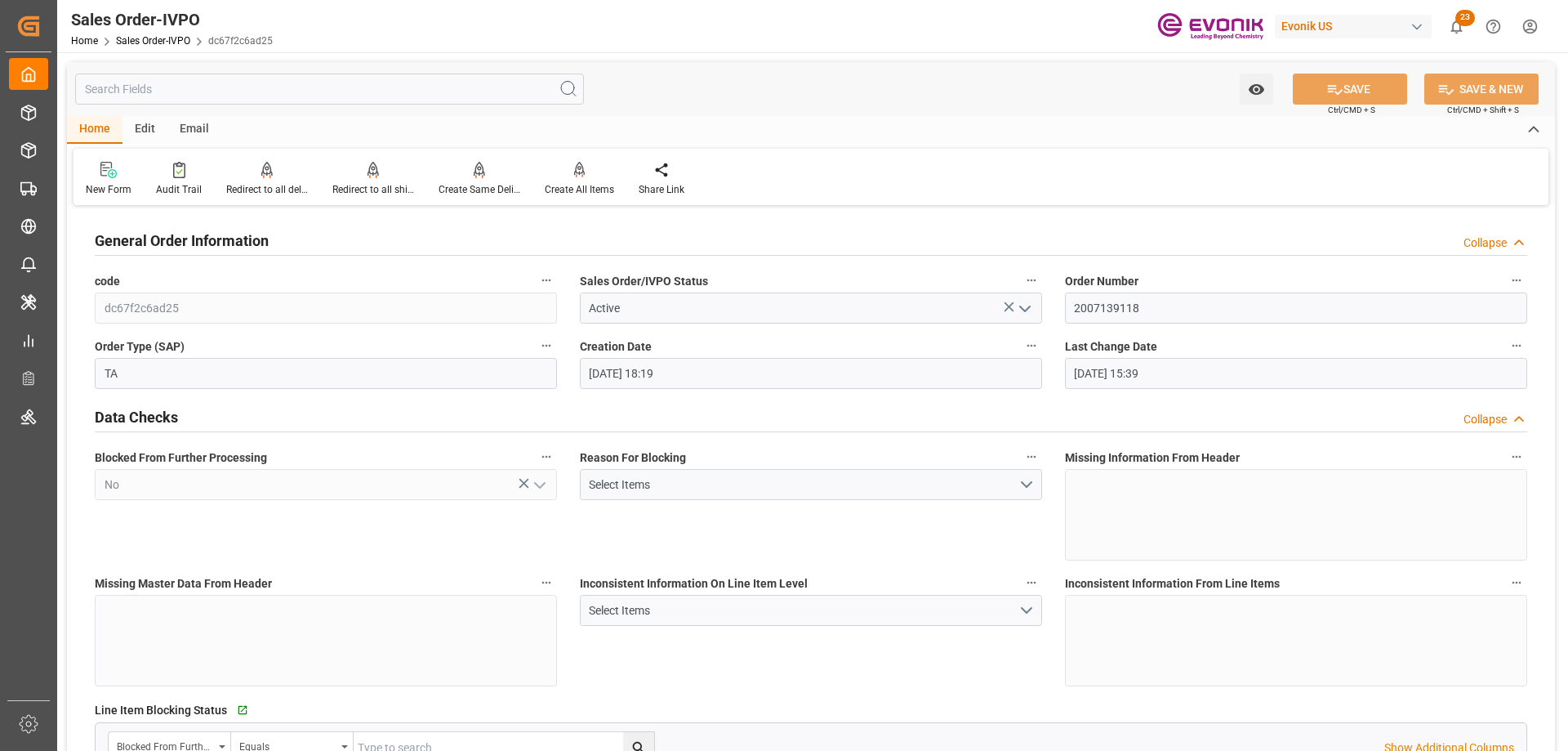
type input "09-15-2025 15:39"
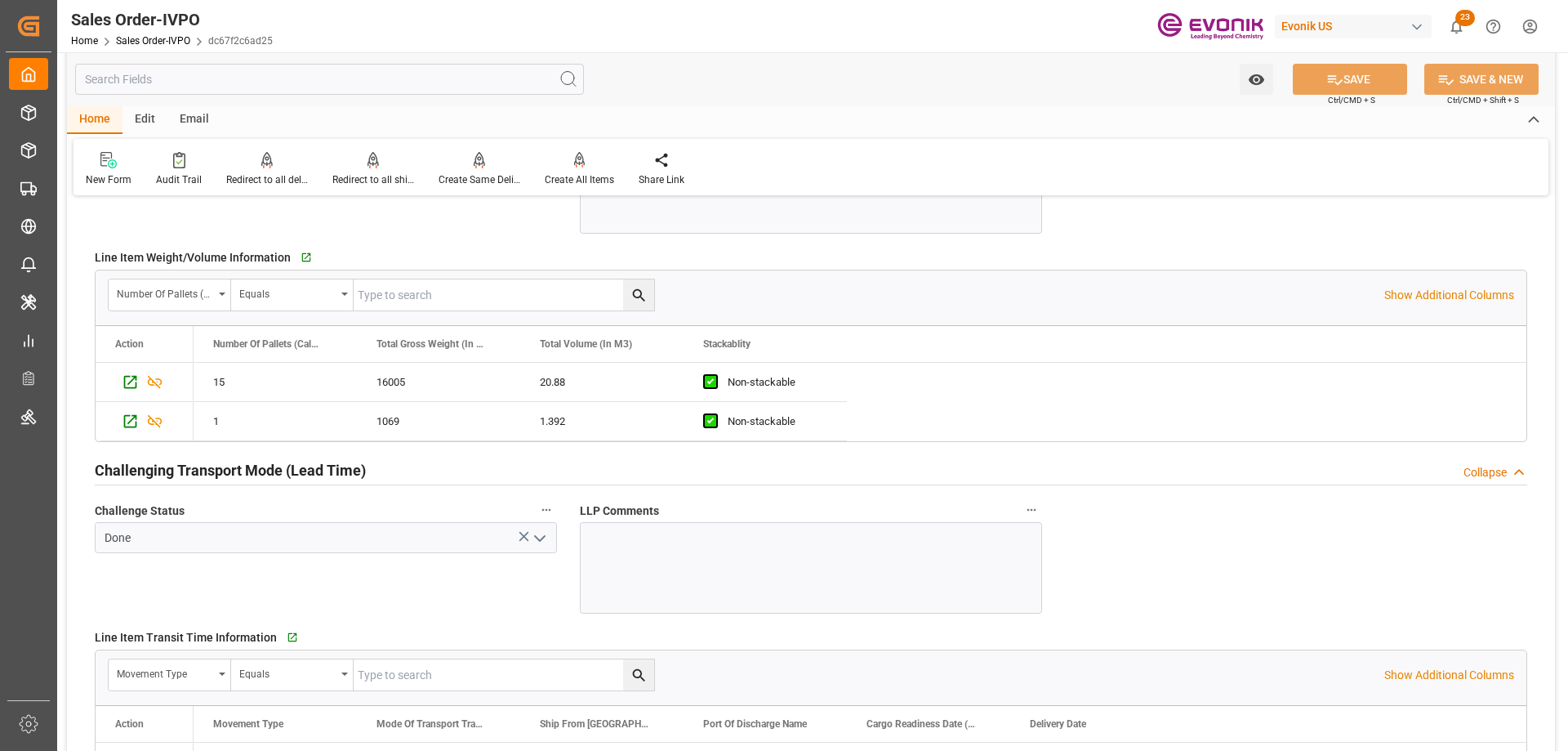
scroll to position [2940, 0]
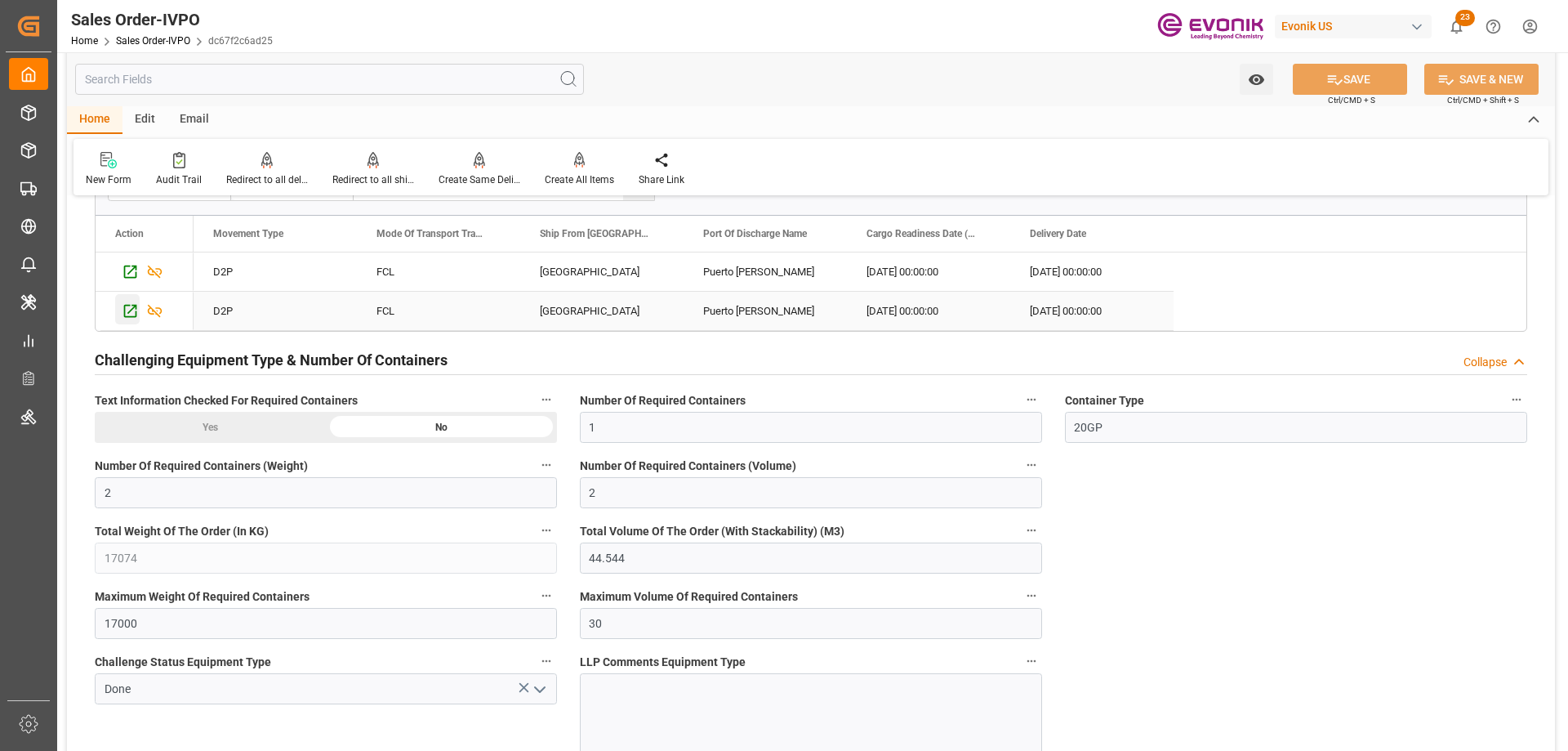
click at [130, 308] on icon "Press SPACE to select this row." at bounding box center [130, 311] width 18 height 18
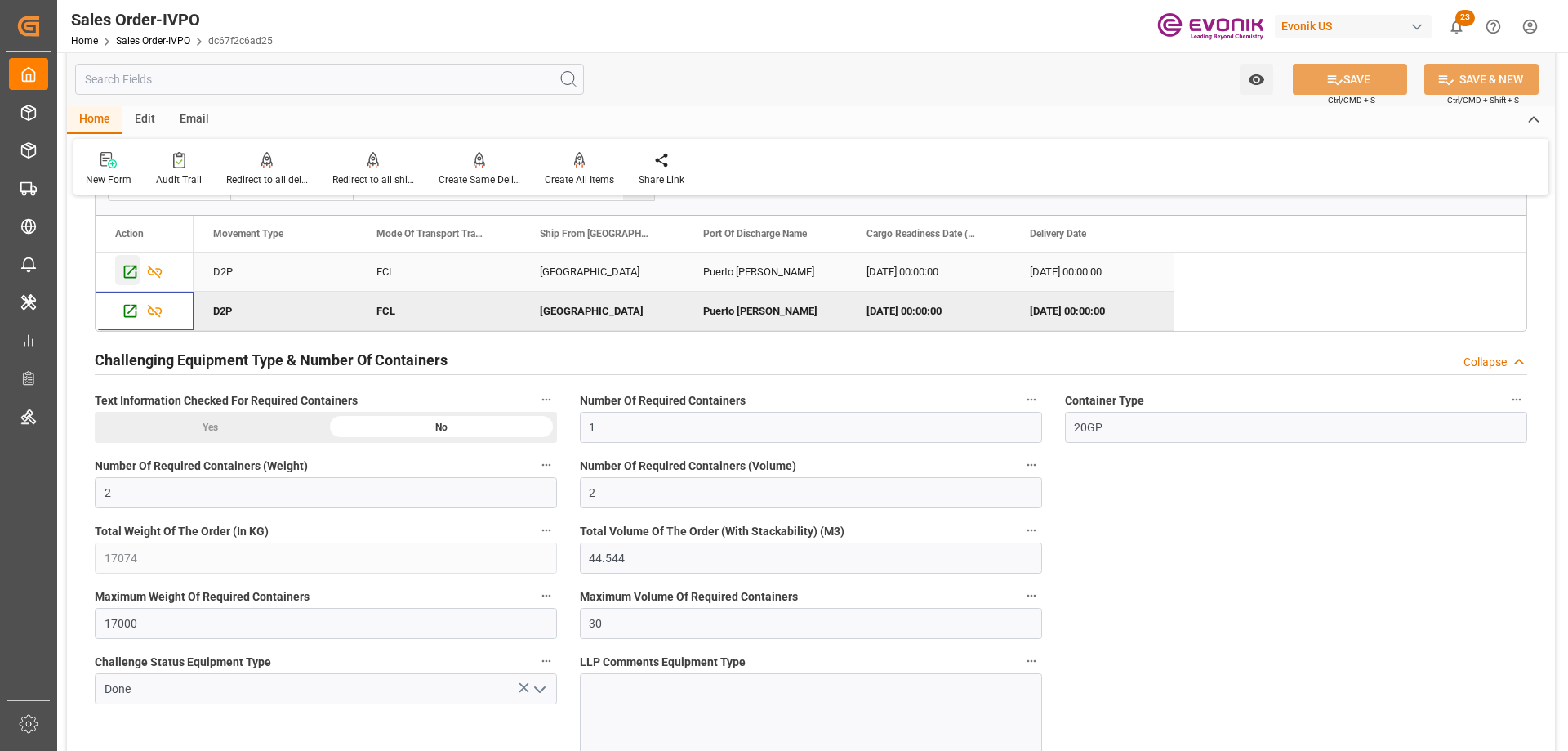
click at [129, 274] on icon "Press SPACE to select this row." at bounding box center [131, 272] width 13 height 13
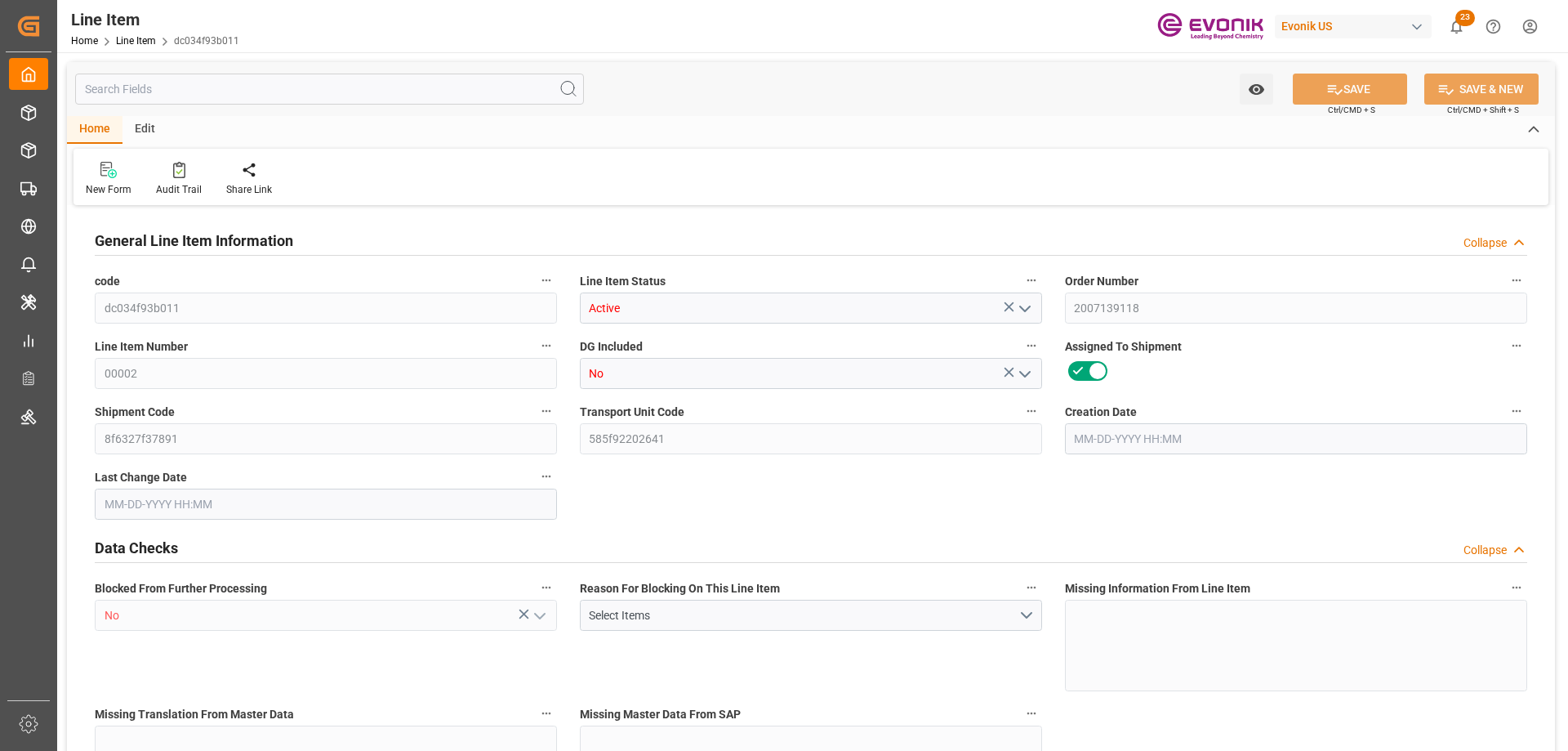
type input "dc034f93b011"
type input "Active"
type input "2007139118"
type input "00002"
type input "No"
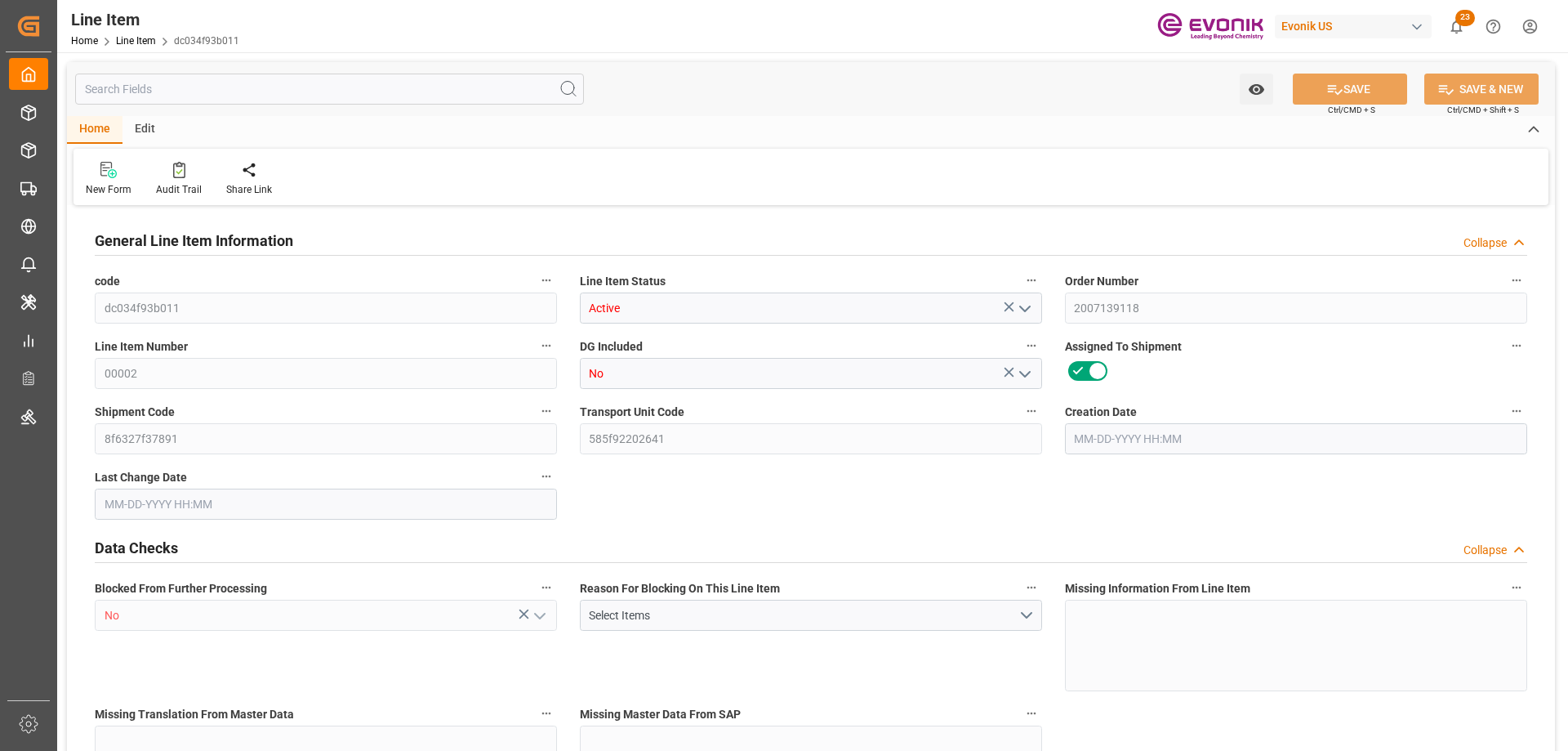
type input "8f6327f37891"
type input "585f92202641"
type input "No"
type input "IBC"
type input "99099099"
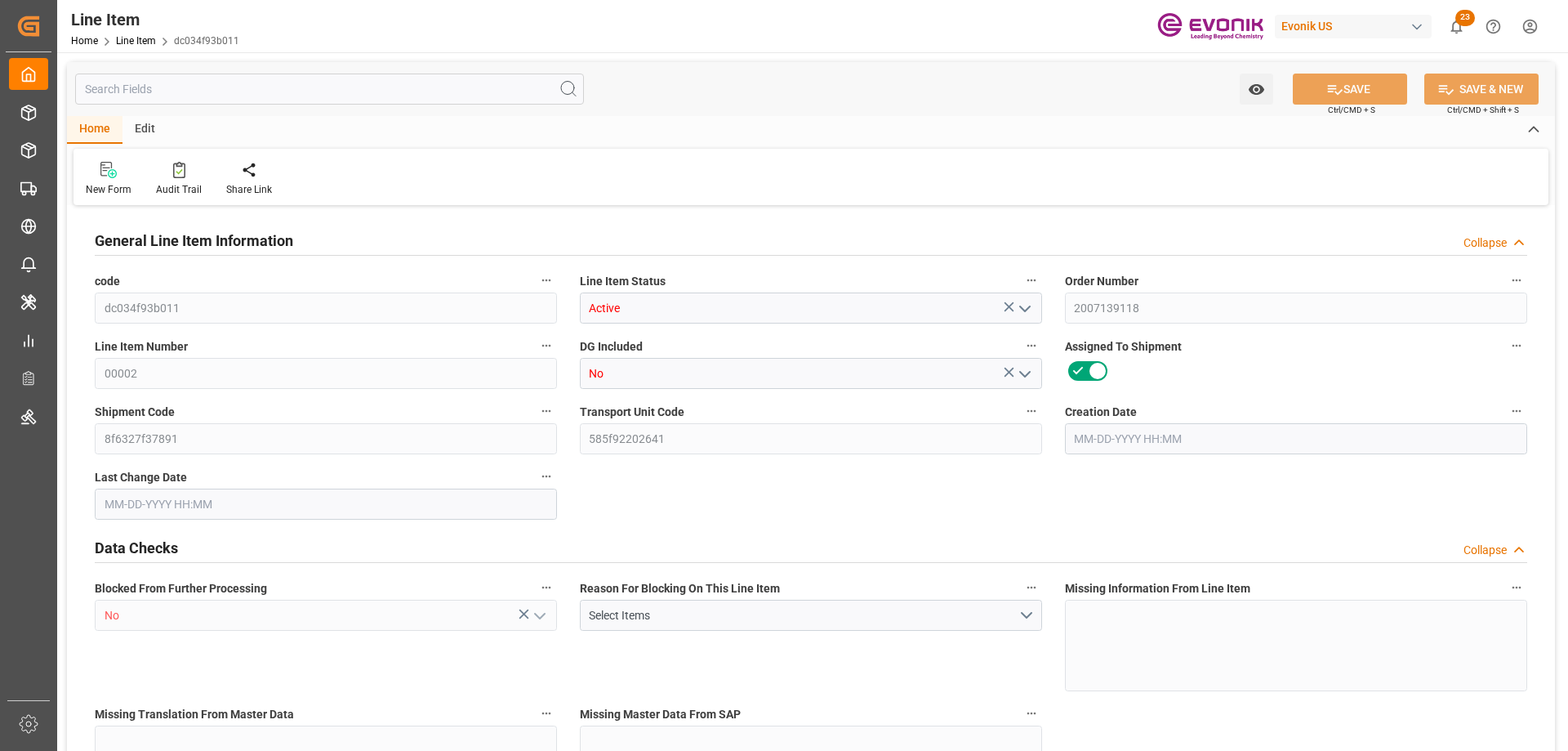
type textarea "TOMADOL 91-6:2450:1014:PP:P"
type input "USD"
type input "PACK"
type input "3402429000"
type input "EAR99"
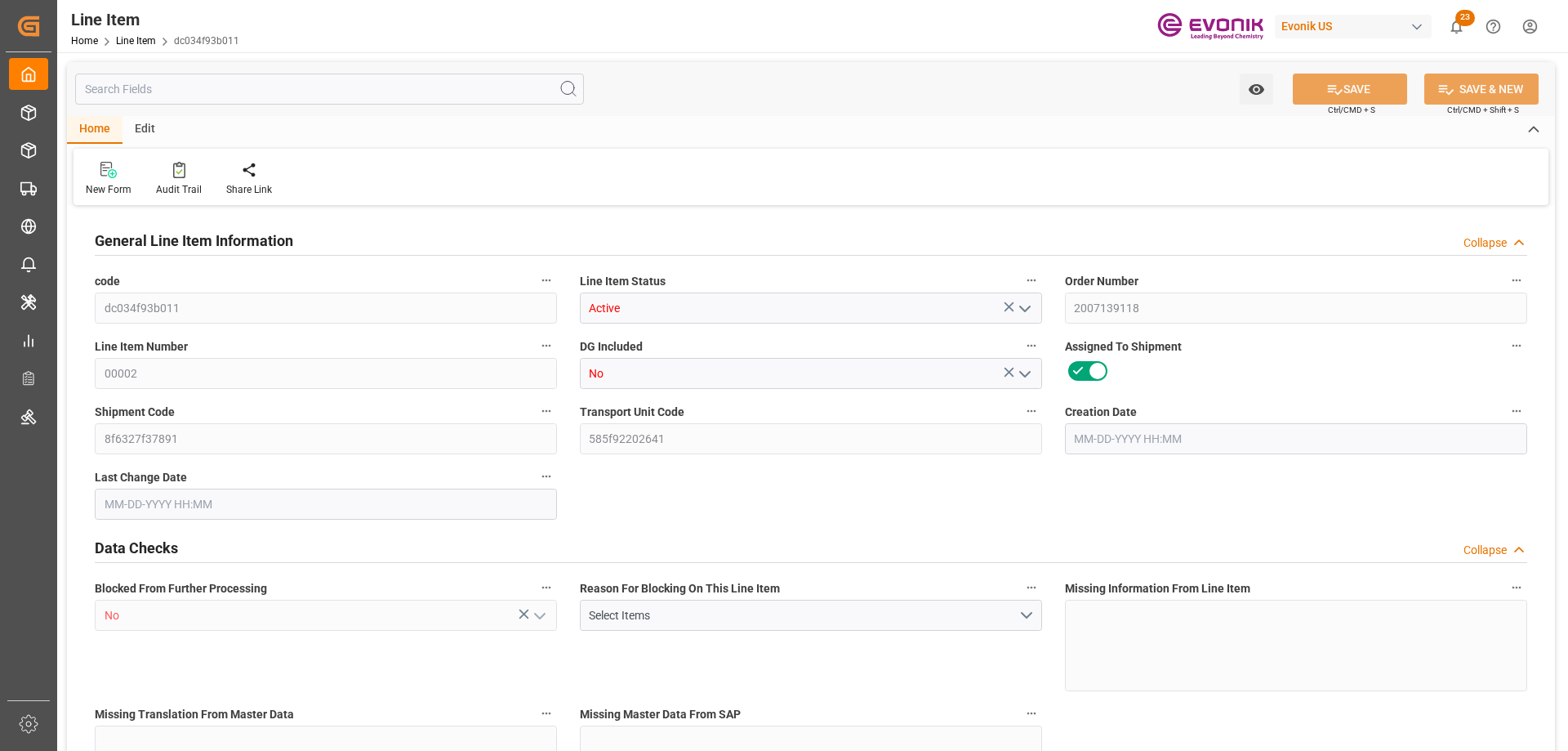
type input "US"
type input "IBC"
type input "TE"
type input "KGM"
type textarea "KGM"
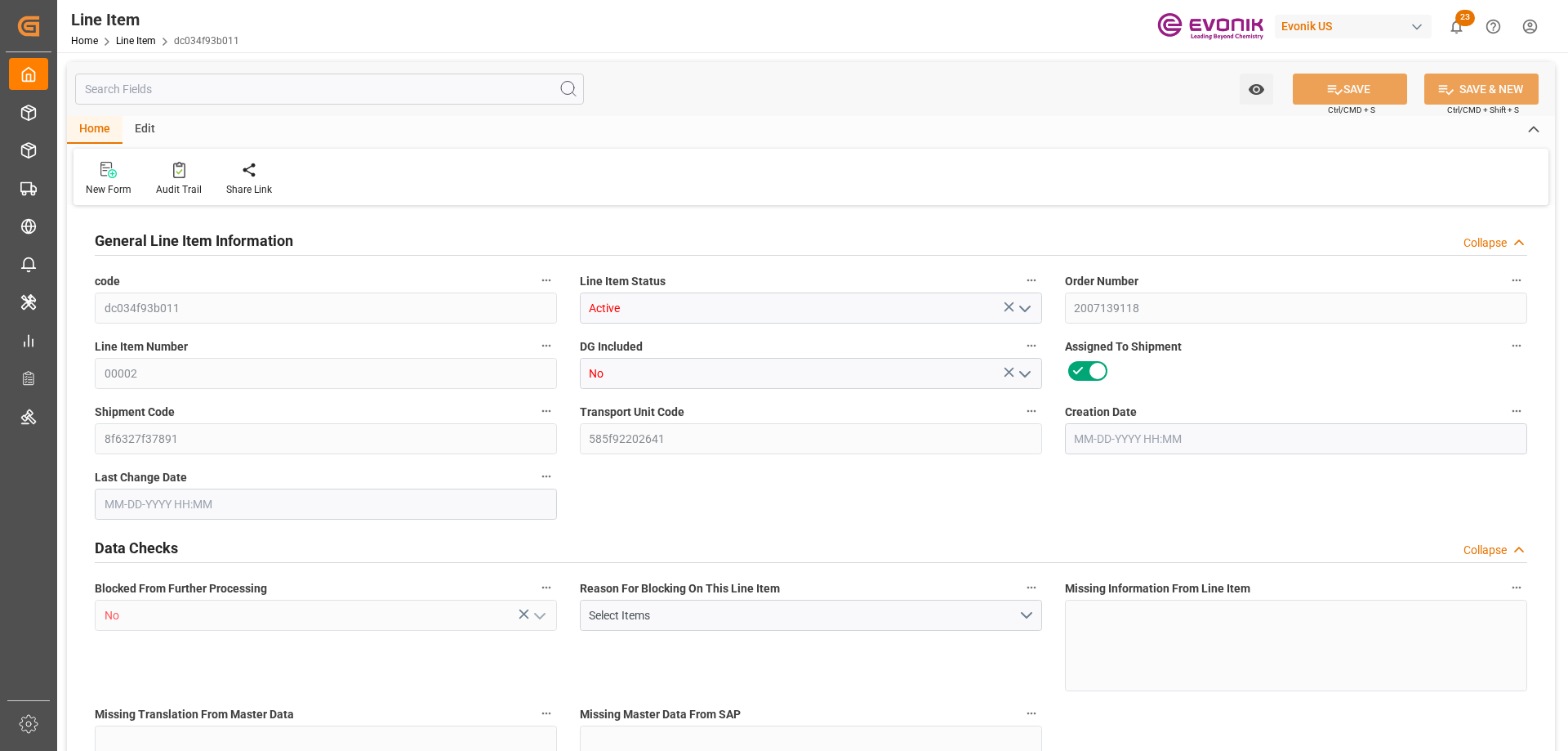
type input "KGM"
type textarea "KGM"
type input "M3"
type textarea "DMQ"
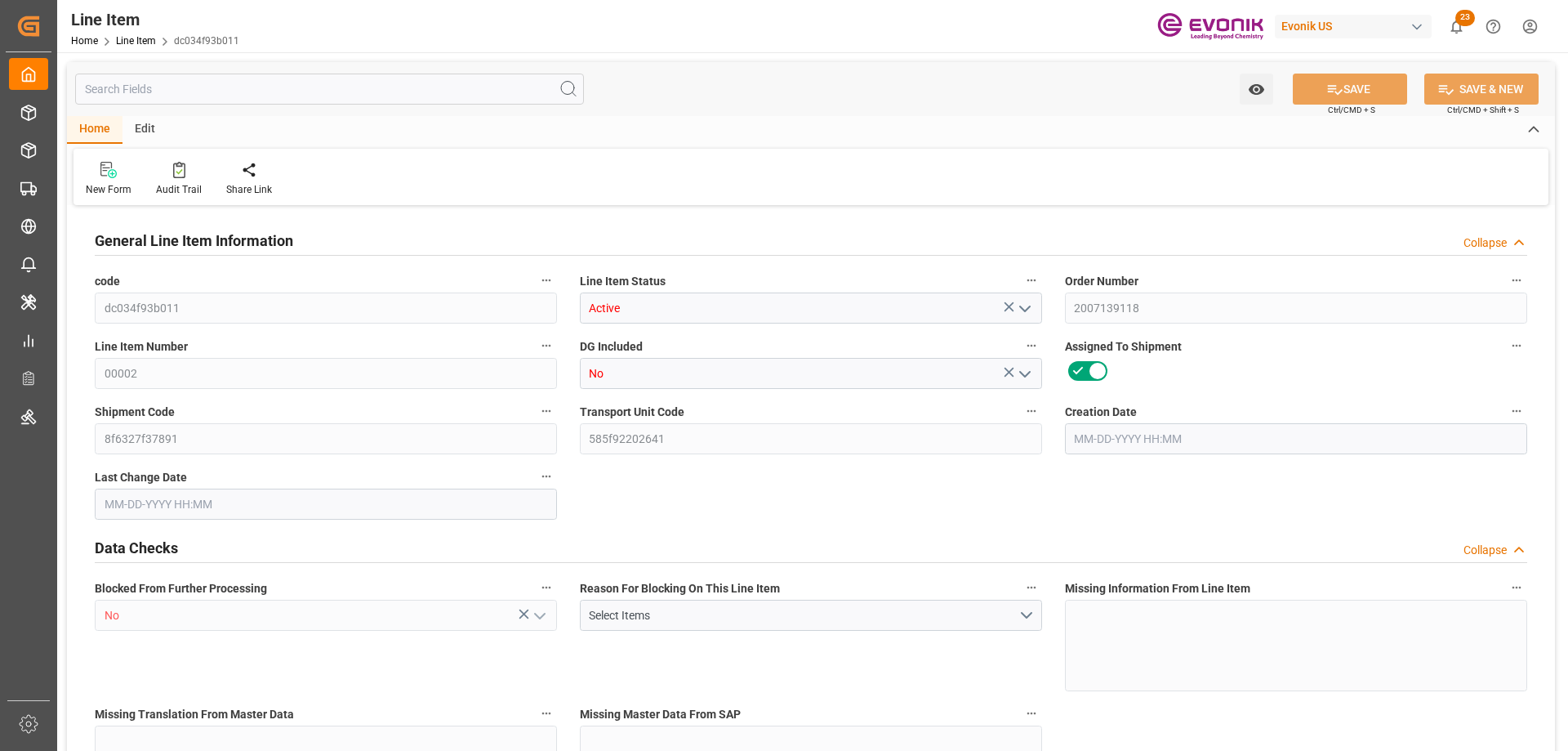
type input "M3"
type input "1"
type input "1069"
type input "1014"
type input "1.392"
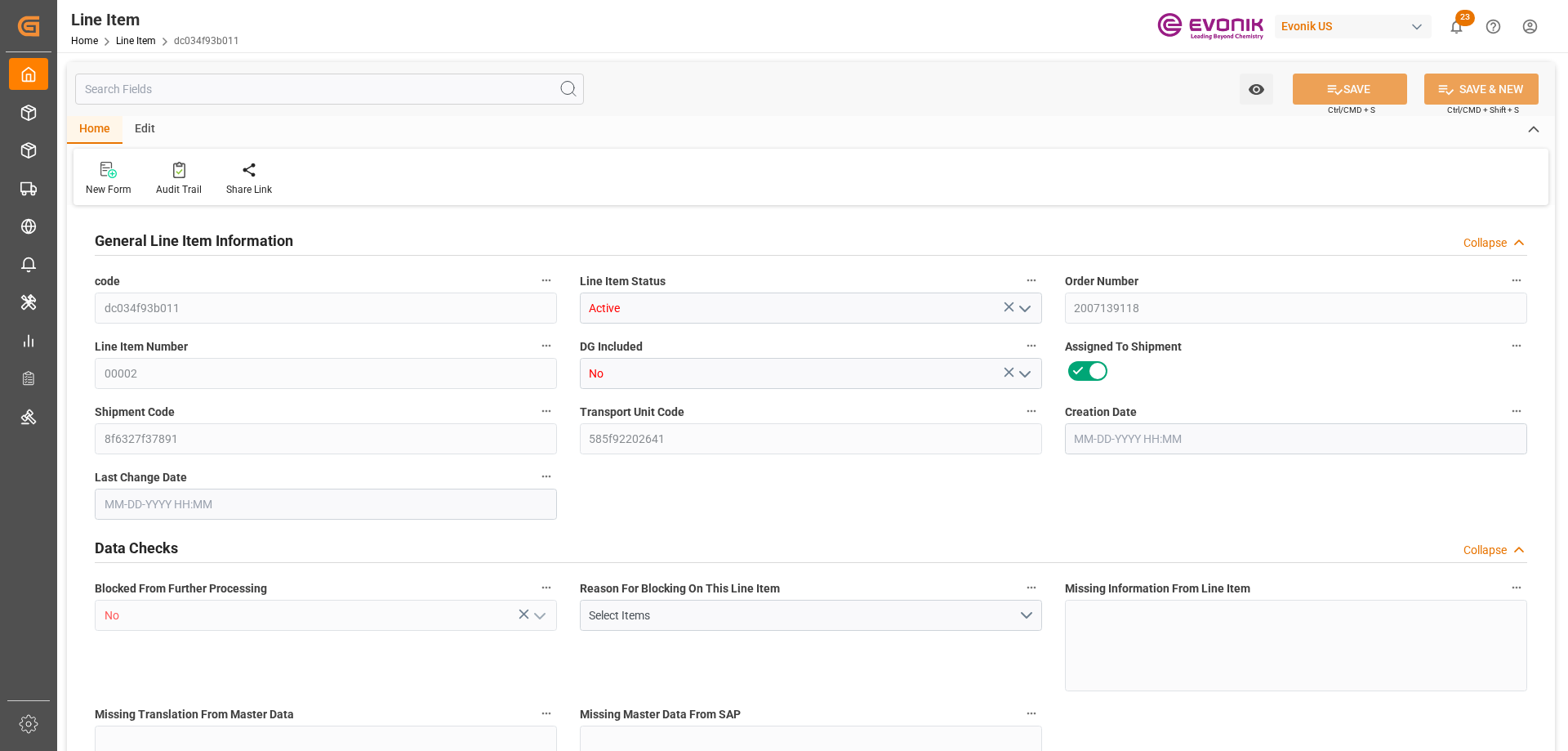
type input "1"
type input "1014"
type input "1"
type input "1069"
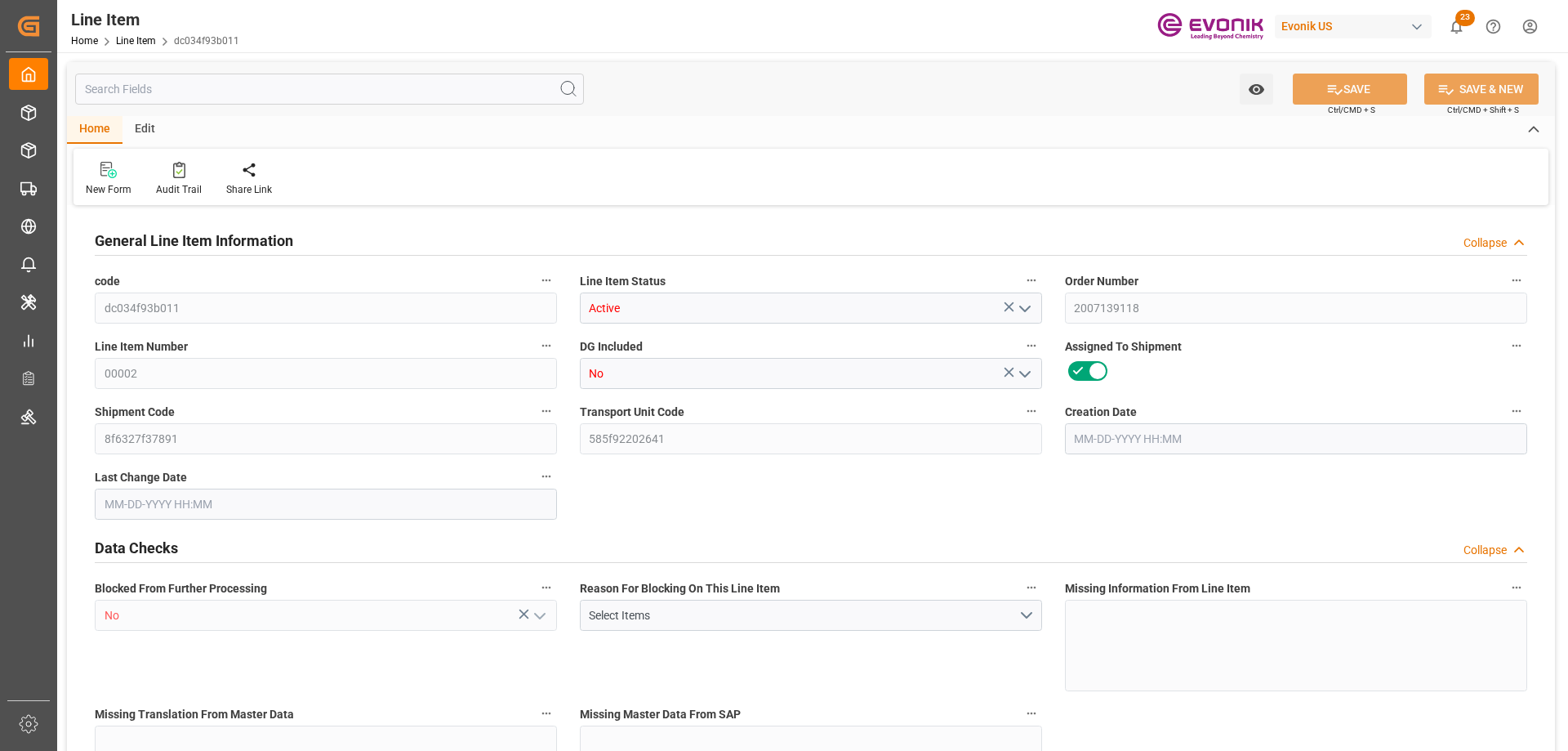
type input "1069"
type input "1014"
type input "1.392"
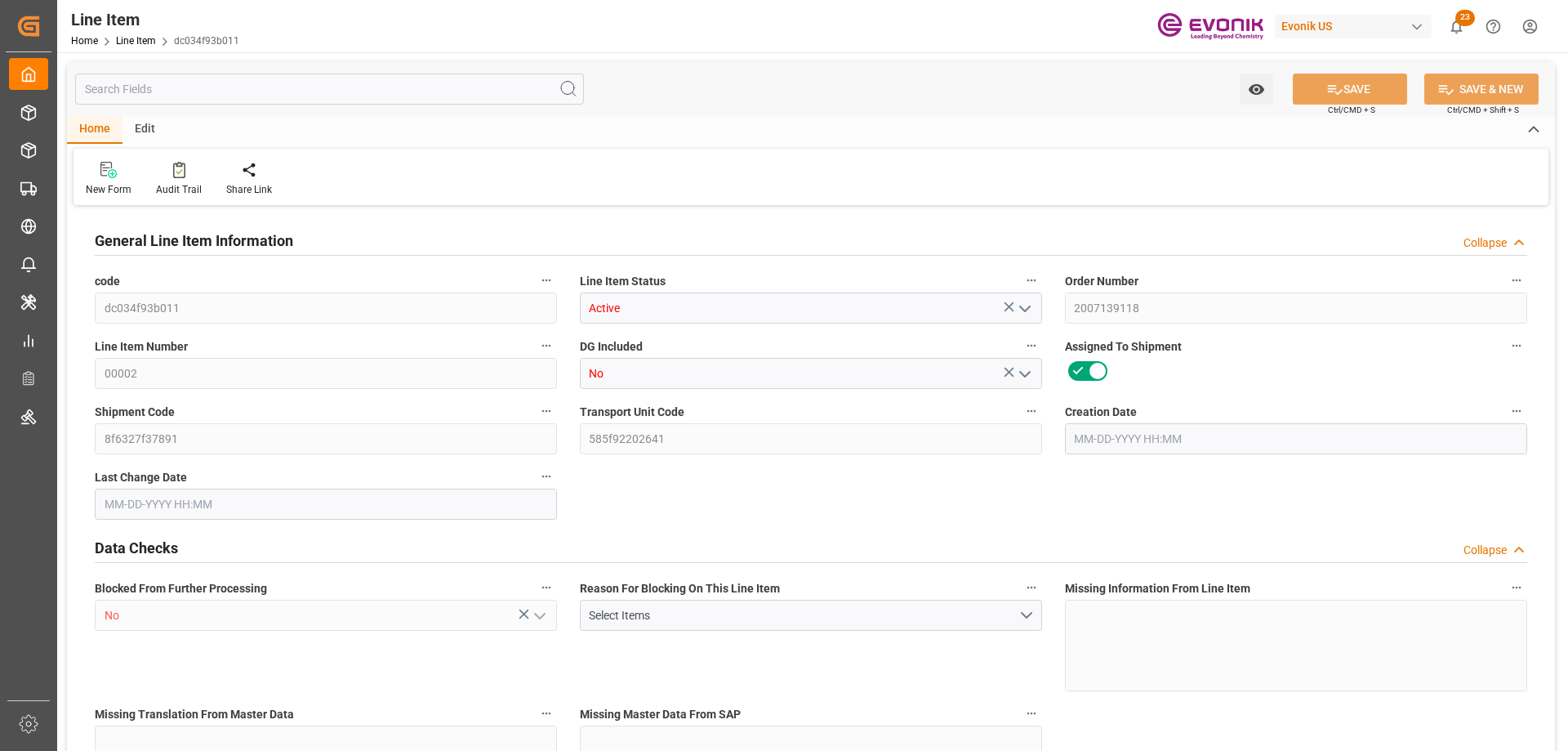
type input "1392"
type input "0"
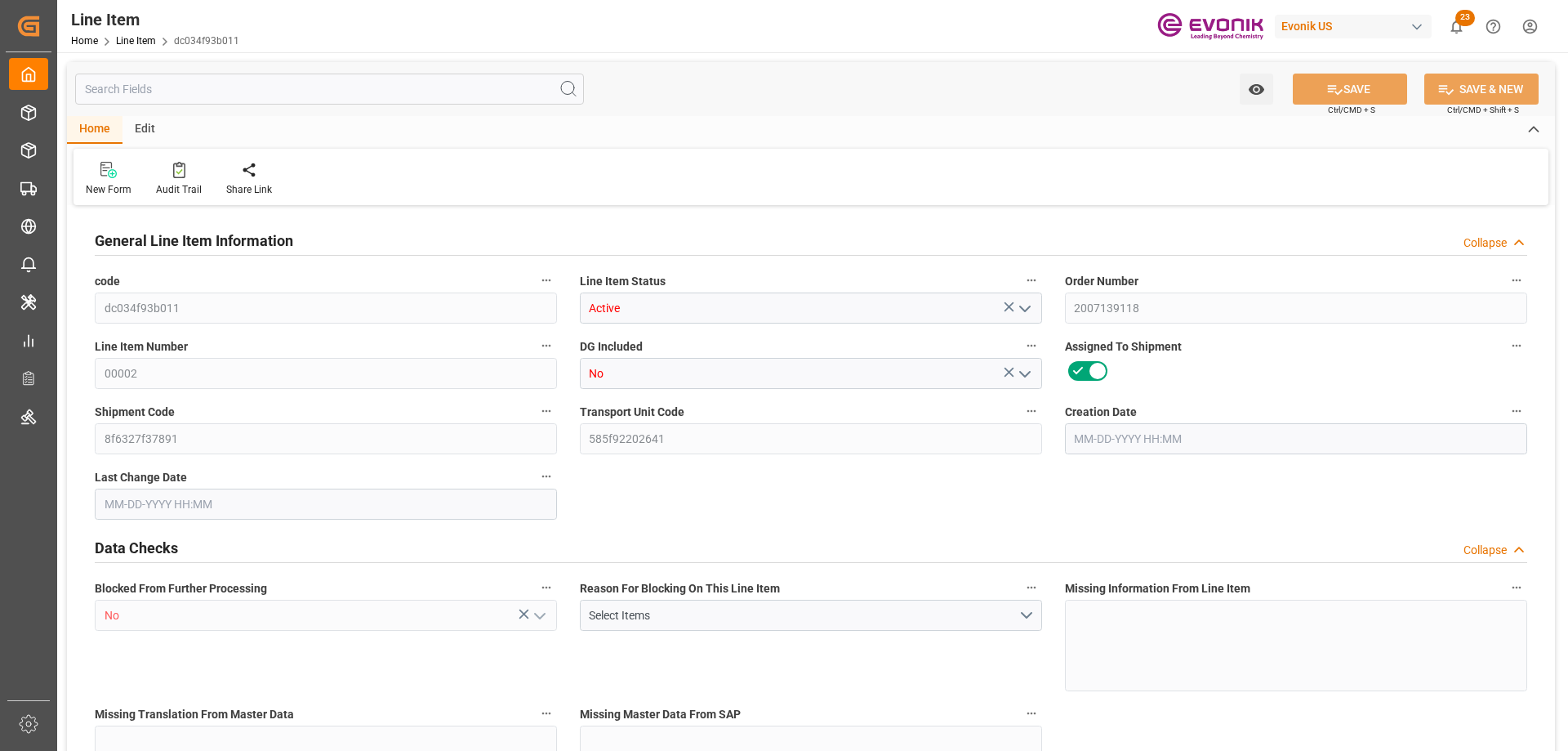
type input "[DATE] 18:19"
type input "09-03-2025 20:39"
type input "[DATE]"
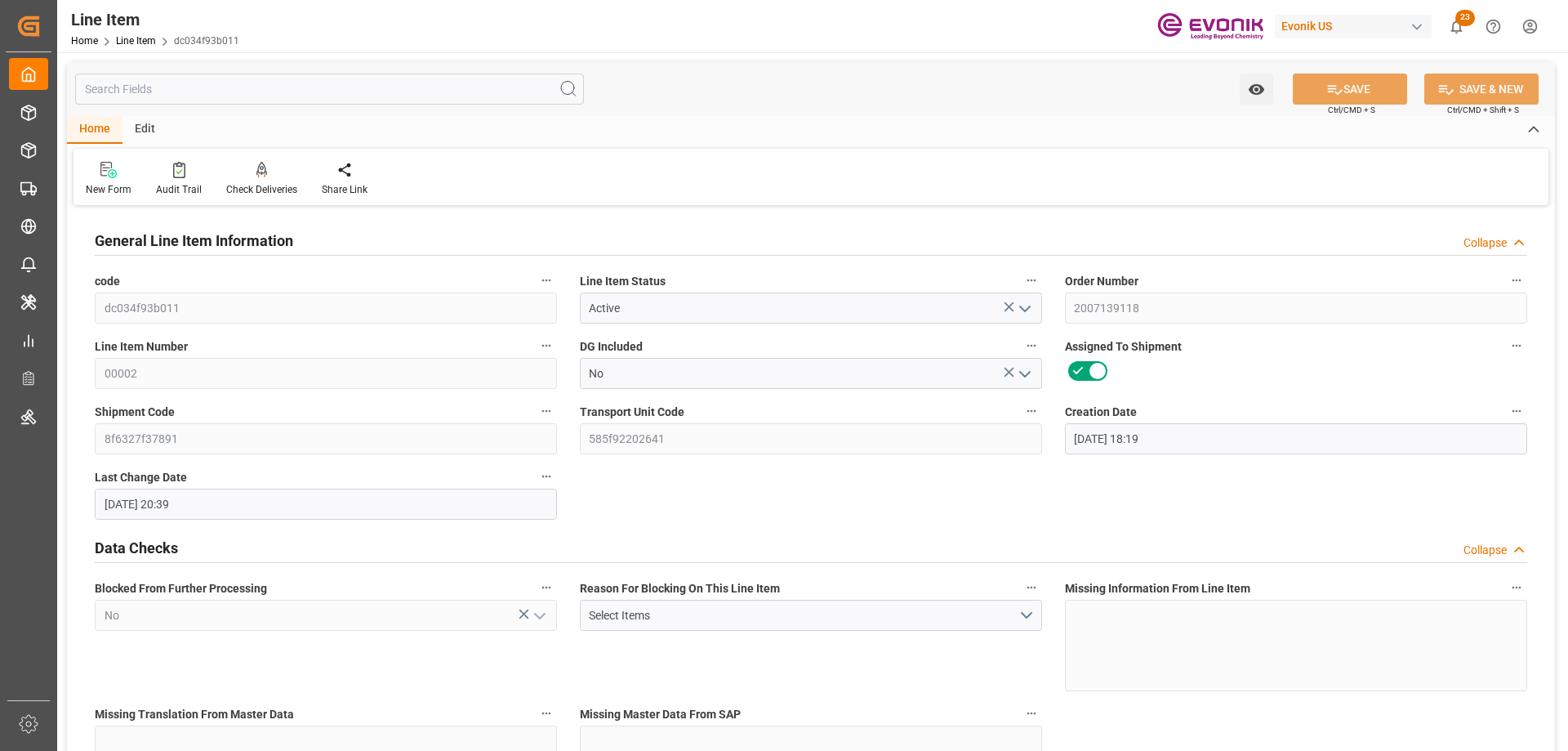
click at [438, 96] on input "text" at bounding box center [329, 89] width 509 height 31
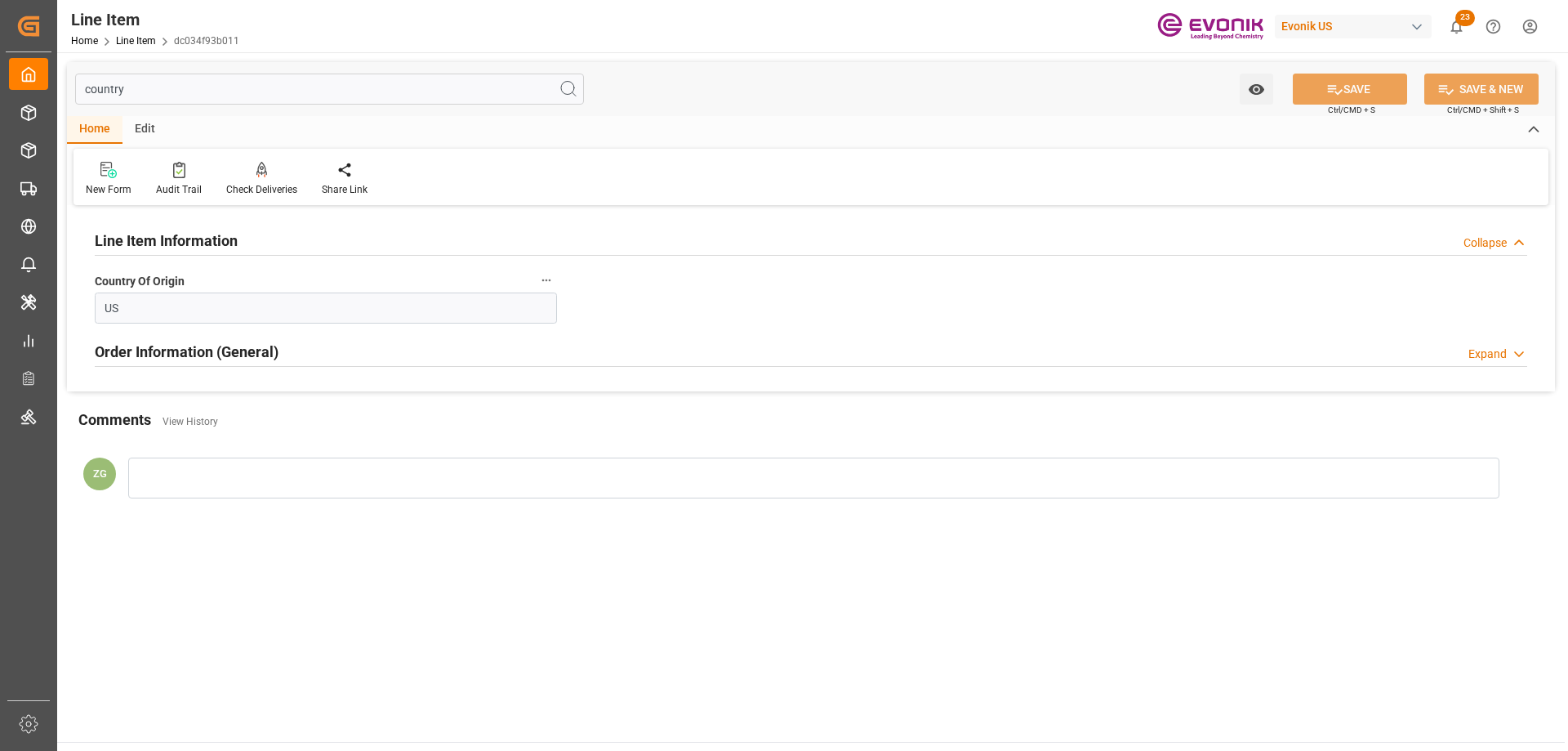
click at [191, 352] on h2 "Order Information (General)" at bounding box center [186, 352] width 184 height 22
click at [181, 255] on div at bounding box center [811, 255] width 1432 height 1
click at [184, 243] on h2 "Line Item Information" at bounding box center [166, 241] width 143 height 22
click at [105, 96] on input "country" at bounding box center [329, 89] width 509 height 31
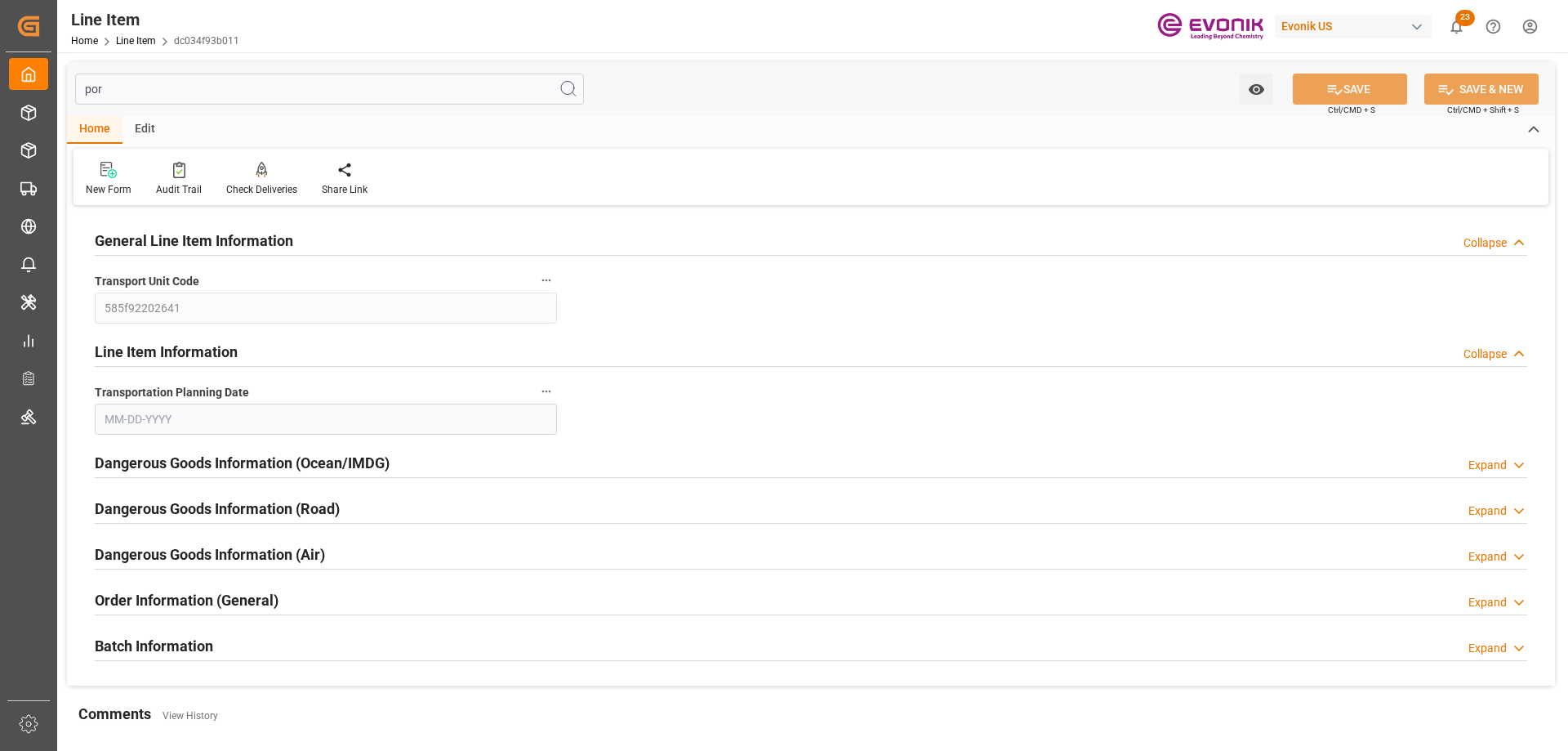
type input "port"
type input "COPUL"
type input "0"
type input "[DATE]"
type input "port"
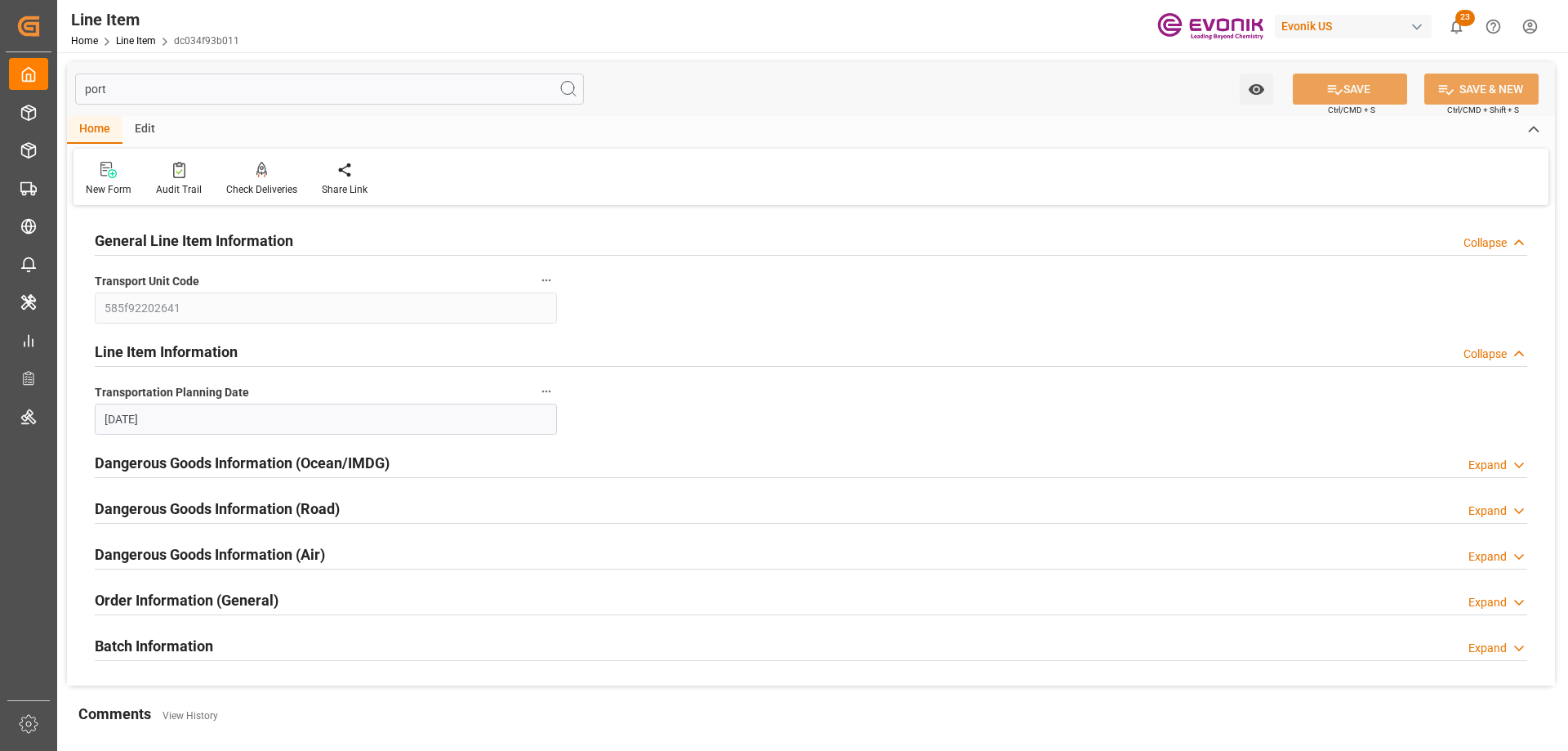
click at [174, 650] on h2 "Batch Information" at bounding box center [154, 646] width 118 height 22
click at [174, 606] on h2 "Order Information (General)" at bounding box center [186, 600] width 184 height 22
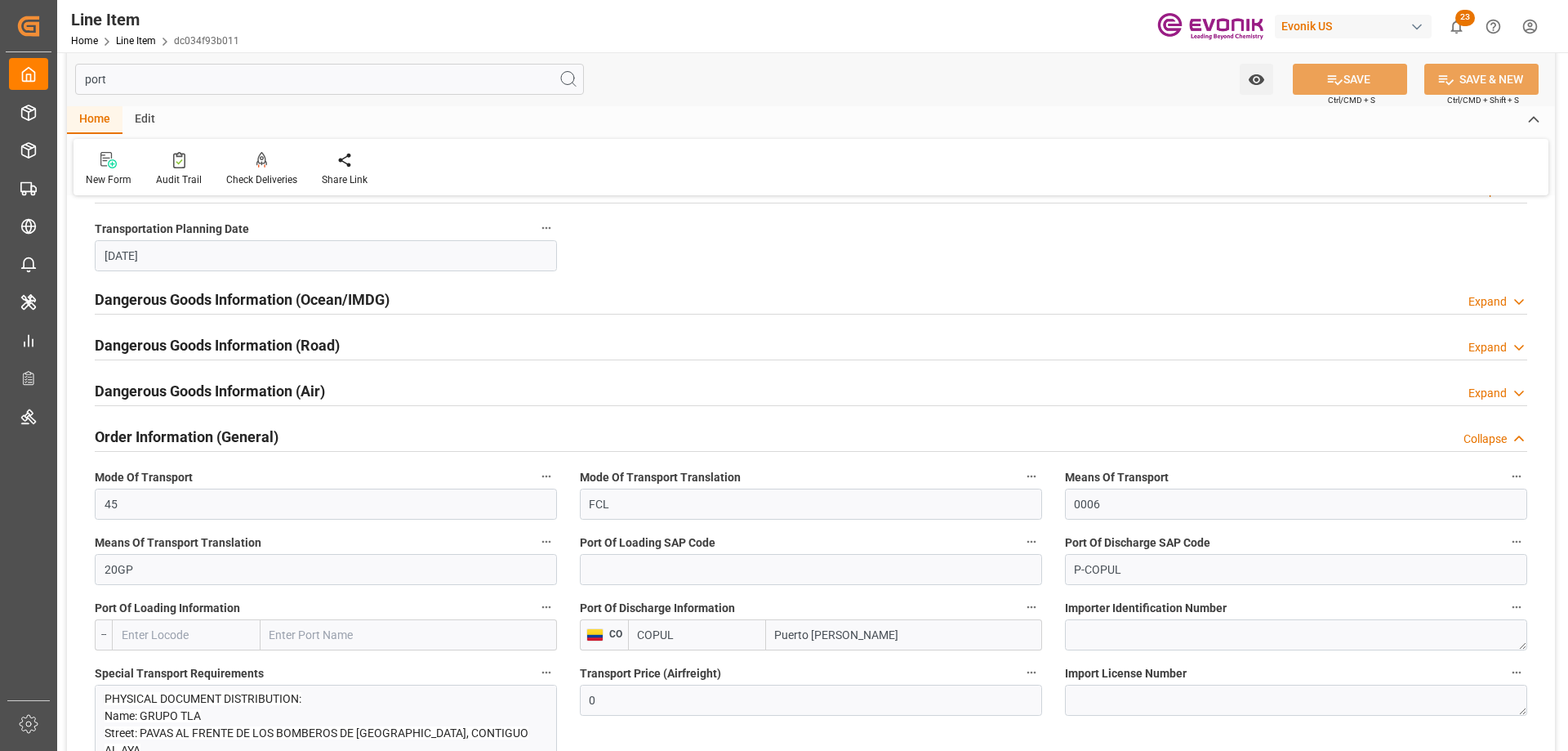
scroll to position [327, 0]
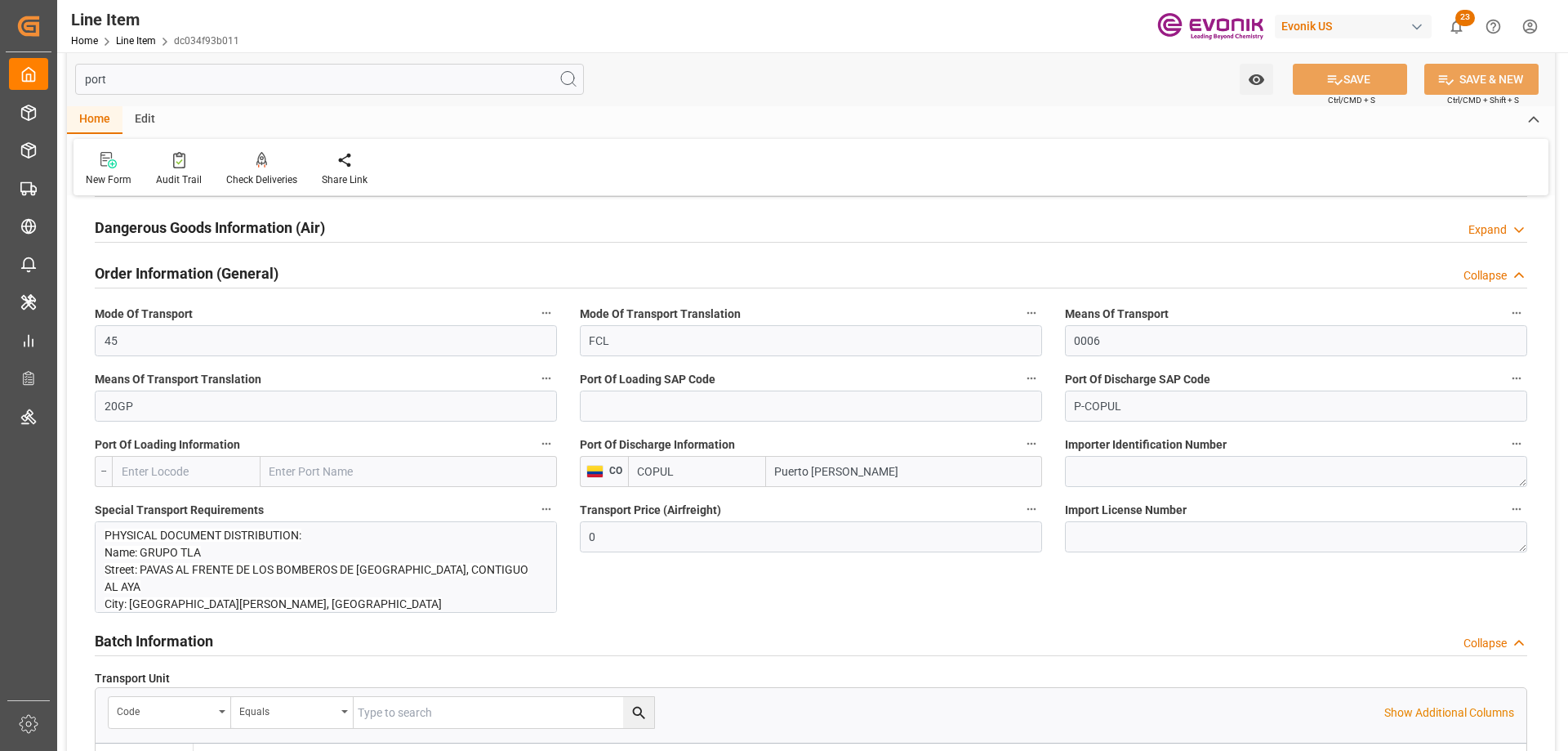
drag, startPoint x: 688, startPoint y: 470, endPoint x: 596, endPoint y: 469, distance: 92.0
click at [596, 469] on div "CO COPUL Puerto Limón" at bounding box center [811, 471] width 462 height 31
click at [676, 509] on span "CRLIO - Puerto Limón" at bounding box center [682, 516] width 88 height 30
type input "CRLIO"
